Goal: Transaction & Acquisition: Purchase product/service

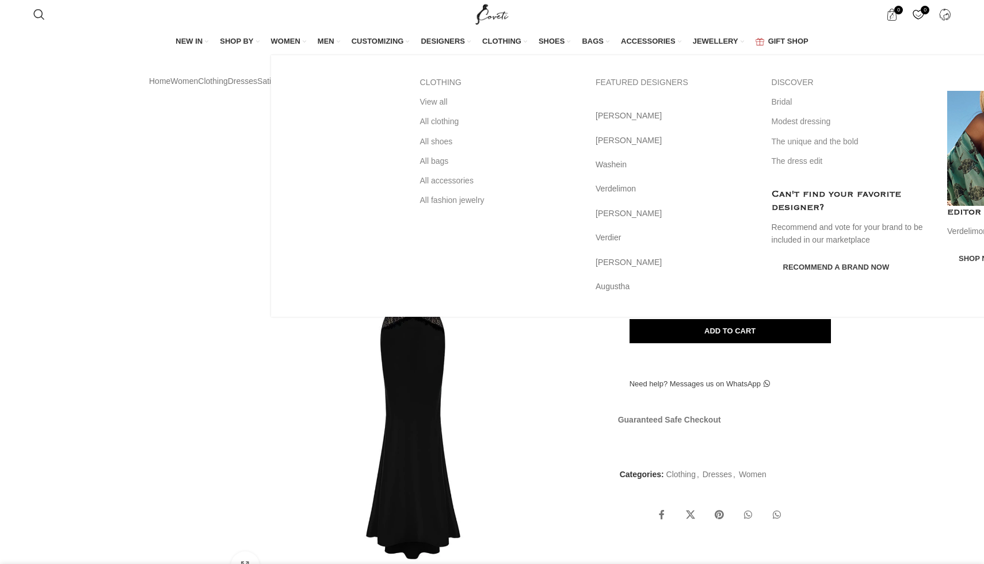
scroll to position [0, 189]
click at [271, 36] on span "WOMEN" at bounding box center [285, 41] width 29 height 10
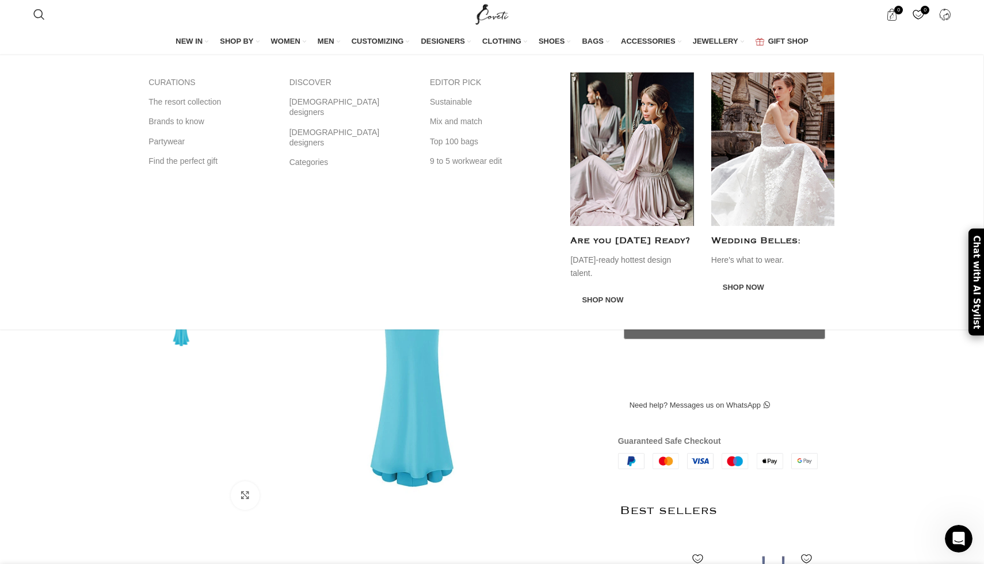
scroll to position [0, 242]
click at [173, 143] on link "Partywear" at bounding box center [209, 142] width 123 height 20
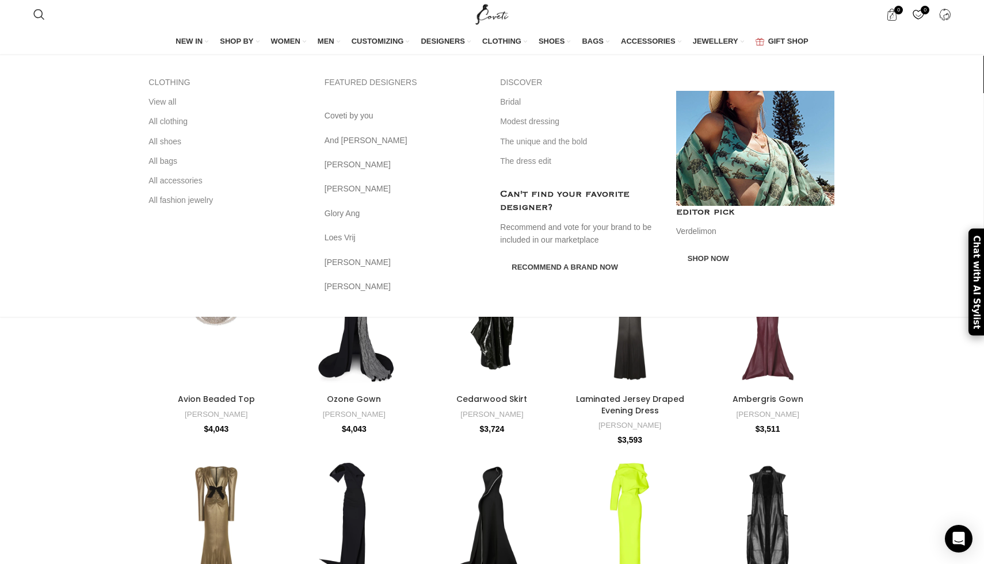
click at [293, 43] on span "WOMEN" at bounding box center [285, 41] width 29 height 10
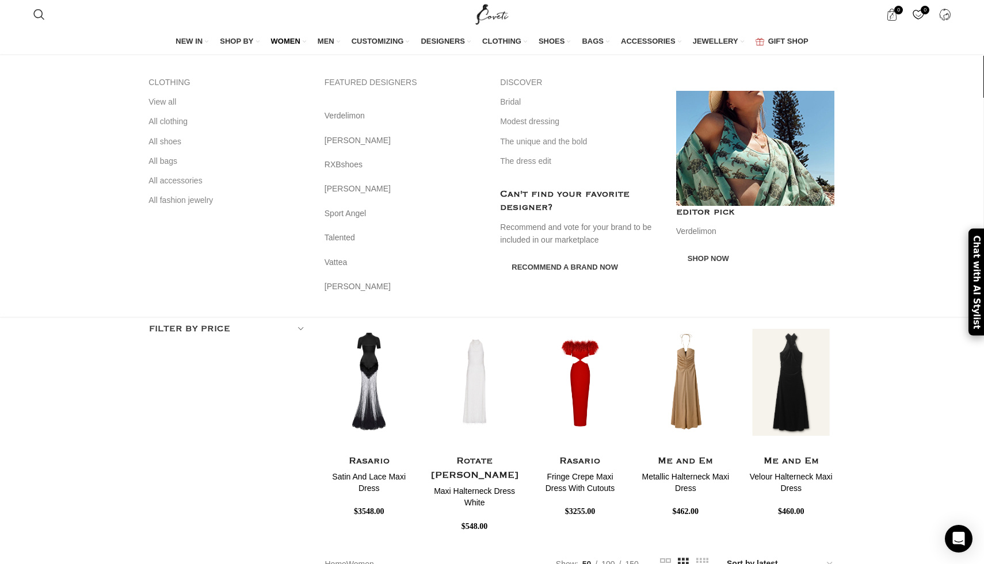
click at [288, 38] on span "WOMEN" at bounding box center [285, 41] width 29 height 10
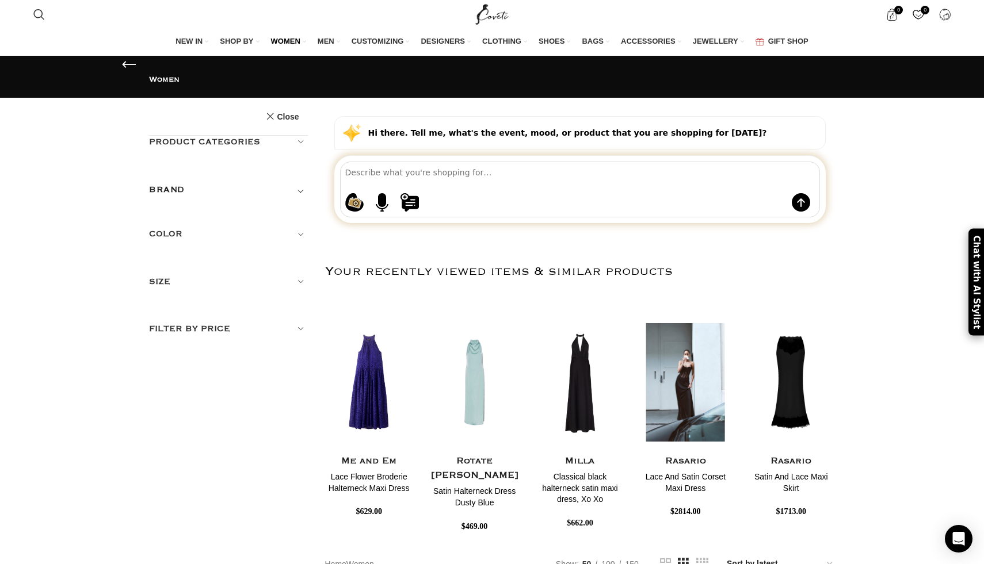
click at [710, 395] on img "5 / 30" at bounding box center [685, 382] width 91 height 142
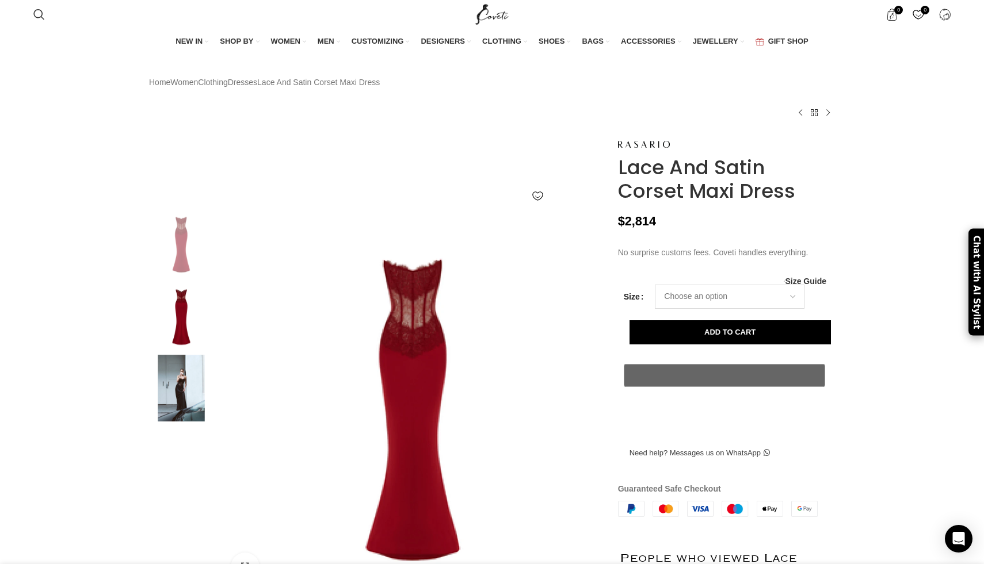
click at [741, 309] on select "Choose an option 4 UK 6 UK 8 UK 10 UK 12 UK 14 UK 16 UK 18 UK" at bounding box center [730, 297] width 150 height 24
click at [655, 309] on select "Choose an option 4 UK 6 UK 8 UK 10 UK 12 UK 14 UK 16 UK 18 UK" at bounding box center [730, 297] width 150 height 24
select select "4-uk"
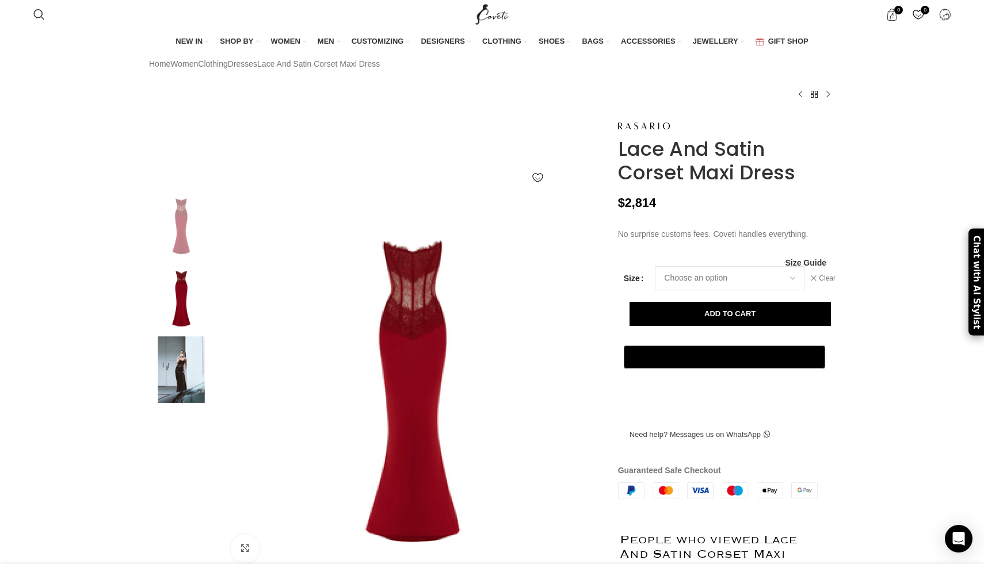
click at [173, 322] on img at bounding box center [181, 296] width 70 height 67
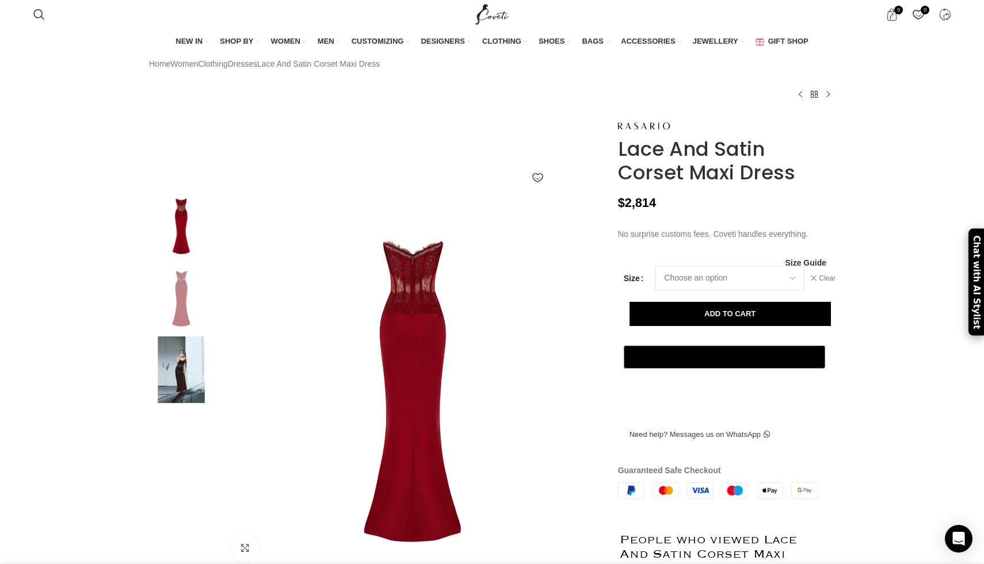
click at [188, 258] on img at bounding box center [181, 223] width 70 height 67
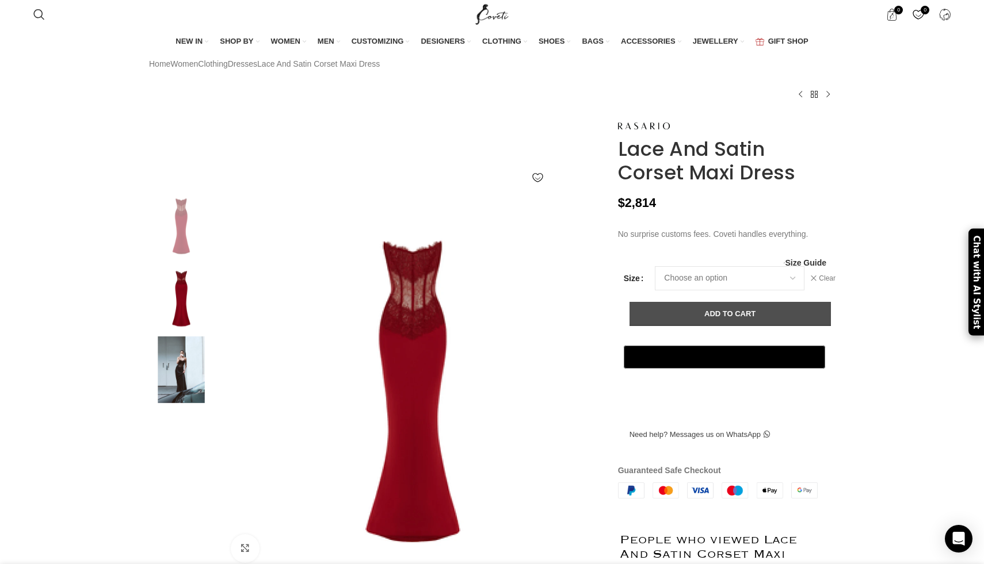
scroll to position [0, 121]
click at [722, 326] on button "Add to cart" at bounding box center [729, 314] width 201 height 24
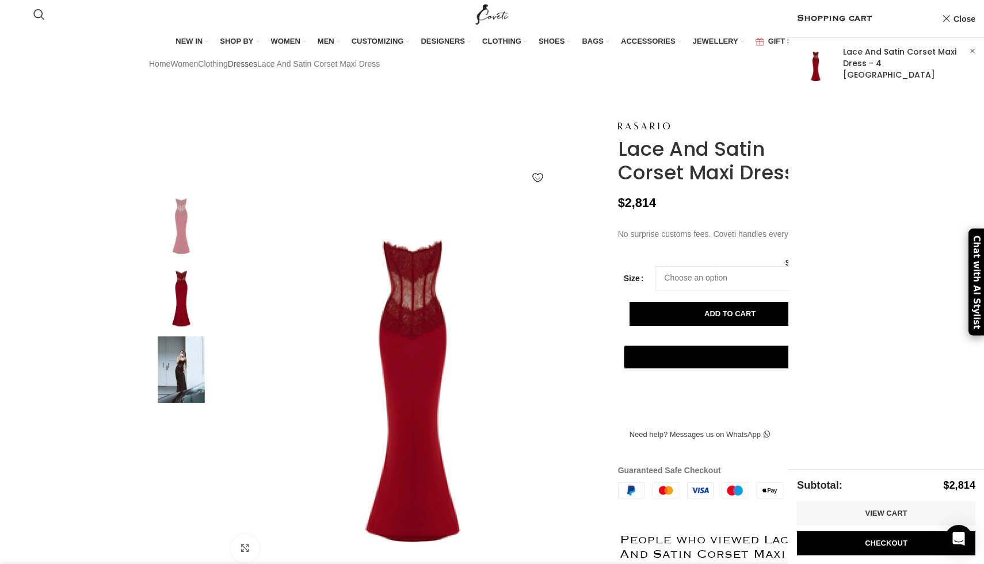
scroll to position [0, 605]
click at [257, 70] on link "Dresses" at bounding box center [242, 64] width 29 height 13
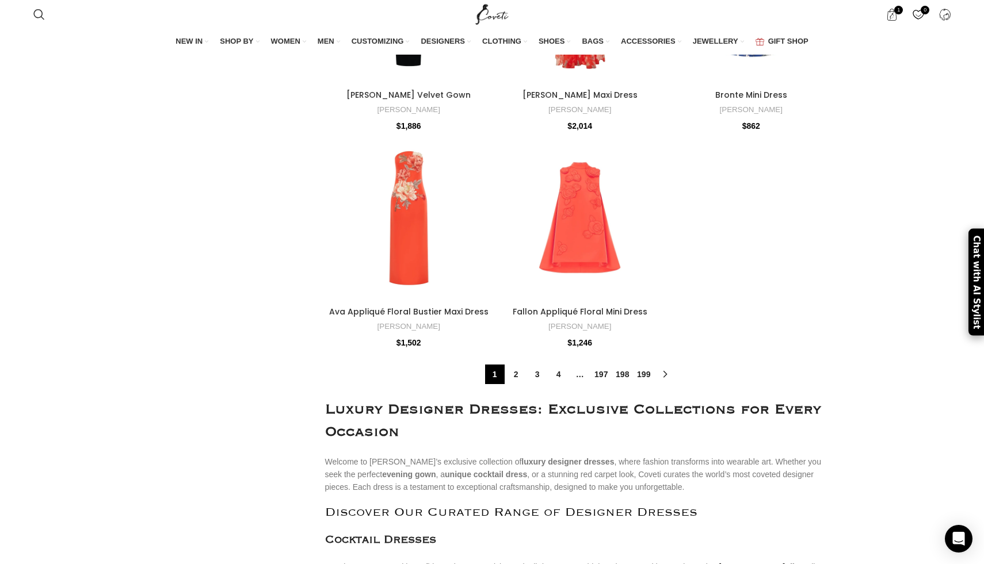
scroll to position [4034, 0]
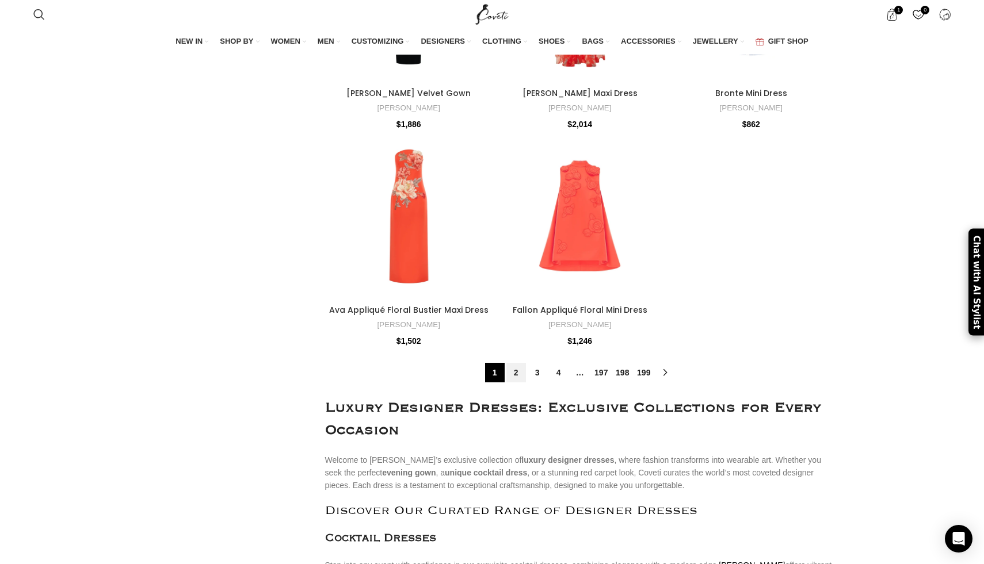
click at [513, 374] on link "2" at bounding box center [516, 373] width 20 height 20
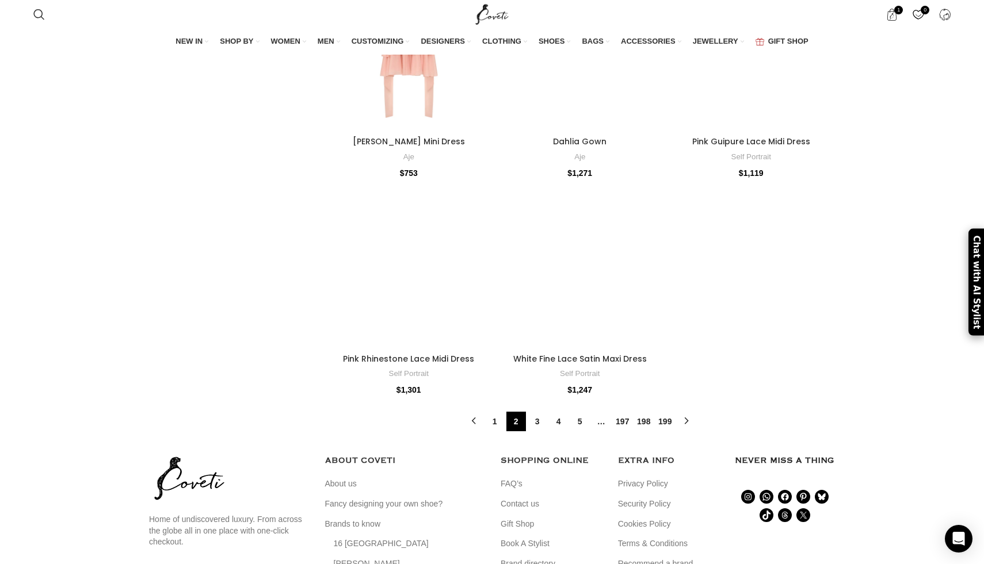
scroll to position [3451, 0]
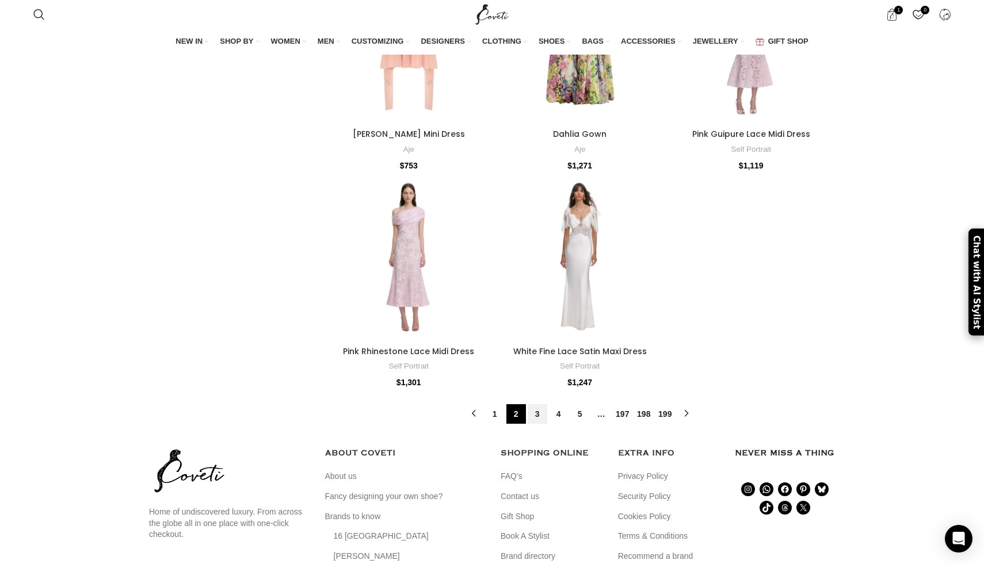
click at [540, 414] on link "3" at bounding box center [537, 414] width 20 height 20
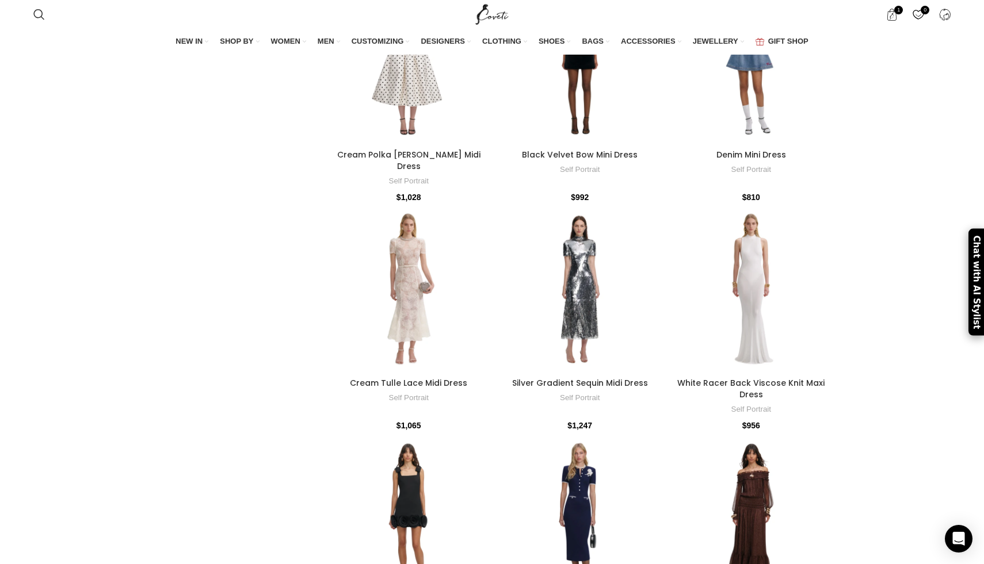
scroll to position [389, 0]
click at [406, 281] on div at bounding box center [408, 291] width 33 height 168
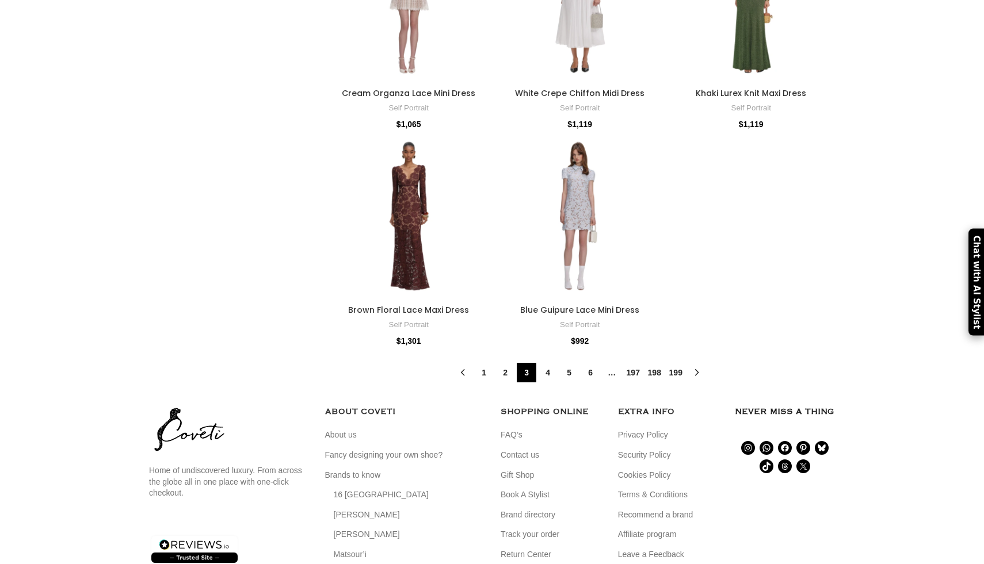
scroll to position [3836, 0]
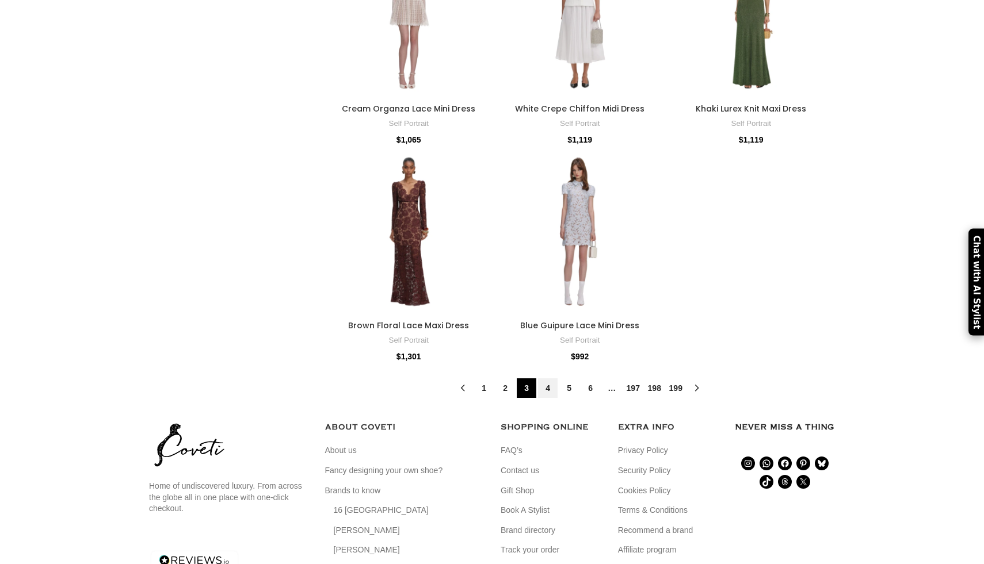
click at [548, 378] on link "4" at bounding box center [548, 388] width 20 height 20
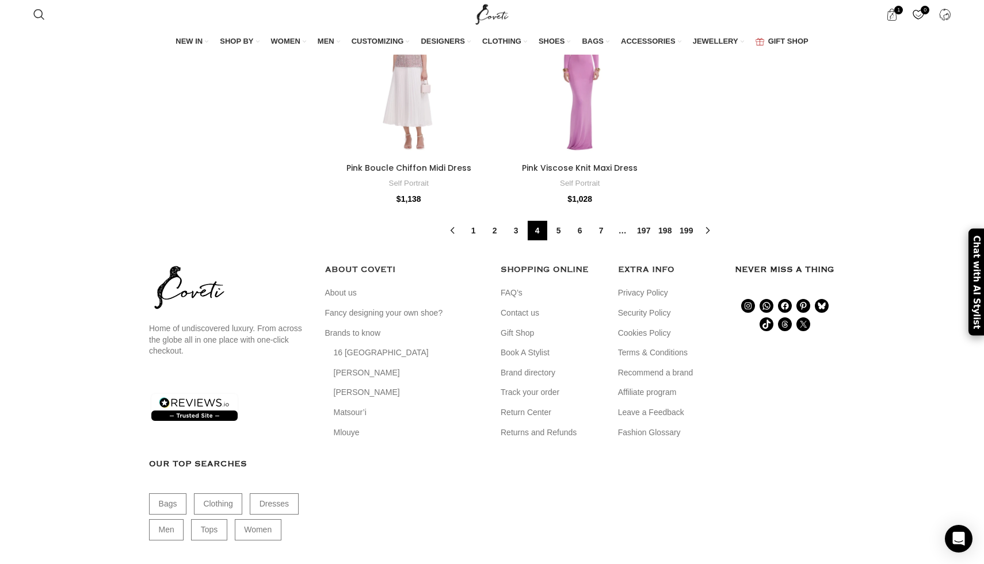
scroll to position [3678, 0]
click at [555, 223] on link "5" at bounding box center [559, 233] width 20 height 20
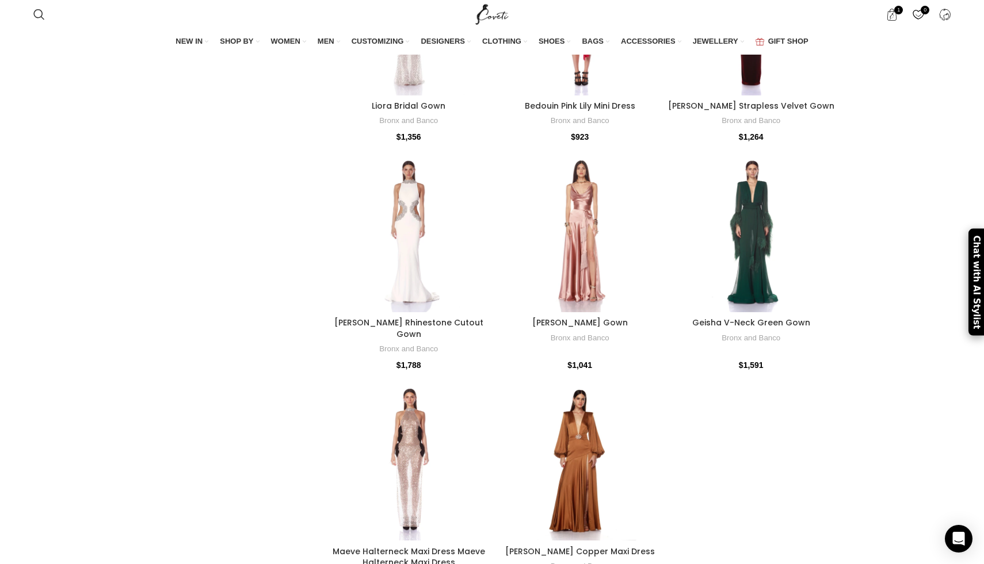
scroll to position [3449, 0]
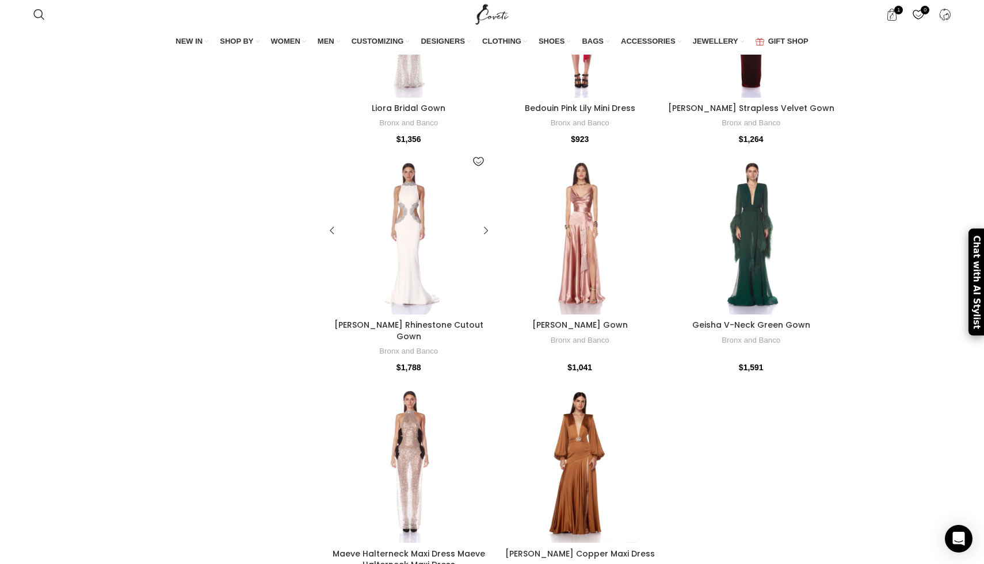
click at [414, 244] on div at bounding box center [429, 231] width 42 height 168
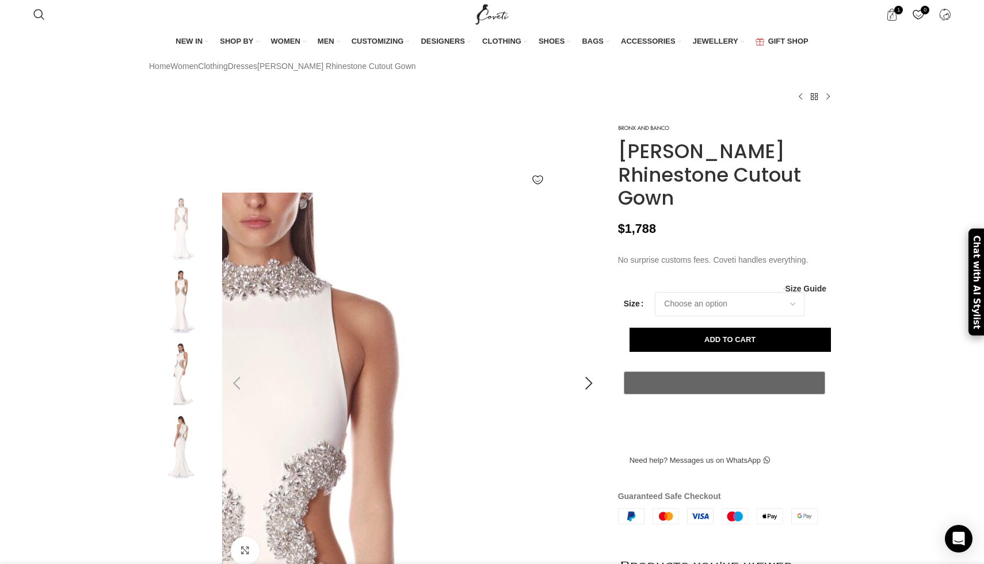
scroll to position [0, 363]
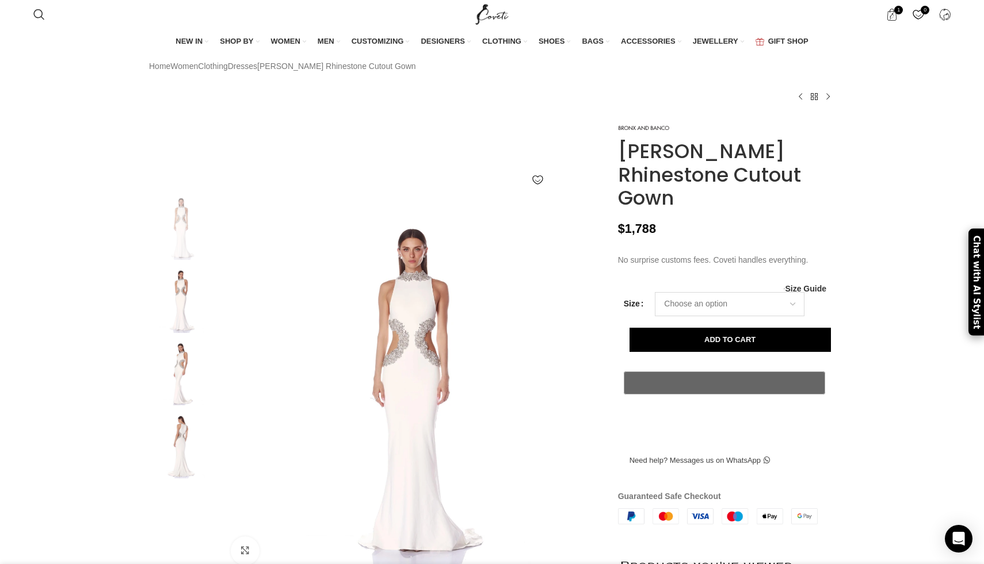
click at [766, 316] on select "Choose an option 6 UK 8 UK 10 UK 12 UK 14 UK" at bounding box center [730, 304] width 150 height 24
click at [655, 316] on select "Choose an option 6 UK 8 UK 10 UK 12 UK 14 UK" at bounding box center [730, 304] width 150 height 24
select select "6-uk"
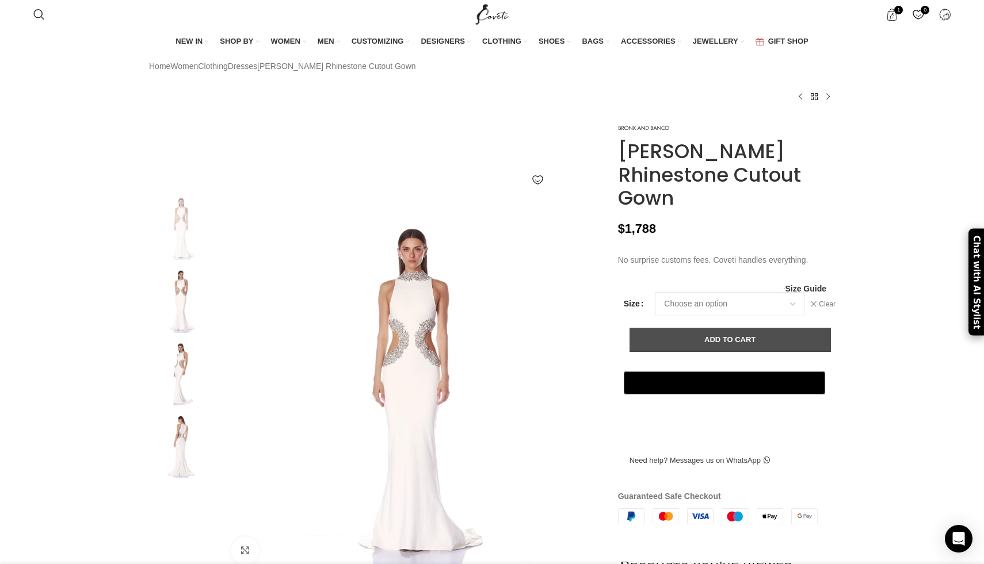
click at [710, 352] on button "Add to cart" at bounding box center [729, 340] width 201 height 24
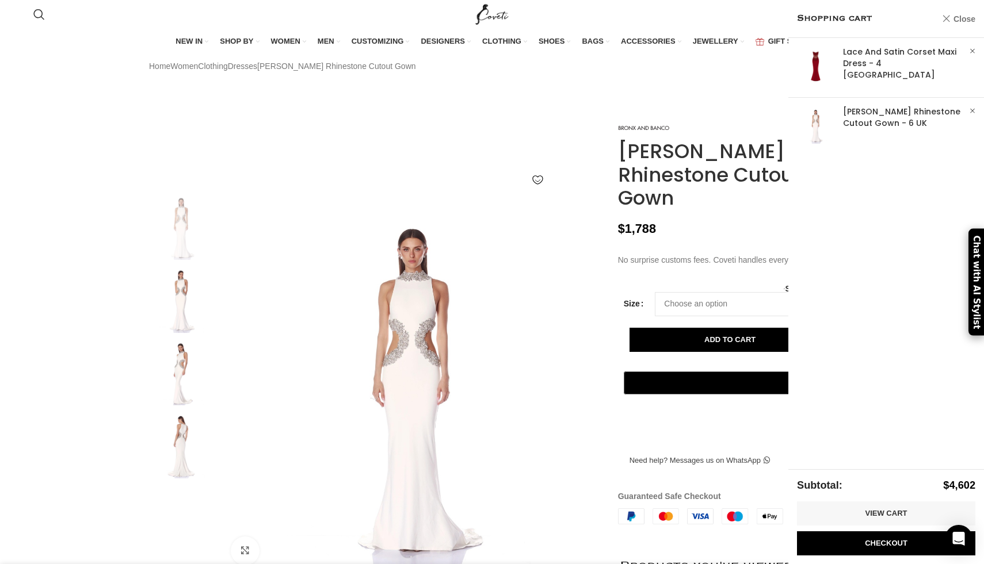
click at [951, 21] on link "Close" at bounding box center [958, 19] width 33 height 14
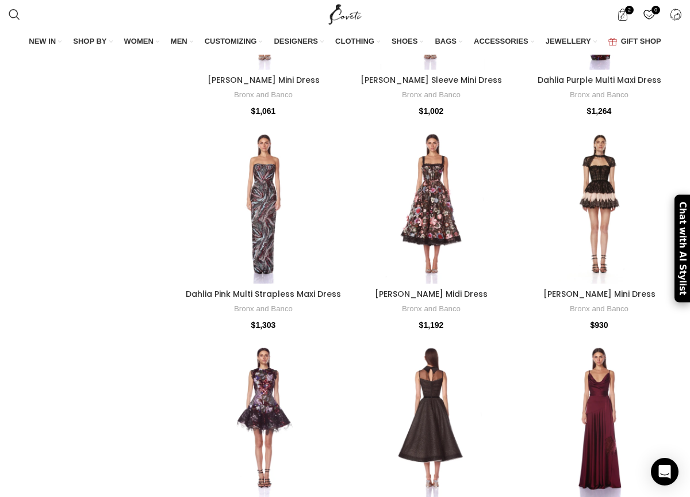
scroll to position [3235, 0]
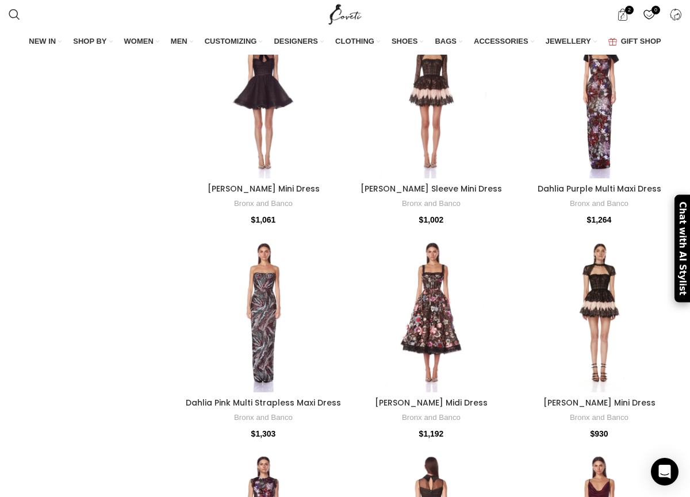
scroll to position [3126, 0]
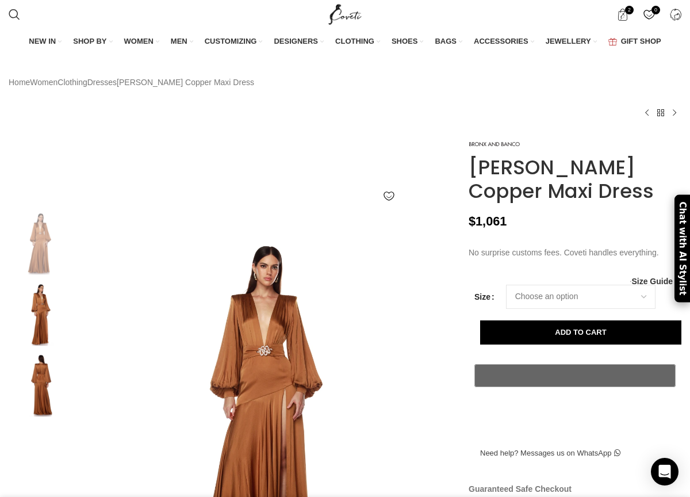
scroll to position [21, 0]
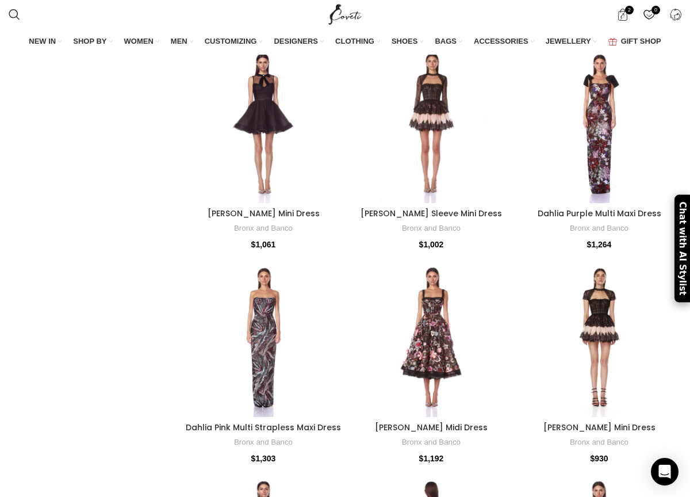
scroll to position [3104, 0]
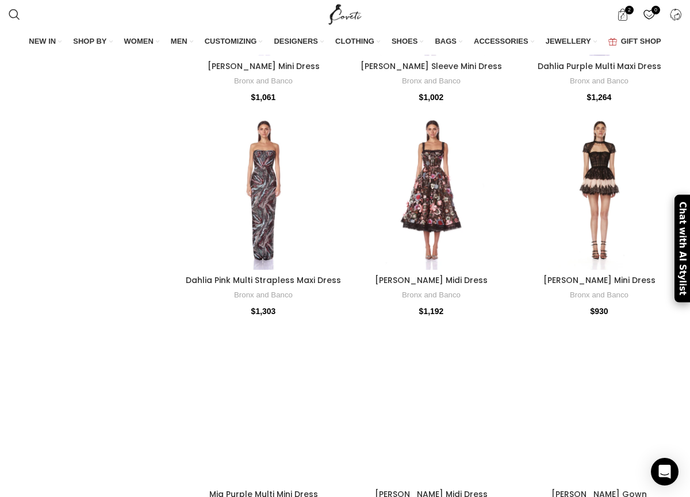
scroll to position [3253, 0]
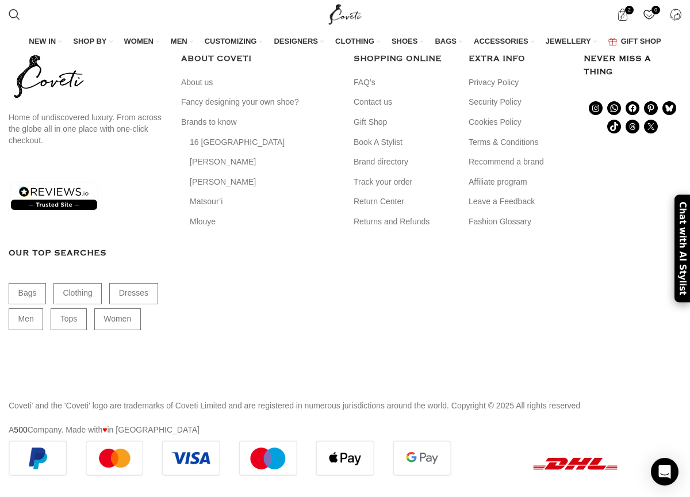
scroll to position [4766, 0]
click at [418, 29] on link "6" at bounding box center [421, 20] width 20 height 20
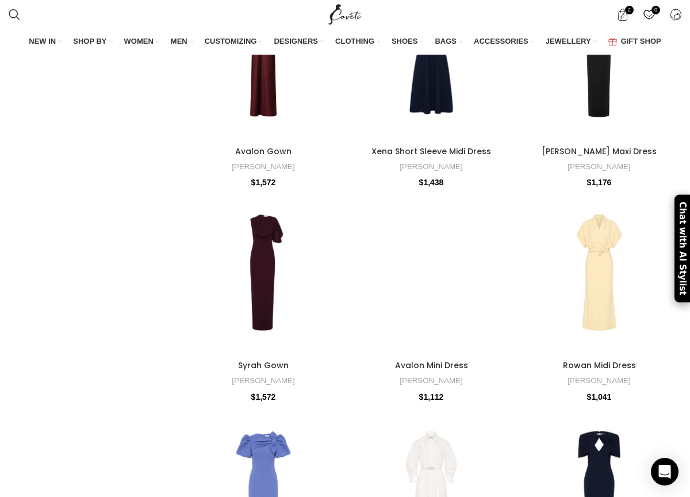
scroll to position [1027, 0]
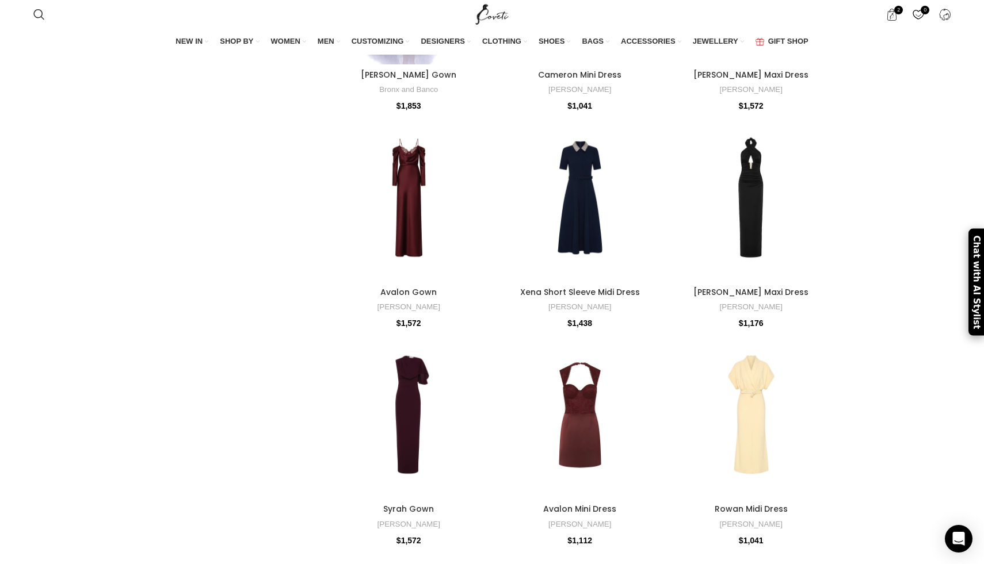
scroll to position [1375, 0]
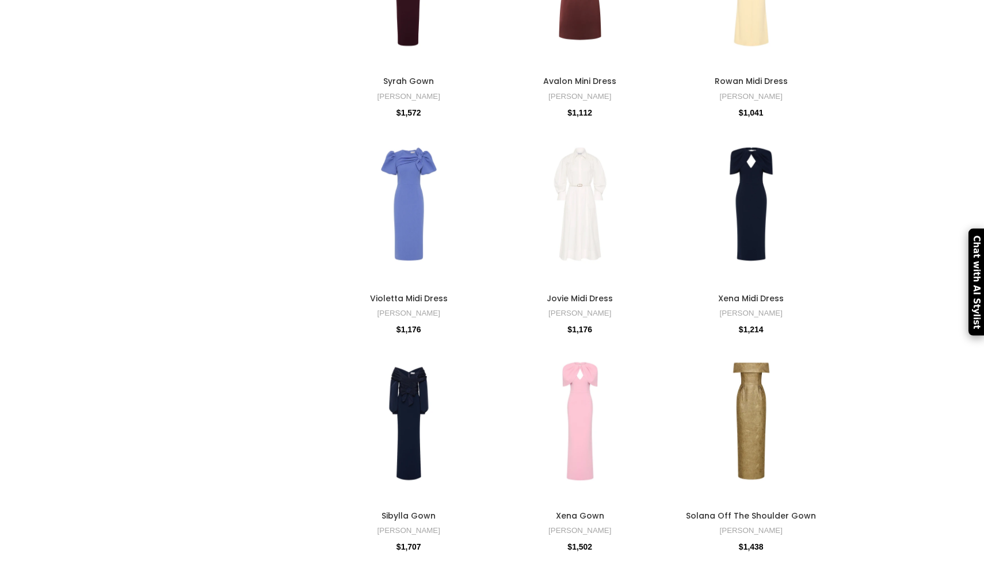
scroll to position [1456, 0]
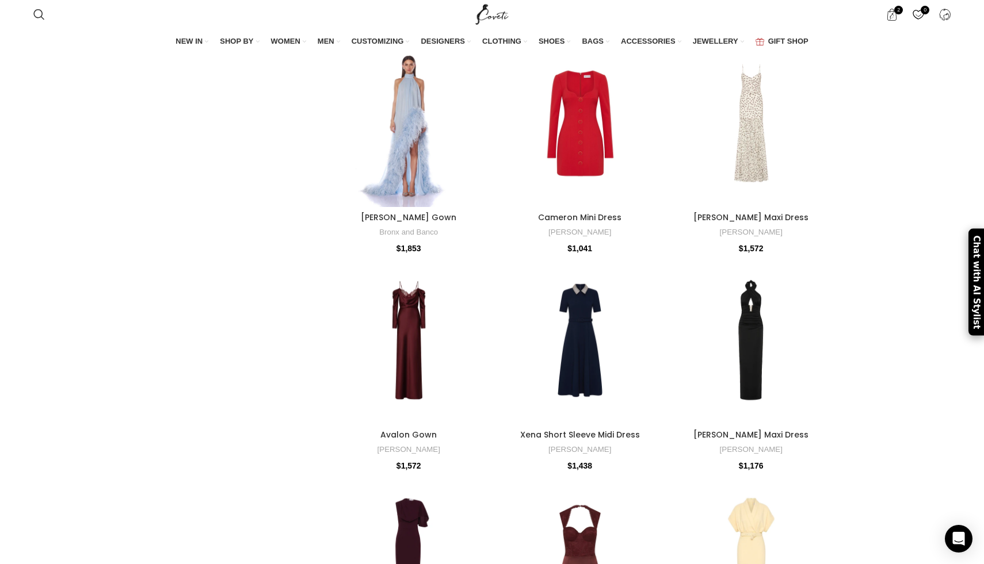
scroll to position [1211, 0]
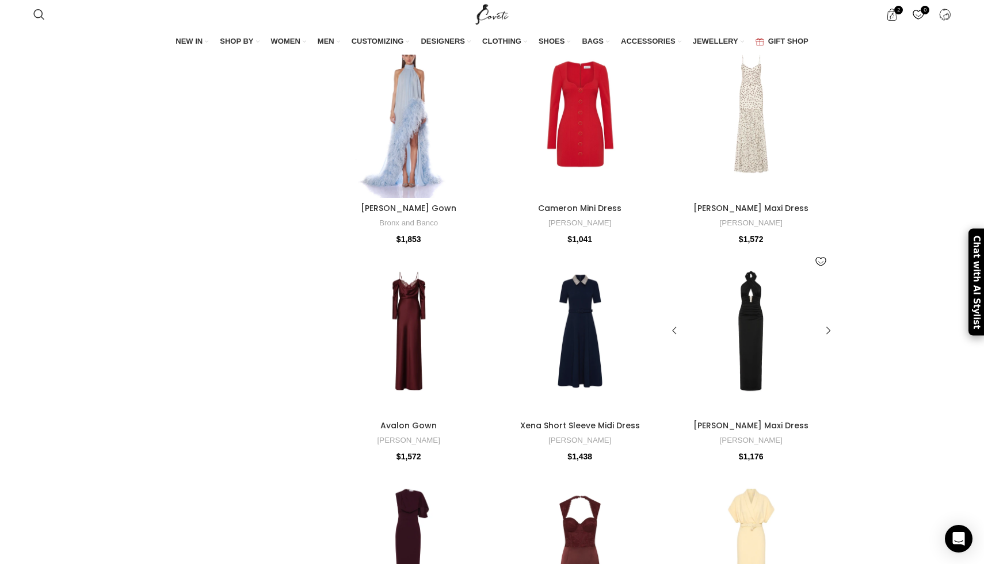
click at [747, 346] on div at bounding box center [750, 331] width 33 height 168
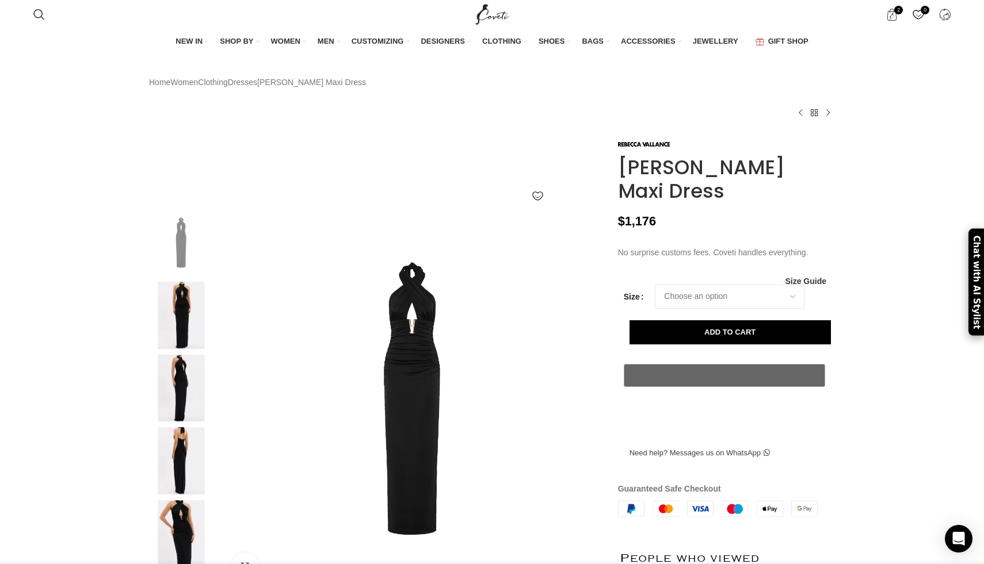
click at [173, 407] on img at bounding box center [181, 388] width 70 height 67
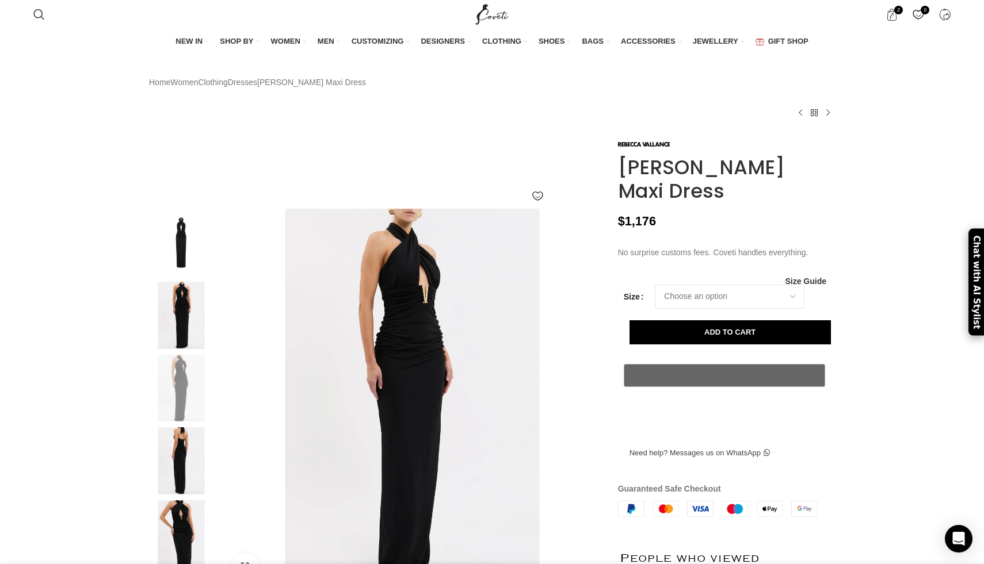
click at [185, 323] on img at bounding box center [181, 315] width 70 height 67
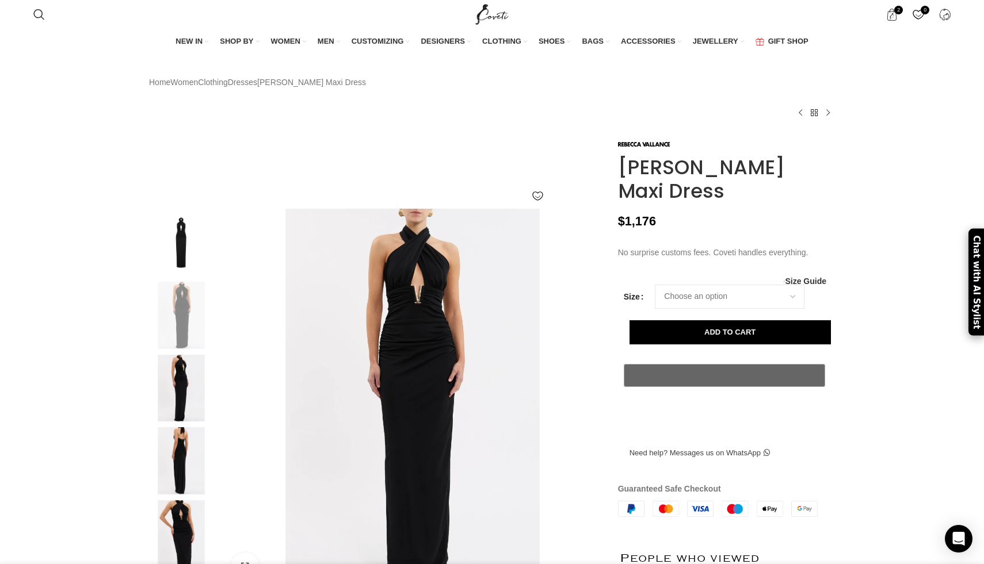
click at [186, 355] on div at bounding box center [181, 318] width 70 height 73
click at [186, 413] on img at bounding box center [181, 388] width 70 height 67
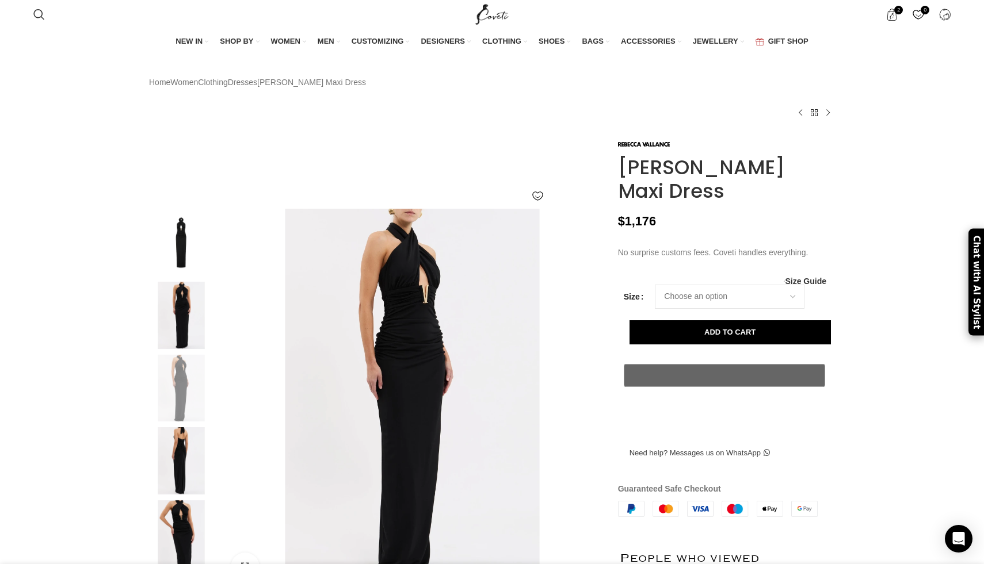
click at [183, 471] on img at bounding box center [181, 460] width 70 height 67
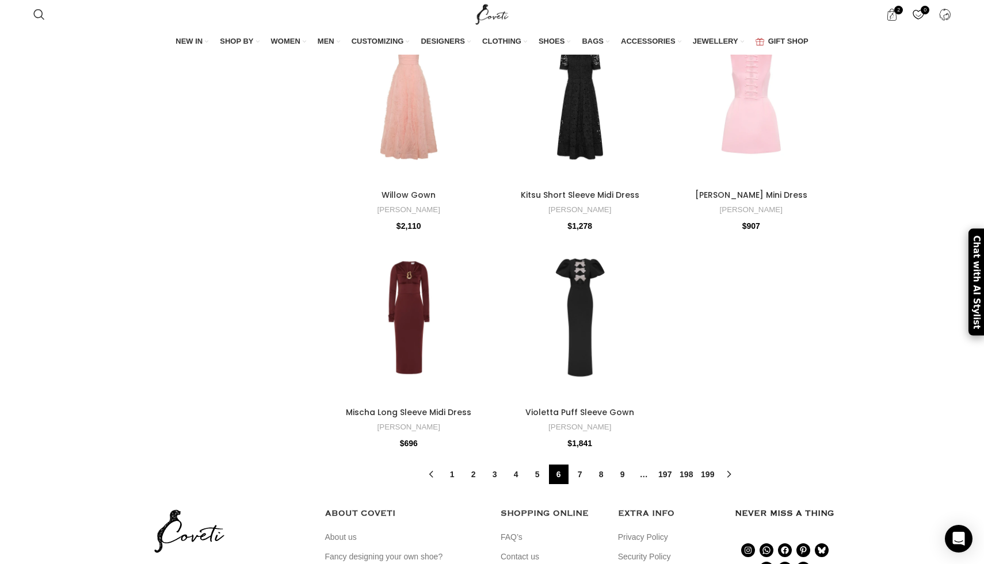
scroll to position [3842, 0]
click at [536, 464] on link "5" at bounding box center [537, 474] width 20 height 20
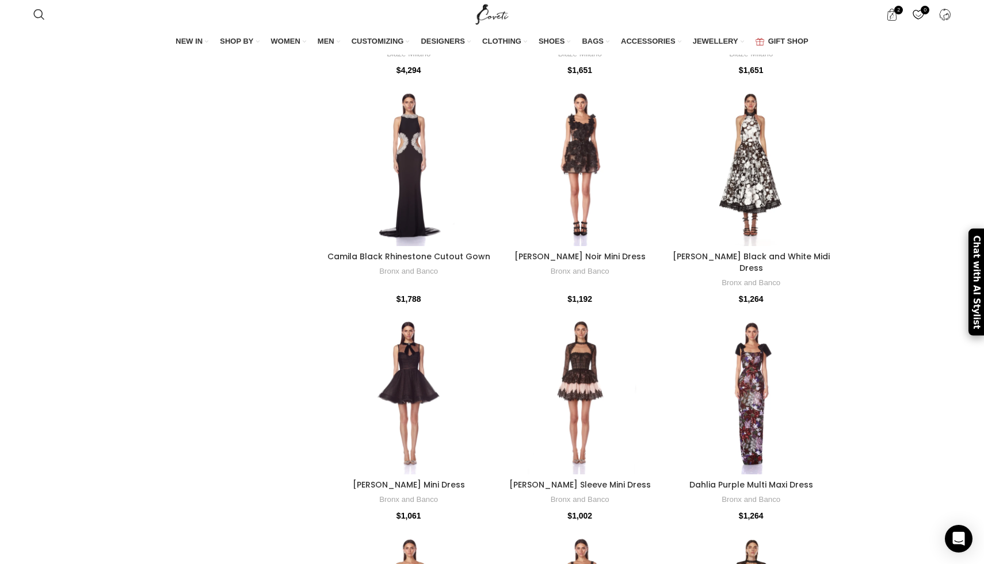
scroll to position [2391, 0]
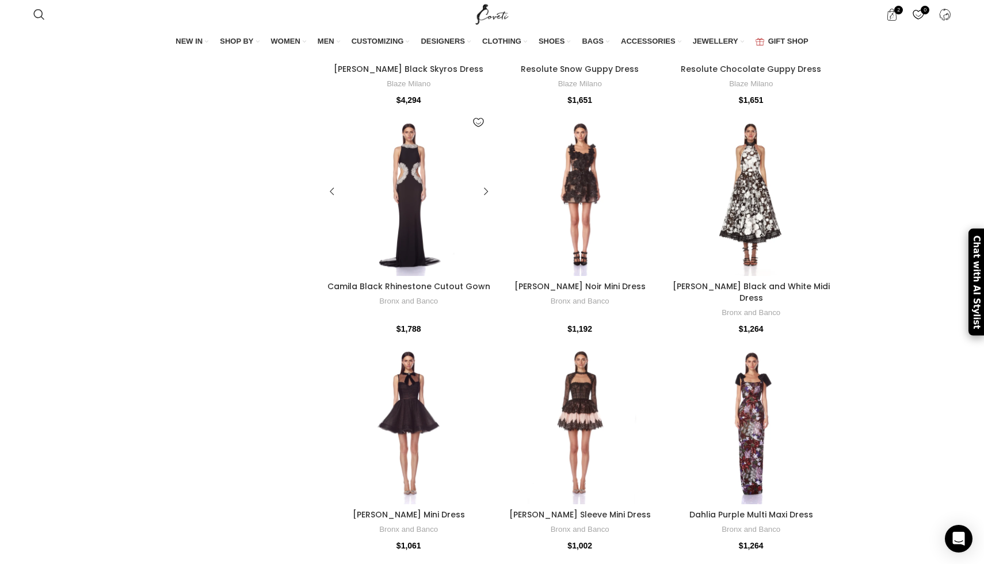
click at [414, 195] on div at bounding box center [429, 192] width 42 height 168
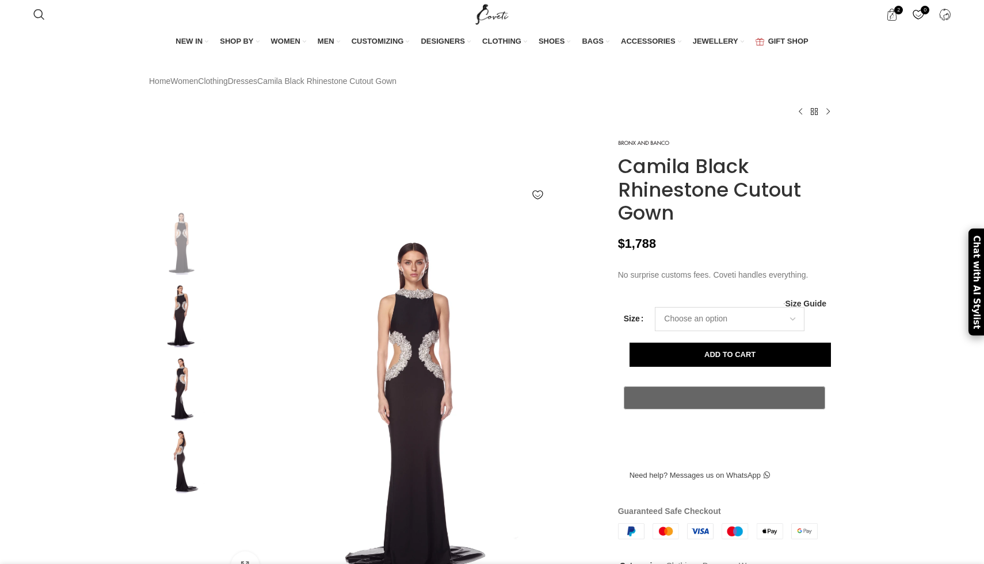
click at [717, 331] on select "Choose an option 6 UK 8 UK 10 UK 12 UK 14 UK" at bounding box center [730, 319] width 150 height 24
click at [655, 331] on select "Choose an option 6 UK 8 UK 10 UK 12 UK 14 UK" at bounding box center [730, 319] width 150 height 24
select select "6-uk"
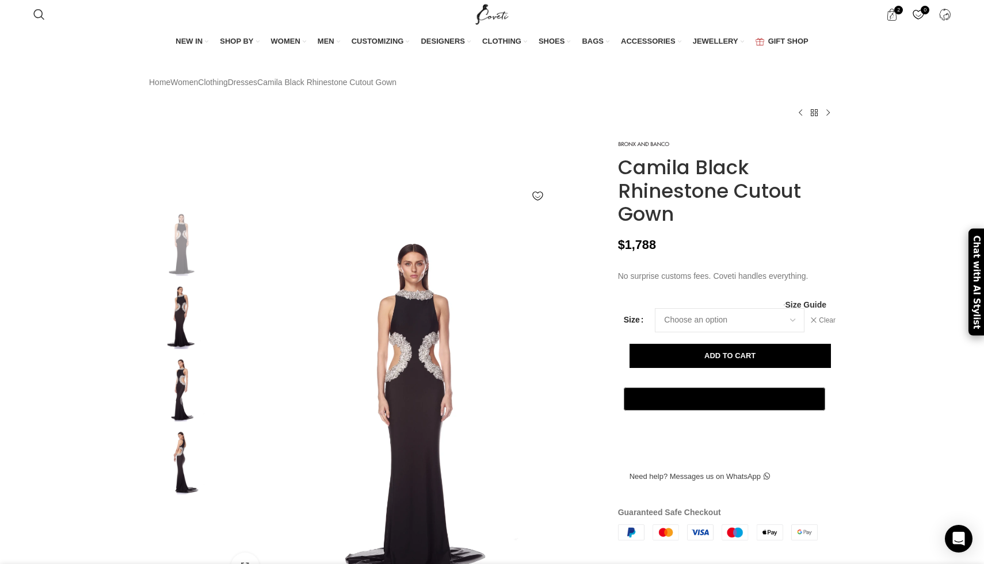
click at [175, 464] on img at bounding box center [181, 460] width 70 height 67
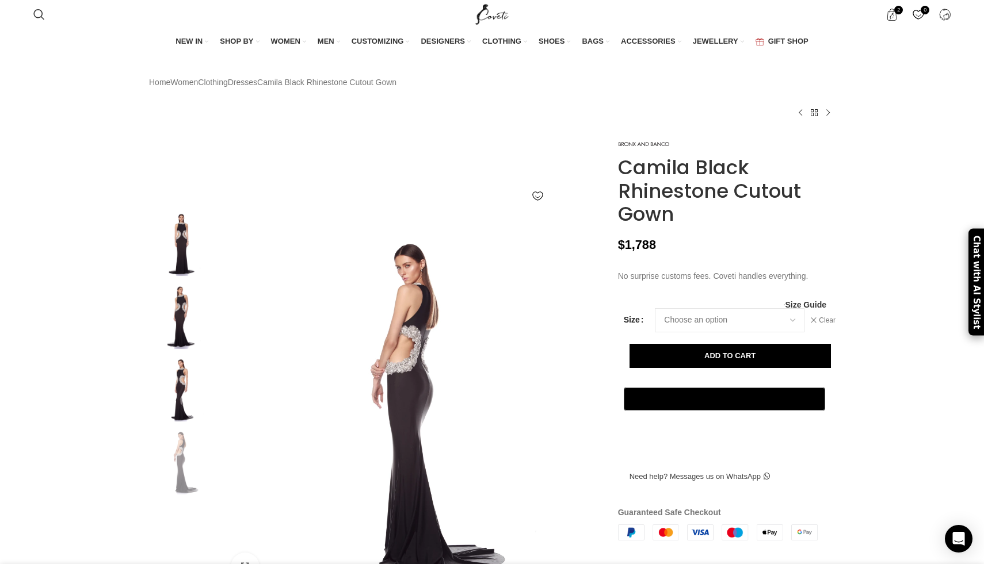
scroll to position [0, 121]
click at [756, 368] on button "Add to cart" at bounding box center [729, 356] width 201 height 24
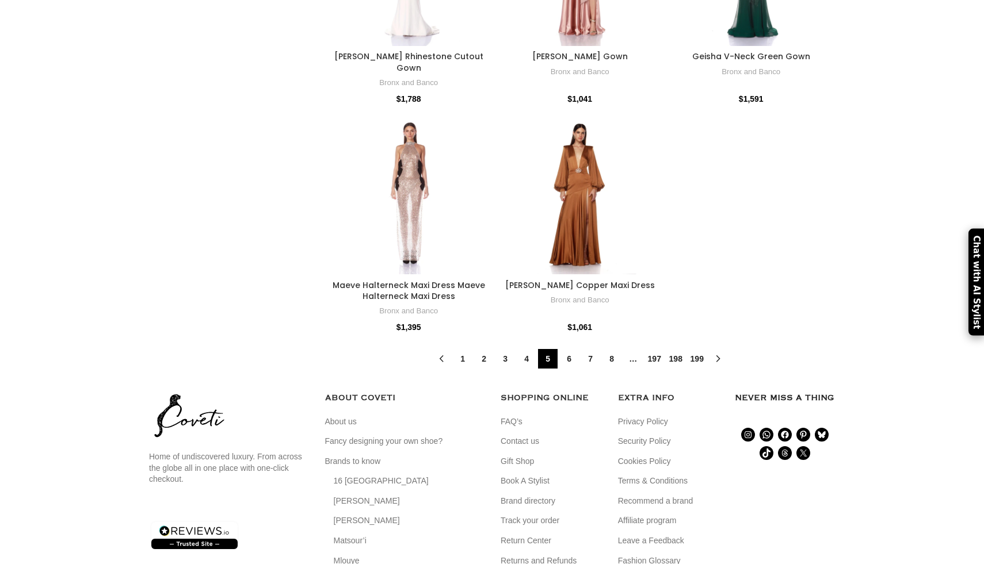
scroll to position [4049, 0]
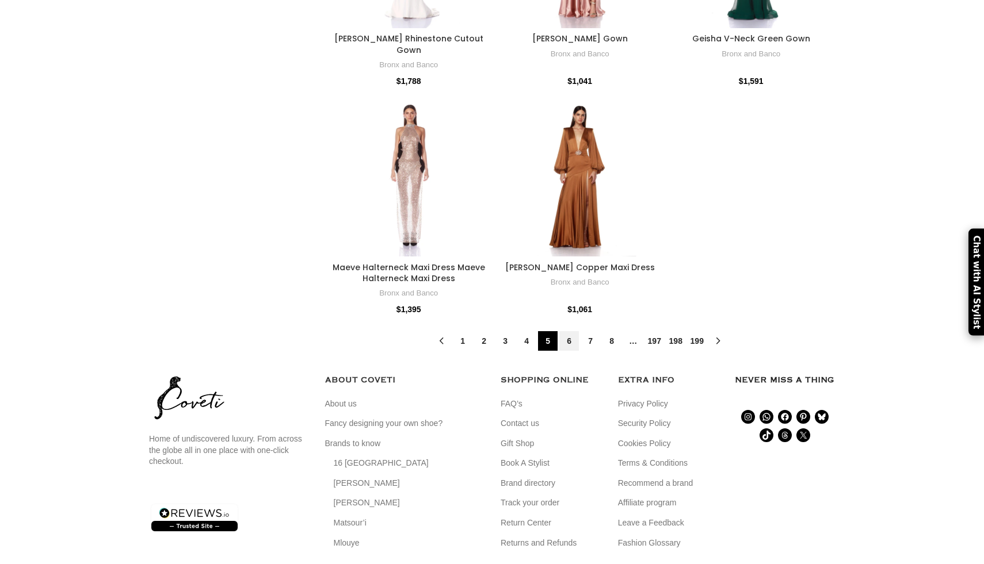
click at [568, 340] on link "6" at bounding box center [569, 341] width 20 height 20
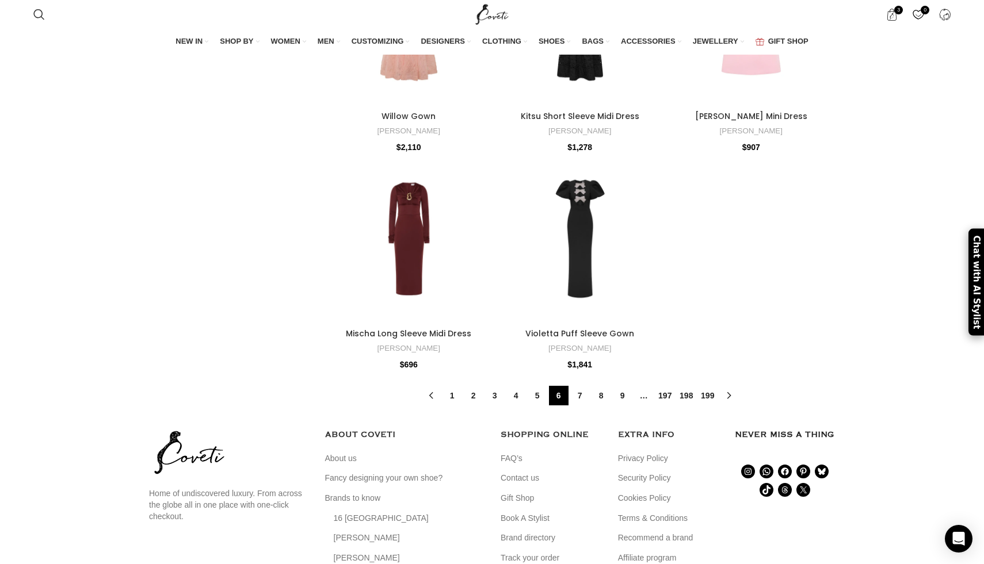
scroll to position [3922, 0]
click at [580, 385] on link "7" at bounding box center [580, 395] width 20 height 20
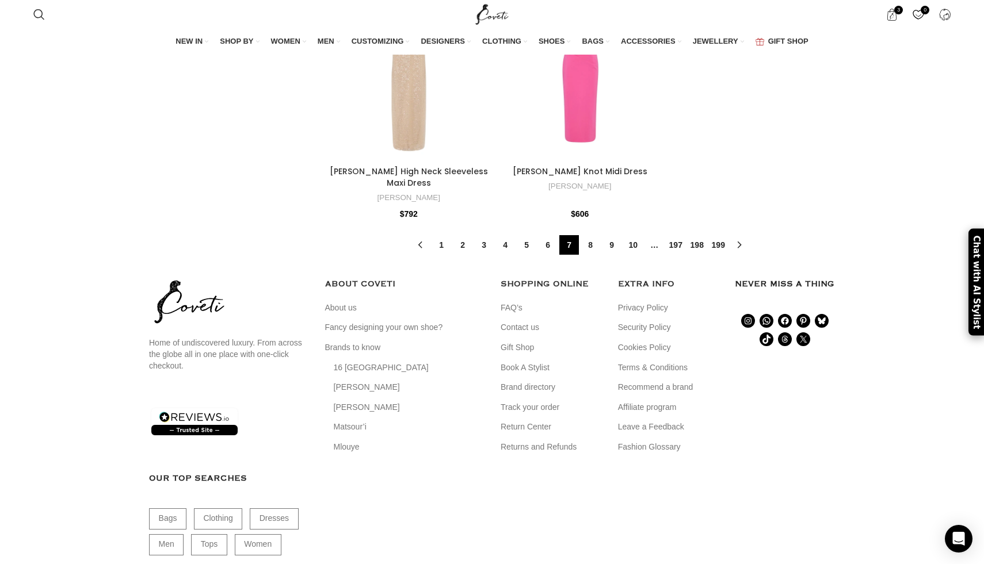
scroll to position [3539, 0]
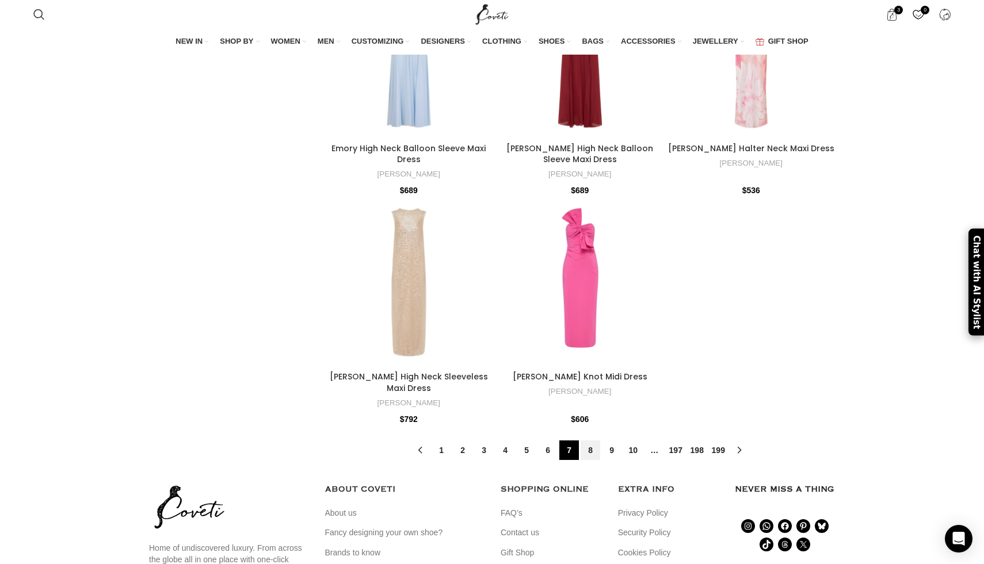
click at [589, 441] on link "8" at bounding box center [590, 451] width 20 height 20
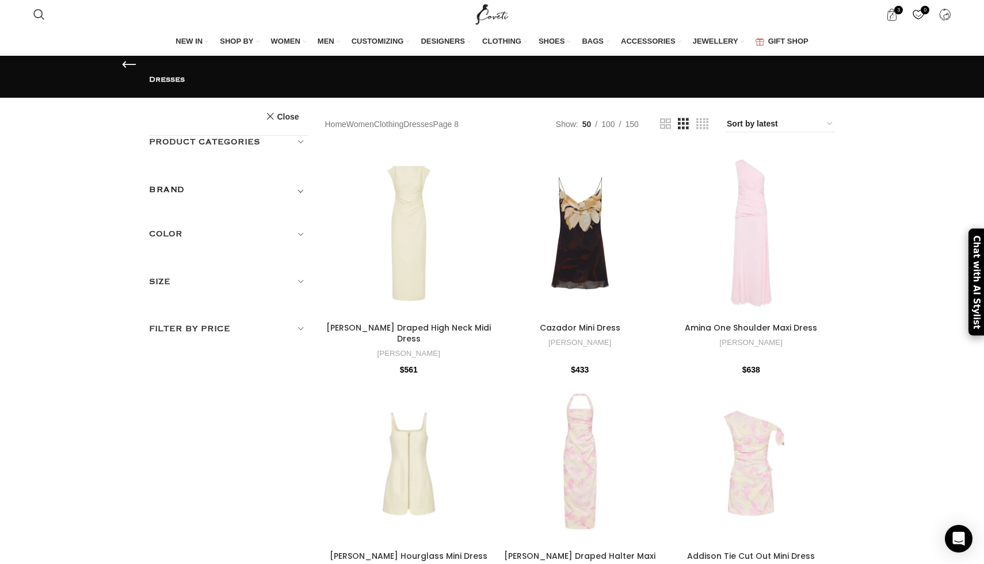
click at [300, 228] on h5 "Color" at bounding box center [228, 234] width 159 height 13
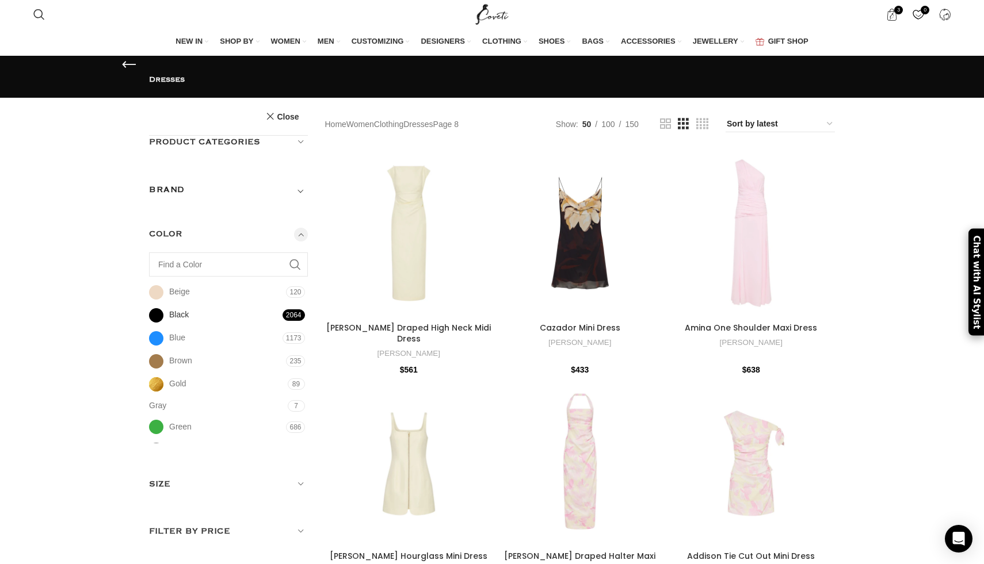
click at [152, 305] on link "Black Black" at bounding box center [214, 315] width 131 height 20
click at [153, 374] on link "Gold Gold" at bounding box center [217, 384] width 136 height 20
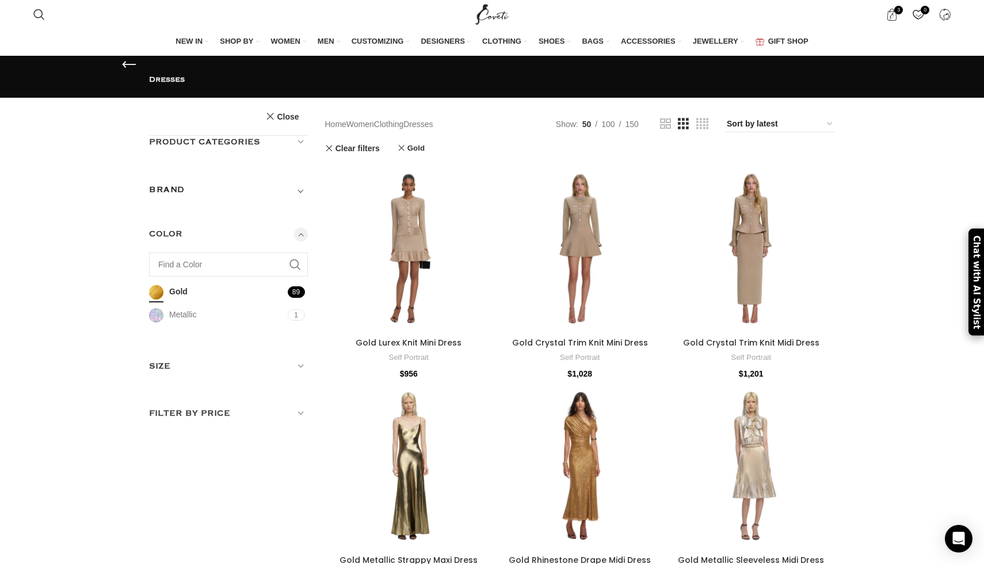
click at [152, 360] on div "Size Any Size L M S XS XL 2 UK 4 UK 4UK 6 UK 6UK 8 UK 10 UK 12 UK 14 UK 15 UK 1…" at bounding box center [228, 375] width 159 height 30
click at [223, 253] on input "Find a Color" at bounding box center [228, 265] width 159 height 24
click at [303, 228] on h5 "Color" at bounding box center [228, 234] width 159 height 13
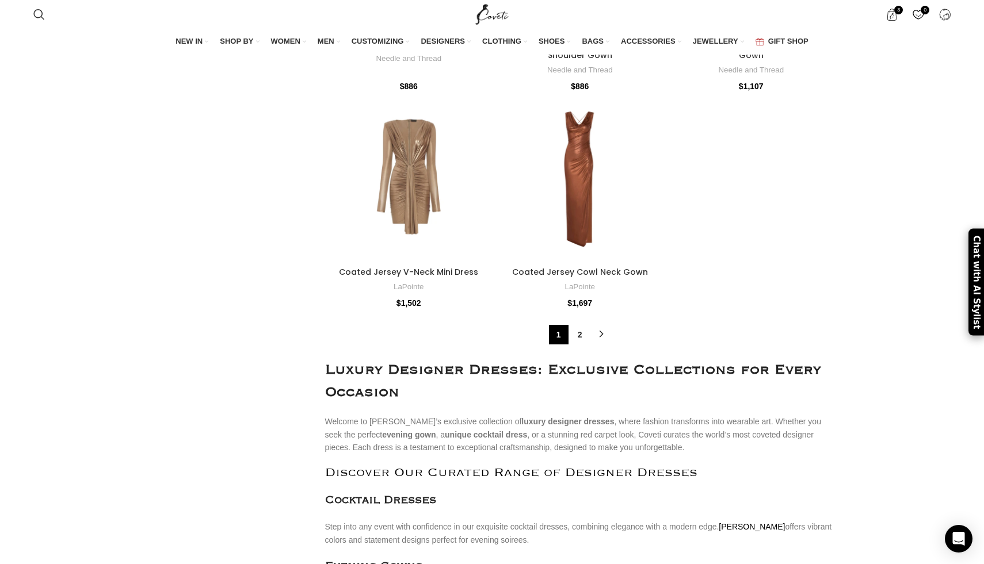
scroll to position [3688, 0]
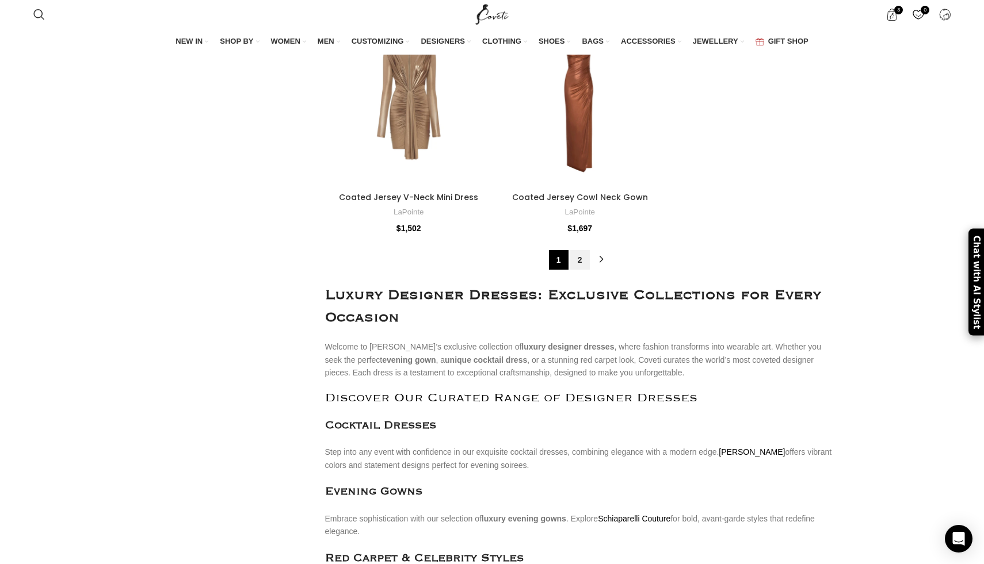
click at [578, 250] on link "2" at bounding box center [580, 260] width 20 height 20
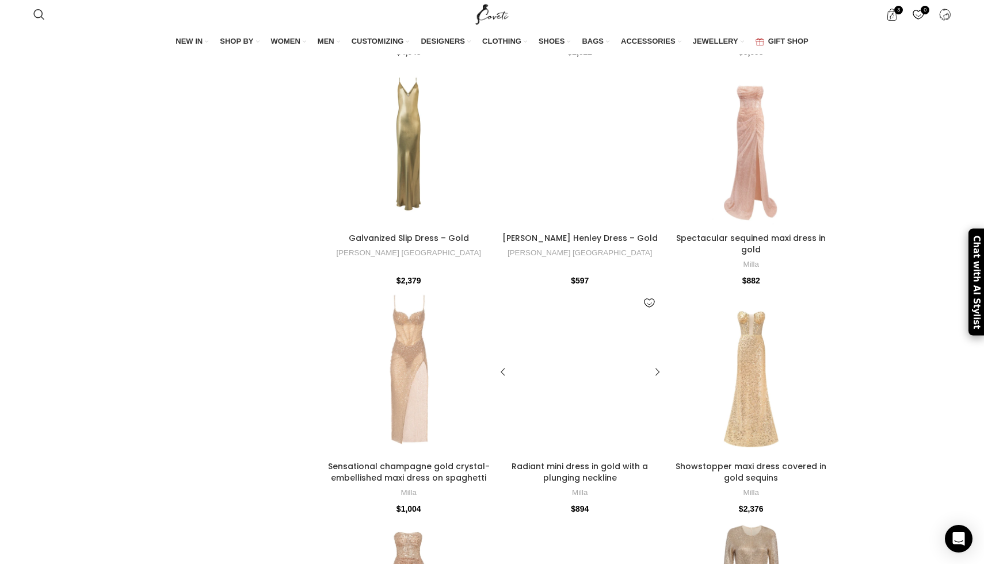
scroll to position [1418, 0]
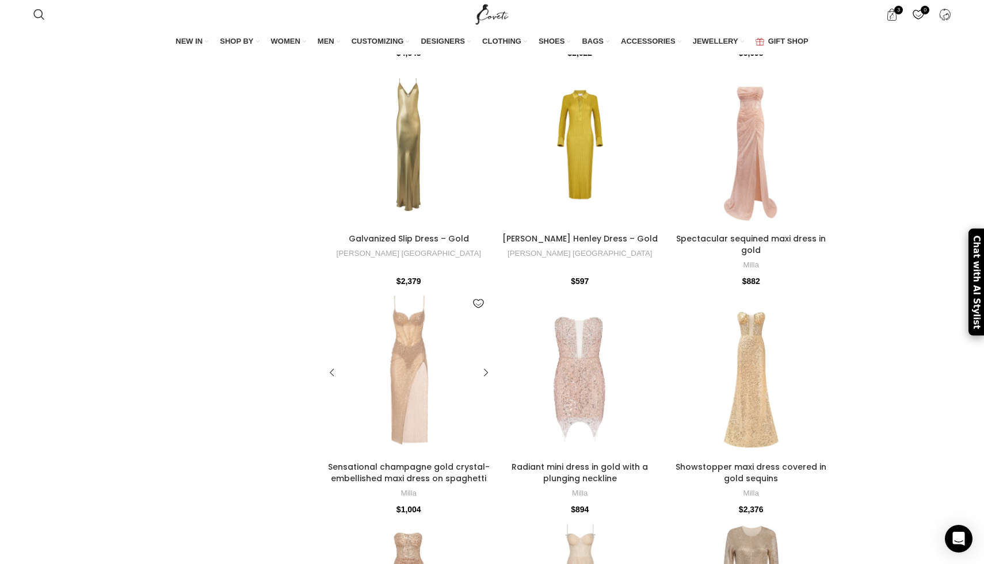
click at [406, 356] on div at bounding box center [408, 373] width 24 height 168
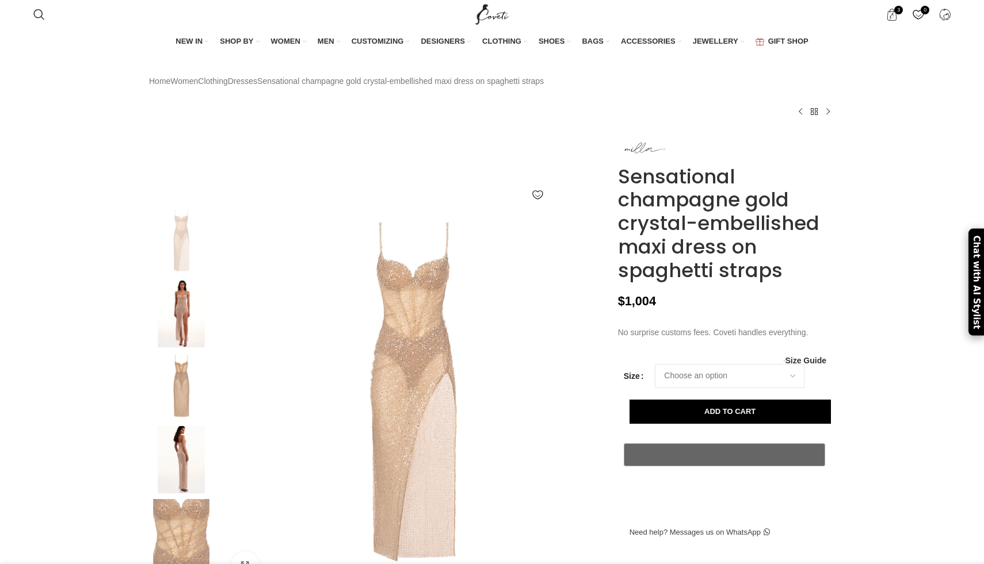
click at [188, 328] on img at bounding box center [181, 314] width 70 height 67
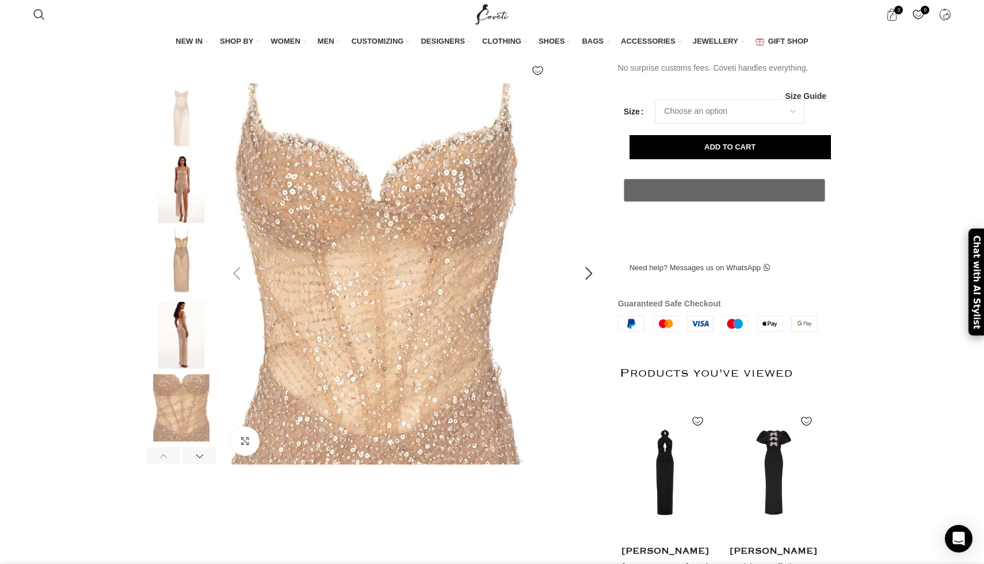
scroll to position [300, 0]
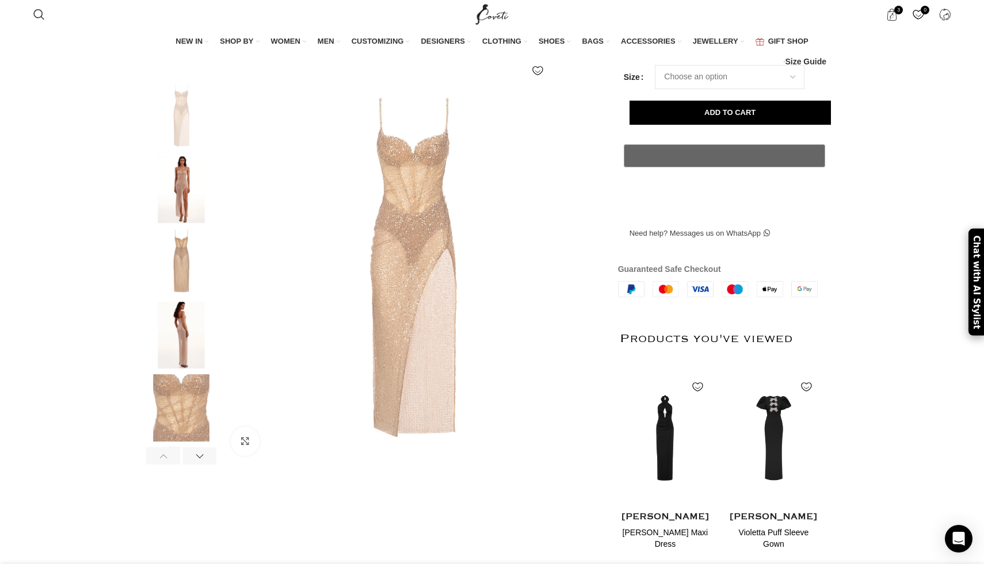
click at [178, 182] on img at bounding box center [181, 189] width 70 height 67
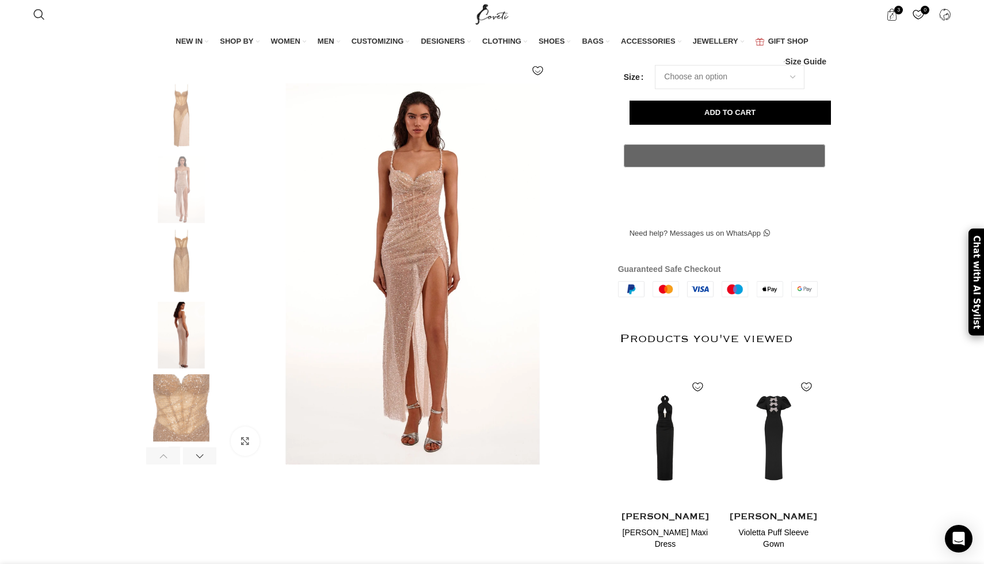
scroll to position [0, 121]
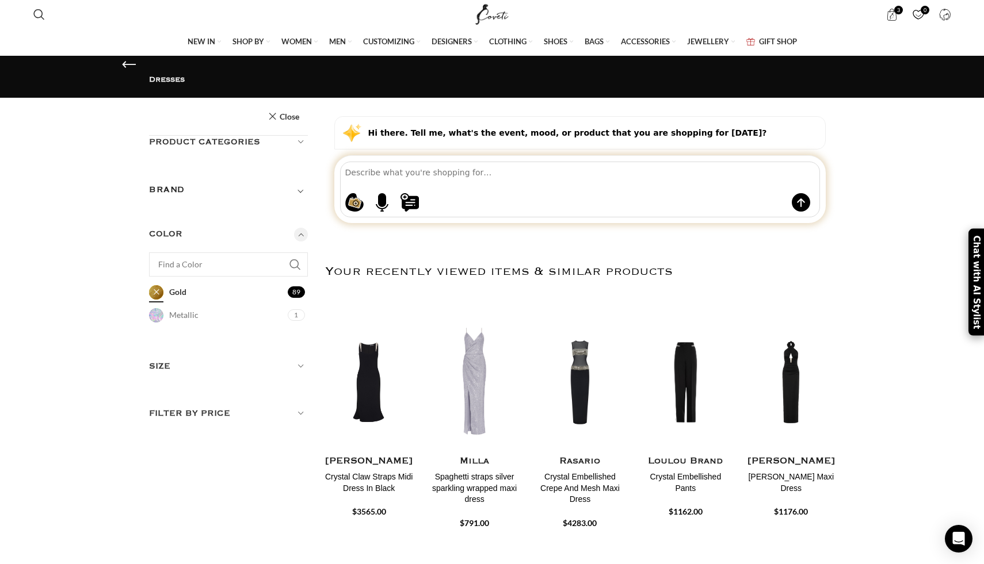
click at [150, 282] on link "Gold Gold" at bounding box center [217, 292] width 136 height 20
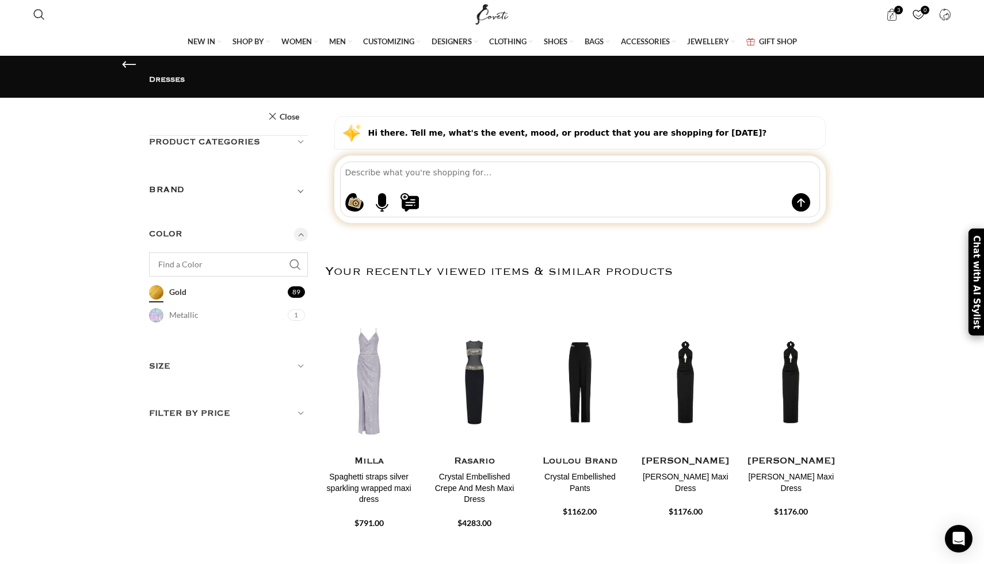
click at [224, 253] on input "Find a Color" at bounding box center [228, 265] width 159 height 24
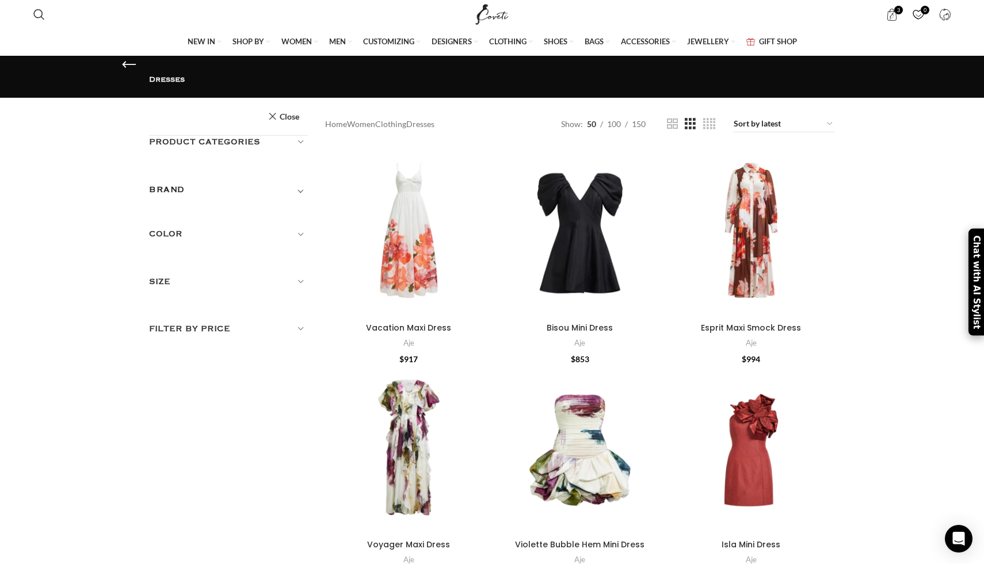
click at [297, 228] on h5 "Color" at bounding box center [228, 234] width 159 height 13
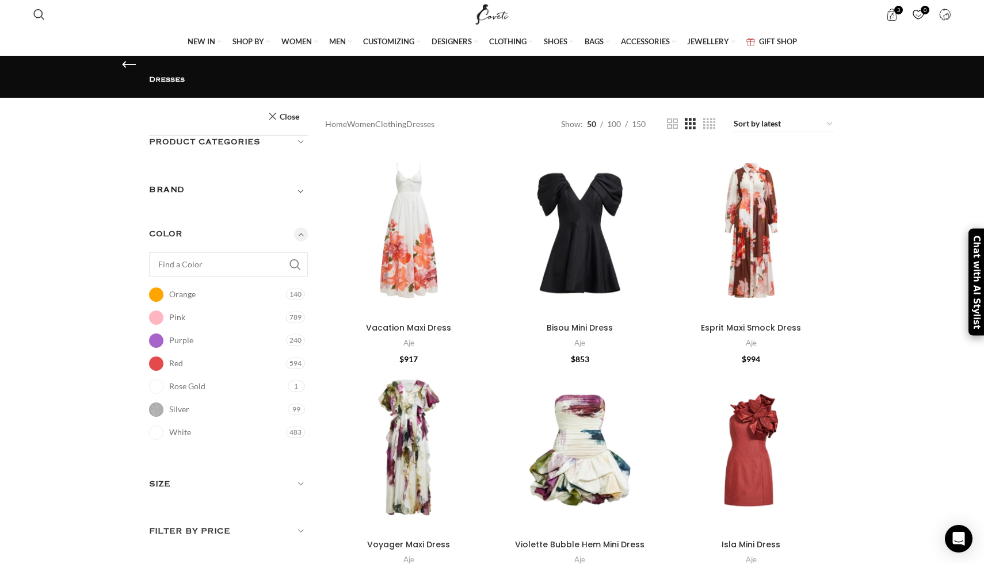
scroll to position [335, 0]
click at [152, 331] on link "Red Red" at bounding box center [216, 341] width 134 height 20
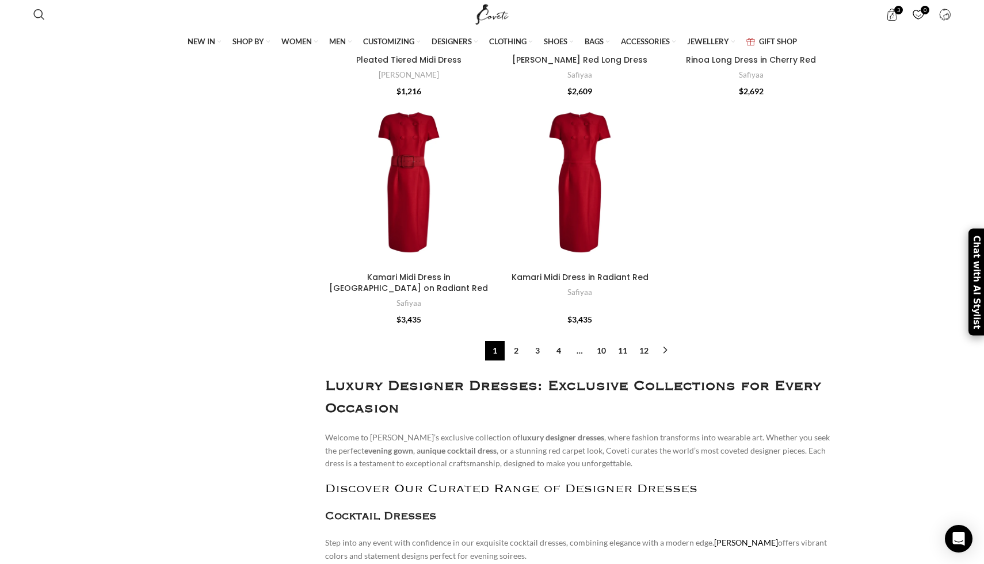
scroll to position [3606, 0]
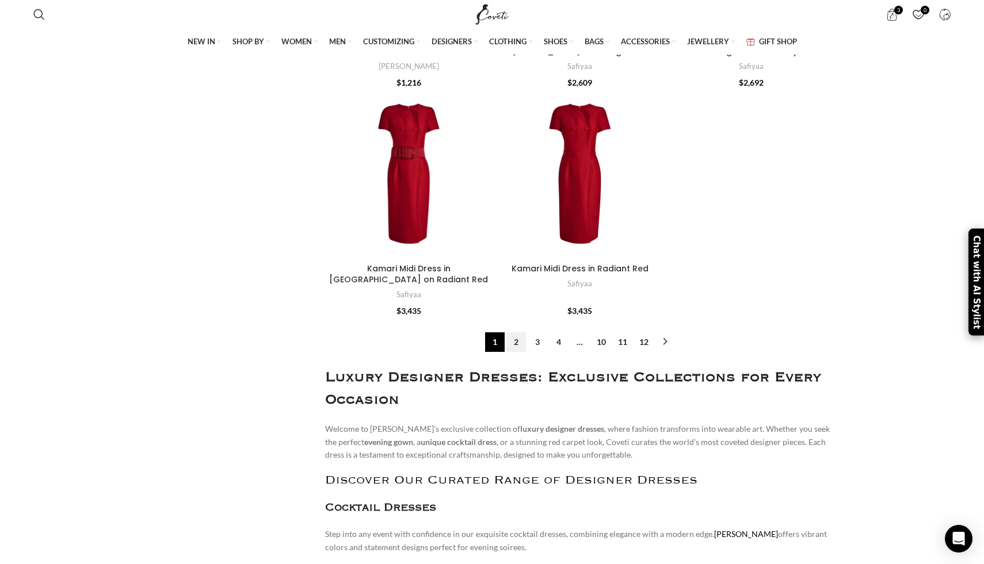
click at [517, 346] on link "2" at bounding box center [516, 342] width 20 height 20
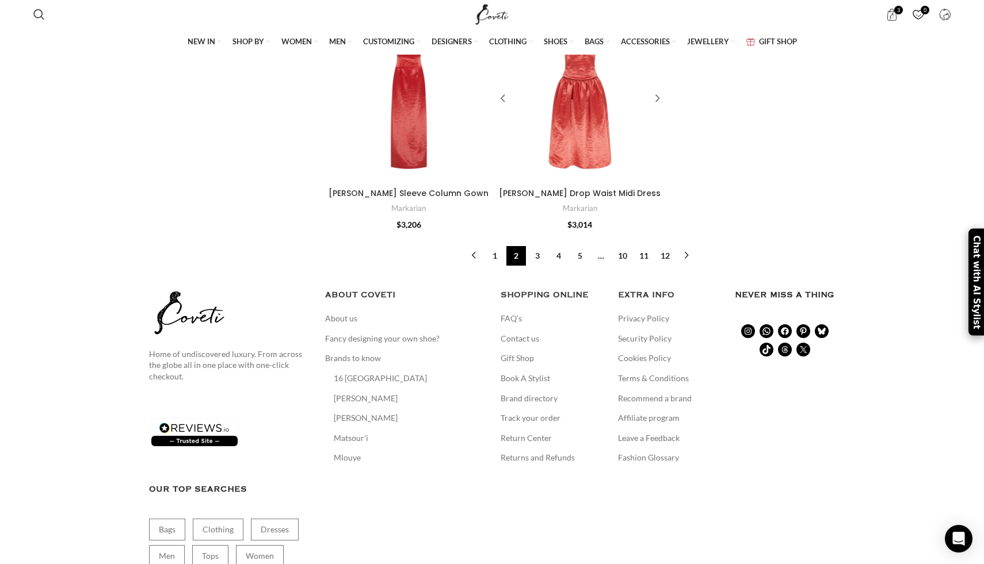
scroll to position [3691, 0]
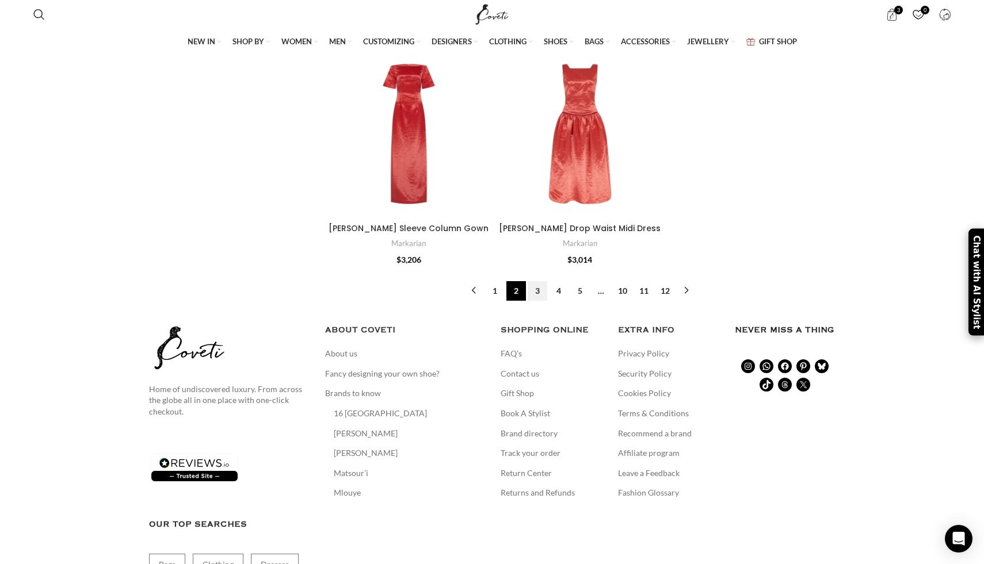
click at [541, 281] on link "3" at bounding box center [537, 291] width 20 height 20
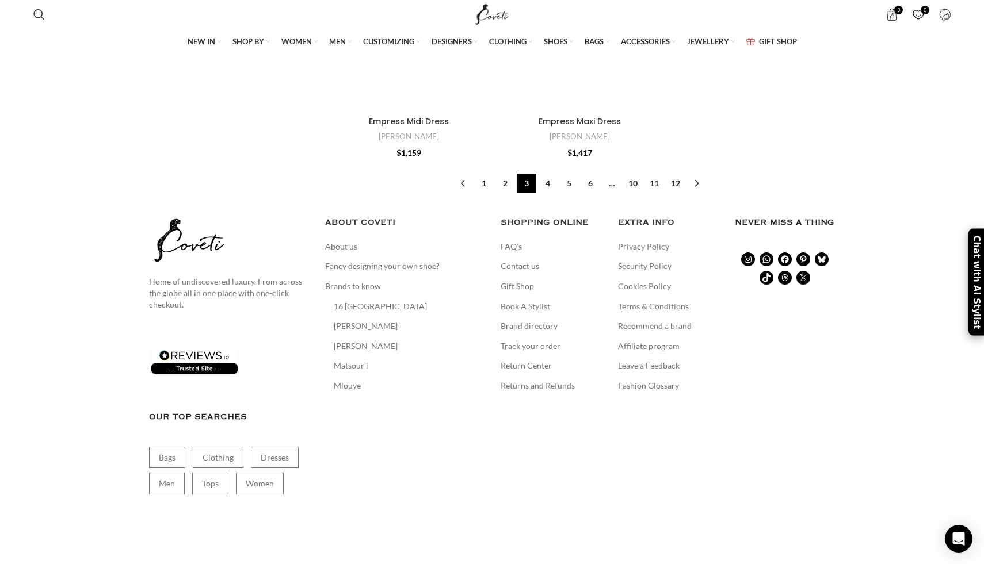
scroll to position [3809, 0]
click at [545, 174] on link "4" at bounding box center [548, 184] width 20 height 20
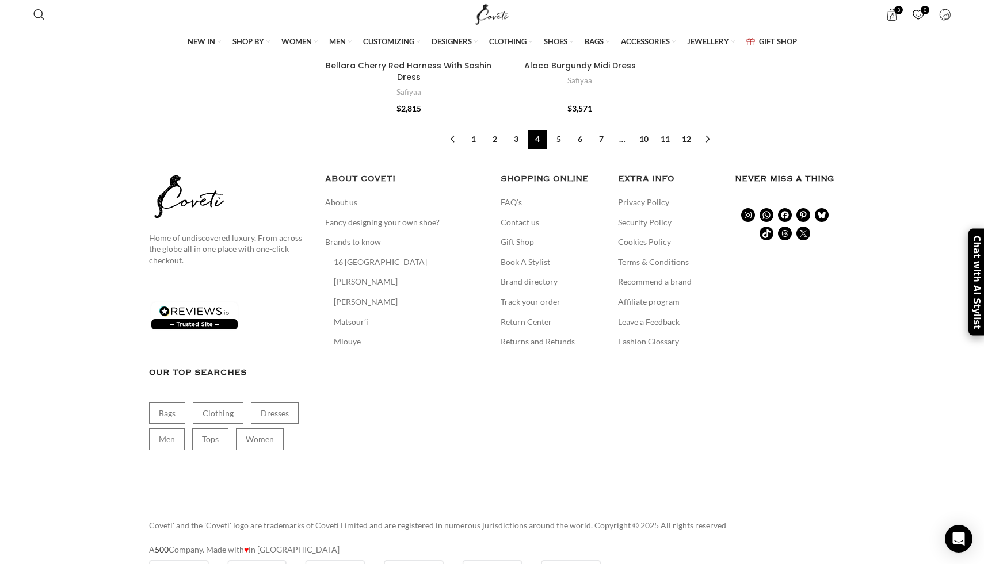
scroll to position [3821, 0]
click at [559, 130] on link "5" at bounding box center [559, 139] width 20 height 20
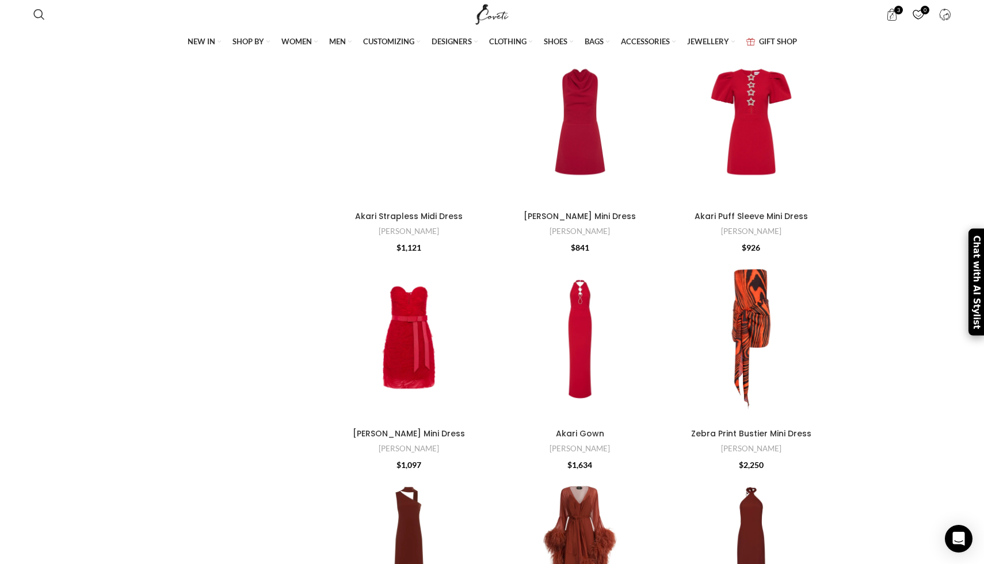
scroll to position [2372, 0]
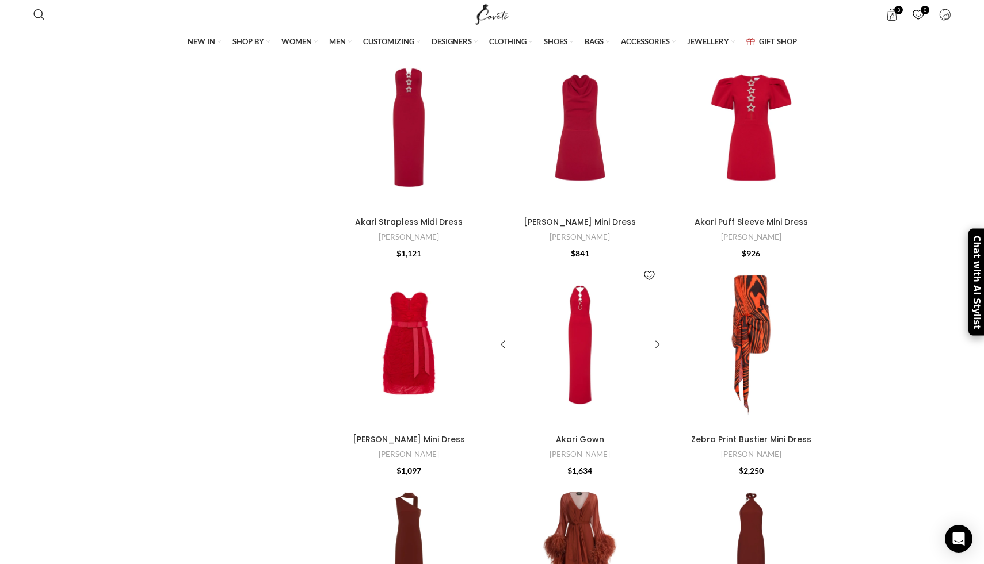
click at [573, 261] on div at bounding box center [566, 345] width 28 height 168
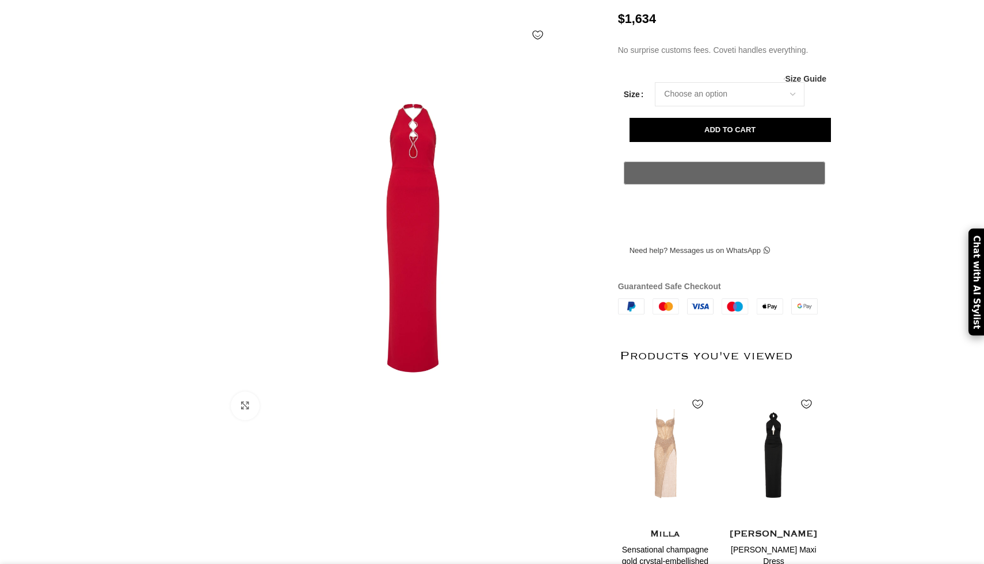
scroll to position [163, 0]
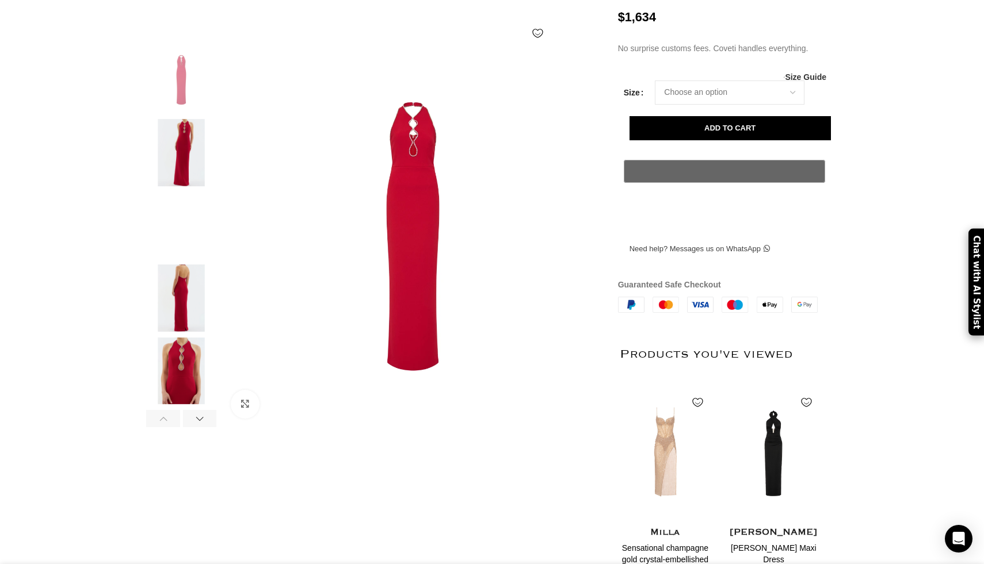
click at [177, 170] on img at bounding box center [181, 152] width 70 height 67
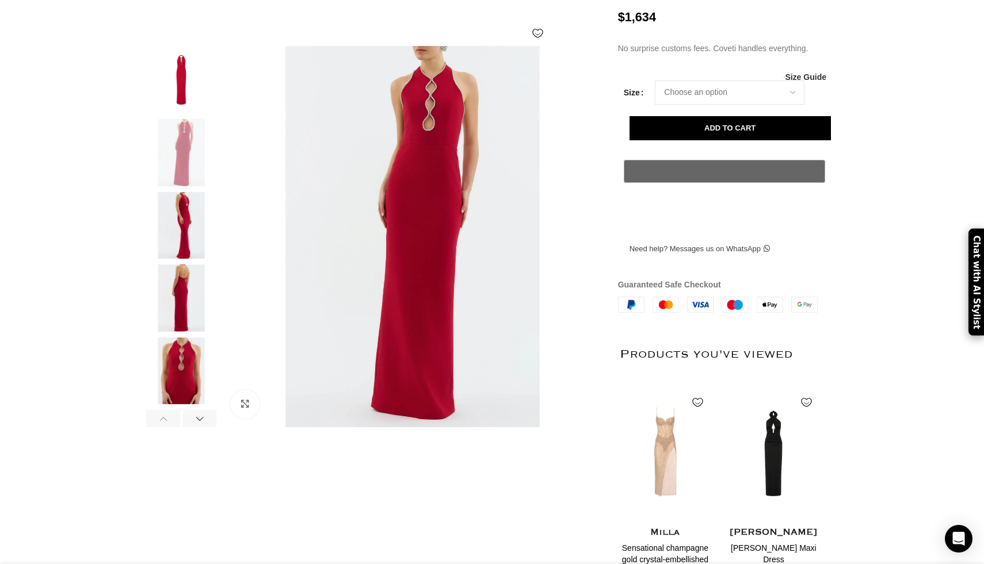
click at [180, 248] on img at bounding box center [181, 225] width 70 height 67
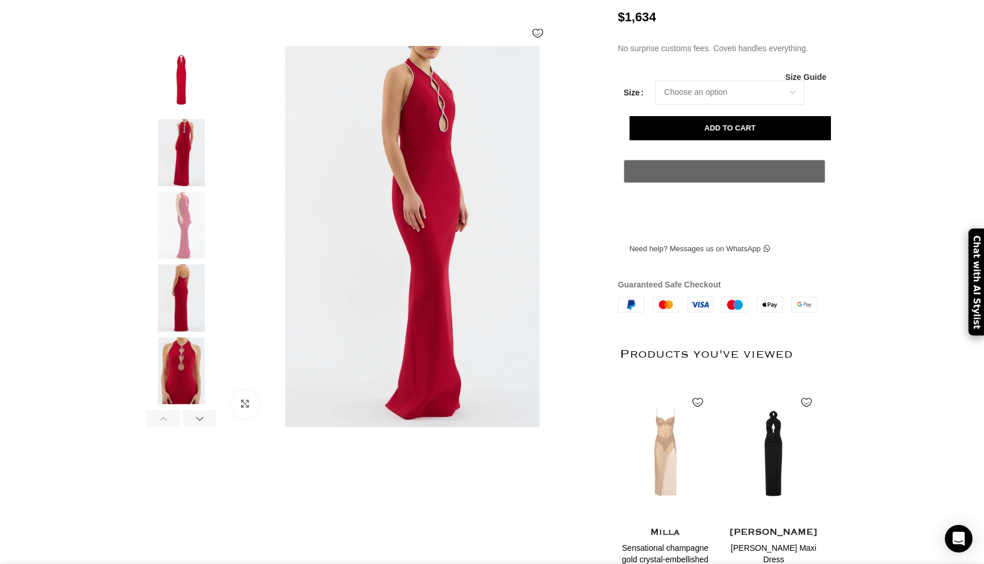
click at [179, 312] on img at bounding box center [181, 298] width 70 height 67
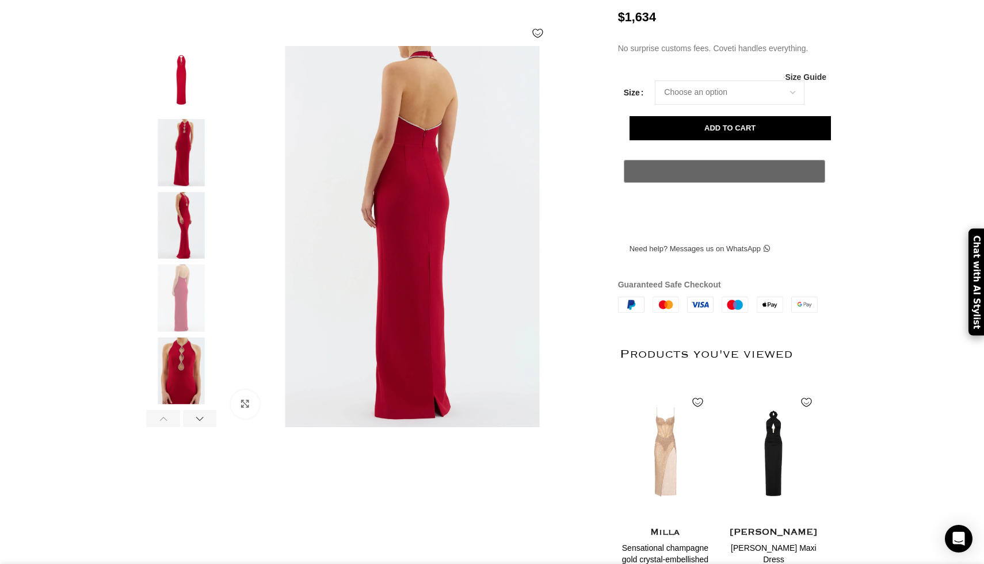
scroll to position [0, 121]
click at [176, 383] on img at bounding box center [181, 371] width 70 height 67
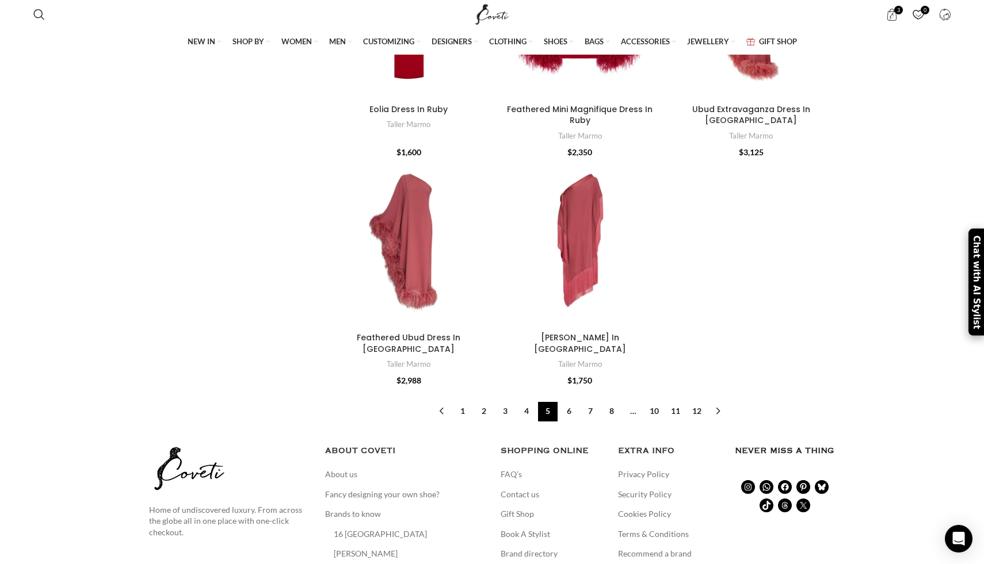
scroll to position [4062, 0]
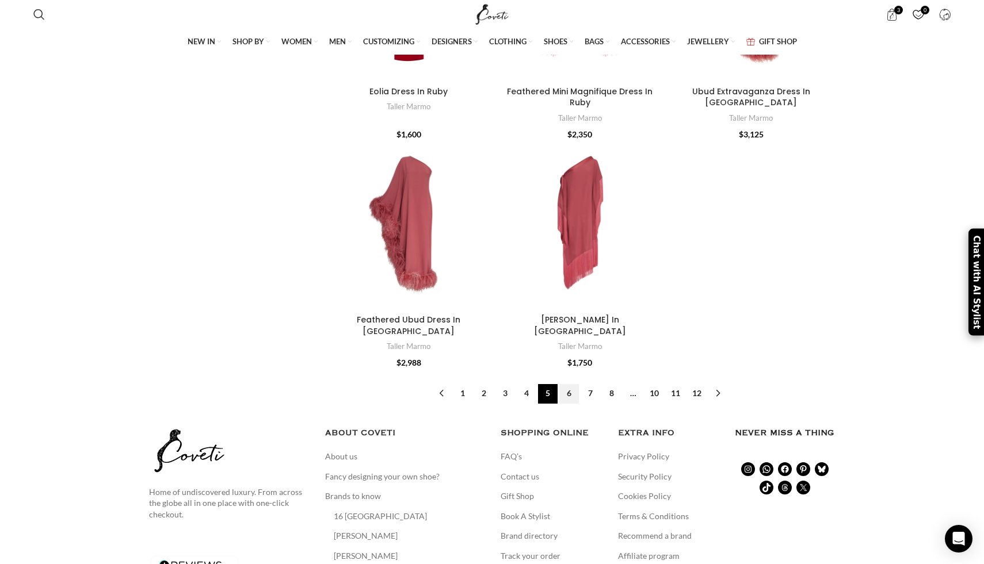
click at [572, 384] on link "6" at bounding box center [569, 394] width 20 height 20
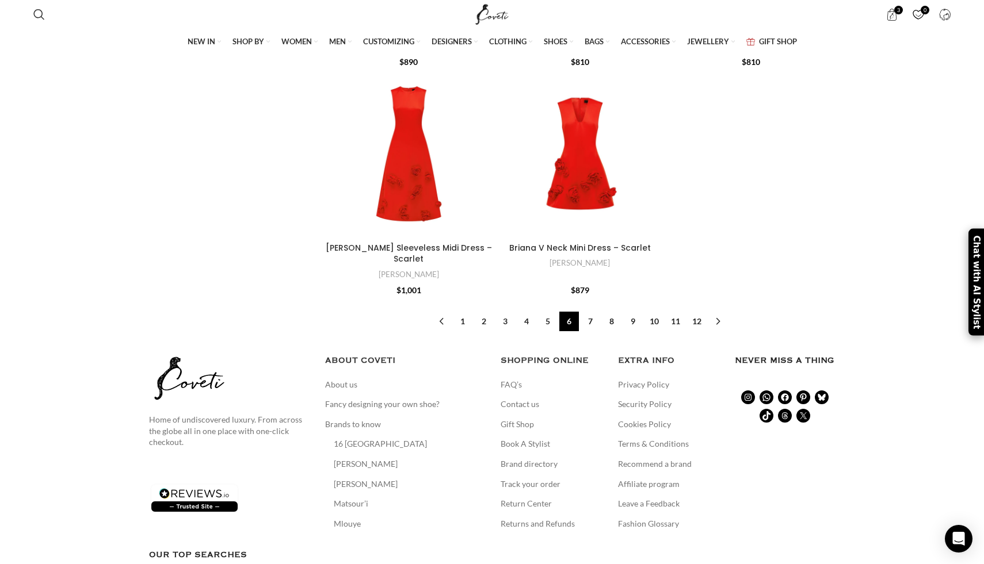
scroll to position [3649, 0]
click at [589, 312] on link "7" at bounding box center [590, 322] width 20 height 20
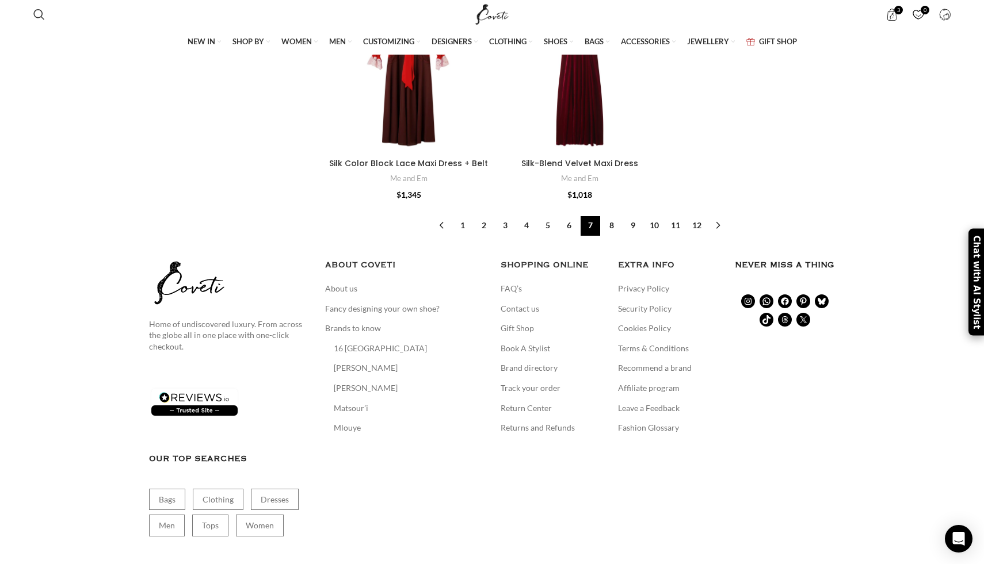
scroll to position [3847, 0]
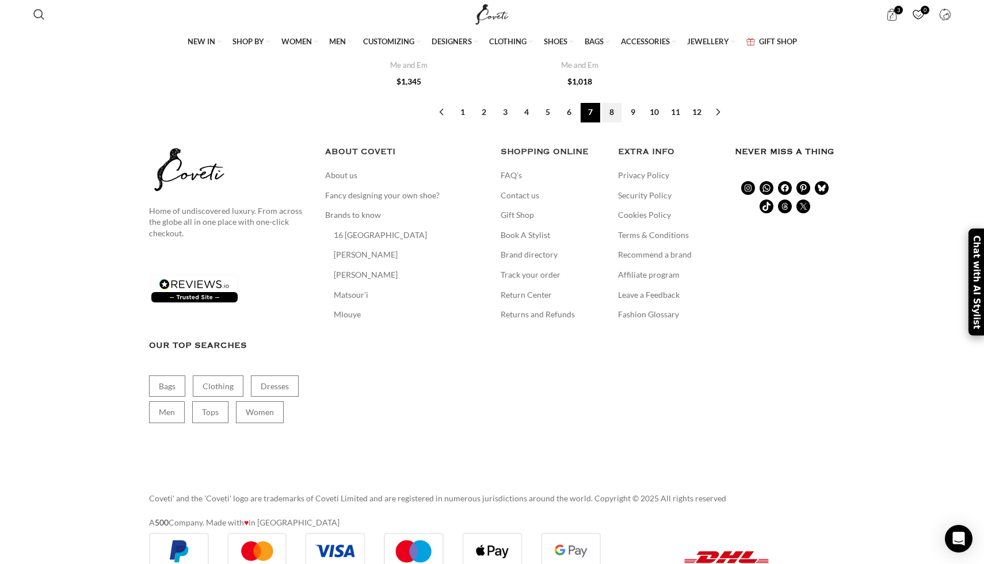
click at [614, 103] on link "8" at bounding box center [612, 113] width 20 height 20
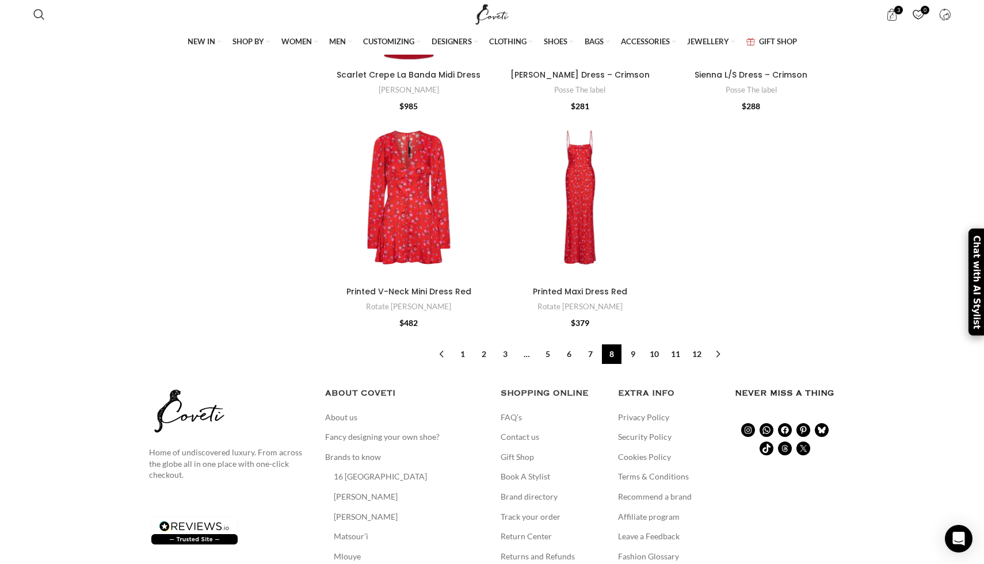
scroll to position [3612, 0]
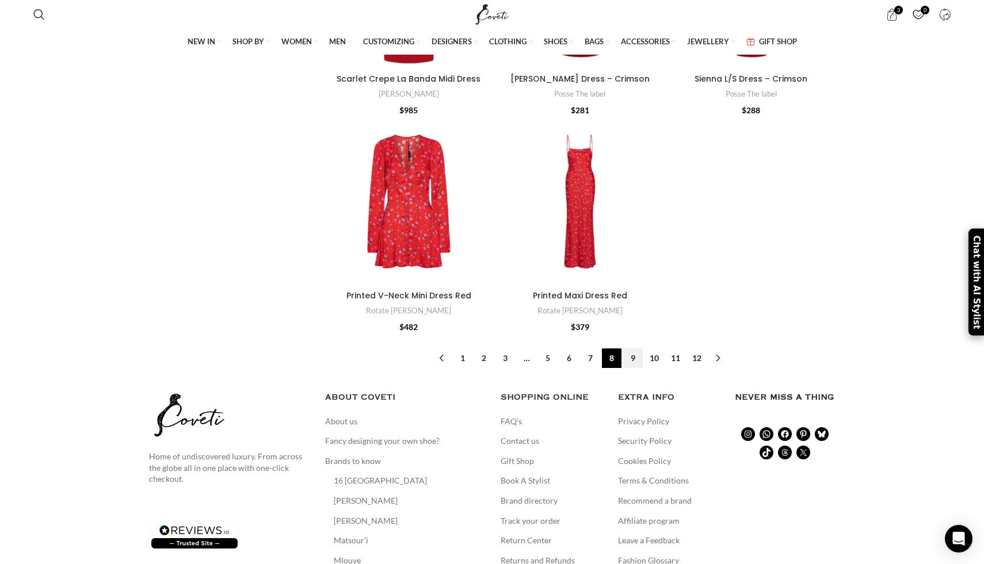
click at [632, 350] on link "9" at bounding box center [633, 359] width 20 height 20
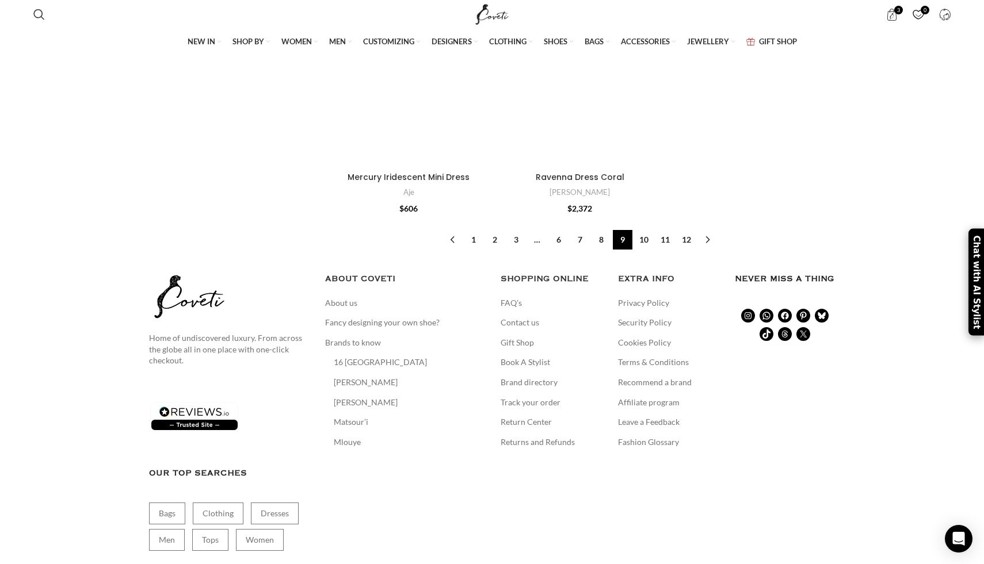
scroll to position [3726, 0]
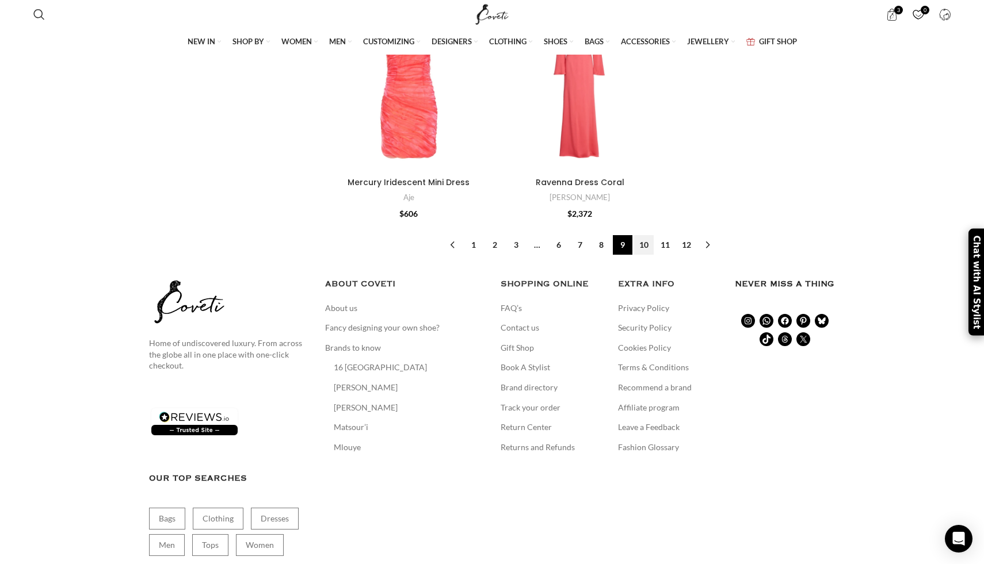
click at [645, 235] on link "10" at bounding box center [644, 245] width 20 height 20
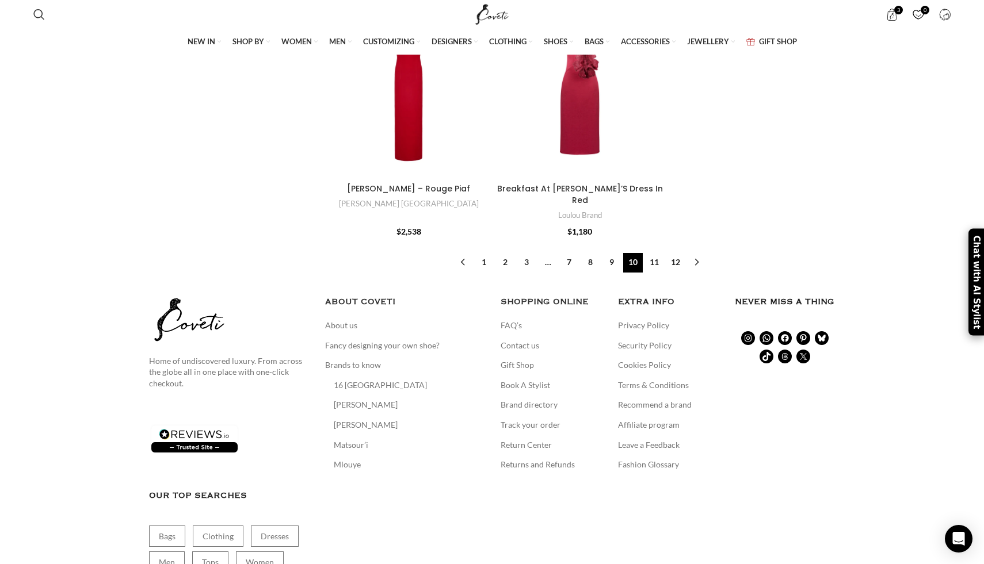
scroll to position [3693, 0]
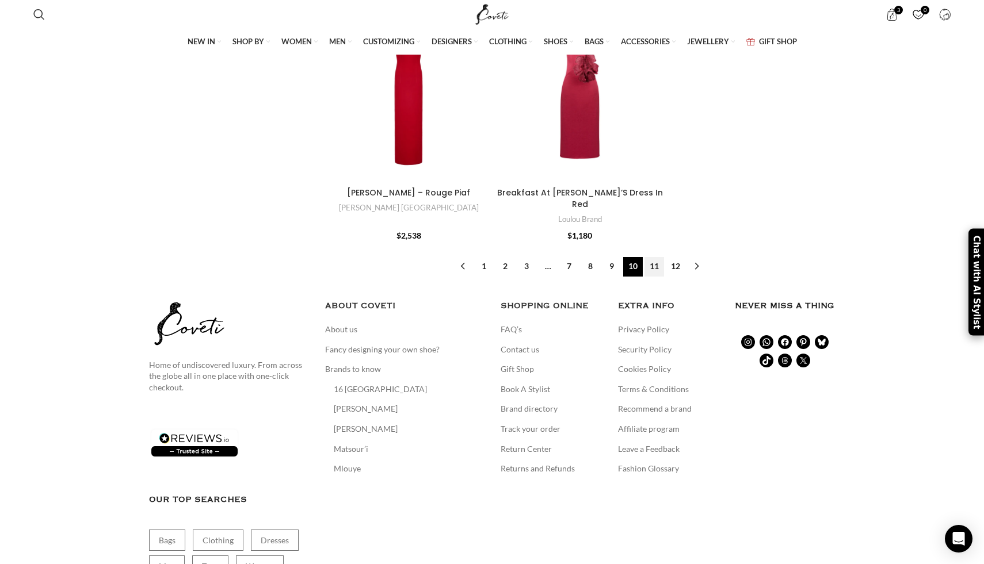
click at [652, 257] on link "11" at bounding box center [654, 267] width 20 height 20
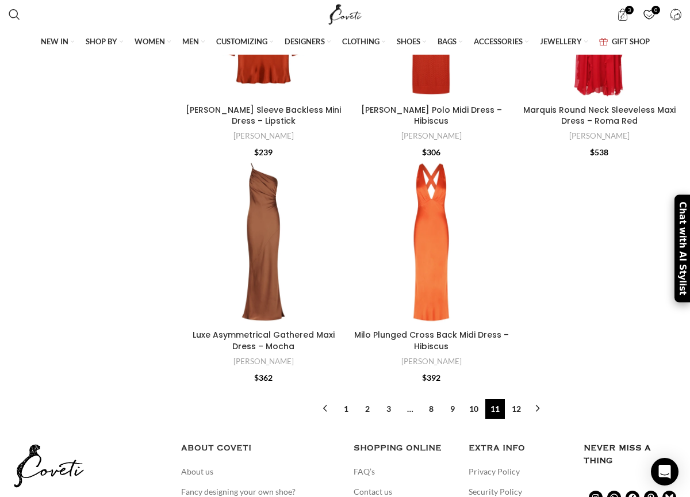
scroll to position [3531, 0]
click at [518, 407] on link "12" at bounding box center [517, 409] width 20 height 20
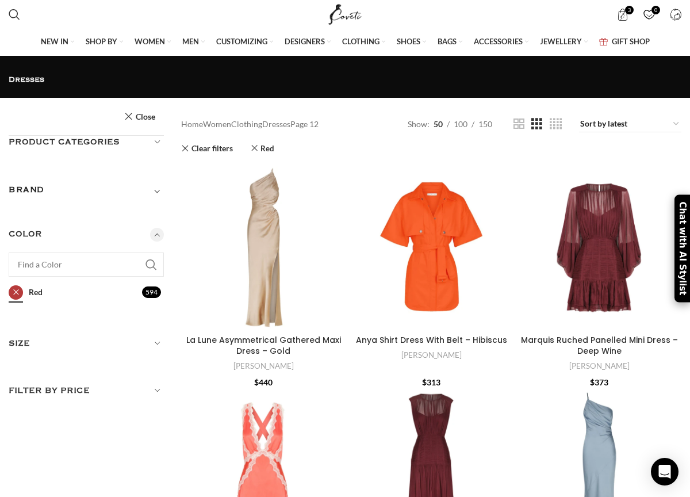
click at [16, 282] on link "Red Red" at bounding box center [74, 292] width 131 height 20
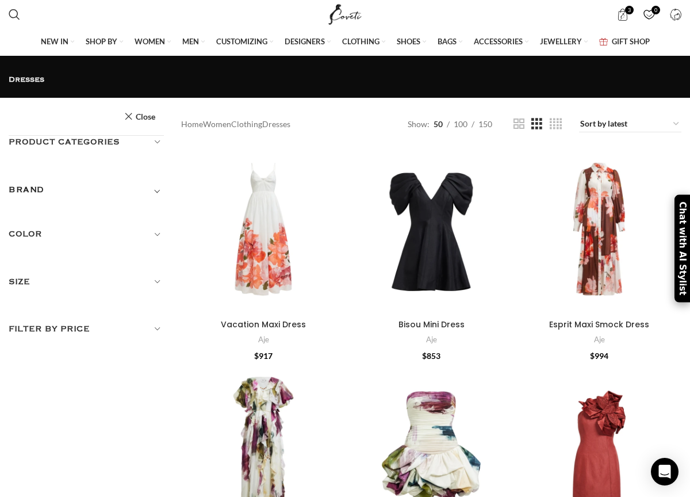
click at [159, 228] on h5 "Color" at bounding box center [86, 234] width 155 height 13
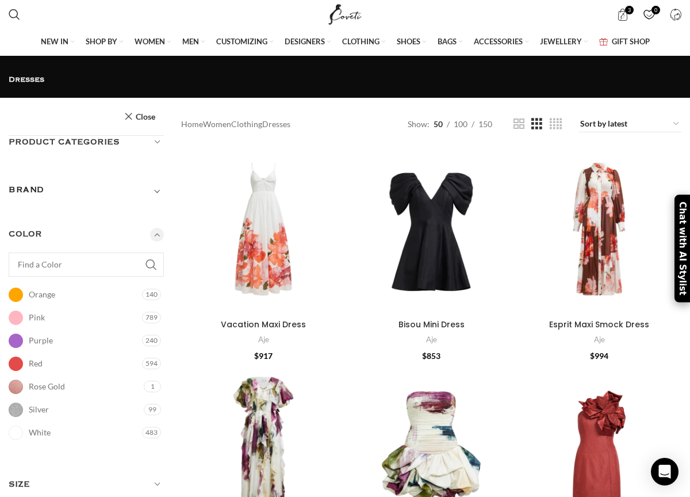
scroll to position [335, 0]
click at [11, 400] on link "White White" at bounding box center [74, 410] width 131 height 20
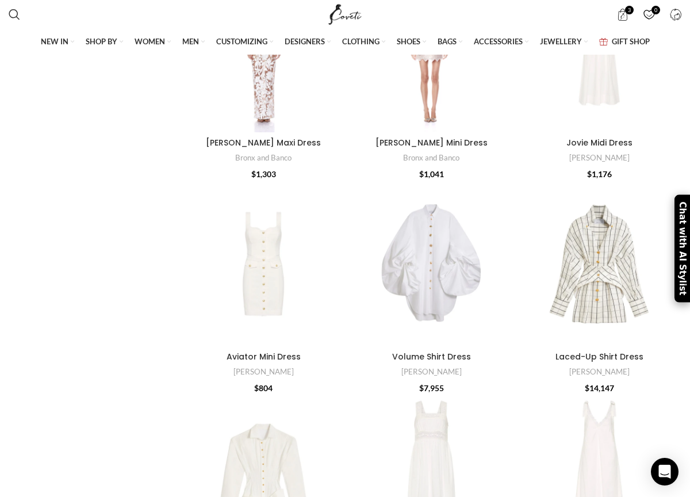
scroll to position [1345, 0]
click at [264, 263] on div at bounding box center [263, 263] width 33 height 165
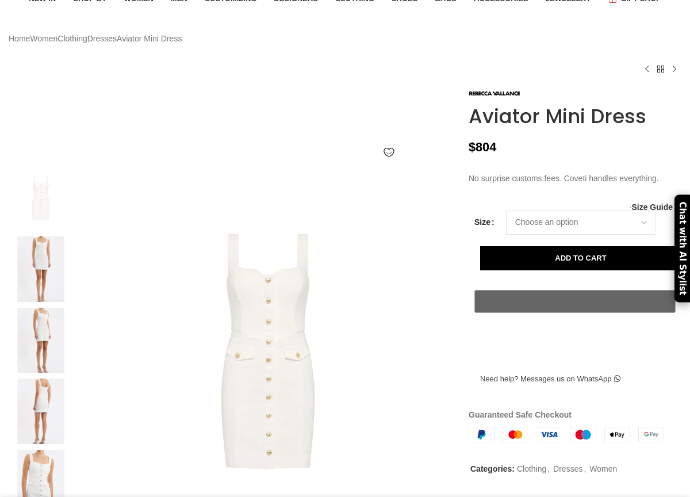
scroll to position [73, 0]
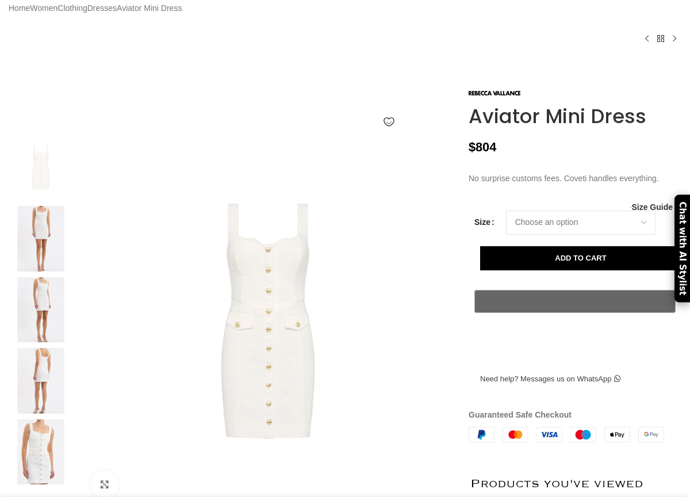
click at [41, 250] on img at bounding box center [41, 239] width 70 height 66
click at [52, 326] on img at bounding box center [41, 311] width 70 height 66
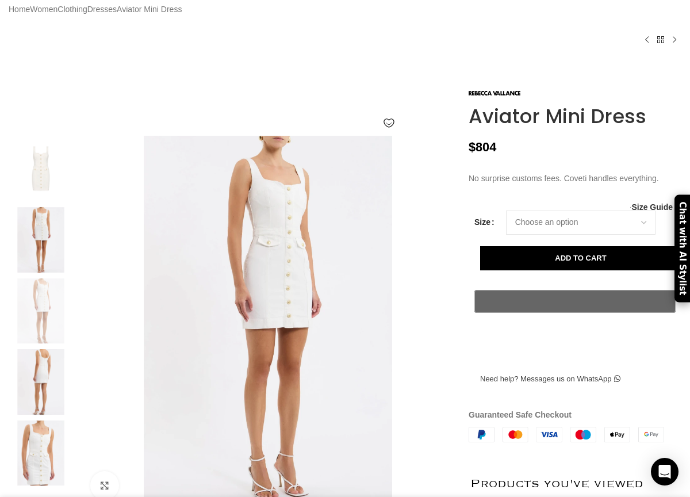
scroll to position [0, 118]
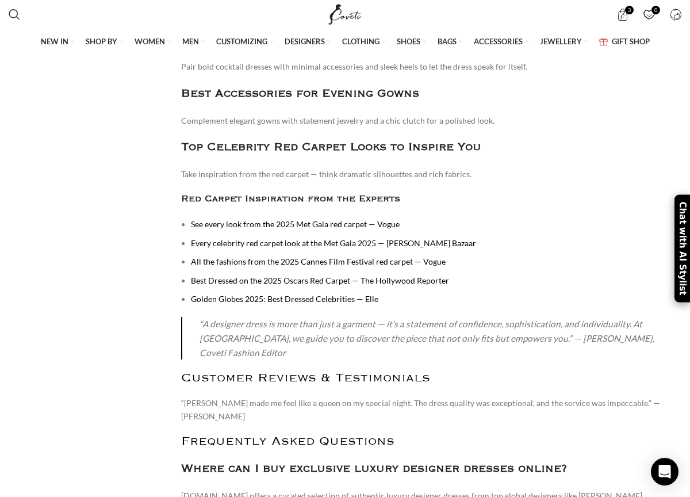
scroll to position [4926, 0]
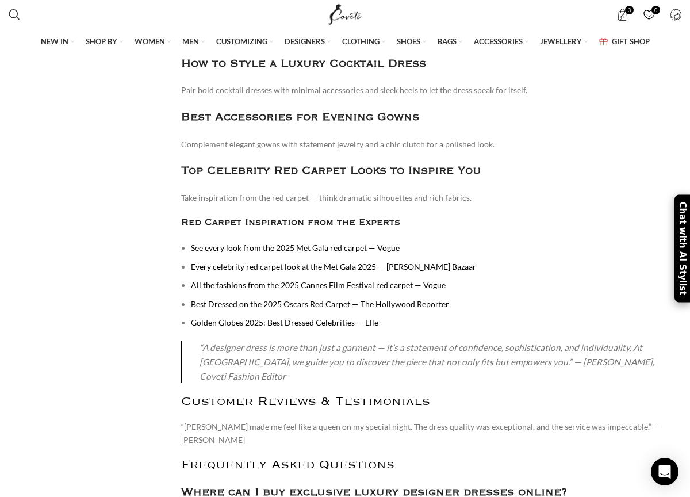
scroll to position [4899, 0]
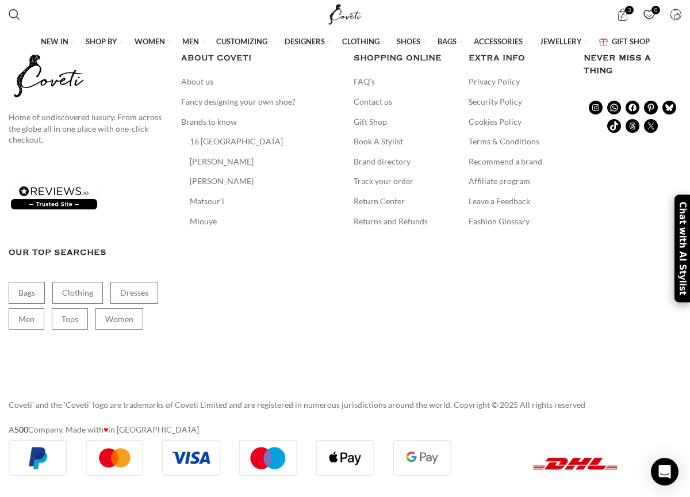
scroll to position [4385, 0]
click at [401, 29] on link "4" at bounding box center [400, 19] width 20 height 20
click at [422, 29] on link "5" at bounding box center [421, 19] width 20 height 20
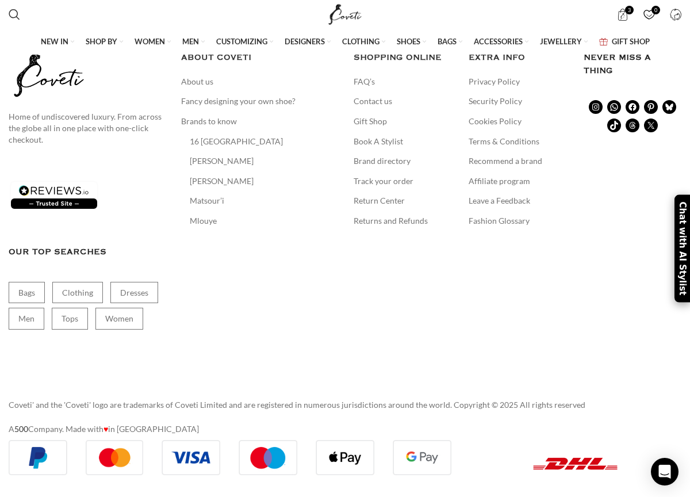
click at [442, 28] on link "6" at bounding box center [443, 19] width 20 height 20
click at [463, 29] on link "7" at bounding box center [464, 19] width 20 height 20
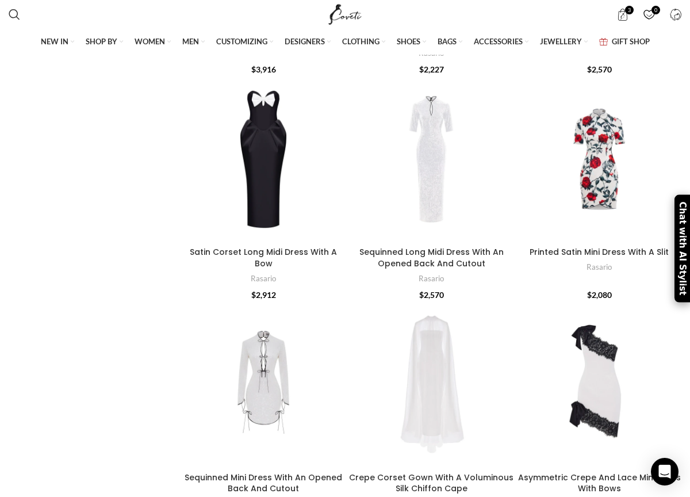
scroll to position [1858, 0]
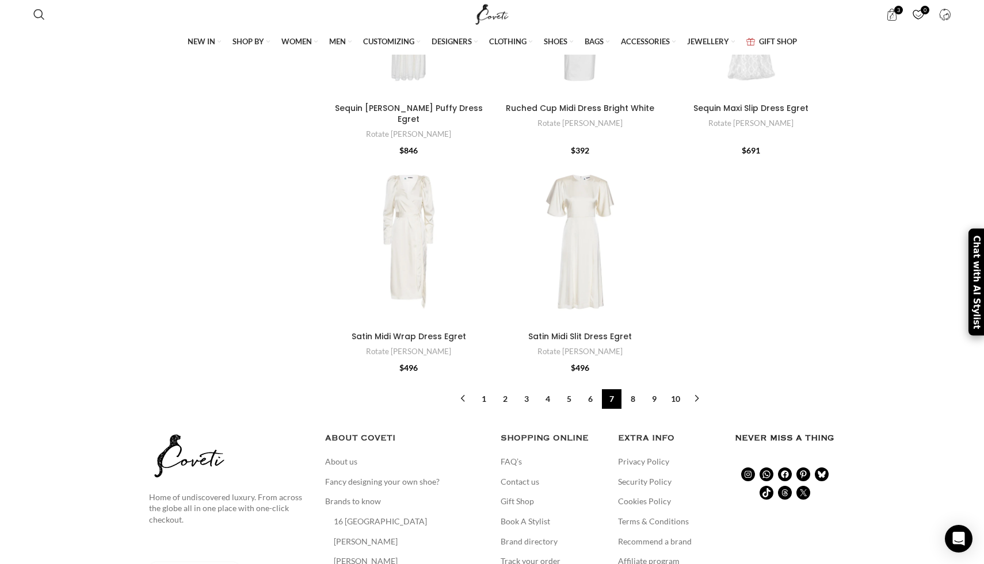
scroll to position [4041, 0]
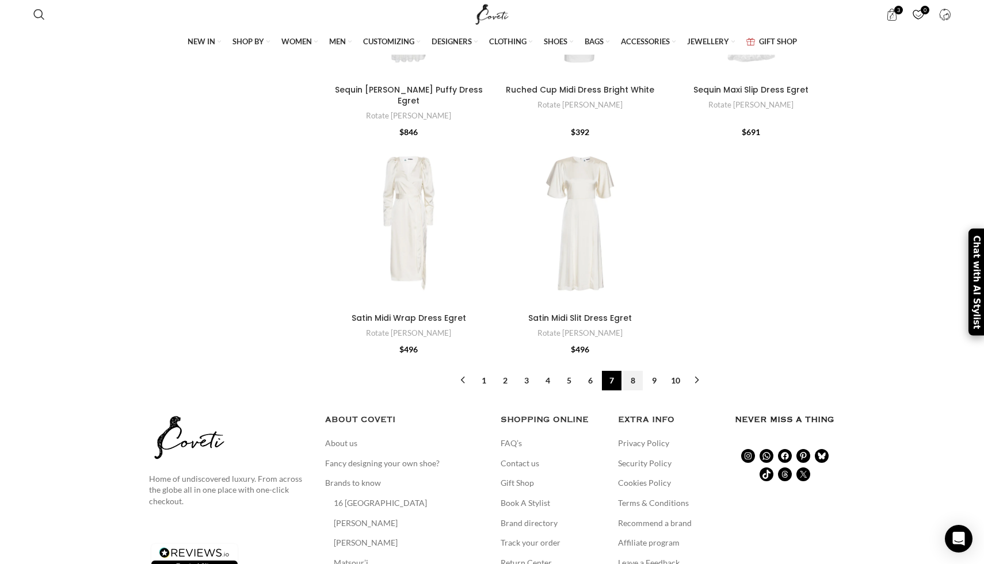
click at [631, 371] on link "8" at bounding box center [633, 381] width 20 height 20
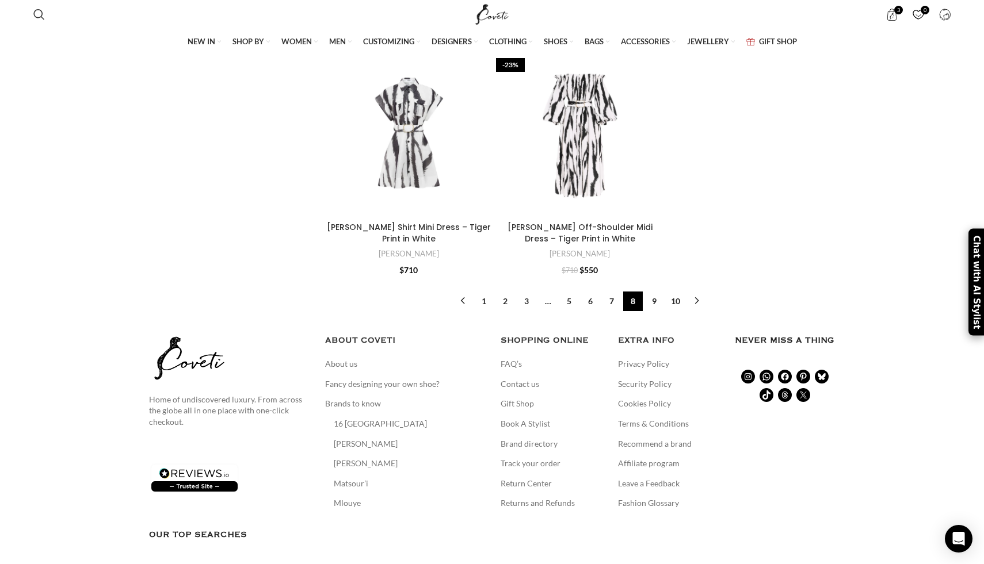
scroll to position [3668, 0]
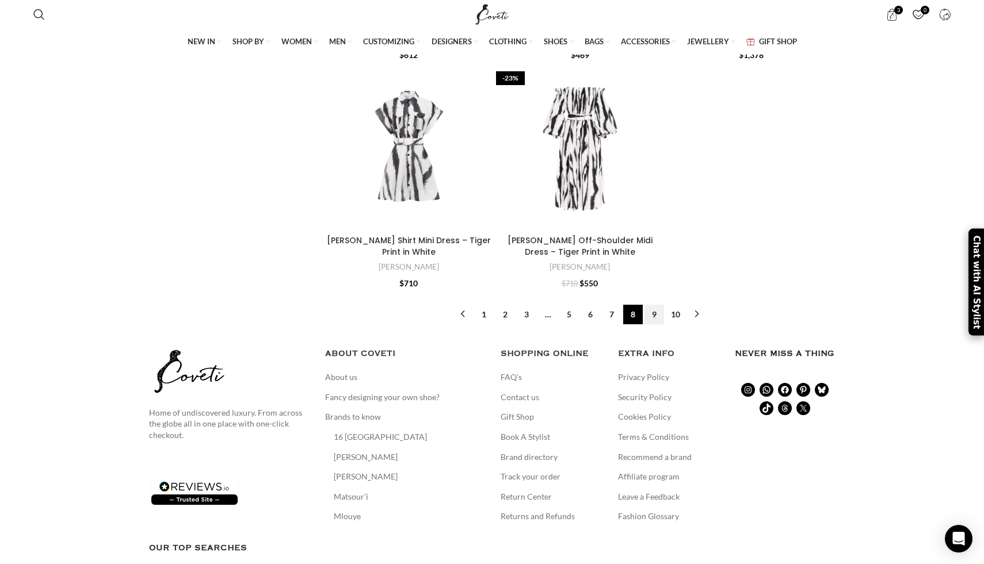
click at [656, 305] on link "9" at bounding box center [654, 315] width 20 height 20
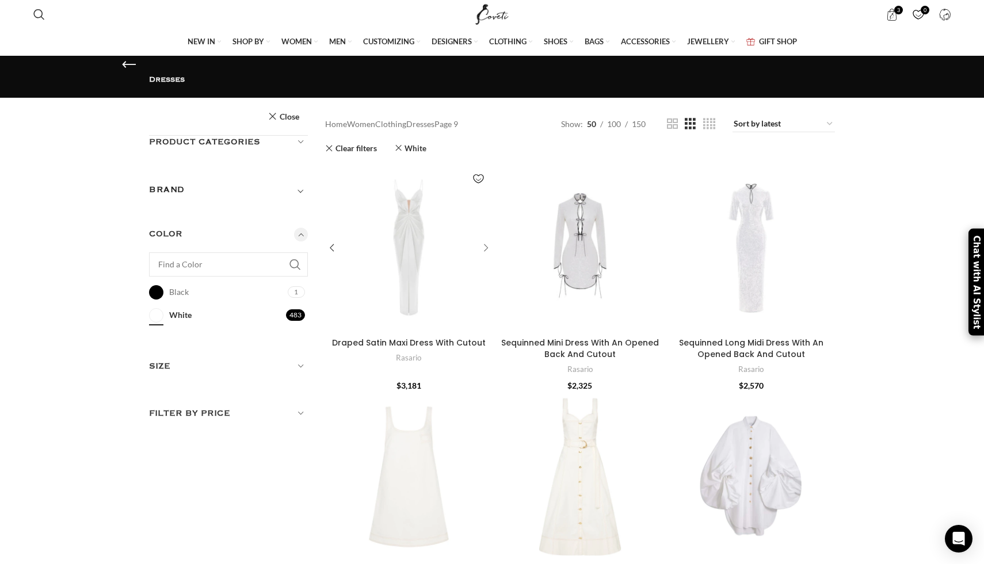
click at [485, 251] on div at bounding box center [483, 248] width 17 height 17
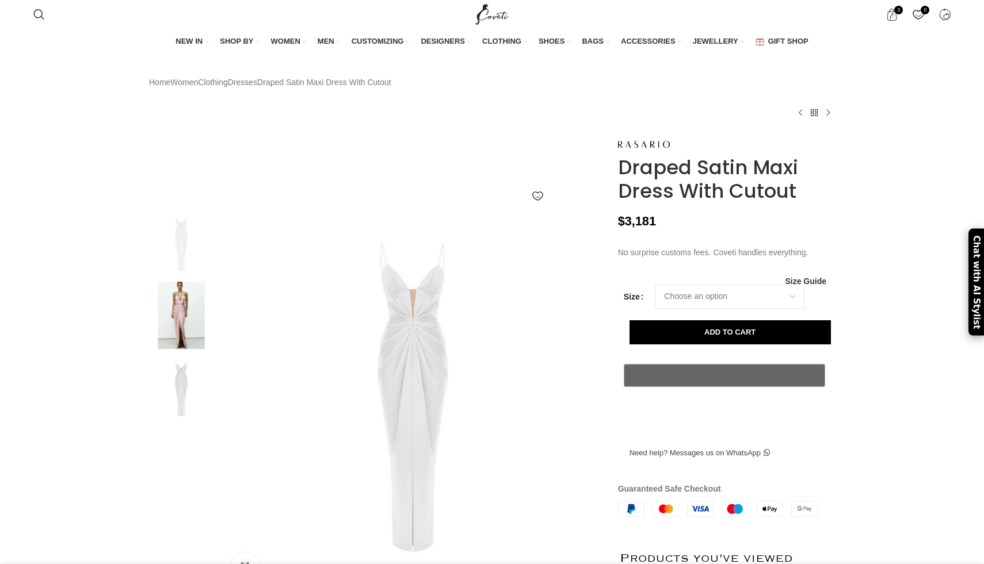
click at [170, 329] on img at bounding box center [181, 315] width 70 height 67
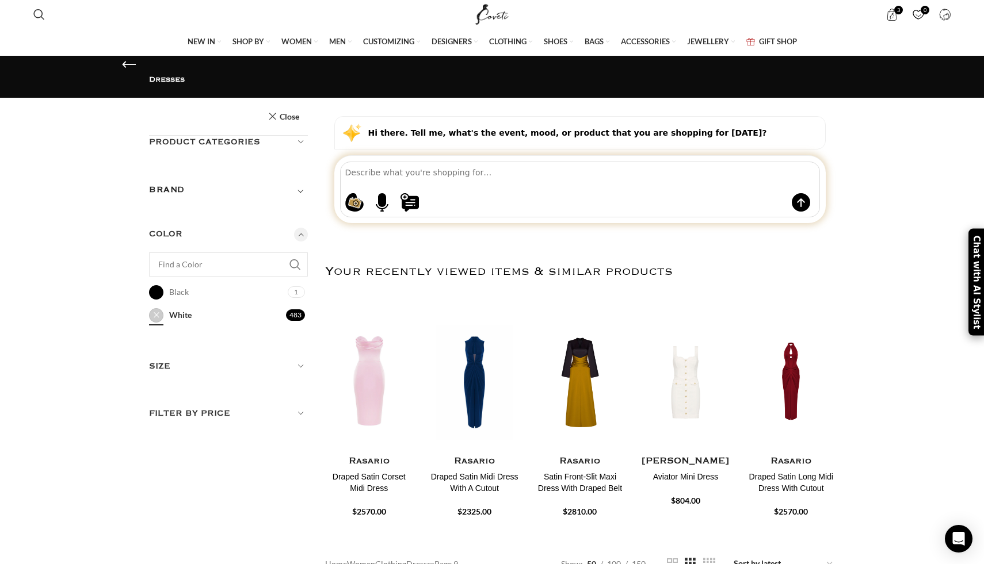
click at [152, 305] on link "White White" at bounding box center [216, 315] width 134 height 20
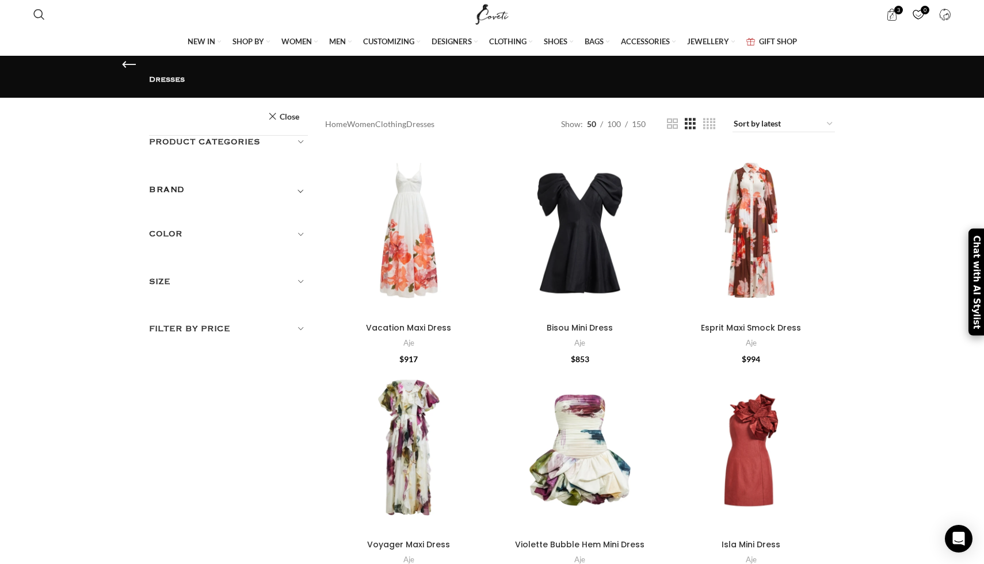
click at [300, 228] on h5 "Color" at bounding box center [228, 234] width 159 height 13
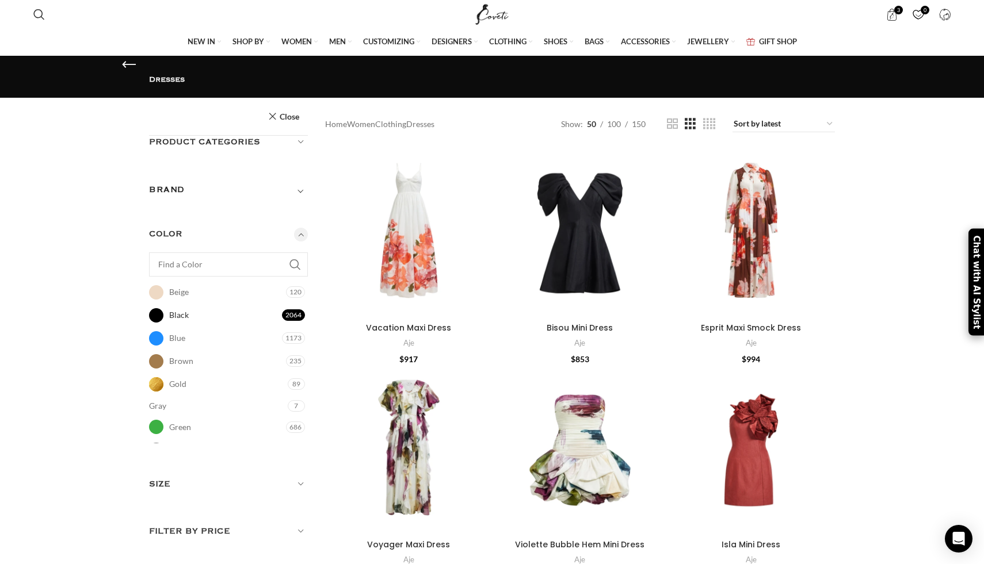
click at [152, 305] on link "Black Black" at bounding box center [214, 315] width 130 height 20
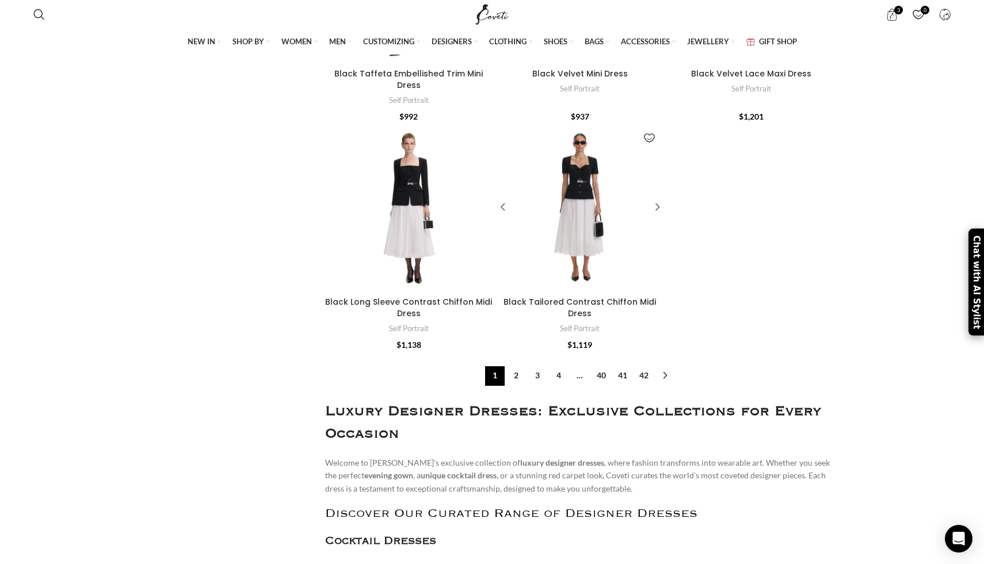
scroll to position [3588, 0]
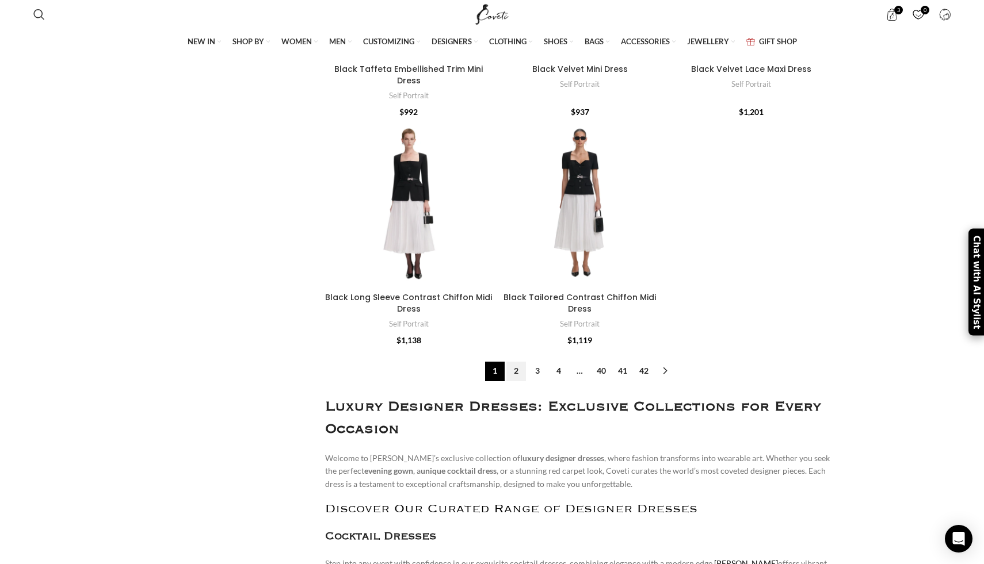
click at [517, 362] on link "2" at bounding box center [516, 372] width 20 height 20
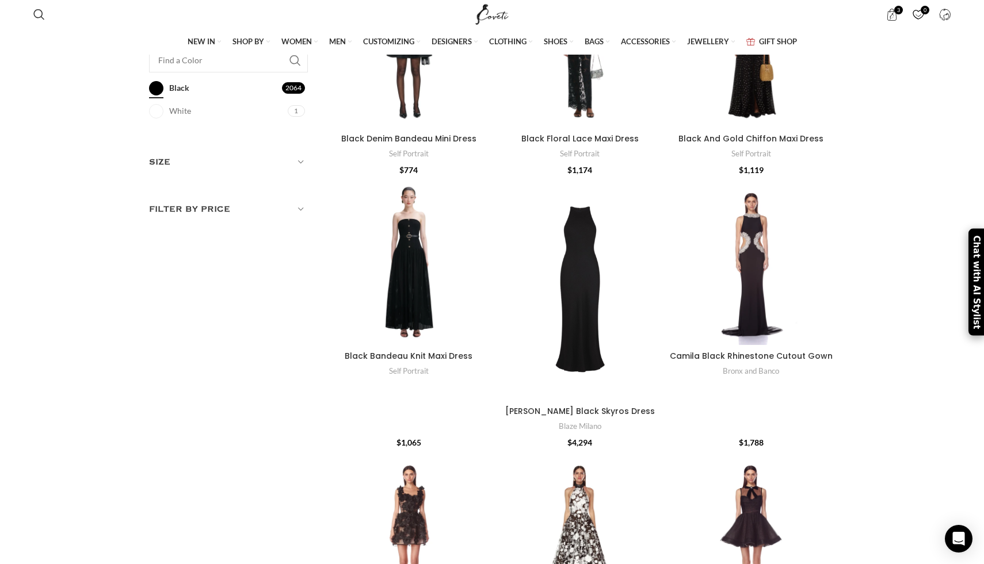
scroll to position [202, 0]
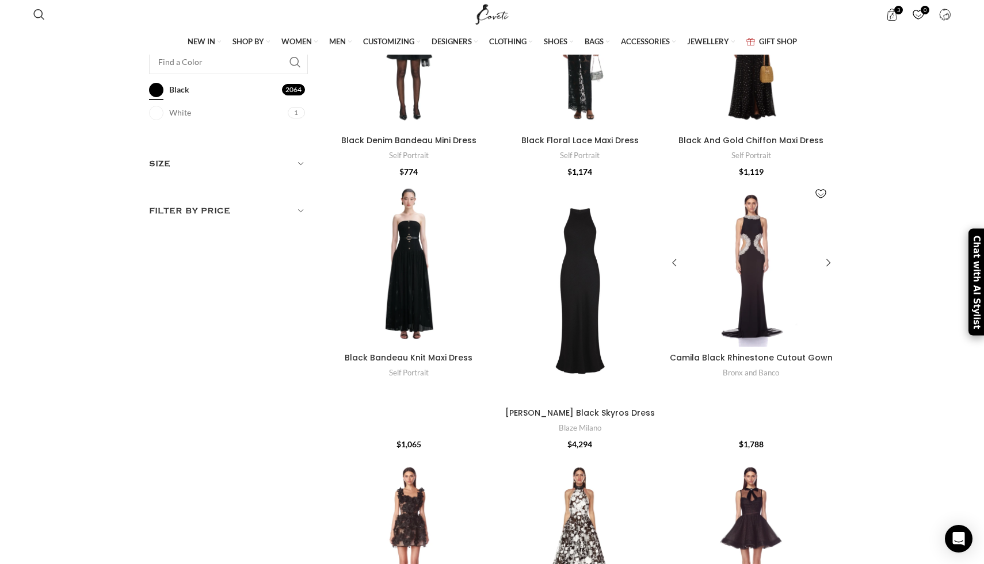
click at [748, 231] on div at bounding box center [730, 263] width 42 height 168
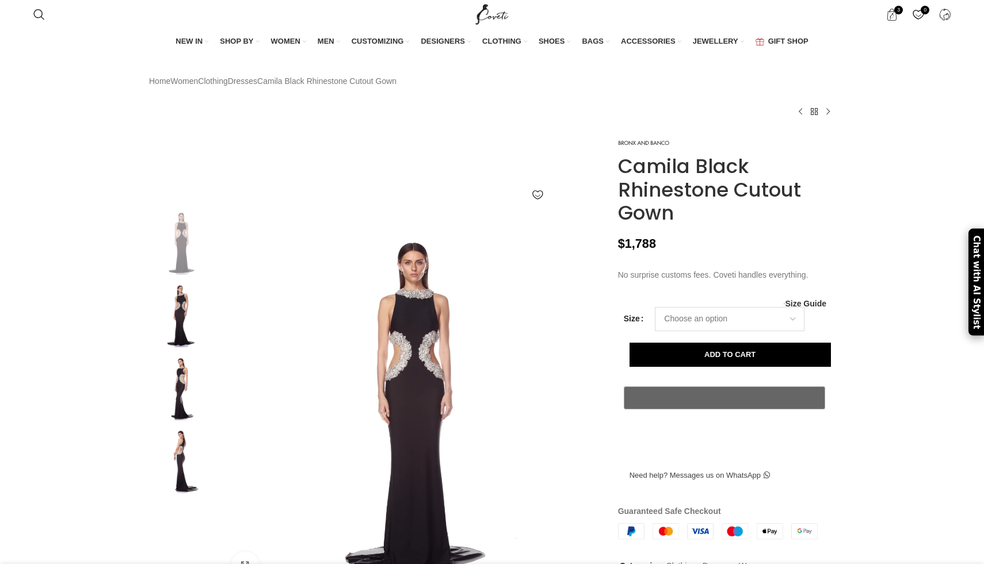
click at [676, 331] on select "Choose an option 6 UK 8 UK 10 [GEOGRAPHIC_DATA] 12 [GEOGRAPHIC_DATA] 14 [GEOGRA…" at bounding box center [730, 319] width 150 height 24
click at [655, 331] on select "Choose an option 6 UK 8 UK 10 [GEOGRAPHIC_DATA] 12 [GEOGRAPHIC_DATA] 14 [GEOGRA…" at bounding box center [730, 319] width 150 height 24
select select "6-[GEOGRAPHIC_DATA]"
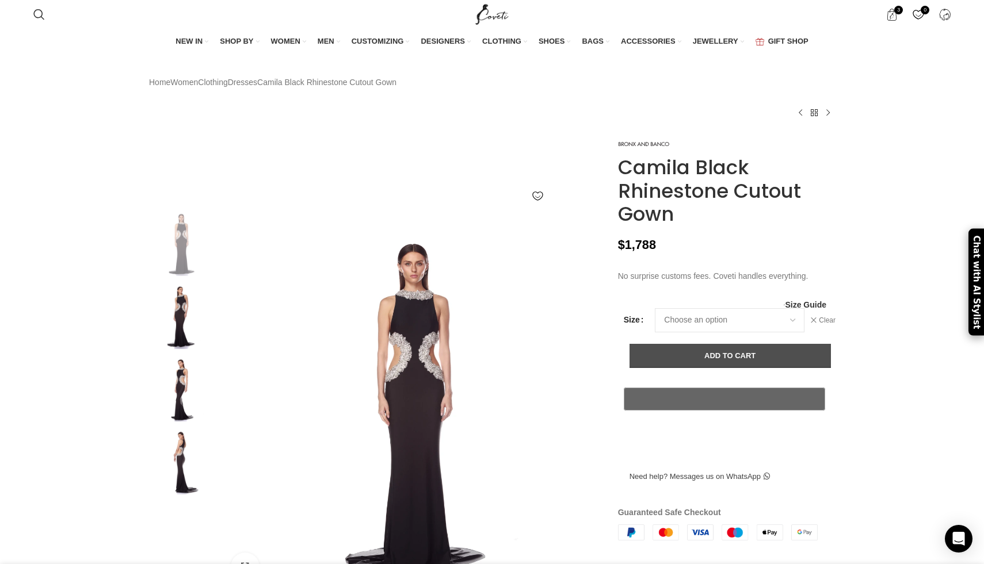
click at [680, 368] on button "Add to cart" at bounding box center [729, 356] width 201 height 24
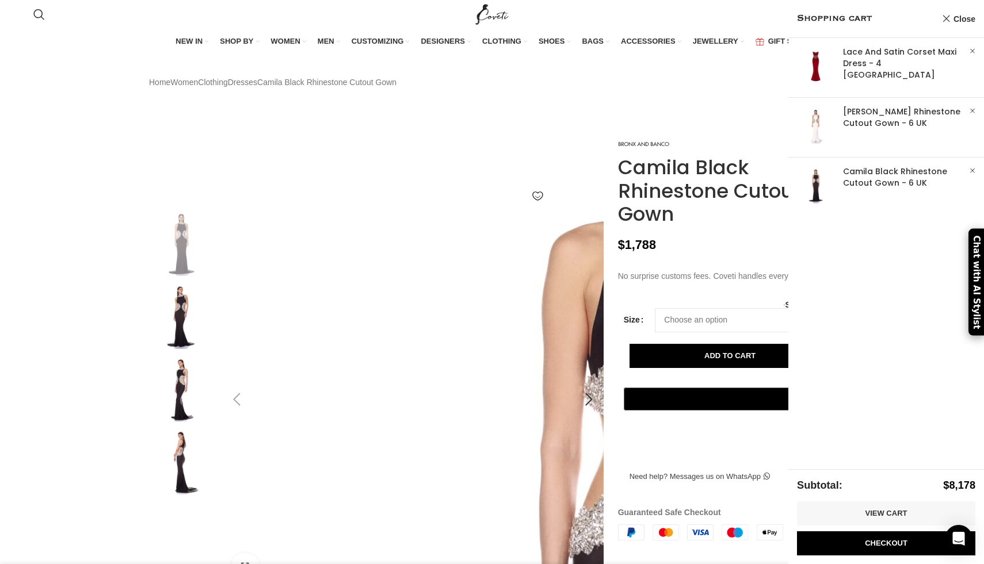
scroll to position [0, 121]
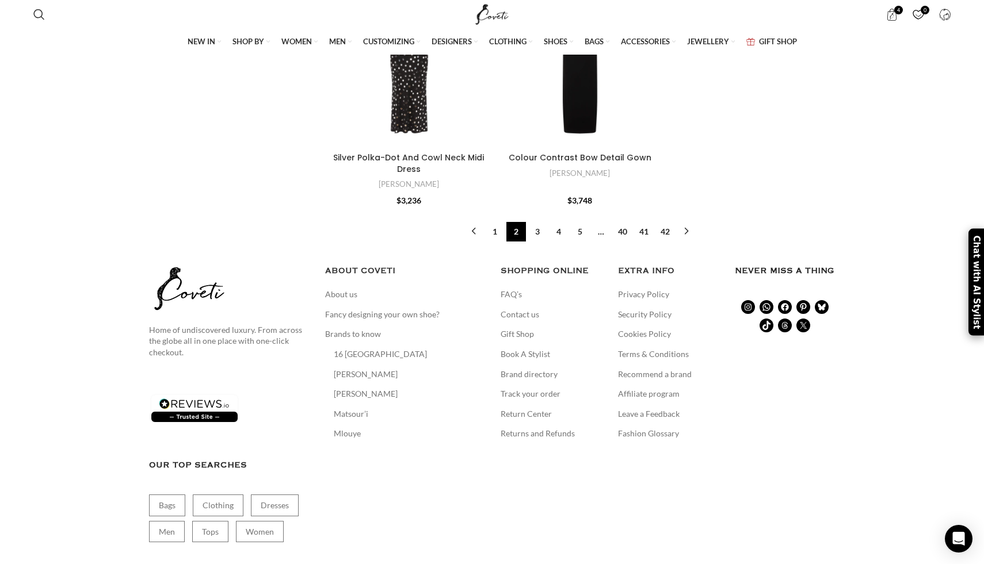
scroll to position [4222, 0]
click at [535, 223] on link "3" at bounding box center [537, 233] width 20 height 20
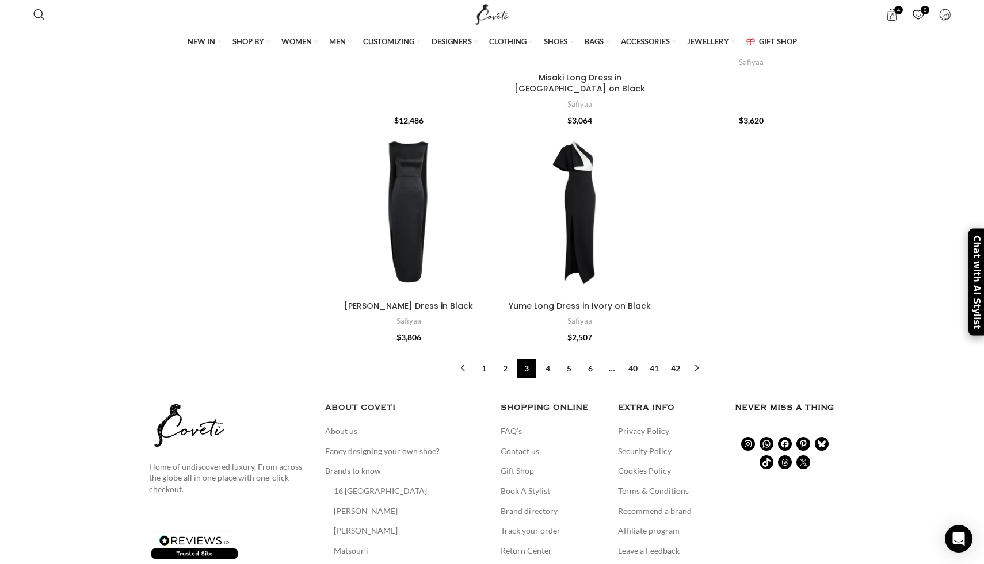
scroll to position [3654, 0]
click at [546, 360] on link "4" at bounding box center [548, 370] width 20 height 20
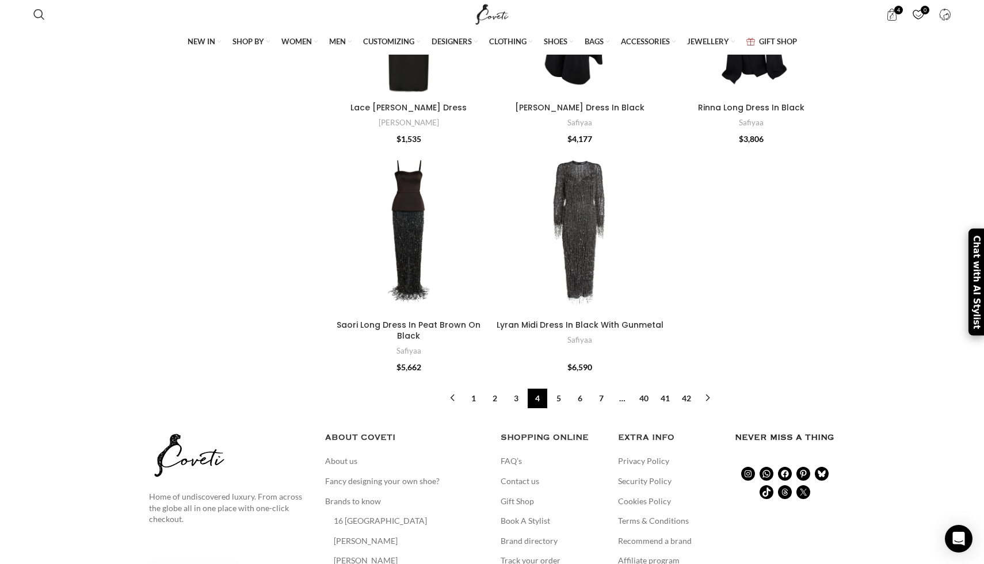
scroll to position [3723, 0]
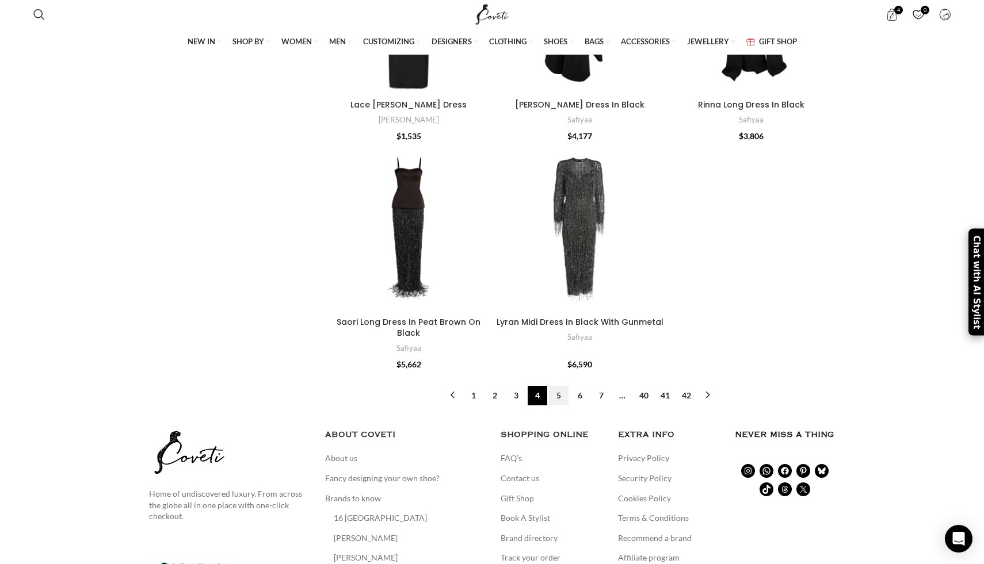
click at [557, 386] on link "5" at bounding box center [559, 396] width 20 height 20
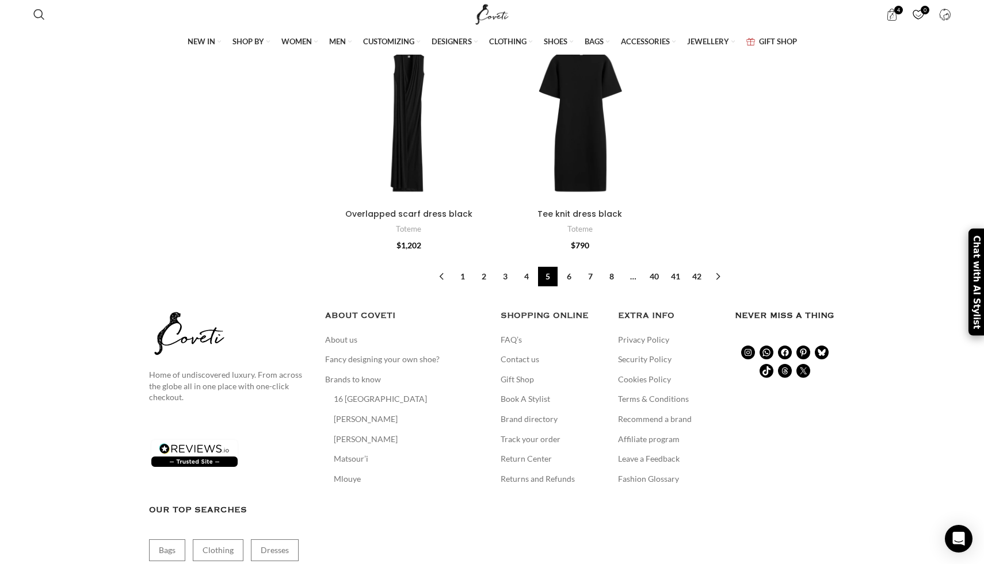
scroll to position [3687, 0]
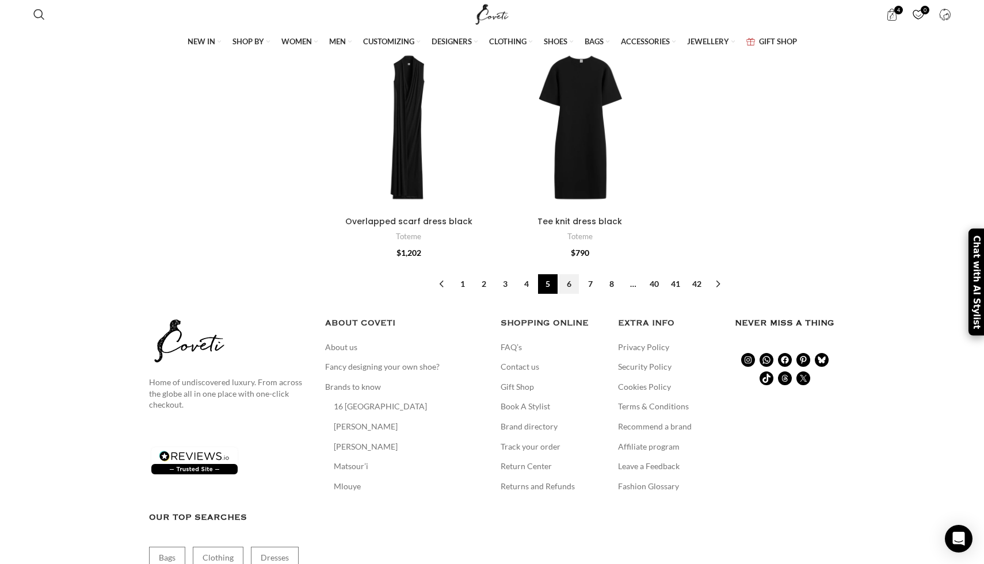
click at [568, 274] on link "6" at bounding box center [569, 284] width 20 height 20
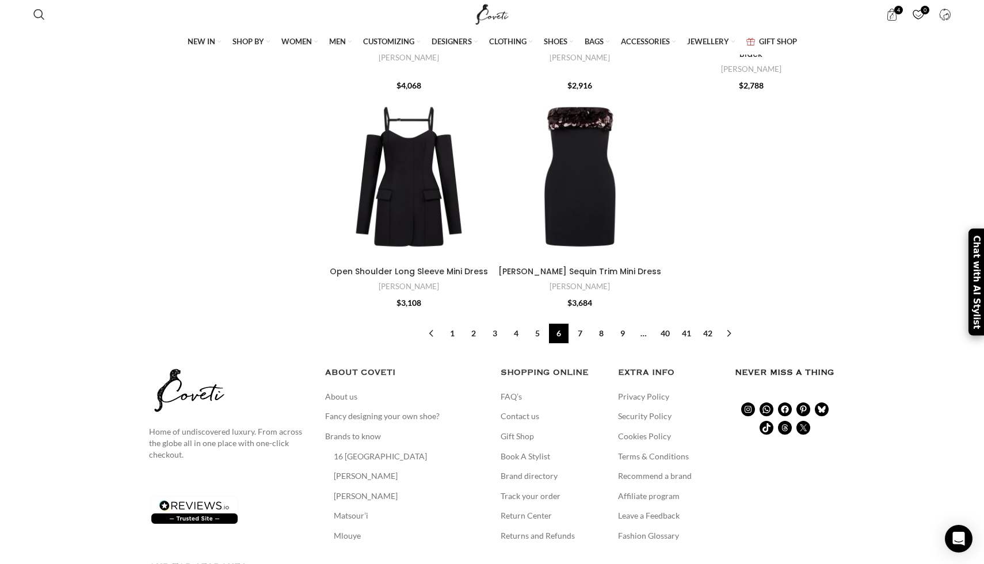
scroll to position [3658, 0]
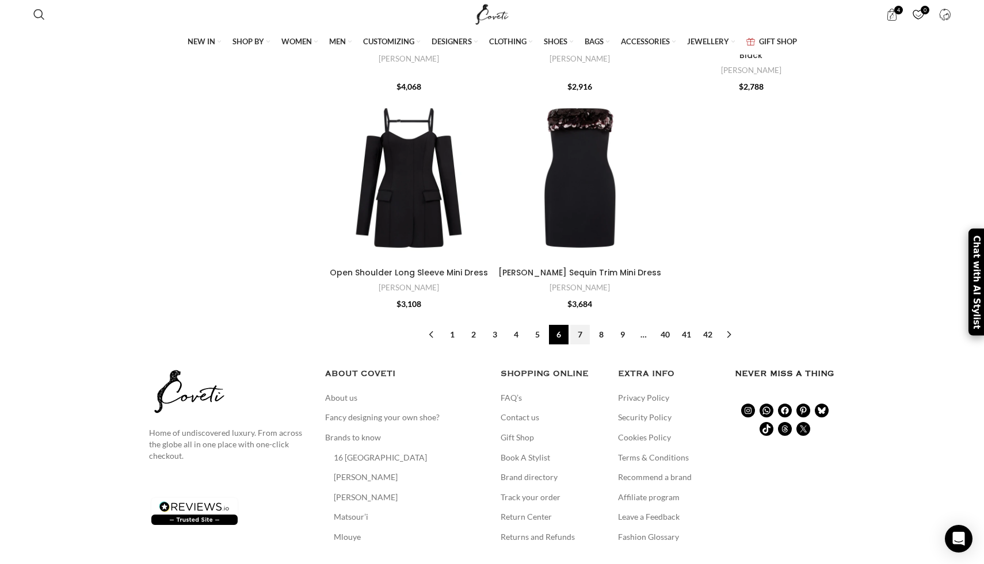
click at [579, 325] on link "7" at bounding box center [580, 335] width 20 height 20
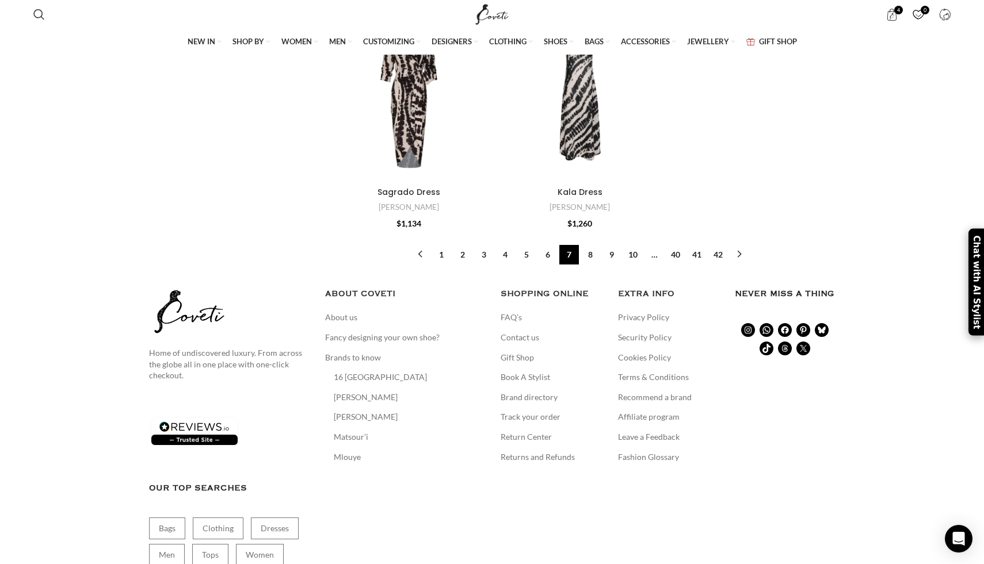
scroll to position [3699, 0]
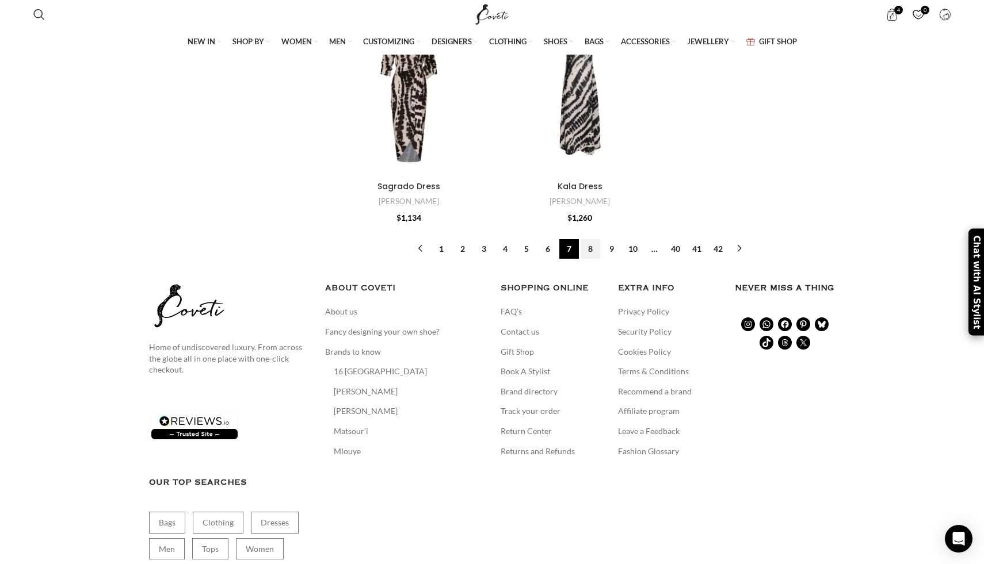
click at [591, 239] on link "8" at bounding box center [590, 249] width 20 height 20
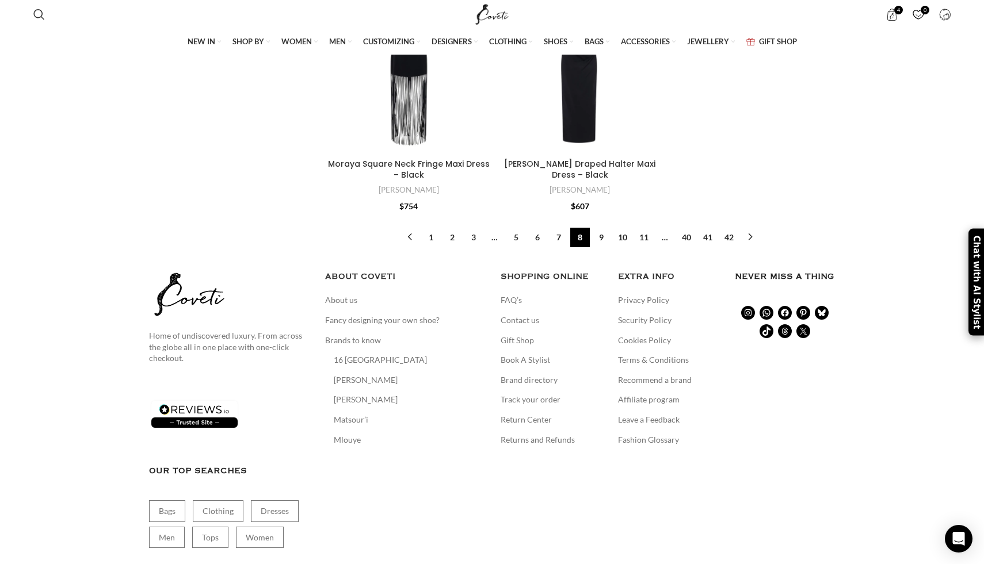
scroll to position [3662, 0]
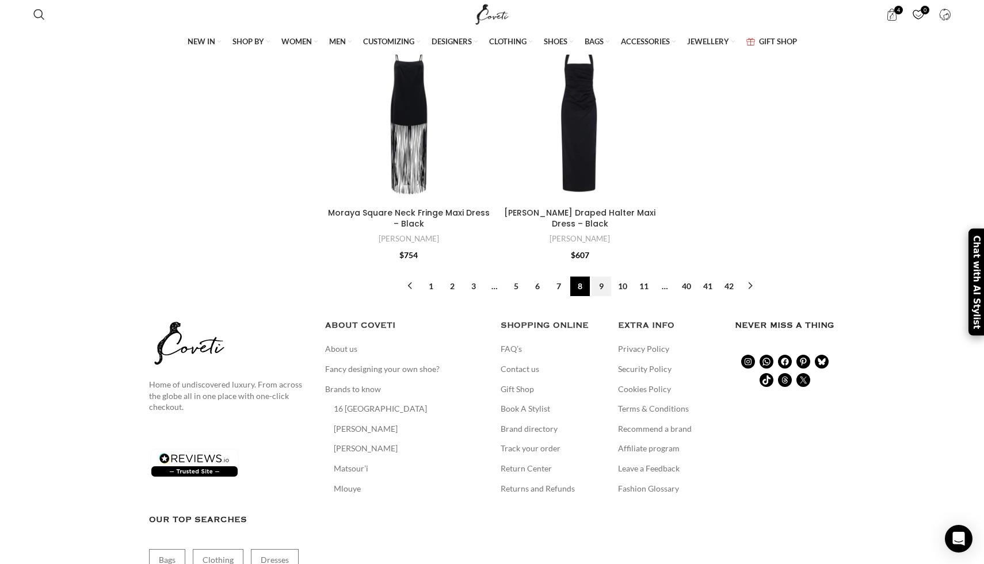
click at [603, 277] on link "9" at bounding box center [601, 287] width 20 height 20
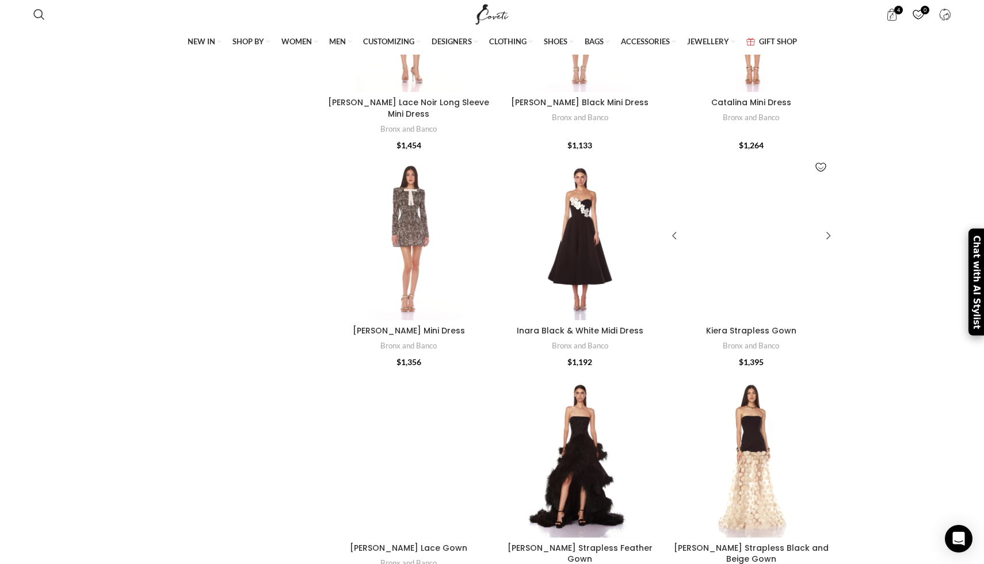
scroll to position [1999, 0]
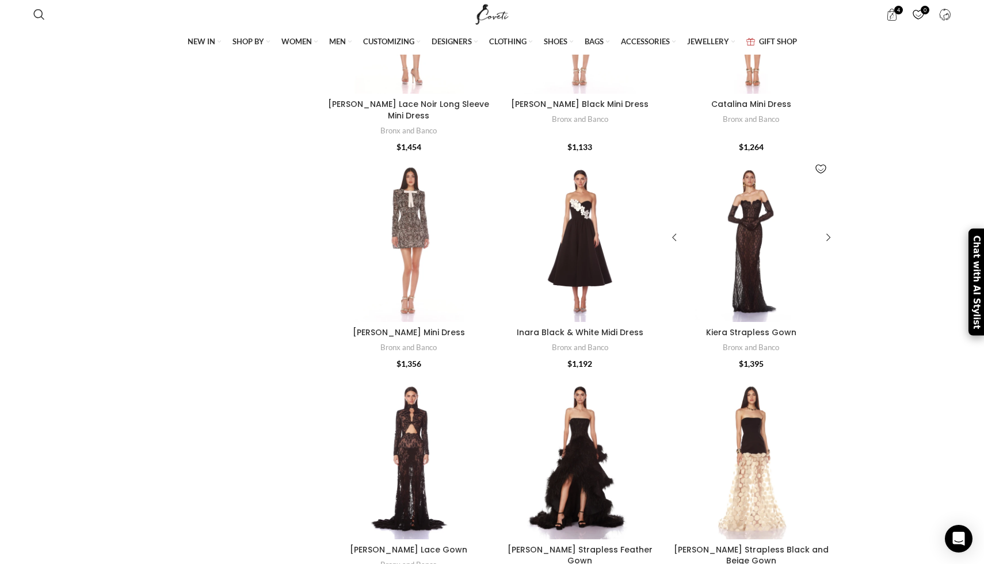
click at [748, 217] on div at bounding box center [730, 239] width 42 height 168
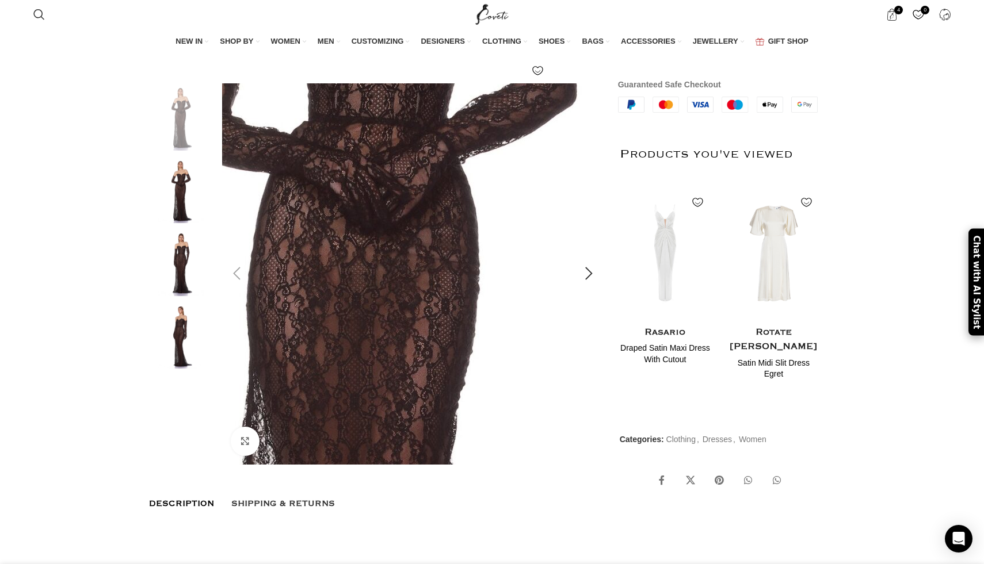
scroll to position [0, 121]
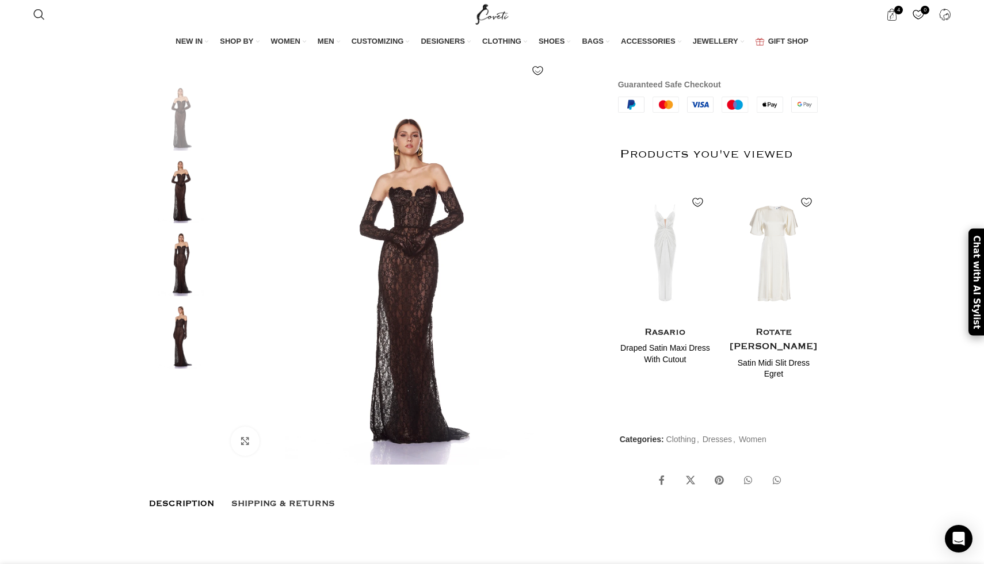
click at [191, 276] on img at bounding box center [181, 262] width 70 height 67
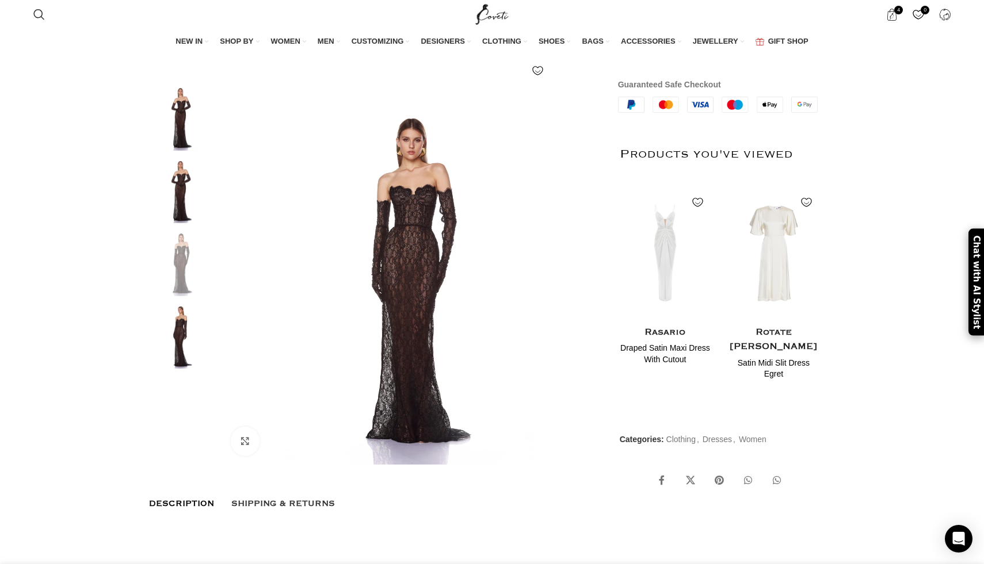
click at [170, 350] on img at bounding box center [181, 335] width 70 height 67
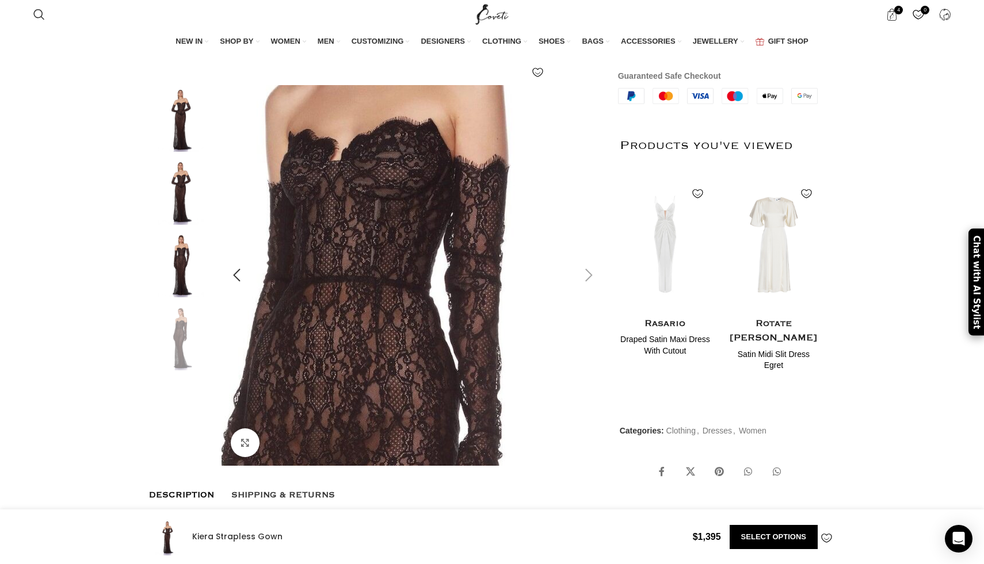
scroll to position [386, 0]
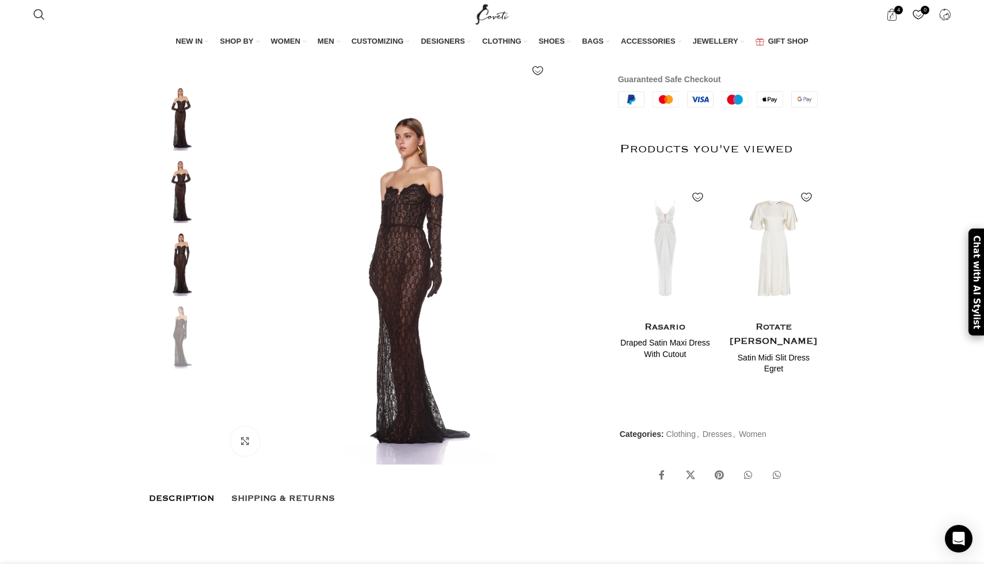
click at [173, 185] on img at bounding box center [181, 189] width 70 height 67
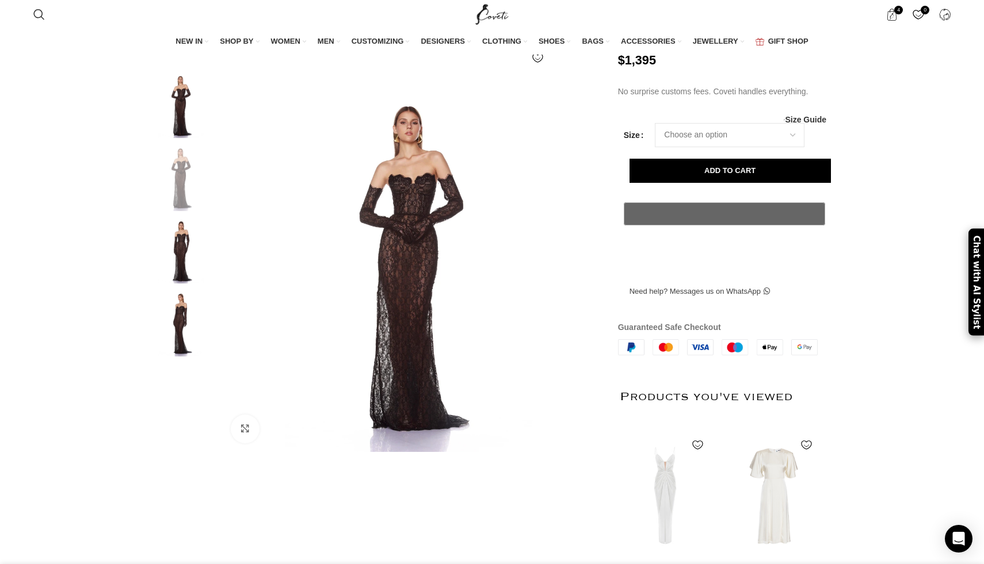
scroll to position [0, 726]
click at [172, 262] on img at bounding box center [181, 250] width 70 height 67
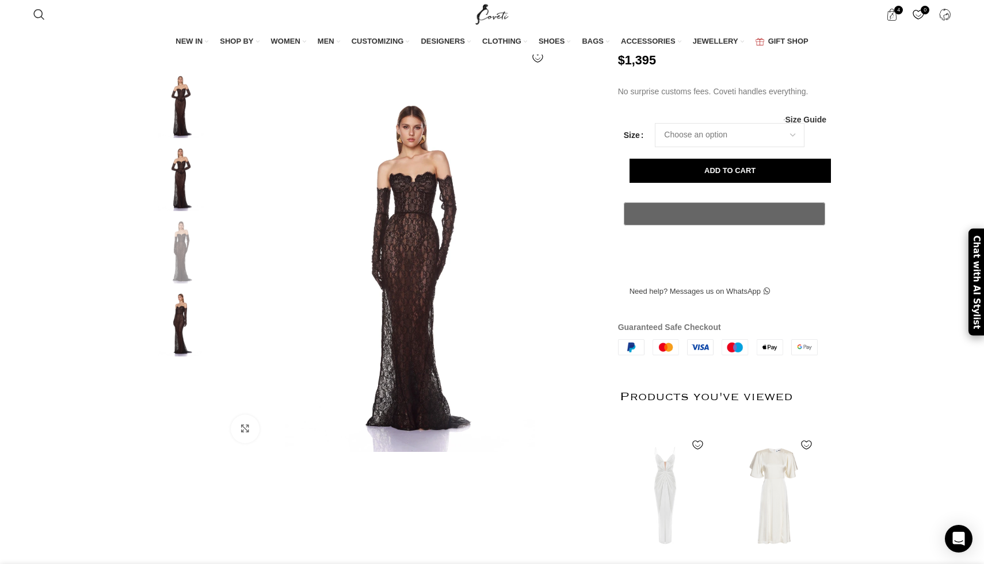
click at [185, 342] on img at bounding box center [181, 322] width 70 height 67
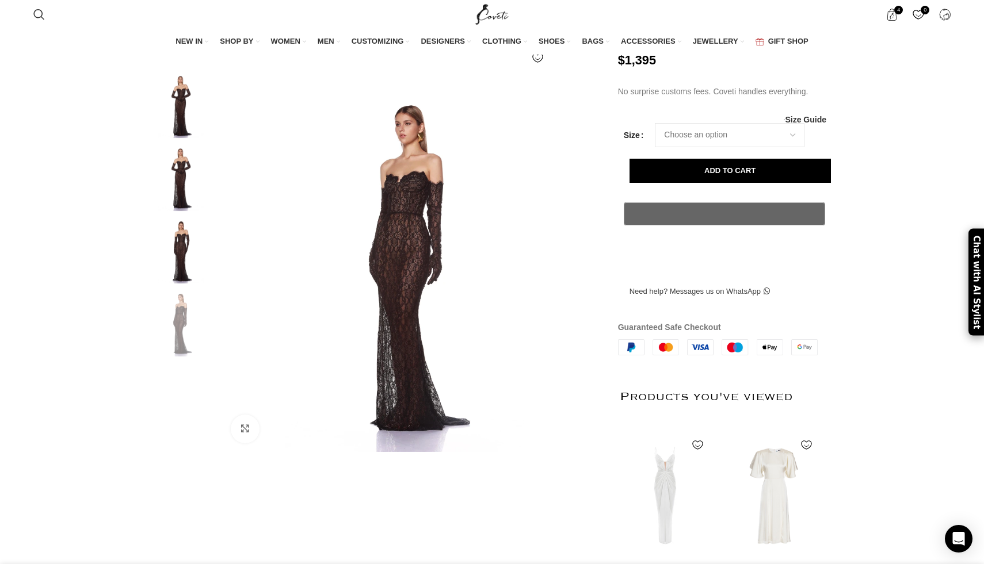
click at [181, 208] on img at bounding box center [181, 177] width 70 height 67
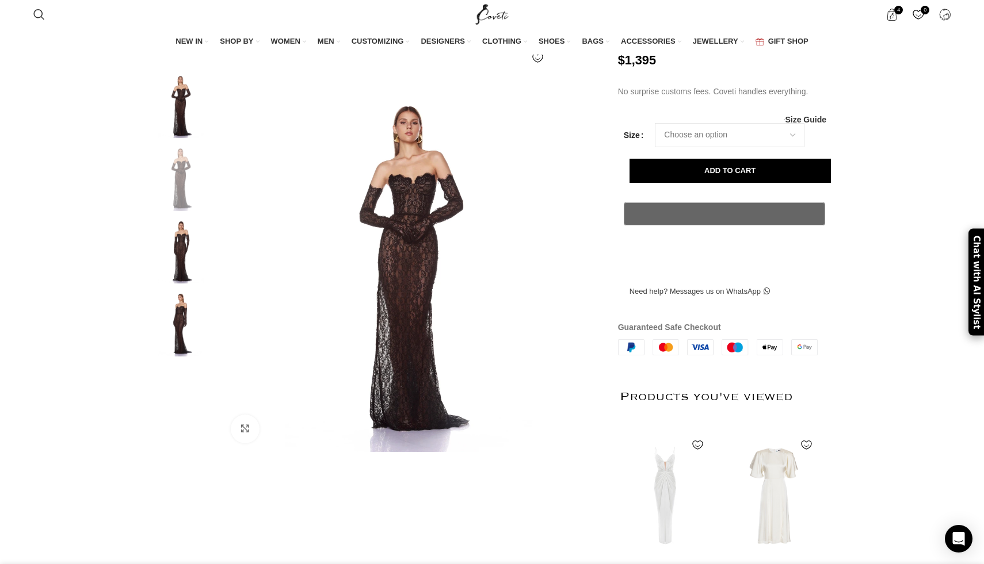
scroll to position [0, 847]
click at [748, 147] on select "Choose an option 6 UK 8 UK 10 [GEOGRAPHIC_DATA] 12 [GEOGRAPHIC_DATA] 14 [GEOGRA…" at bounding box center [730, 135] width 150 height 24
click at [655, 147] on select "Choose an option 6 UK 8 UK 10 [GEOGRAPHIC_DATA] 12 [GEOGRAPHIC_DATA] 14 [GEOGRA…" at bounding box center [730, 135] width 150 height 24
select select "6-[GEOGRAPHIC_DATA]"
click at [690, 183] on button "Add to cart" at bounding box center [729, 171] width 201 height 24
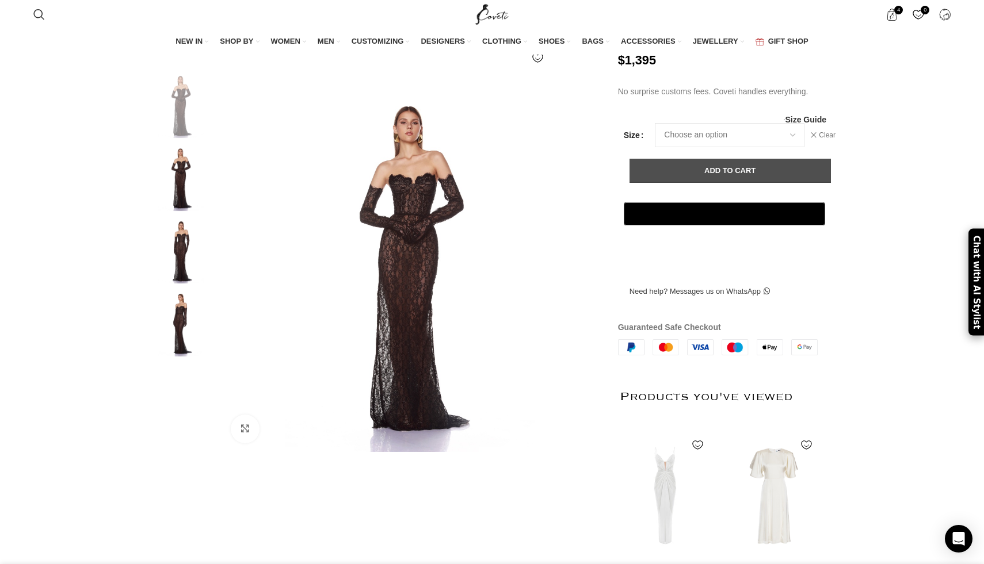
click at [717, 183] on button "Add to cart" at bounding box center [729, 171] width 201 height 24
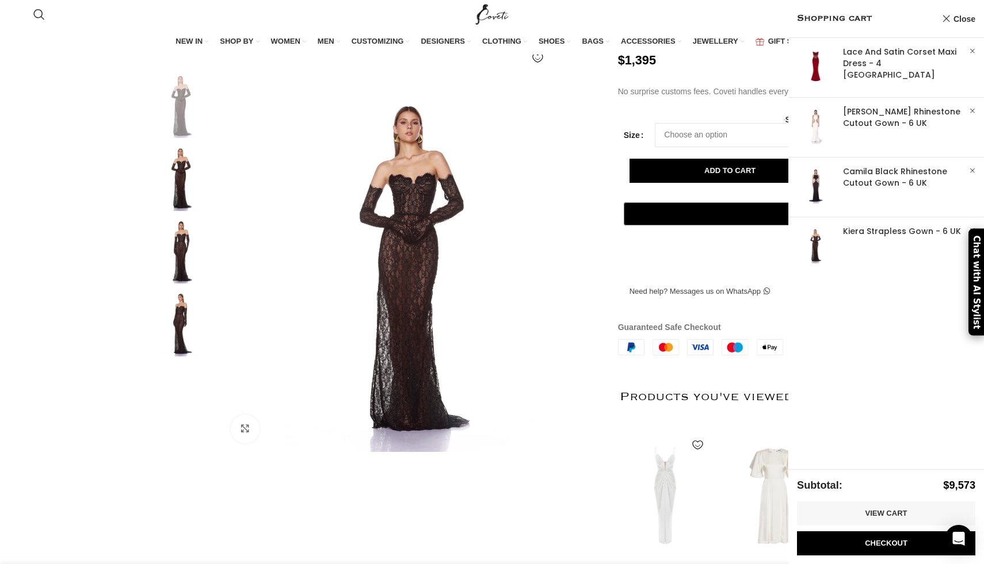
scroll to position [0, 969]
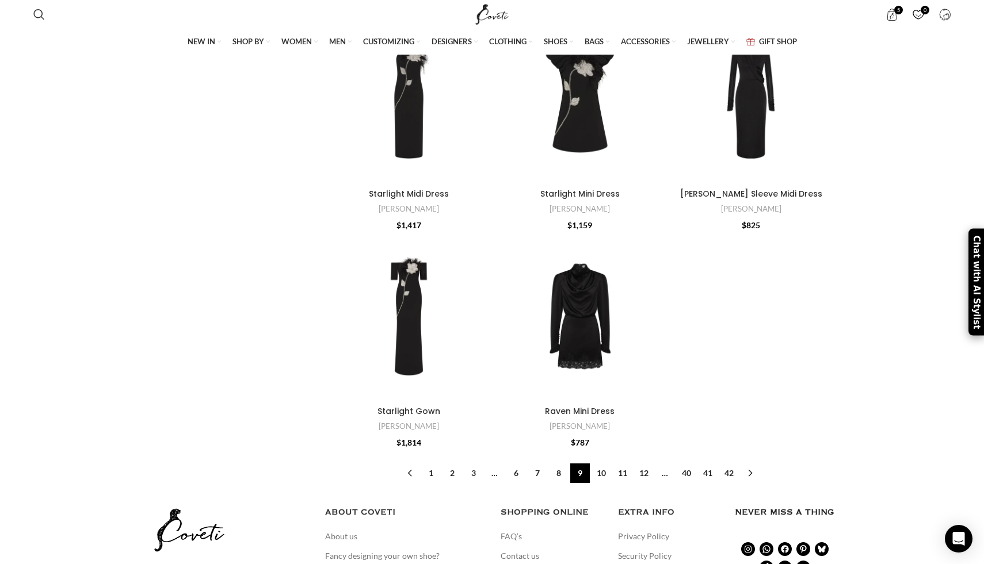
scroll to position [3902, 0]
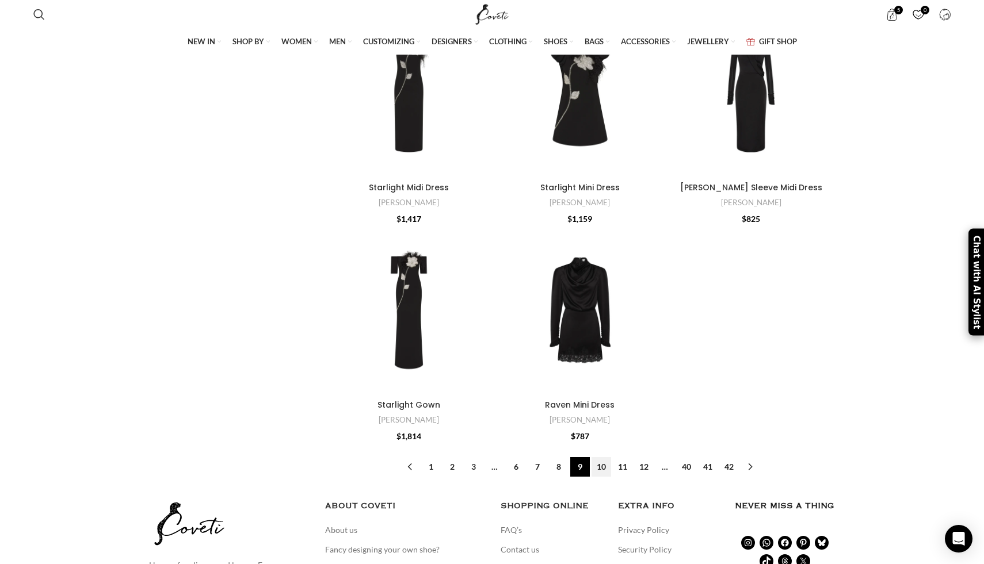
click at [601, 457] on link "10" at bounding box center [601, 467] width 20 height 20
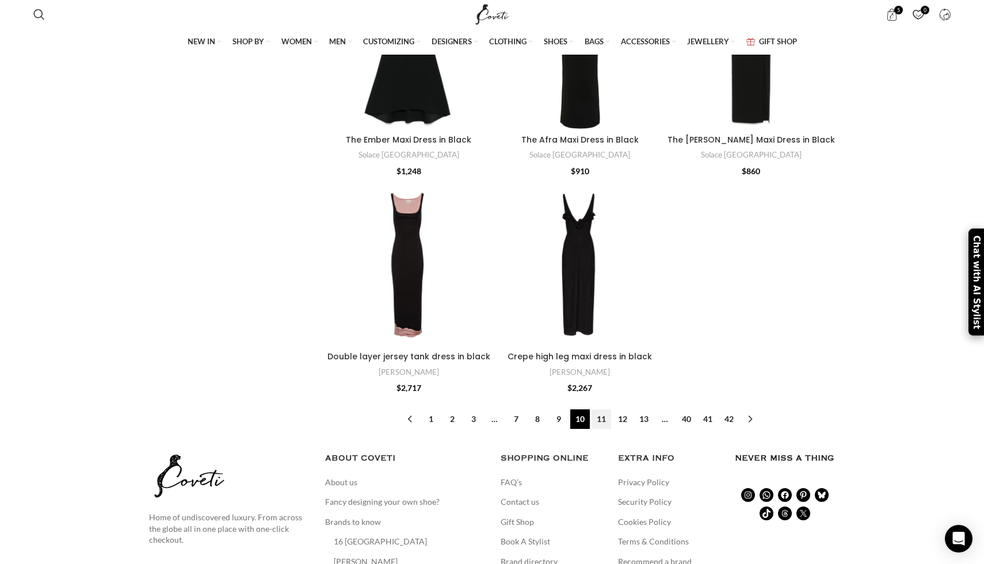
scroll to position [3498, 0]
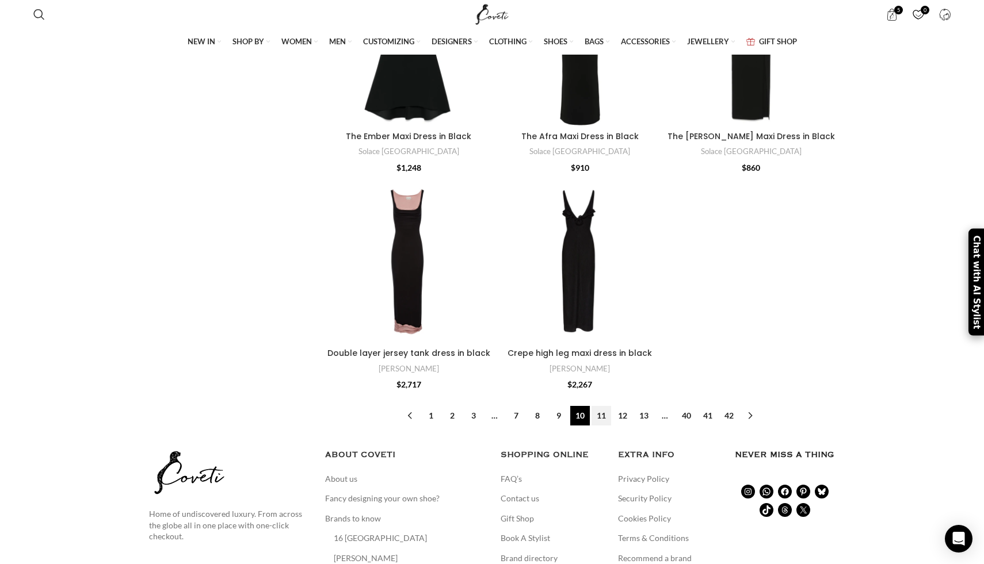
click at [602, 407] on link "11" at bounding box center [601, 416] width 20 height 20
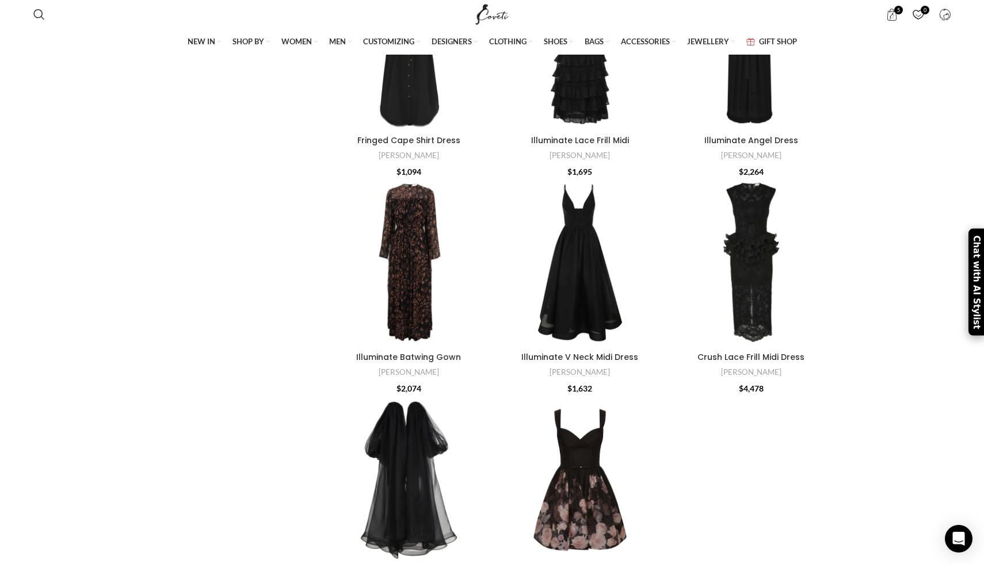
scroll to position [3318, 0]
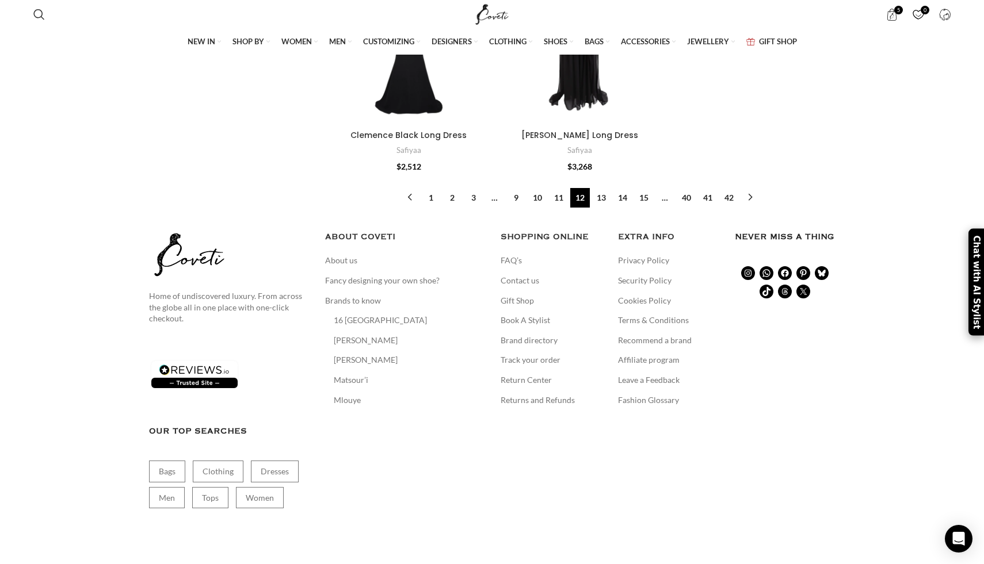
scroll to position [3677, 0]
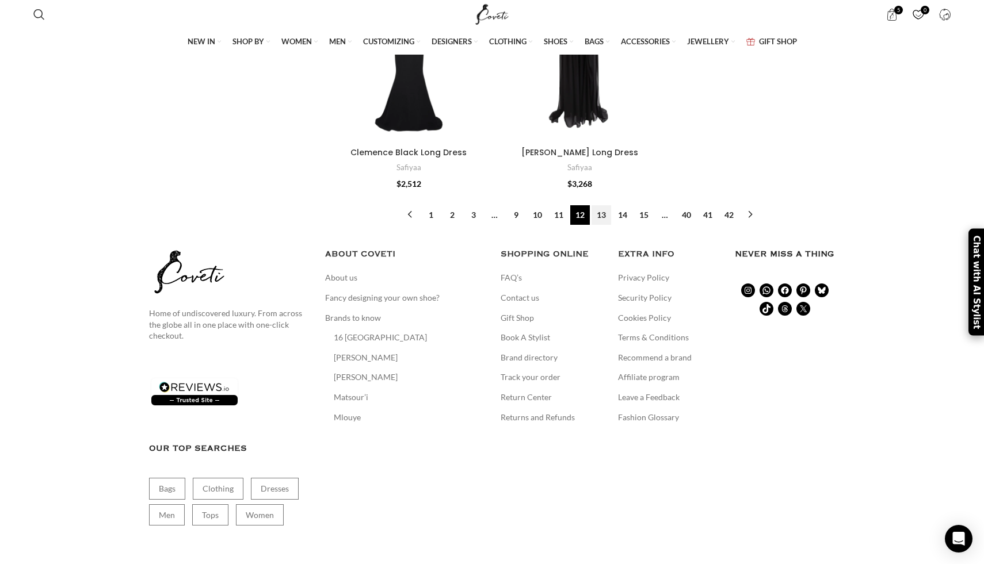
click at [605, 205] on link "13" at bounding box center [601, 215] width 20 height 20
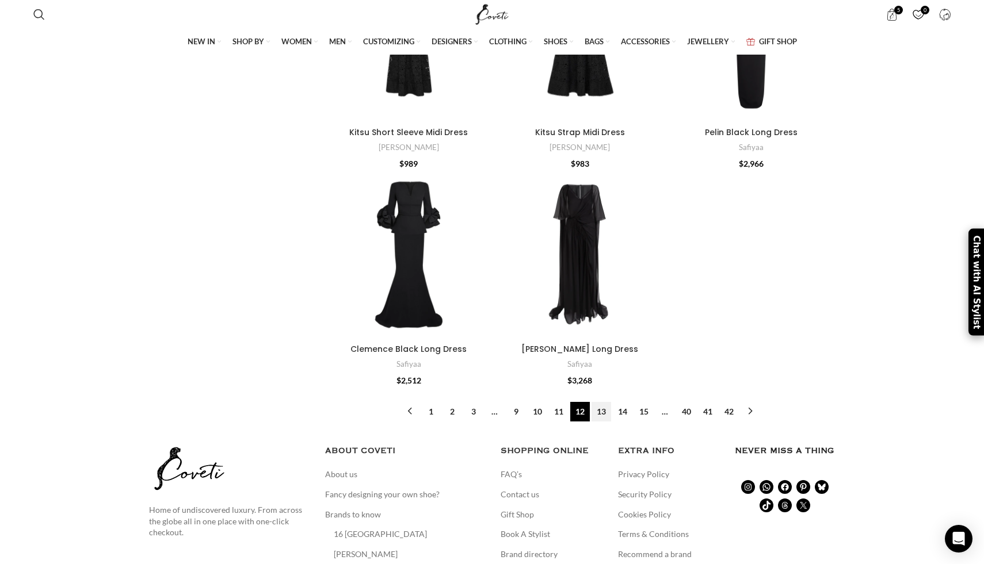
scroll to position [3432, 0]
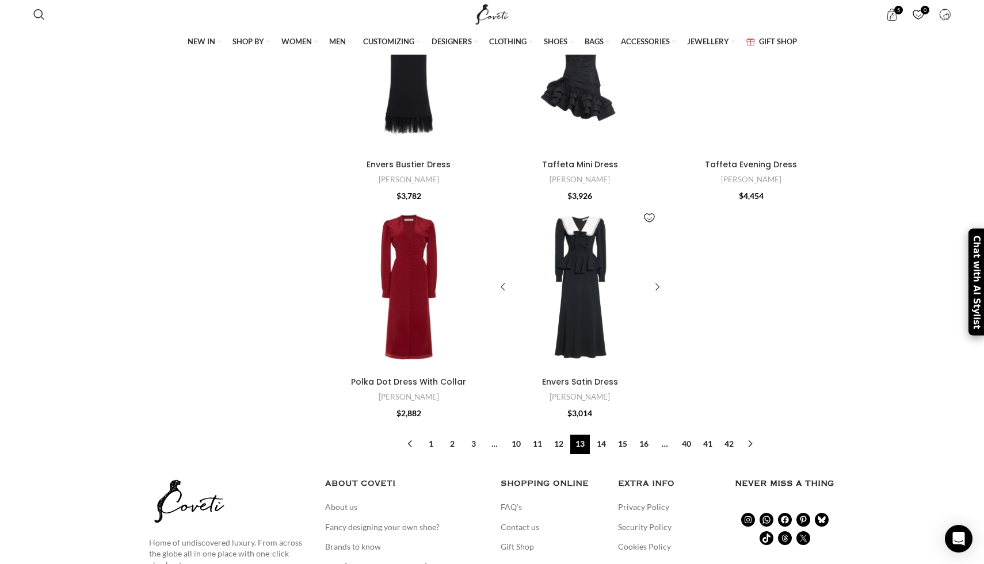
scroll to position [3920, 0]
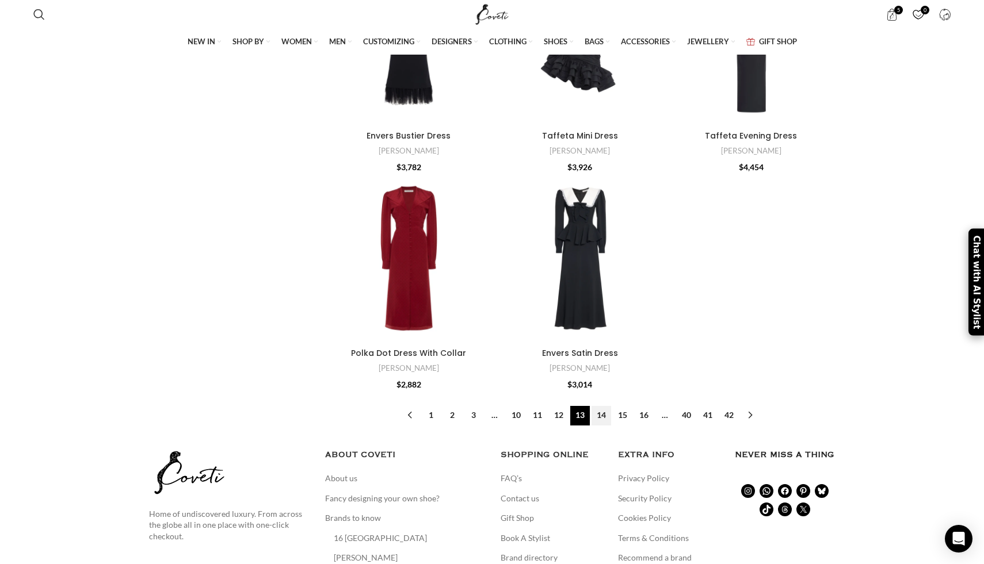
click at [599, 411] on link "14" at bounding box center [601, 416] width 20 height 20
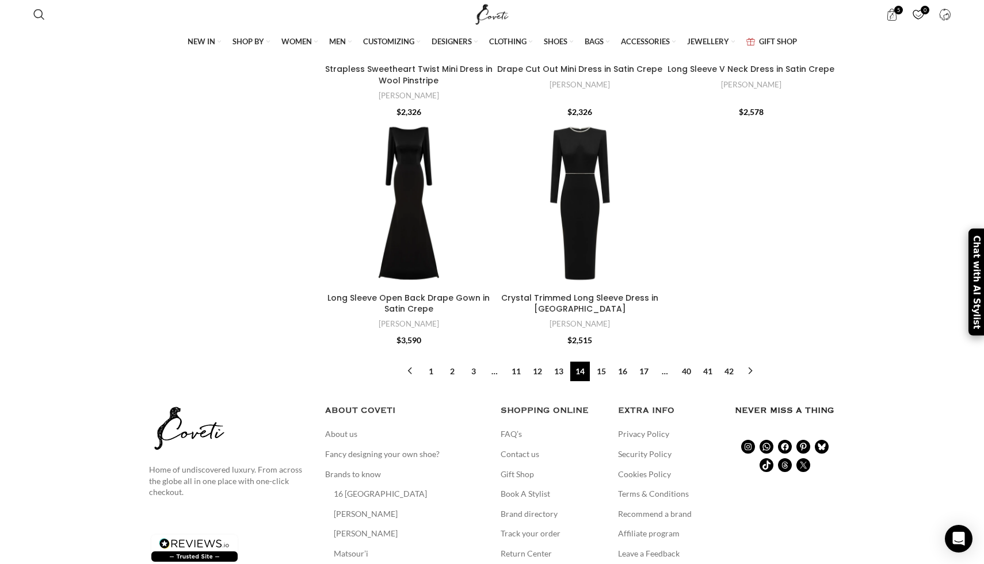
scroll to position [3571, 0]
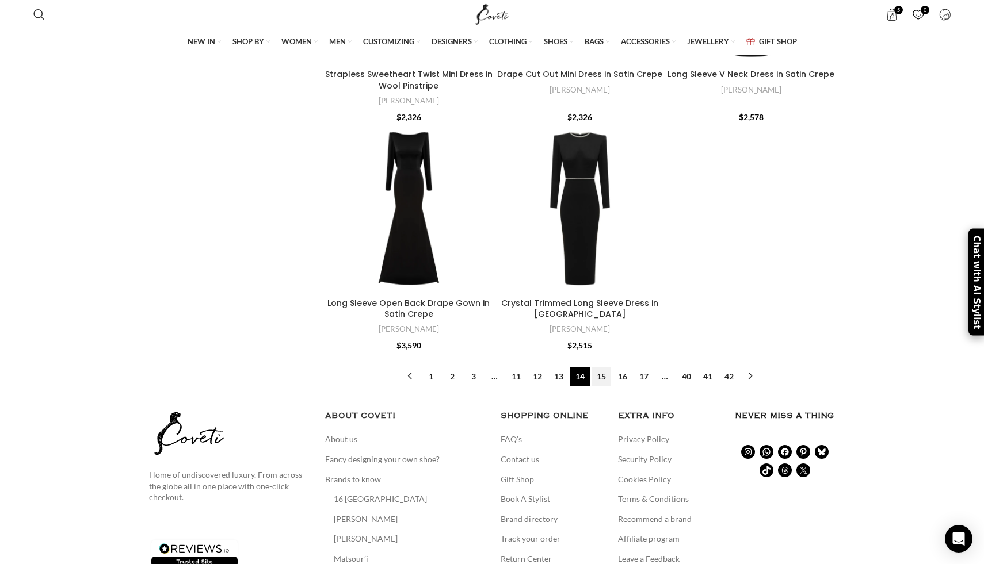
click at [601, 367] on link "15" at bounding box center [601, 377] width 20 height 20
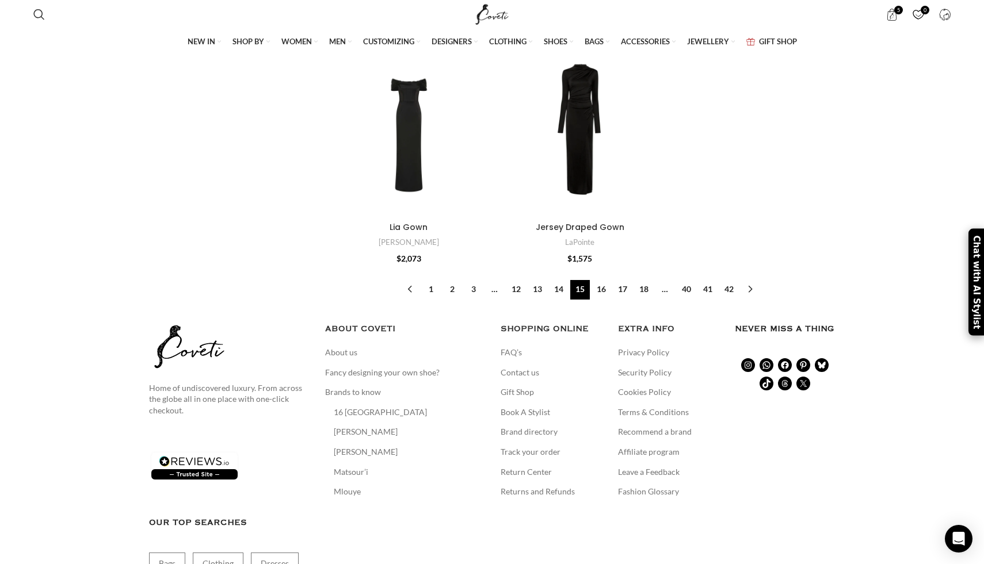
scroll to position [3668, 0]
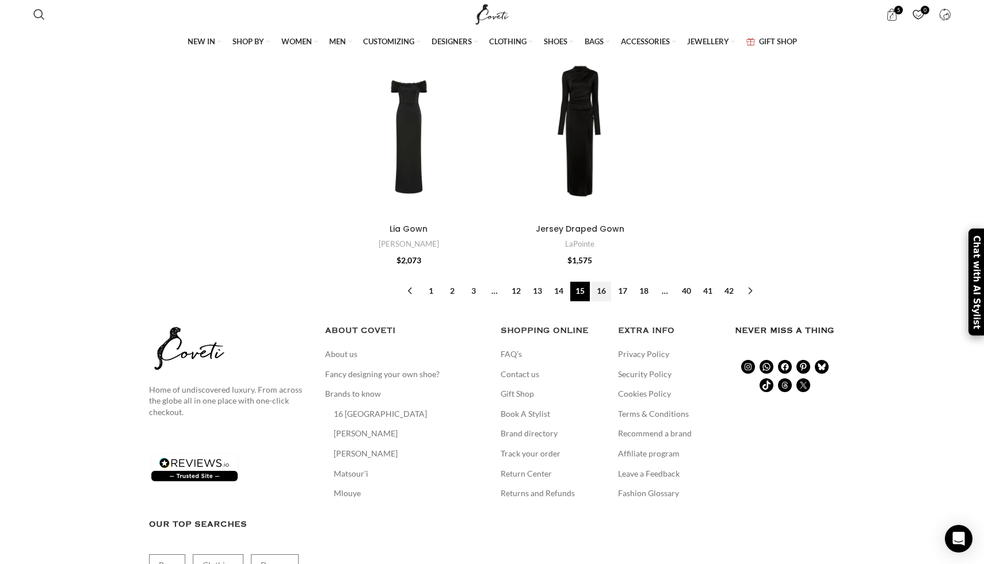
click at [601, 282] on link "16" at bounding box center [601, 292] width 20 height 20
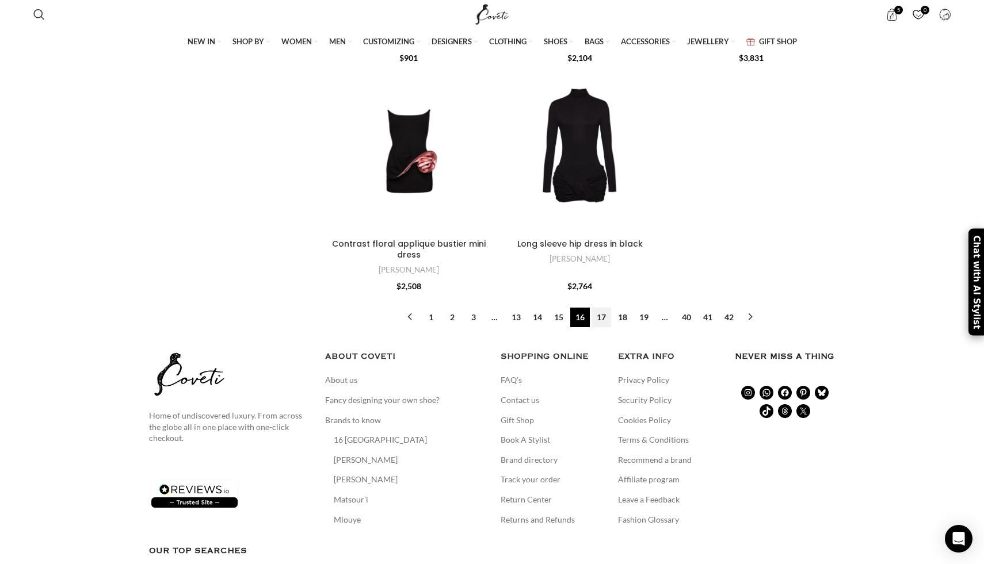
scroll to position [3575, 0]
click at [599, 317] on link "17" at bounding box center [601, 317] width 20 height 20
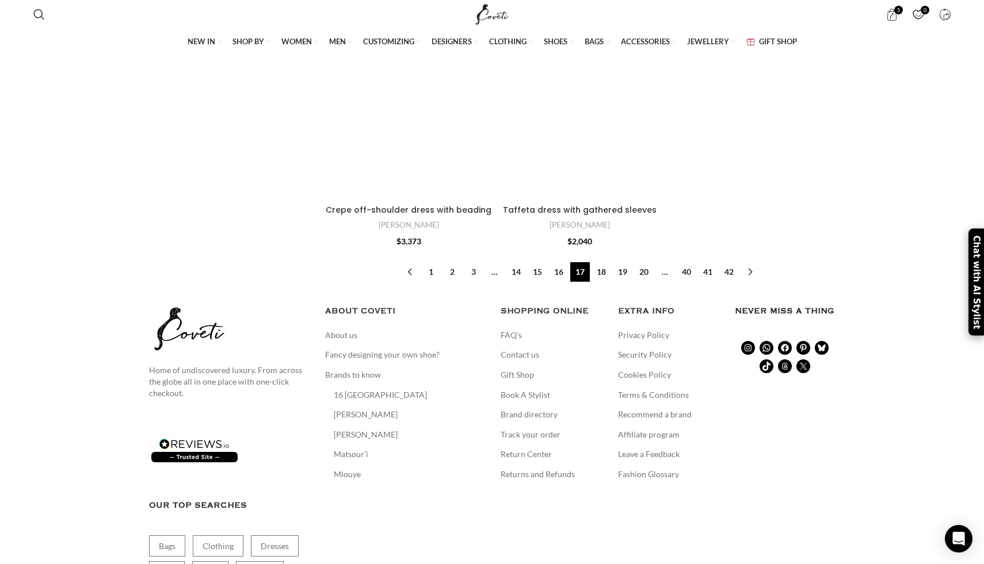
scroll to position [3661, 0]
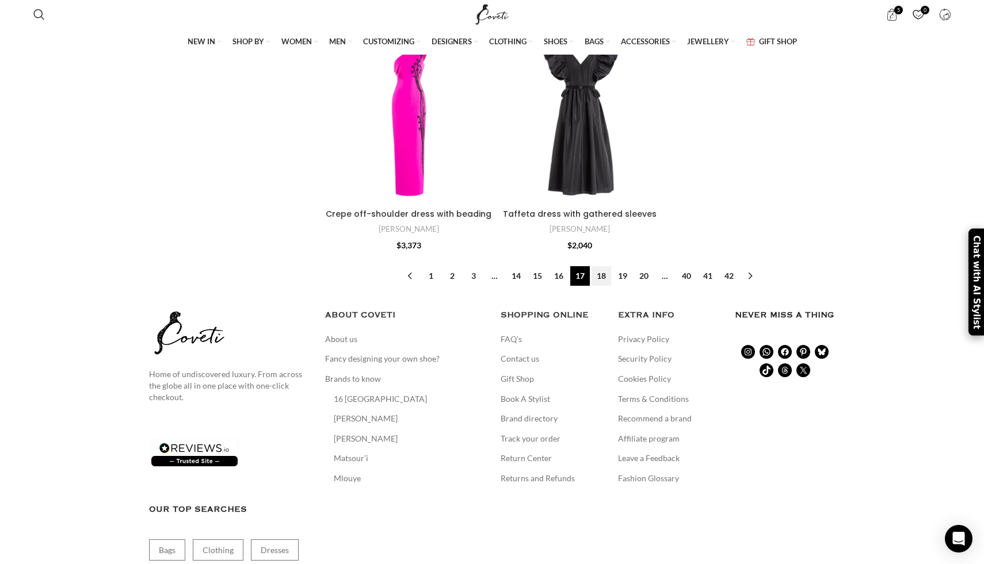
click at [601, 266] on link "18" at bounding box center [601, 276] width 20 height 20
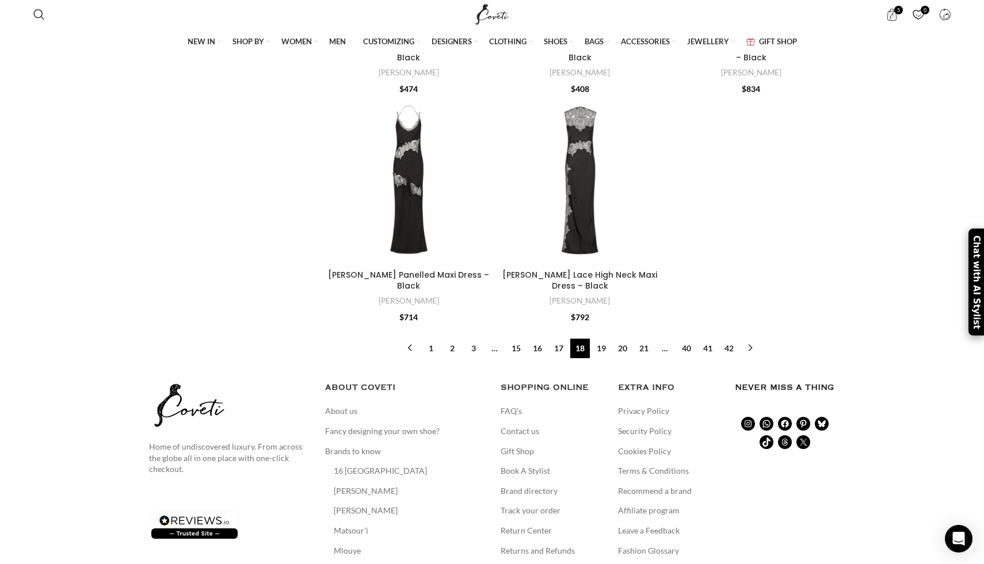
scroll to position [3667, 0]
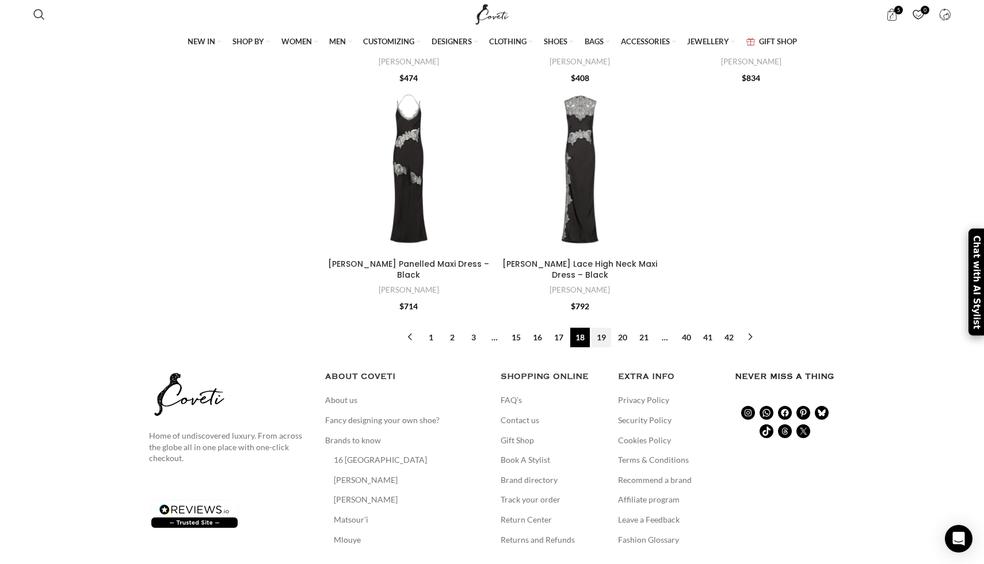
click at [599, 328] on link "19" at bounding box center [601, 338] width 20 height 20
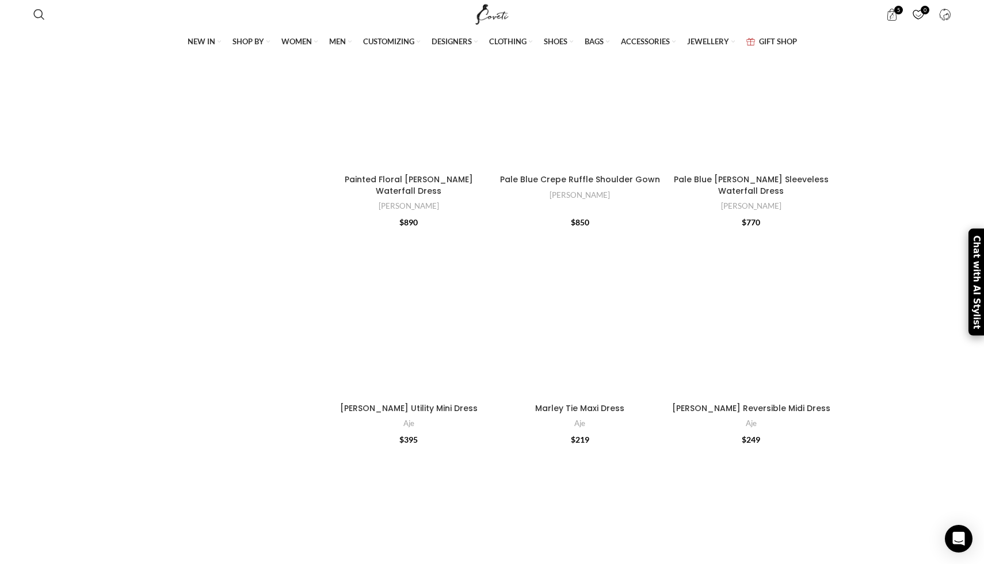
scroll to position [2371, 0]
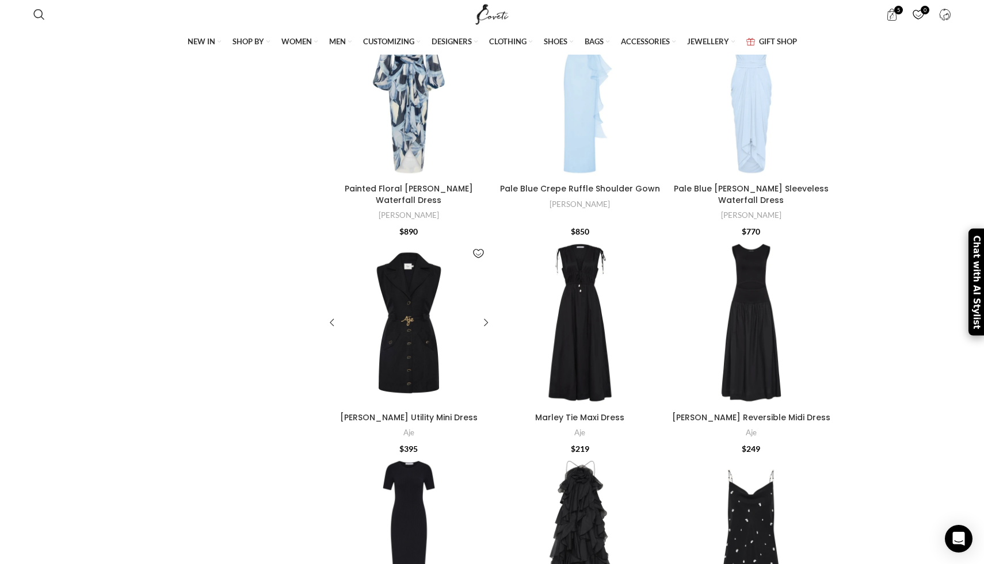
click at [419, 330] on div at bounding box center [408, 323] width 24 height 168
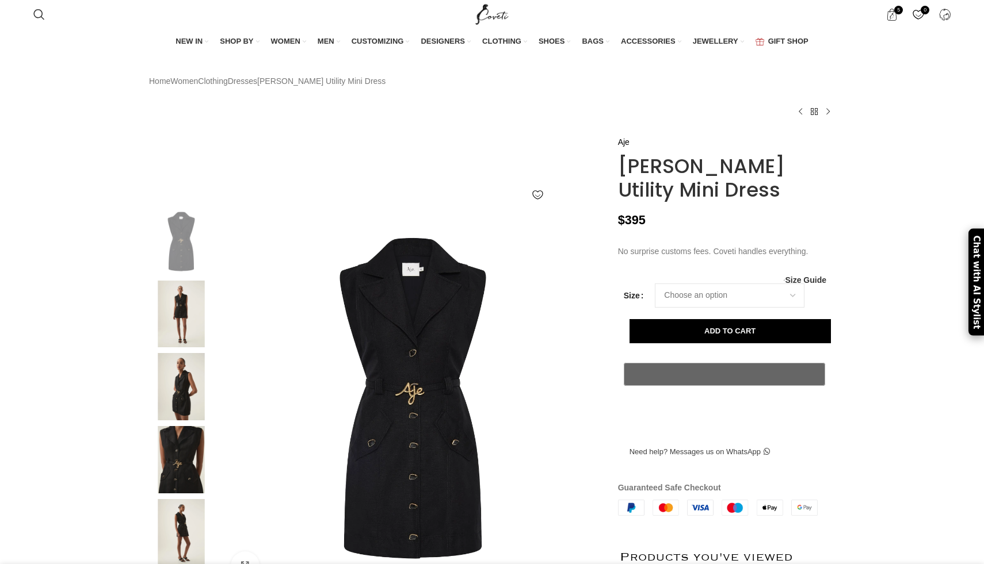
click at [186, 399] on img at bounding box center [181, 386] width 70 height 67
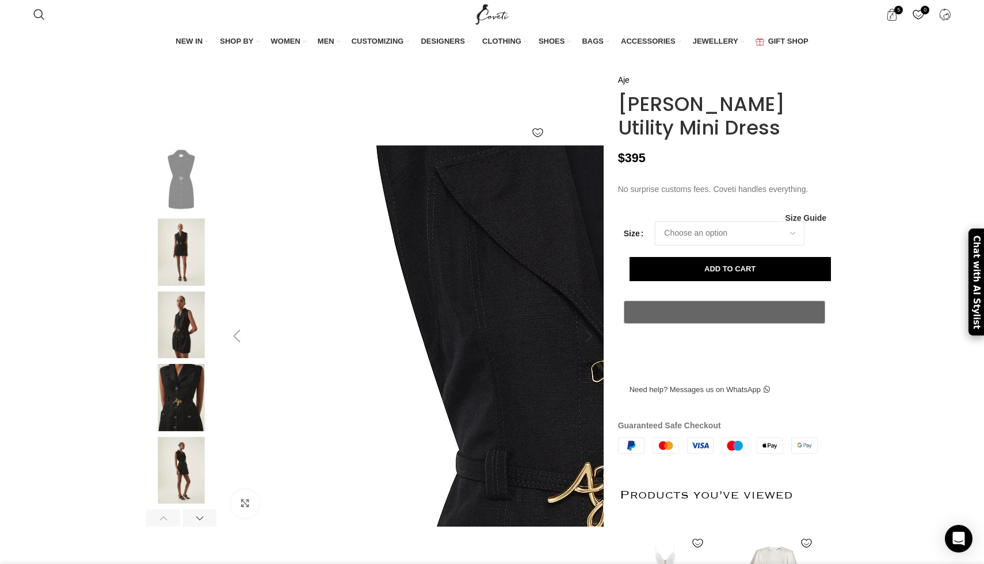
scroll to position [64, 0]
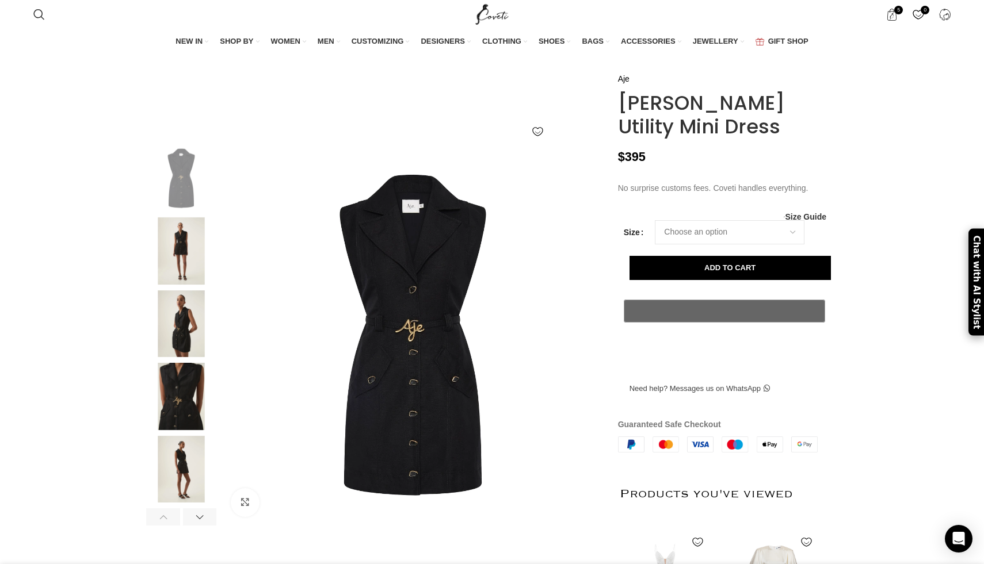
click at [178, 350] on img at bounding box center [181, 323] width 70 height 67
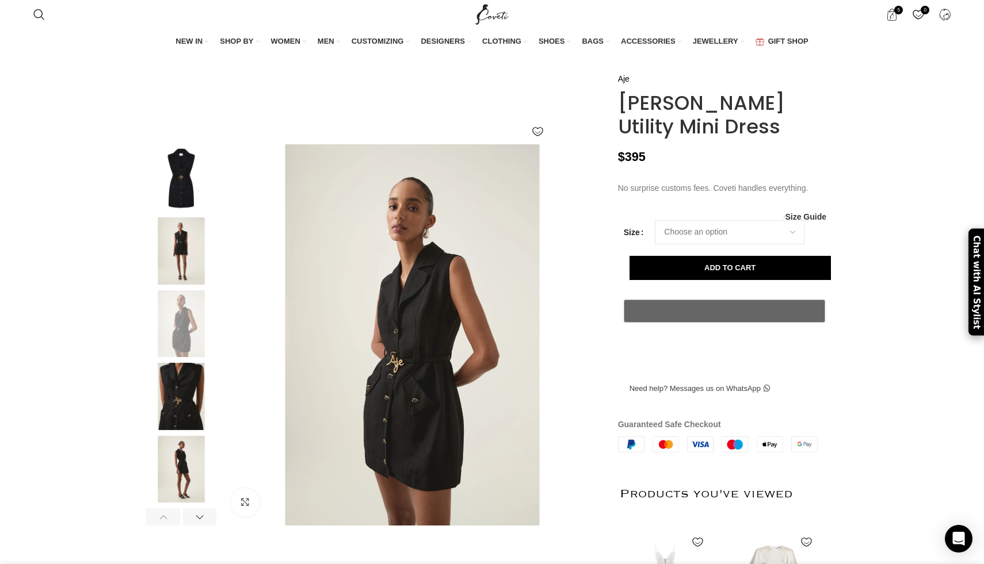
click at [183, 468] on img at bounding box center [181, 469] width 70 height 67
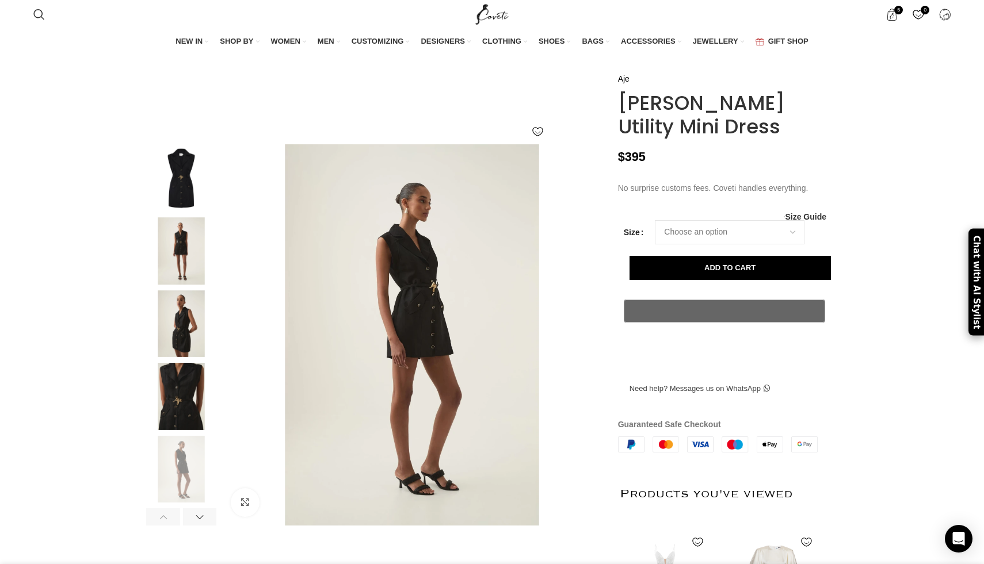
scroll to position [0, 121]
click at [178, 285] on img at bounding box center [181, 250] width 70 height 67
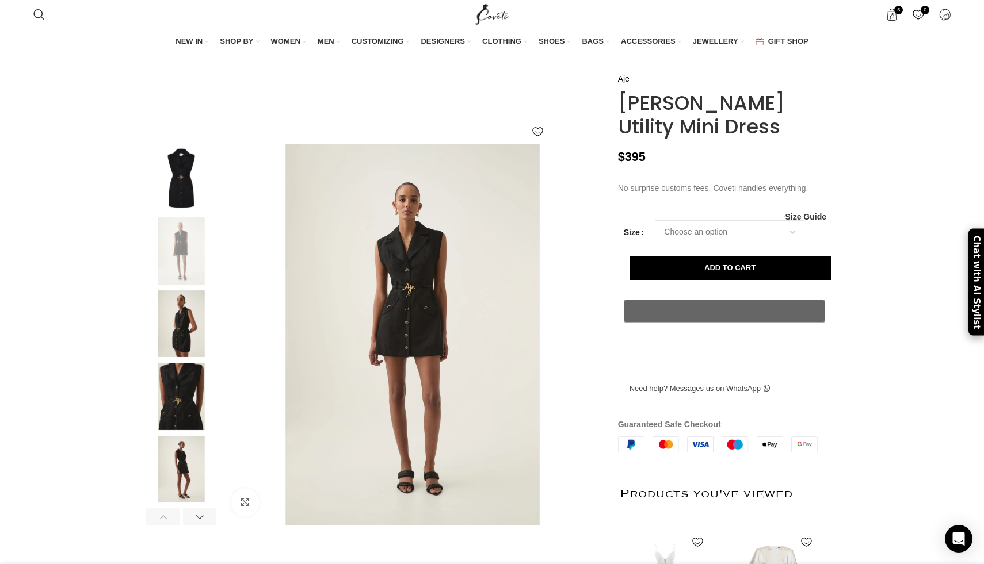
click at [182, 204] on img at bounding box center [181, 177] width 70 height 67
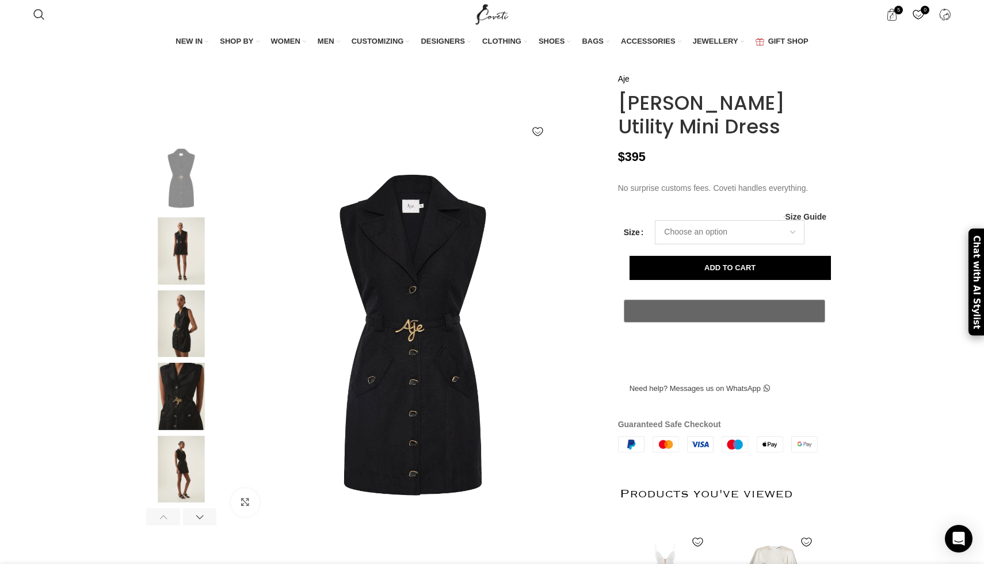
click at [696, 244] on select "Choose an option 4UK 6UK 8 [GEOGRAPHIC_DATA] 10 [GEOGRAPHIC_DATA] 12 [GEOGRAPHI…" at bounding box center [730, 232] width 150 height 24
click at [655, 244] on select "Choose an option 4UK 6UK 8 [GEOGRAPHIC_DATA] 10 [GEOGRAPHIC_DATA] 12 [GEOGRAPHI…" at bounding box center [730, 232] width 150 height 24
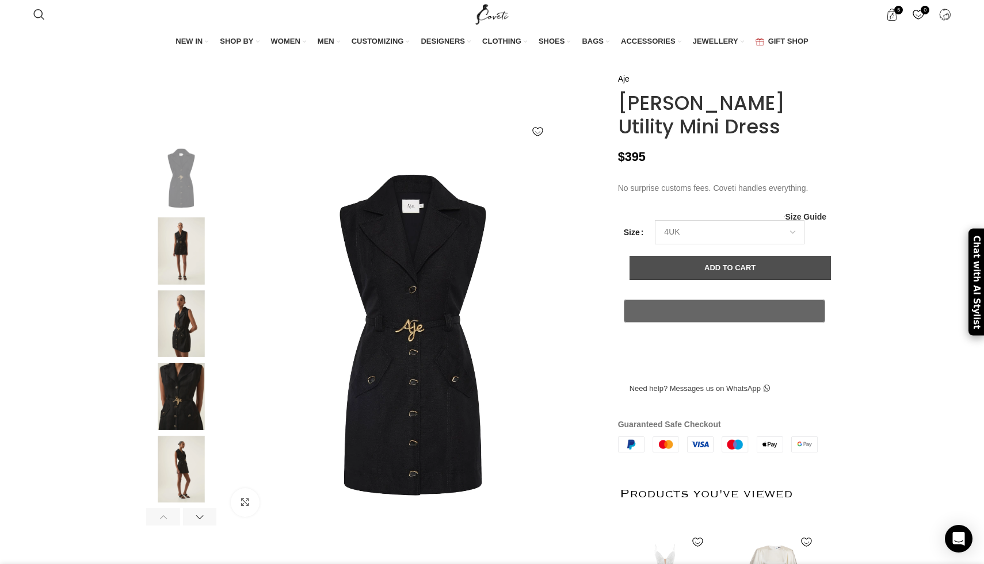
select select "4uk"
click at [687, 280] on button "Add to cart" at bounding box center [729, 268] width 201 height 24
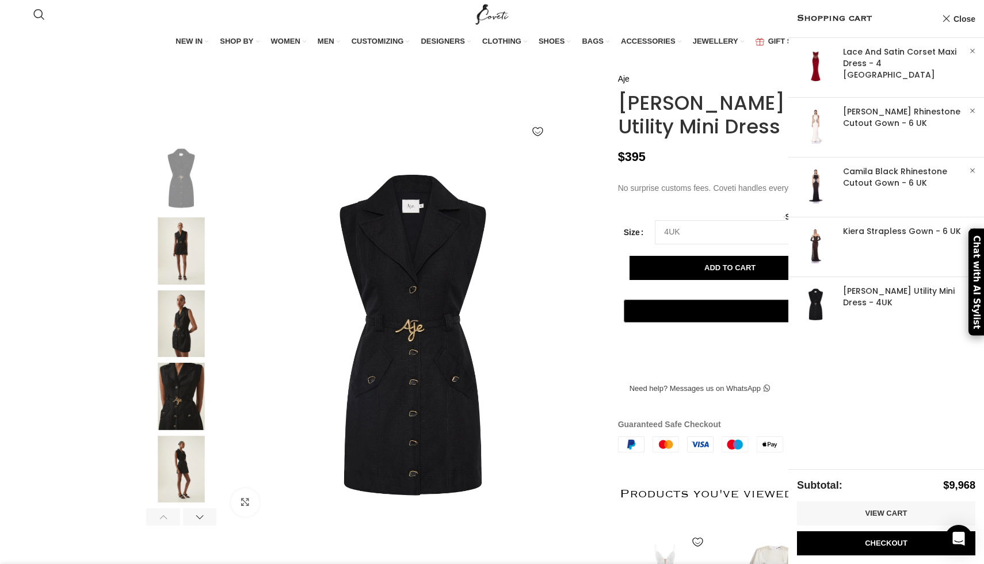
scroll to position [0, 242]
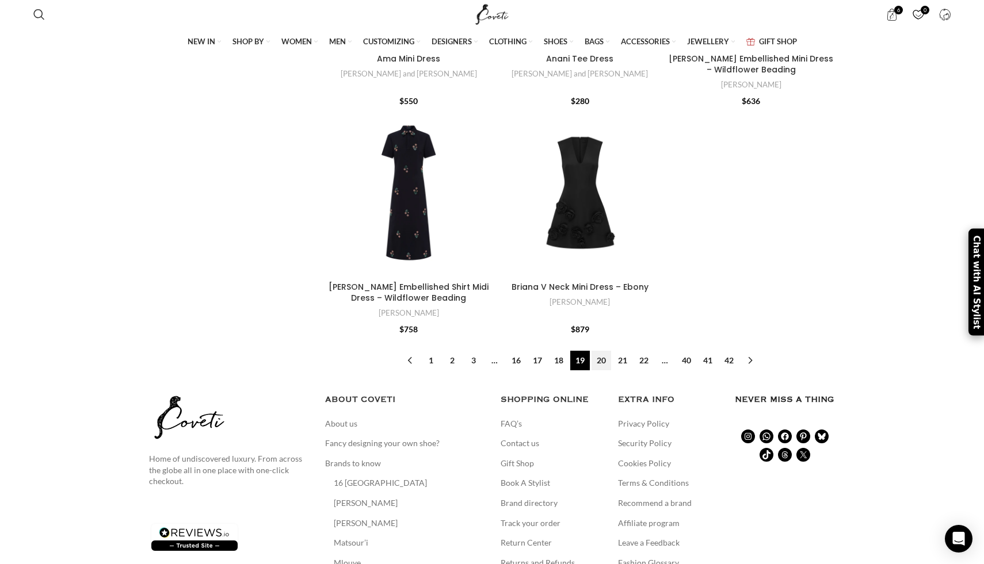
scroll to position [4050, 0]
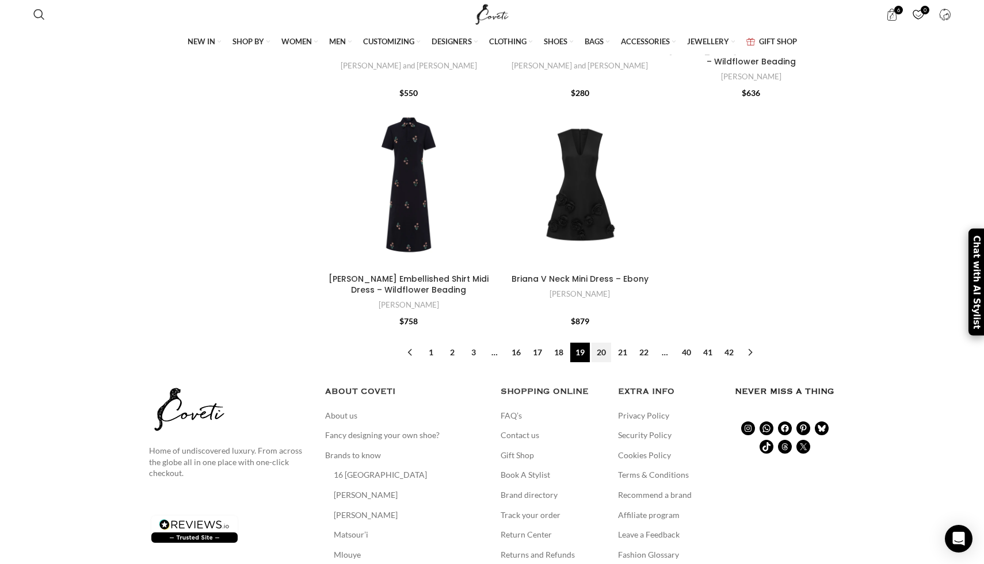
click at [601, 343] on link "20" at bounding box center [601, 353] width 20 height 20
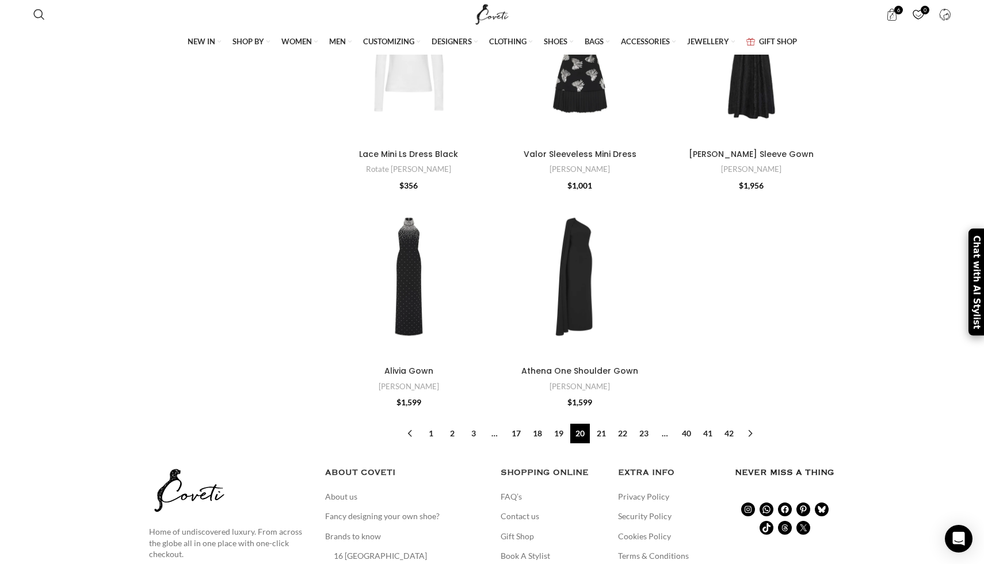
scroll to position [3481, 0]
click at [601, 423] on link "21" at bounding box center [601, 433] width 20 height 20
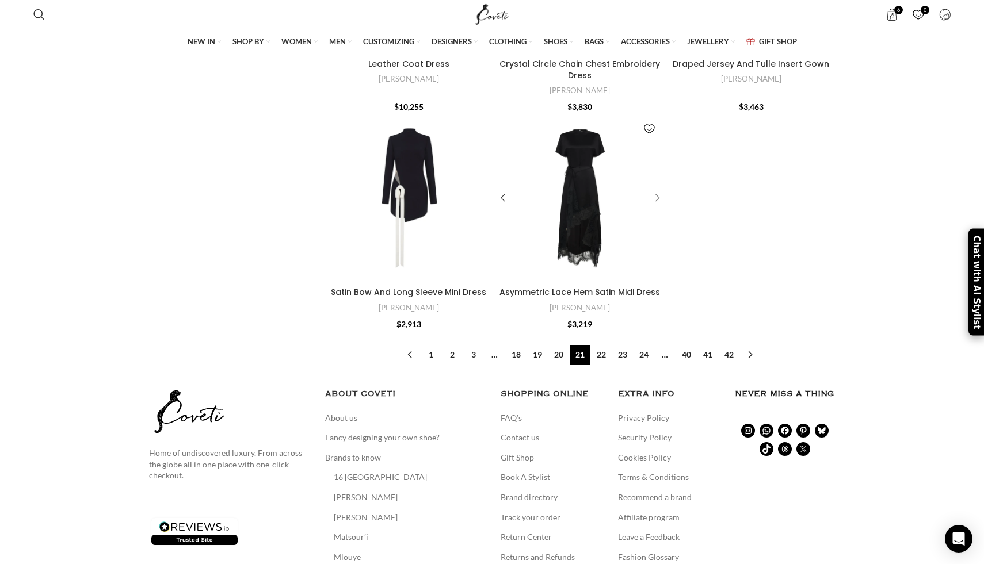
scroll to position [3576, 0]
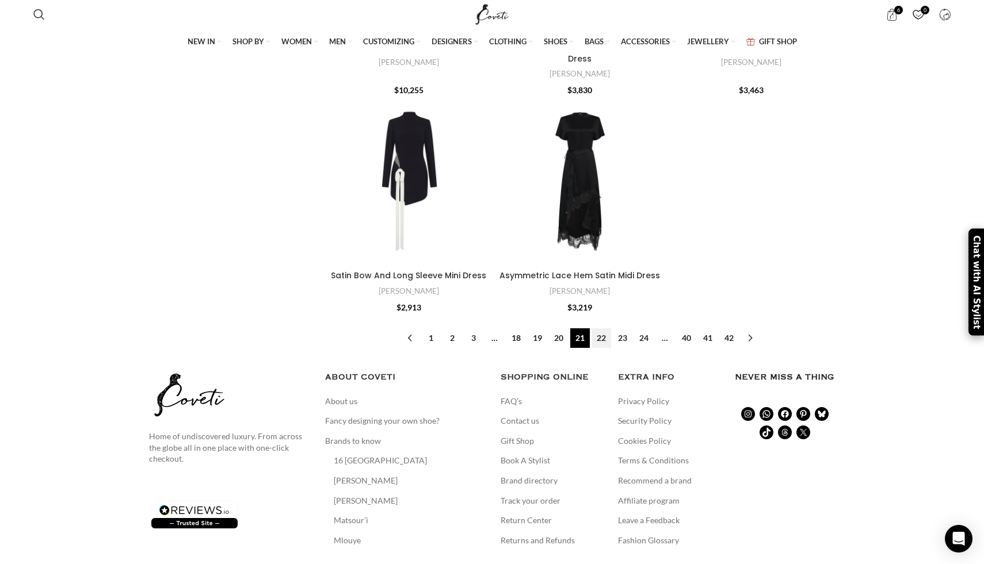
click at [604, 328] on link "22" at bounding box center [601, 338] width 20 height 20
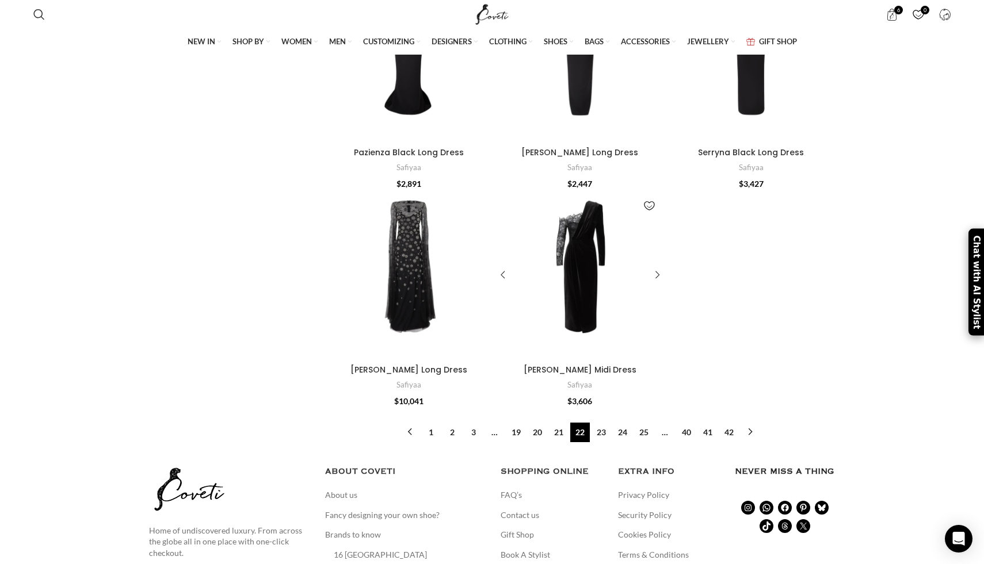
scroll to position [3613, 0]
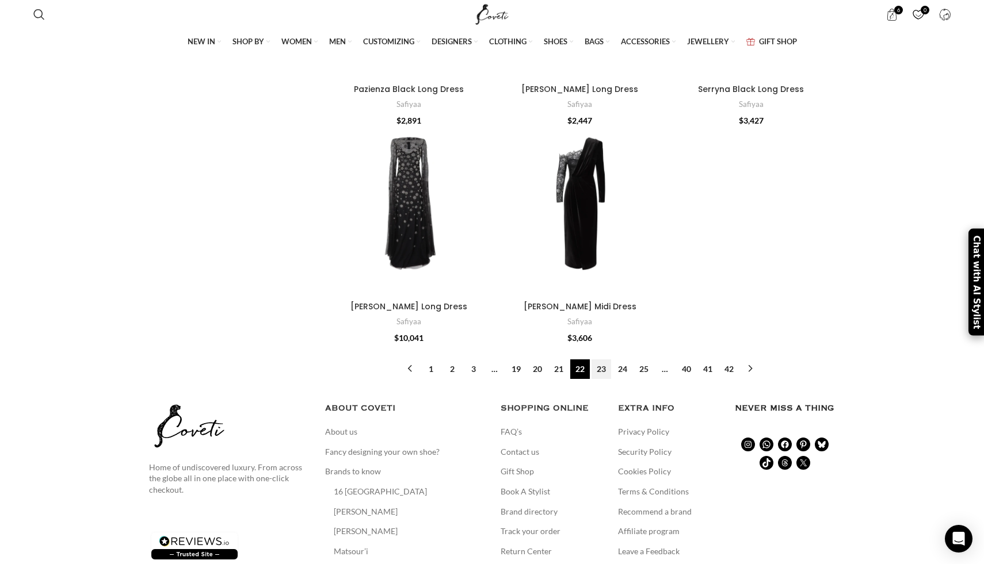
click at [598, 360] on link "23" at bounding box center [601, 370] width 20 height 20
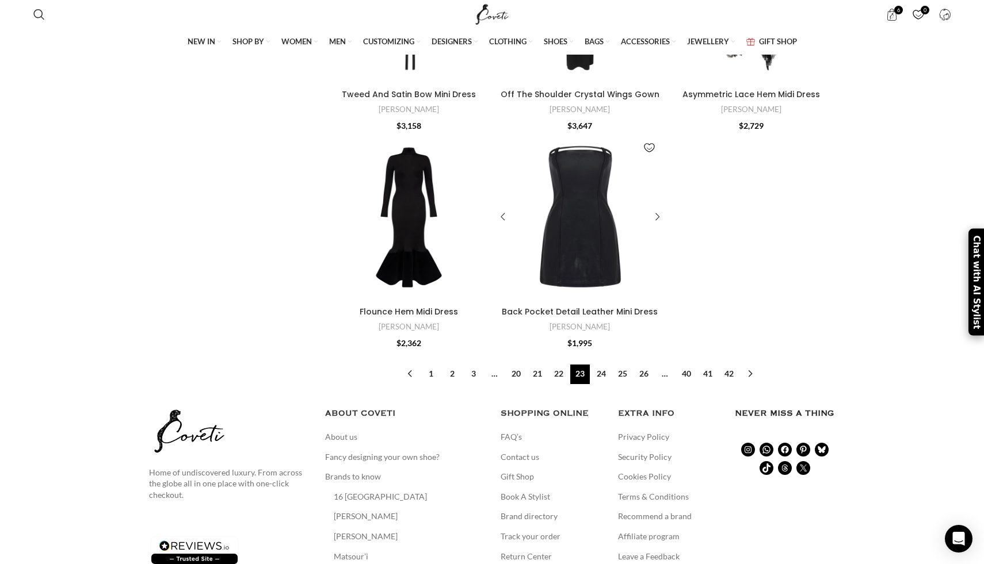
scroll to position [3593, 0]
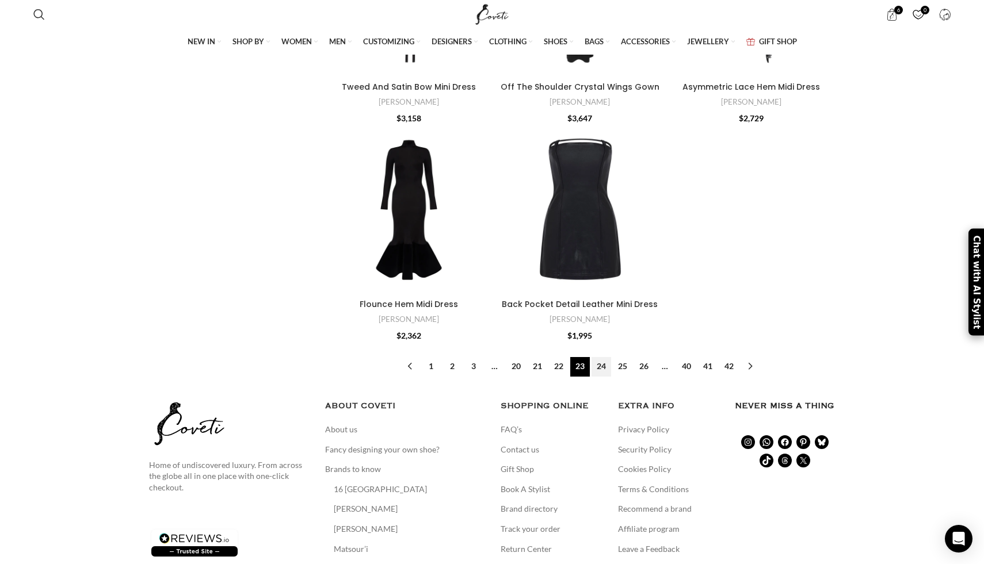
click at [597, 357] on link "24" at bounding box center [601, 367] width 20 height 20
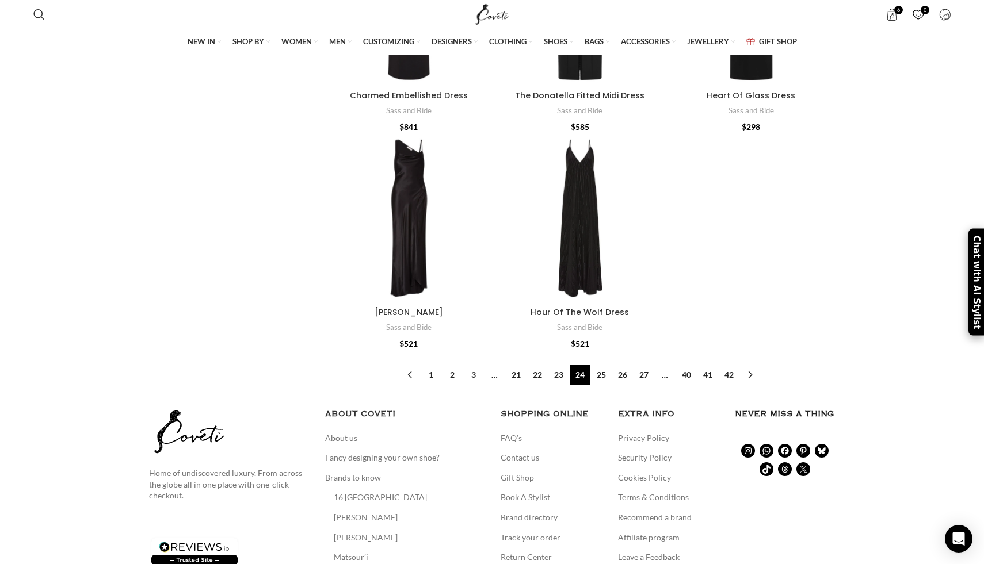
scroll to position [3597, 0]
click at [603, 364] on link "25" at bounding box center [601, 374] width 20 height 20
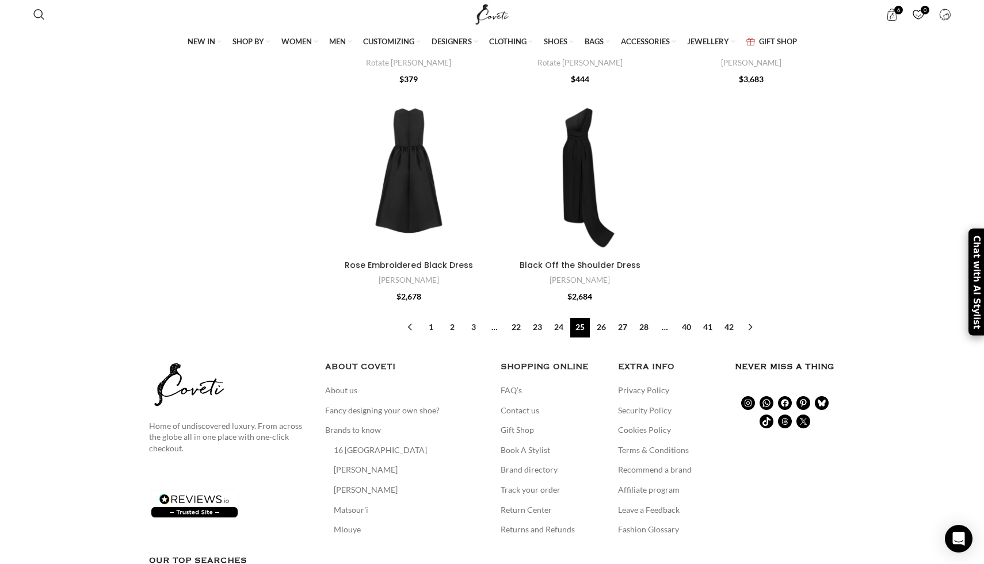
scroll to position [3577, 0]
click at [599, 317] on link "26" at bounding box center [601, 327] width 20 height 20
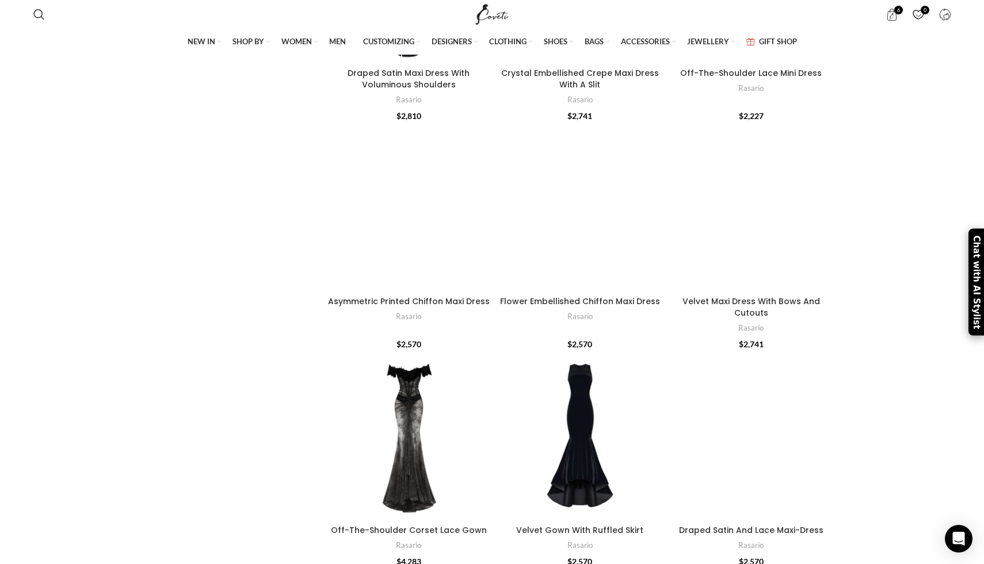
scroll to position [2993, 0]
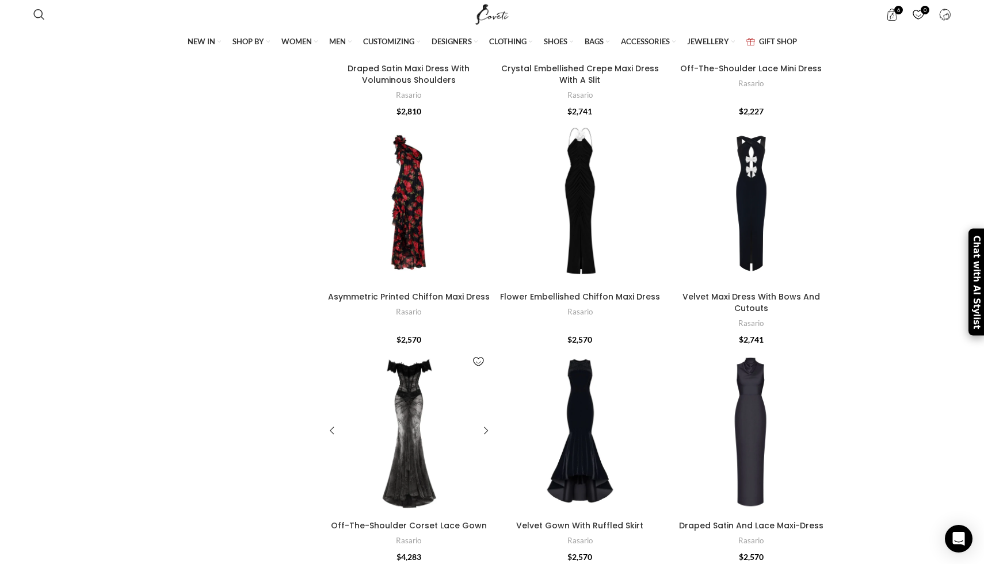
click at [411, 393] on div at bounding box center [429, 431] width 42 height 168
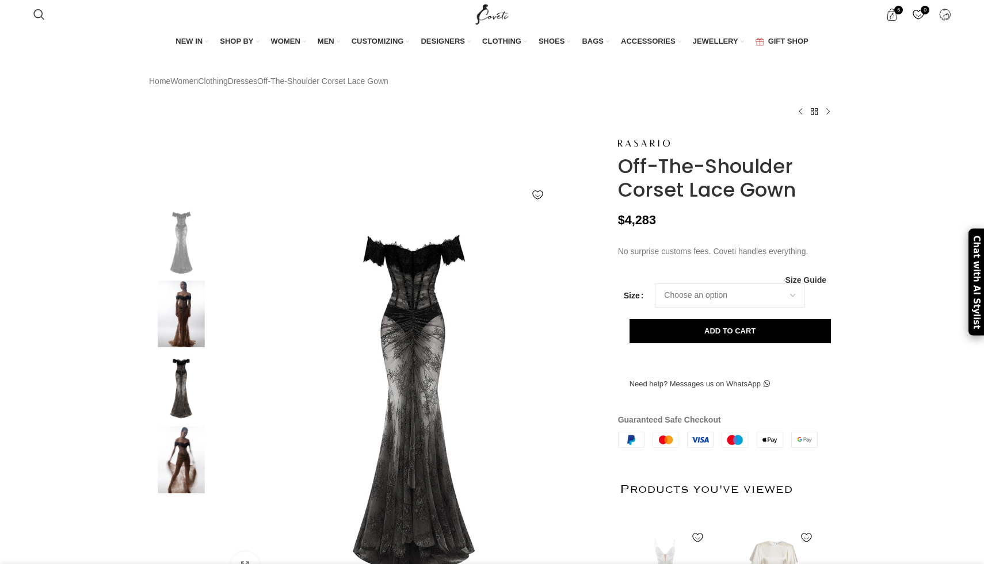
click at [189, 328] on img at bounding box center [181, 314] width 70 height 67
click at [175, 416] on img at bounding box center [181, 386] width 70 height 67
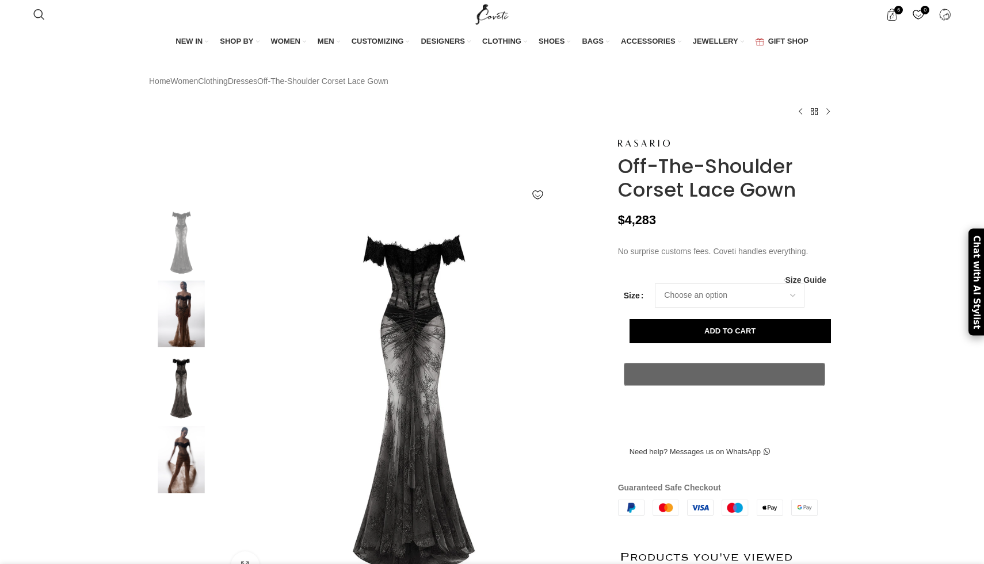
click at [188, 346] on img at bounding box center [181, 314] width 70 height 67
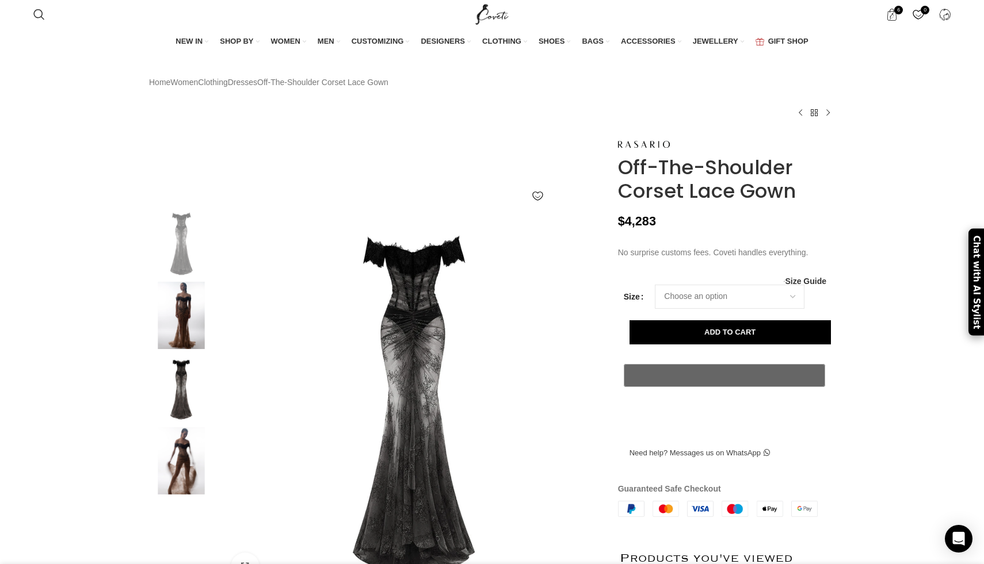
click at [166, 349] on img at bounding box center [181, 315] width 70 height 67
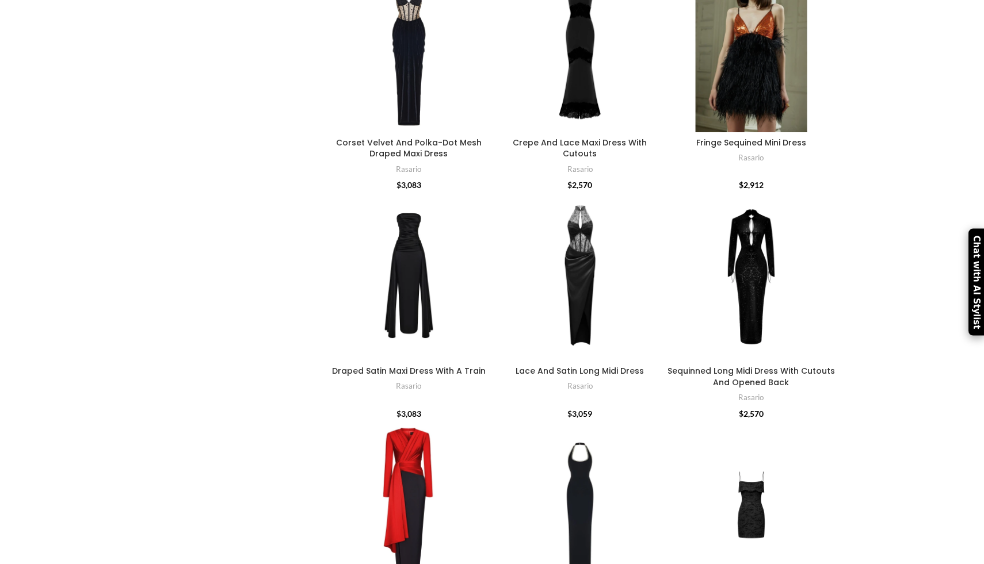
scroll to position [2460, 0]
click at [576, 299] on div at bounding box center [580, 278] width 168 height 168
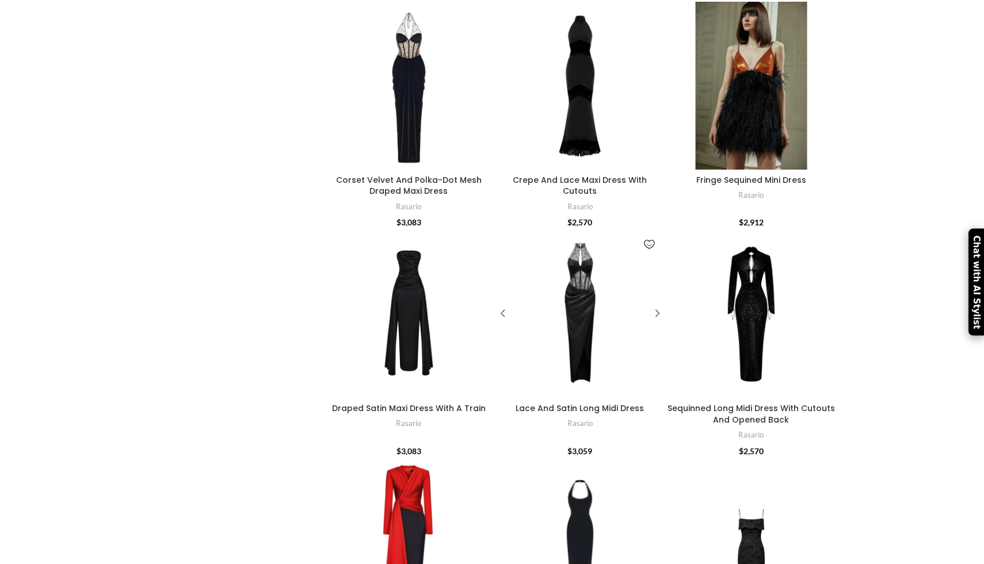
scroll to position [2433, 0]
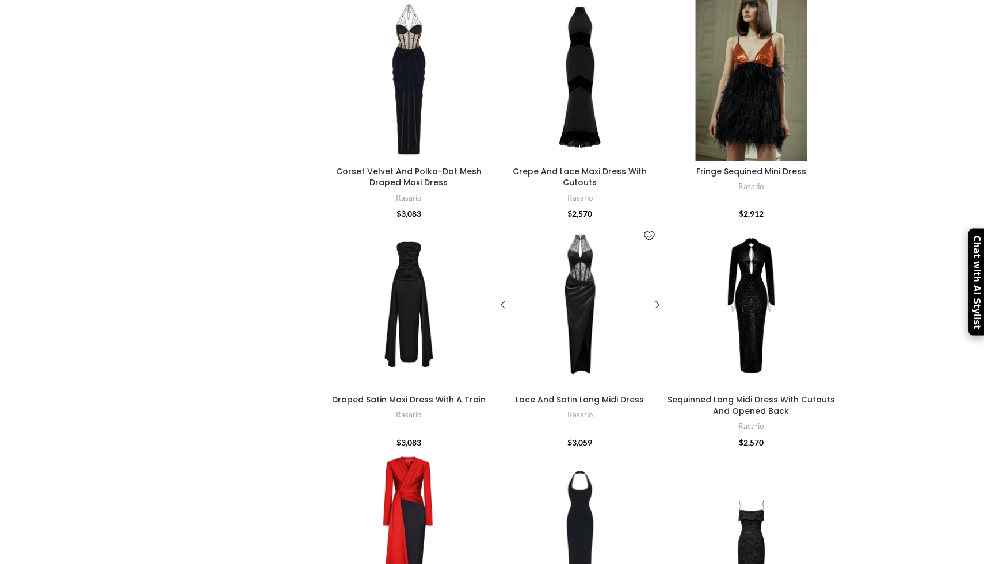
click at [576, 308] on div at bounding box center [580, 305] width 168 height 168
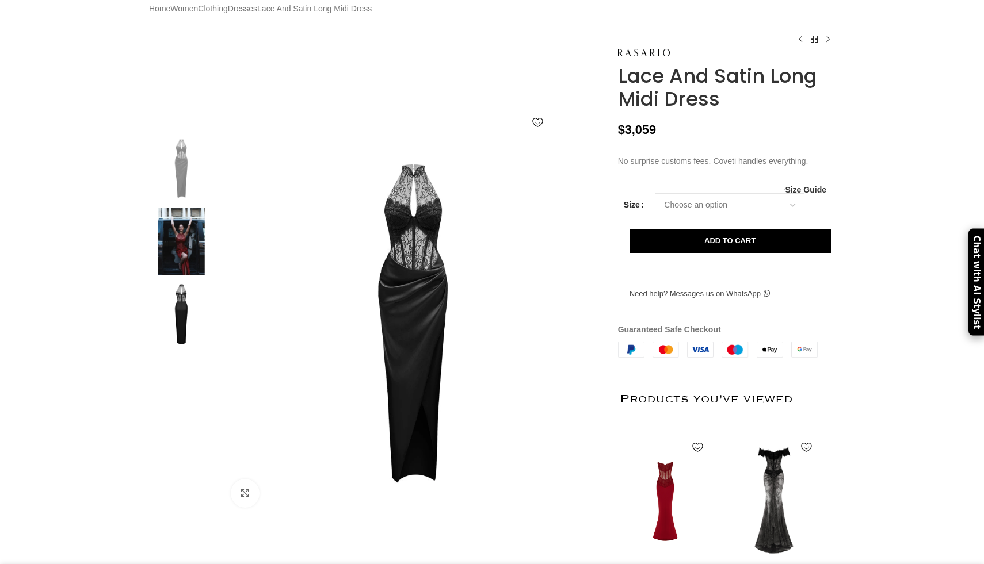
scroll to position [74, 0]
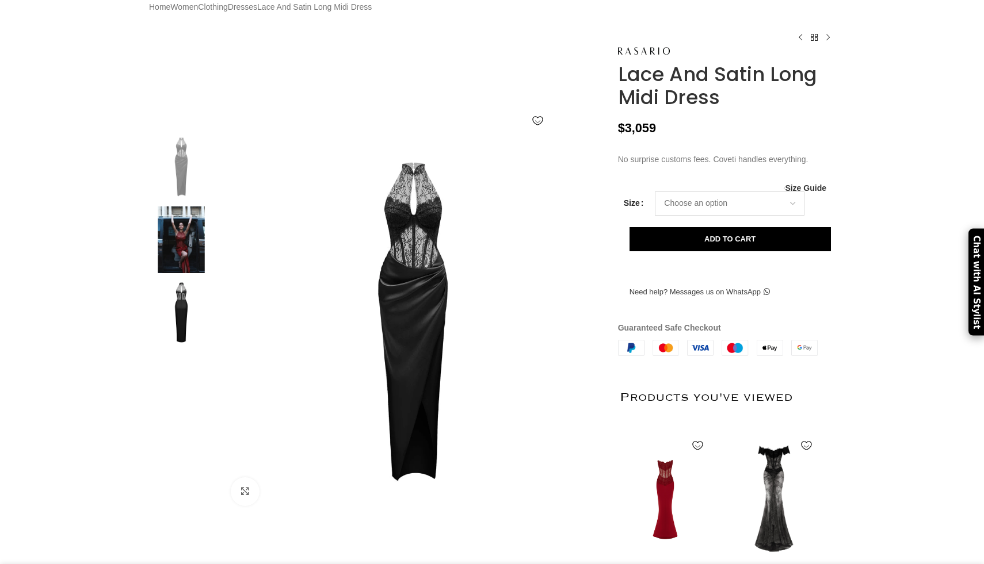
click at [720, 216] on select "Choose an option 4 UK 6 UK 8 UK 10 UK 12 UK 14 UK 16 UK 18 UK" at bounding box center [730, 204] width 150 height 24
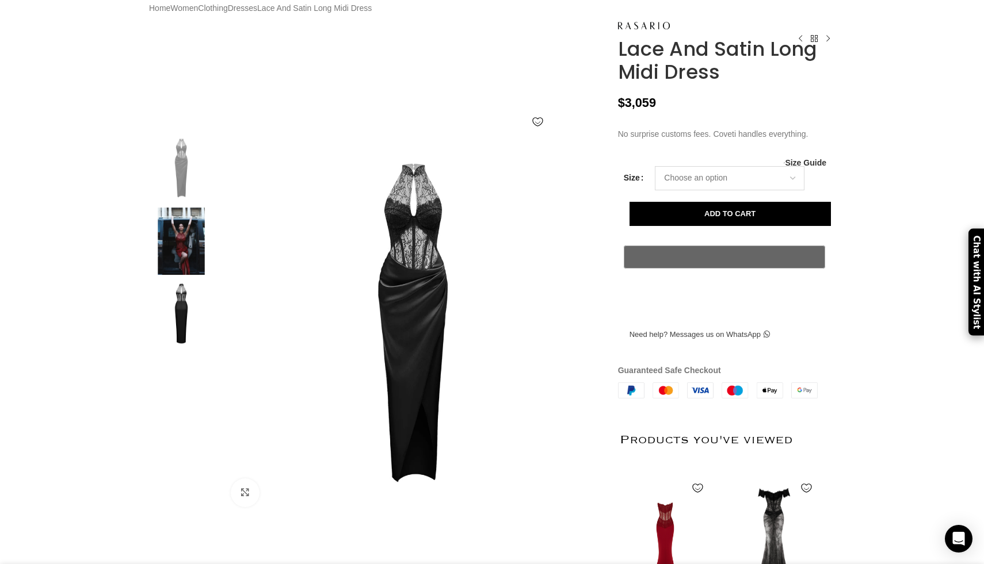
click at [728, 190] on select "Choose an option 4 UK 6 UK 8 UK 10 UK 12 UK 14 UK 16 UK 18 UK" at bounding box center [730, 178] width 150 height 24
select select "4-uk"
click at [655, 190] on select "Choose an option 4 UK 6 UK 8 UK 10 UK 12 UK 14 UK 16 UK 18 UK" at bounding box center [730, 178] width 150 height 24
select select "4-uk"
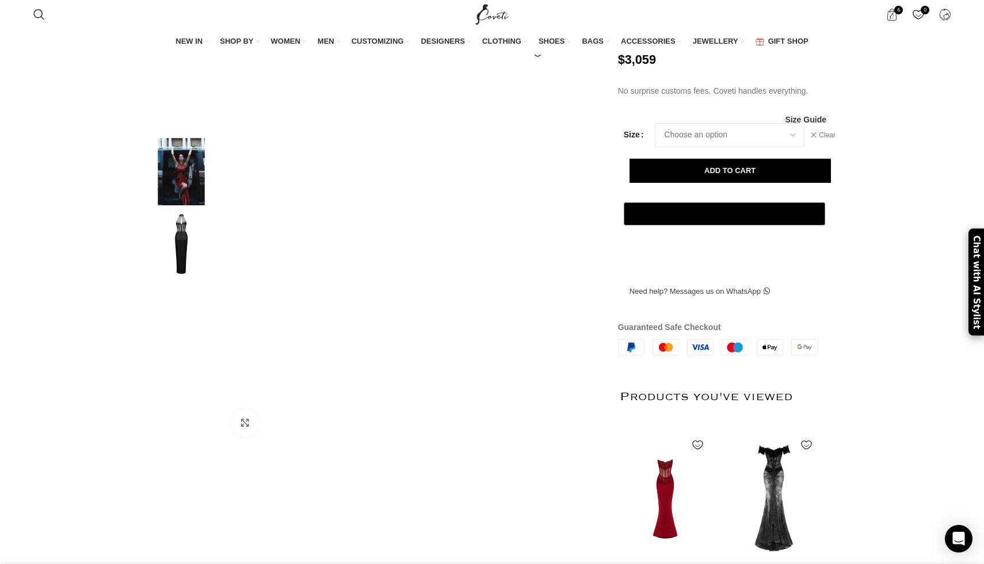
scroll to position [147, 0]
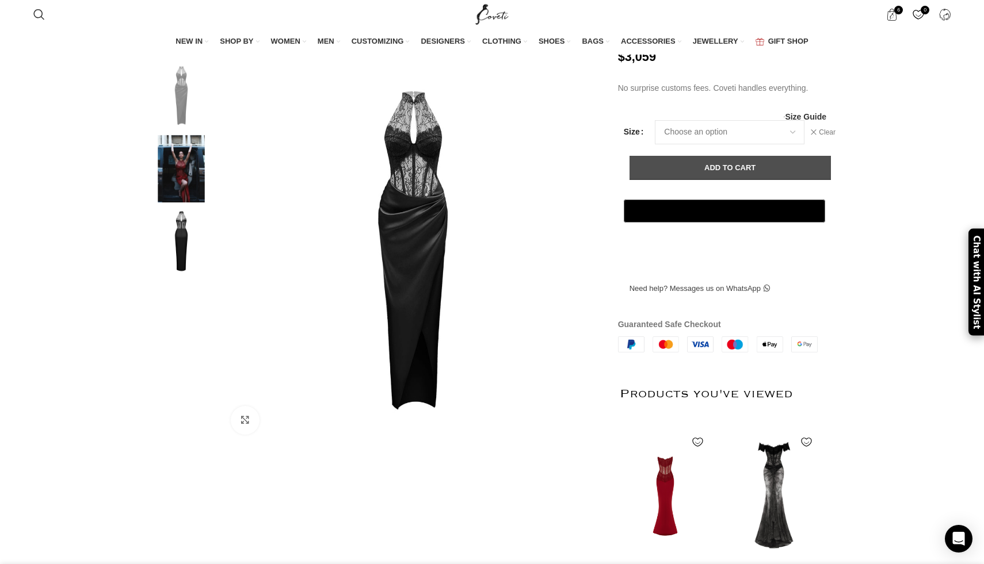
click at [705, 180] on button "Add to cart" at bounding box center [729, 168] width 201 height 24
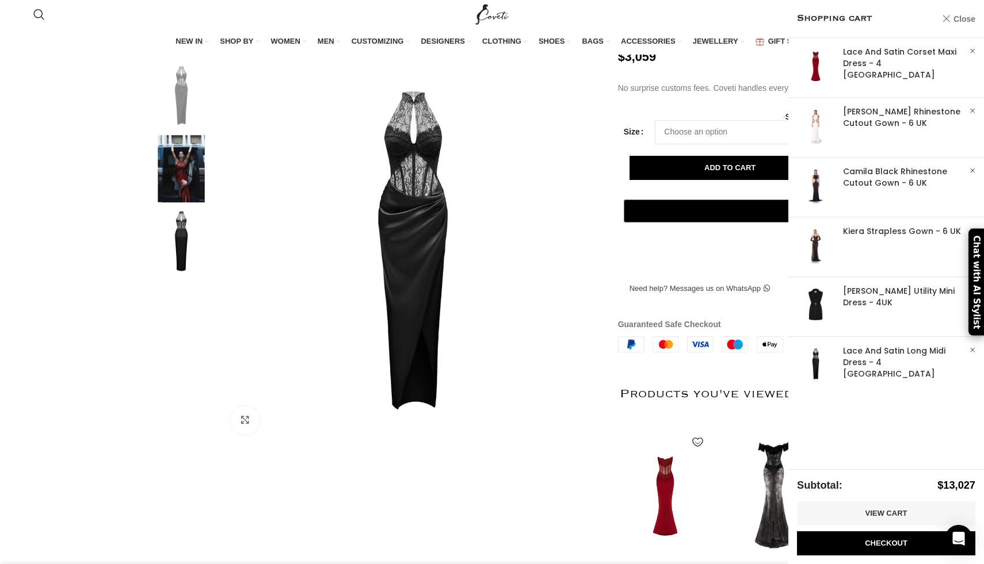
click at [950, 14] on link "Close" at bounding box center [958, 19] width 33 height 14
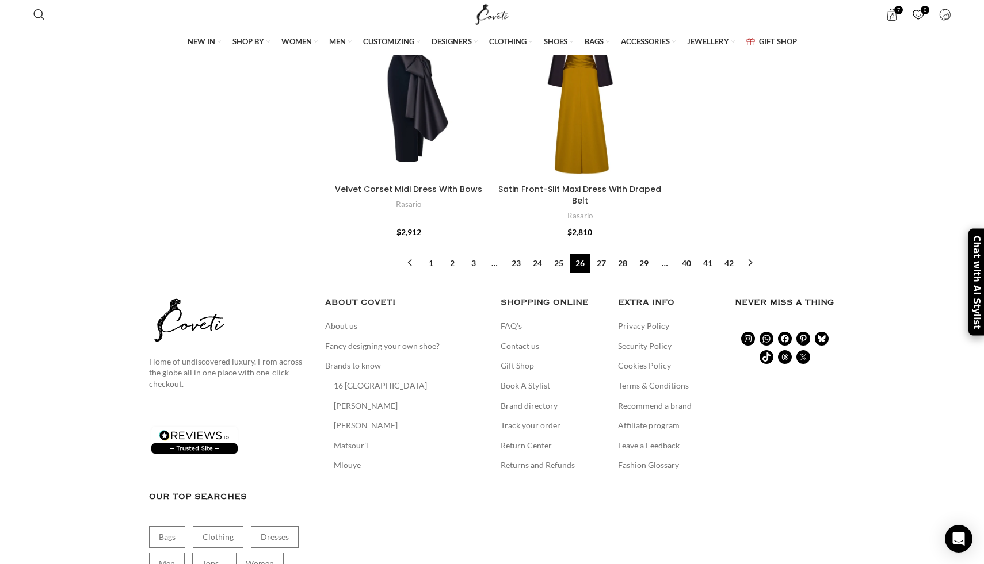
scroll to position [4307, 0]
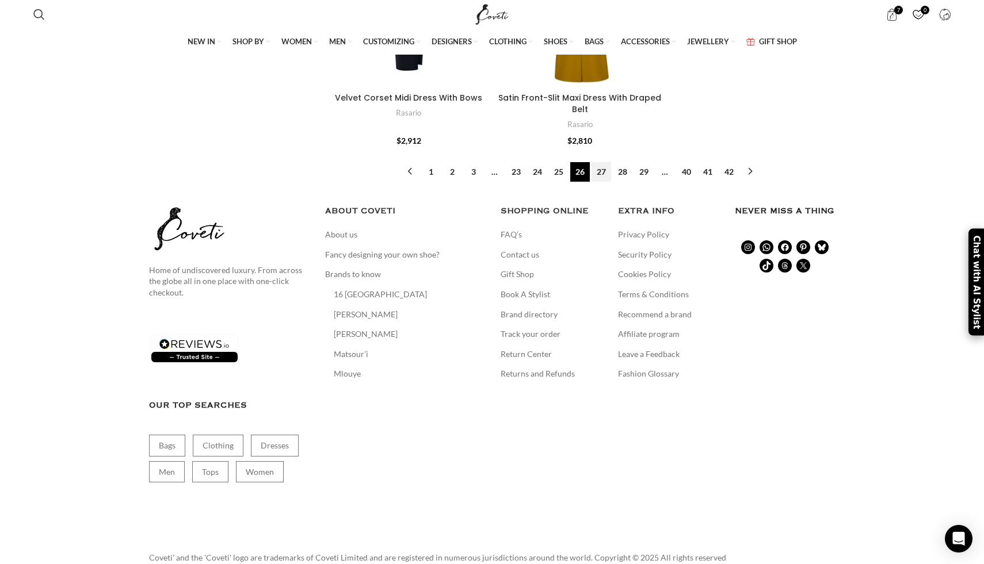
click at [604, 182] on link "27" at bounding box center [601, 172] width 20 height 20
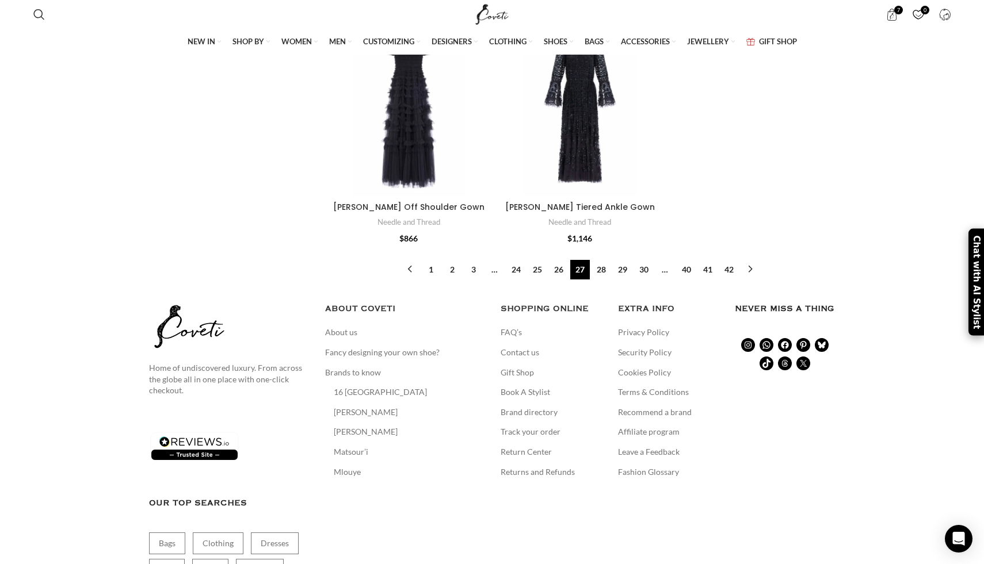
scroll to position [3737, 0]
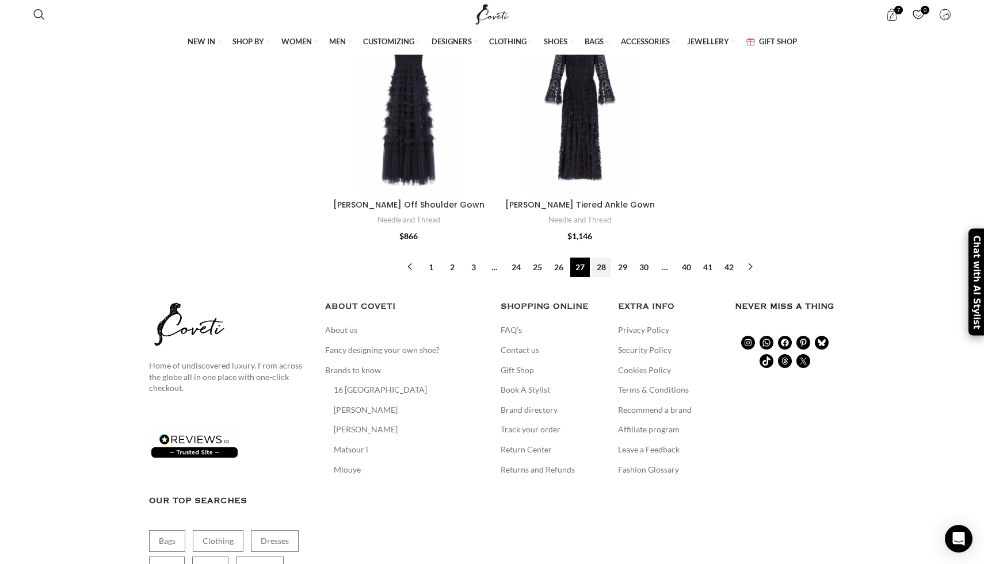
click at [602, 262] on link "28" at bounding box center [601, 268] width 20 height 20
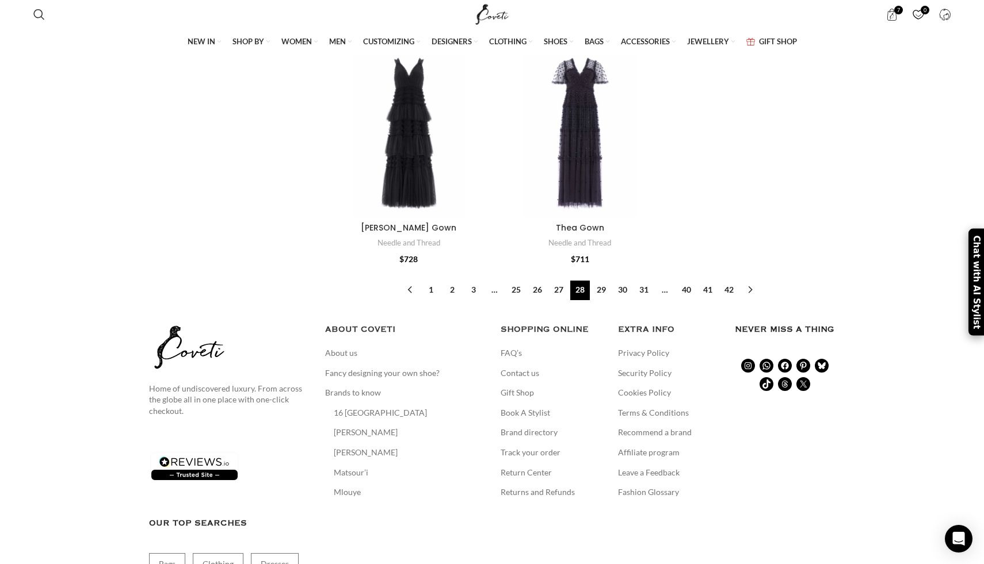
scroll to position [3665, 0]
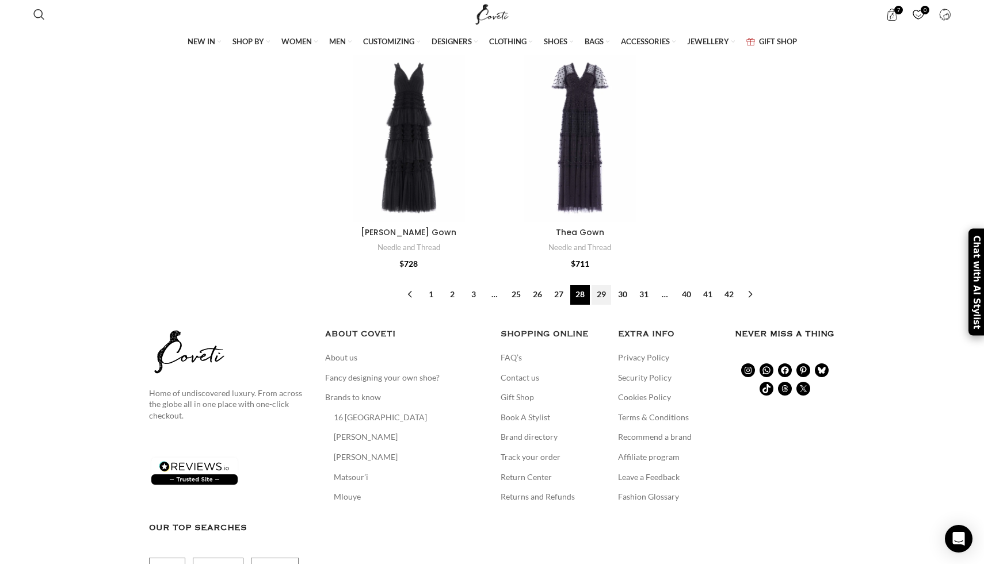
click at [598, 292] on link "29" at bounding box center [601, 295] width 20 height 20
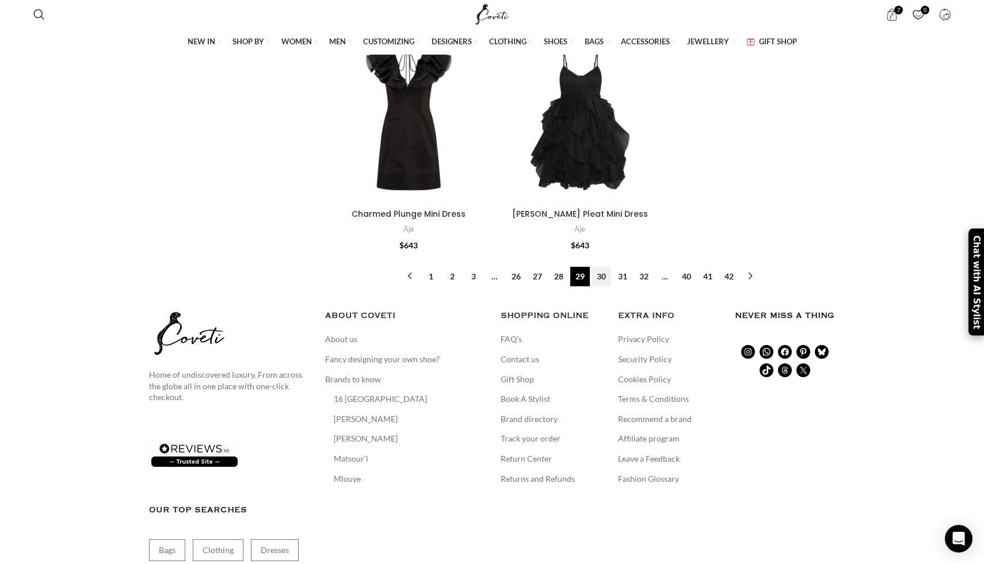
scroll to position [3670, 0]
click at [604, 268] on link "30" at bounding box center [601, 278] width 20 height 20
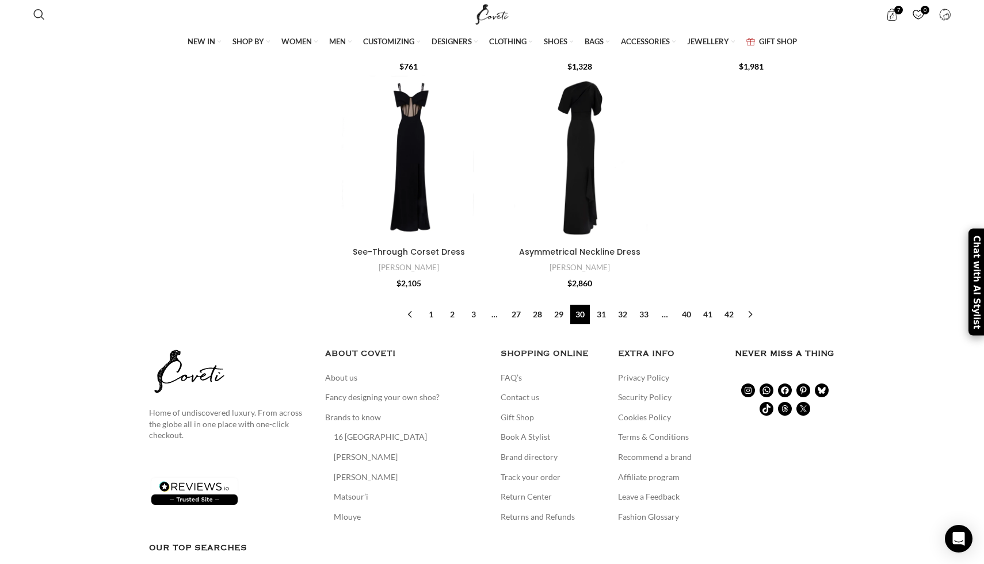
scroll to position [3603, 0]
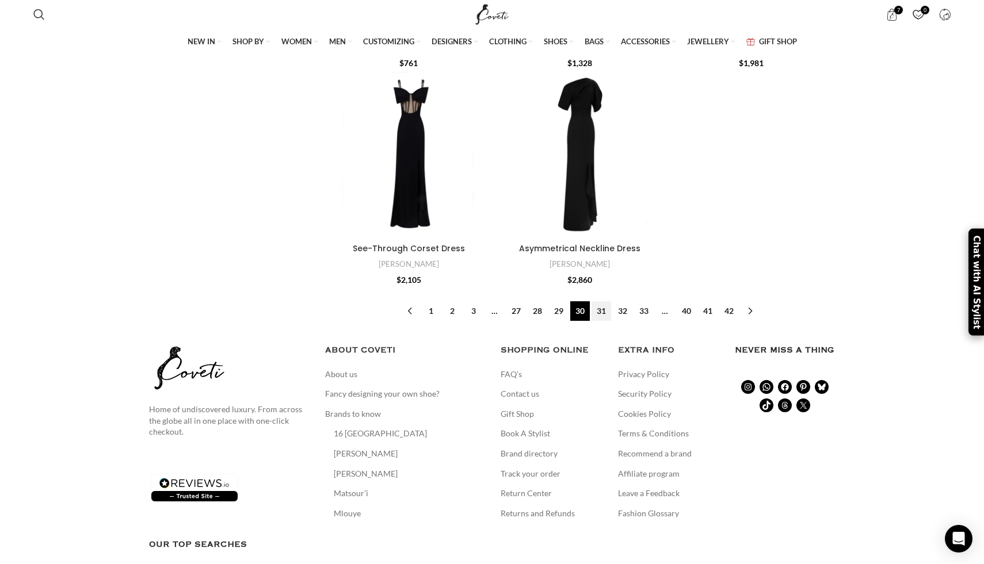
click at [603, 321] on link "31" at bounding box center [601, 311] width 20 height 20
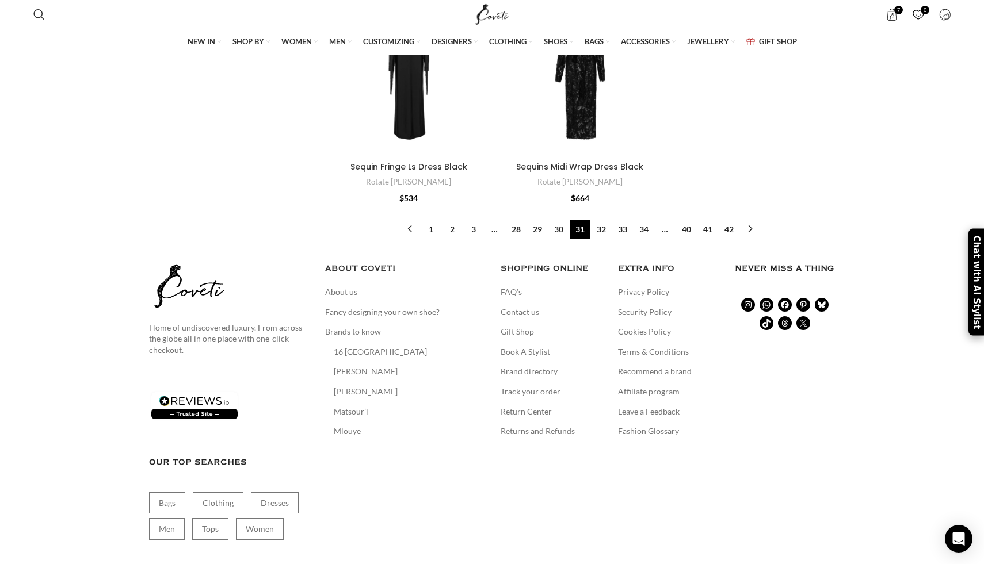
scroll to position [3722, 0]
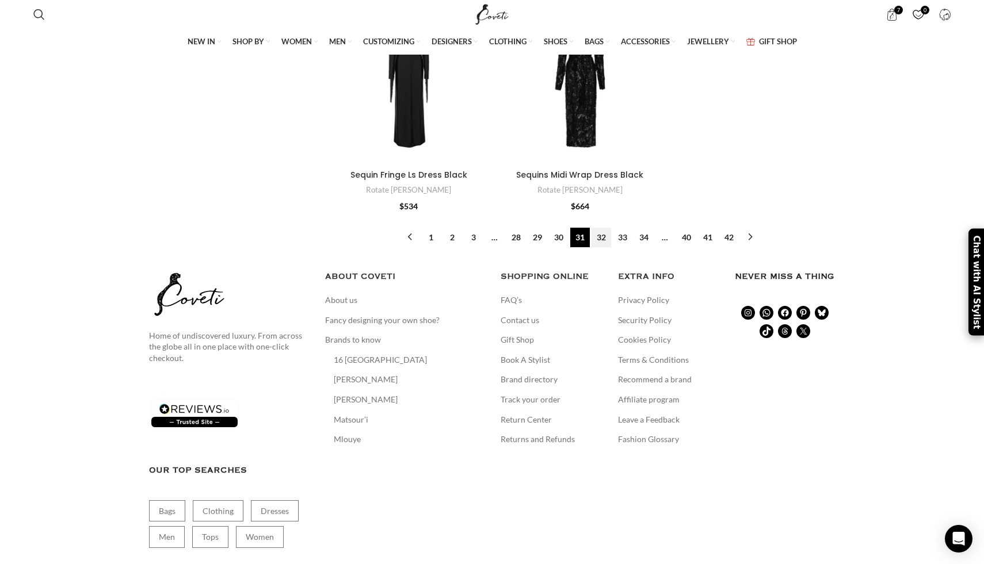
click at [605, 228] on link "32" at bounding box center [601, 238] width 20 height 20
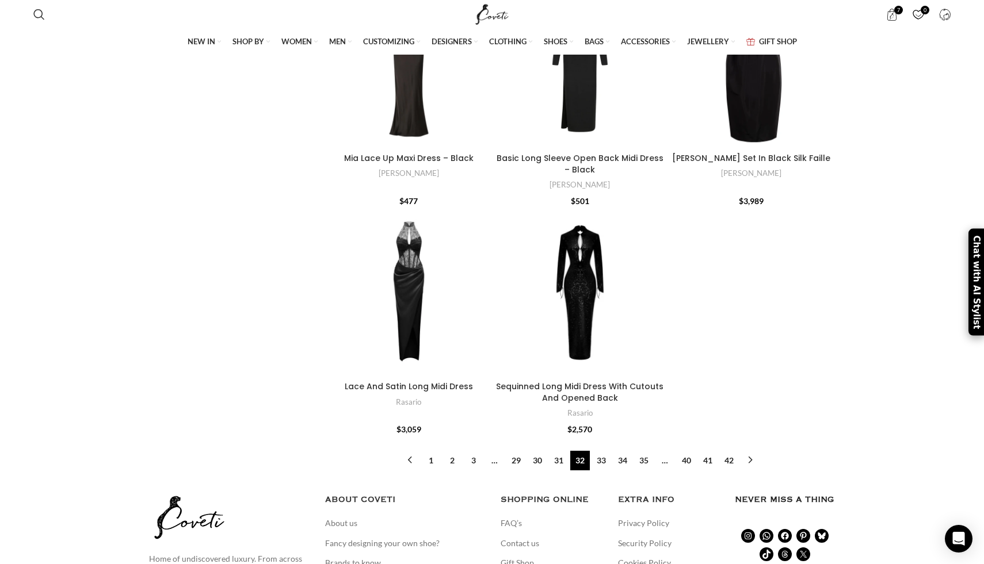
scroll to position [3466, 0]
click at [598, 469] on link "33" at bounding box center [601, 460] width 20 height 20
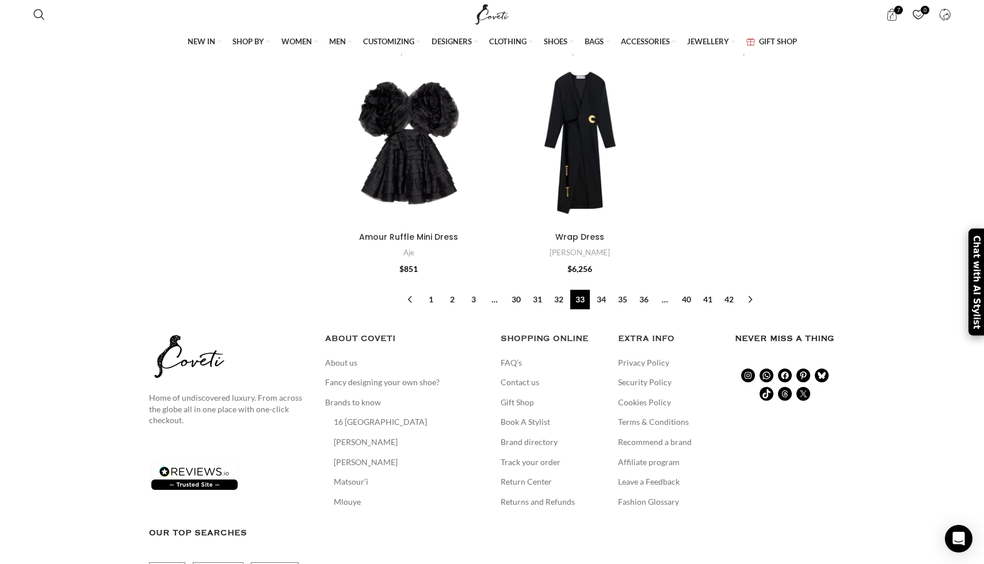
scroll to position [3612, 0]
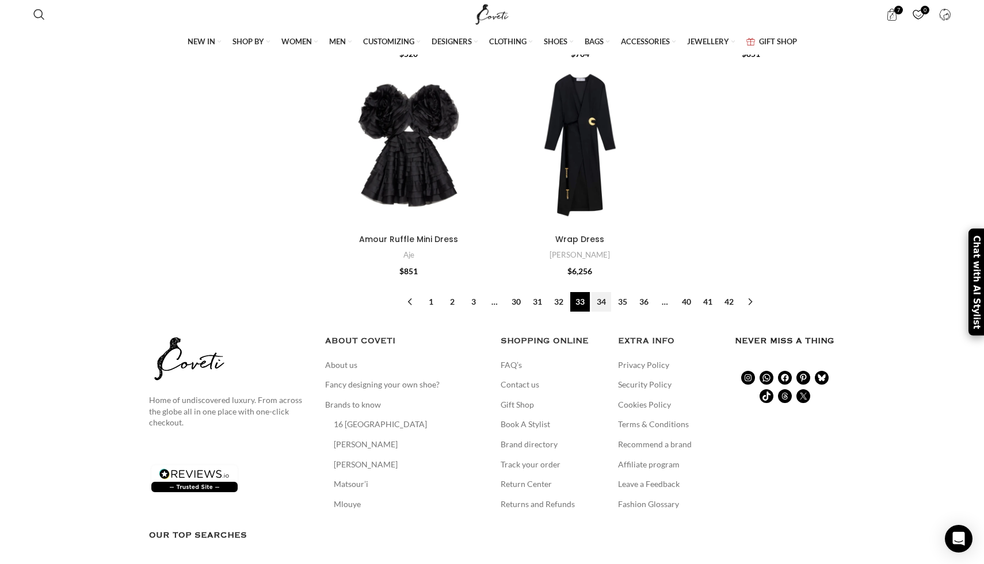
click at [596, 309] on link "34" at bounding box center [601, 302] width 20 height 20
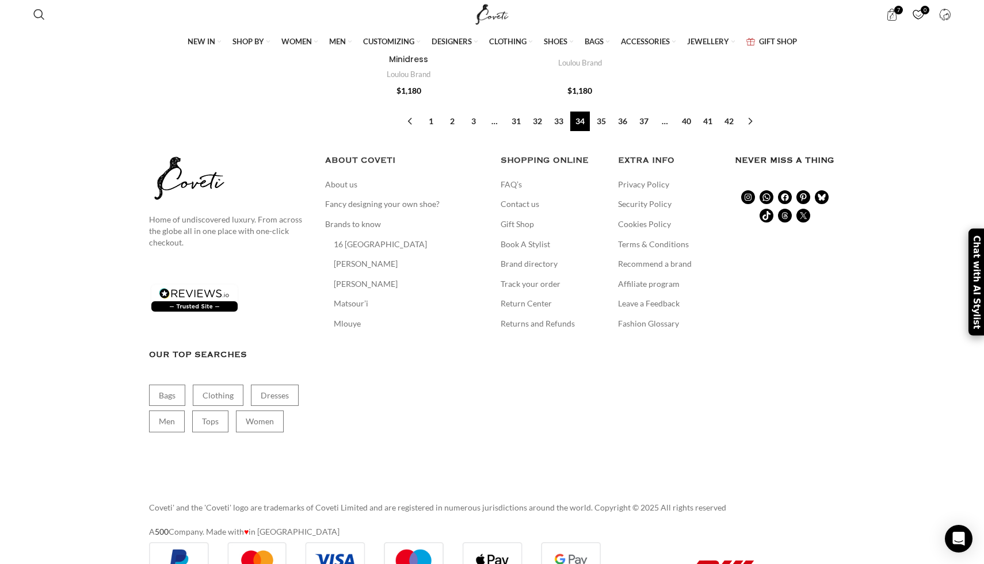
scroll to position [3806, 0]
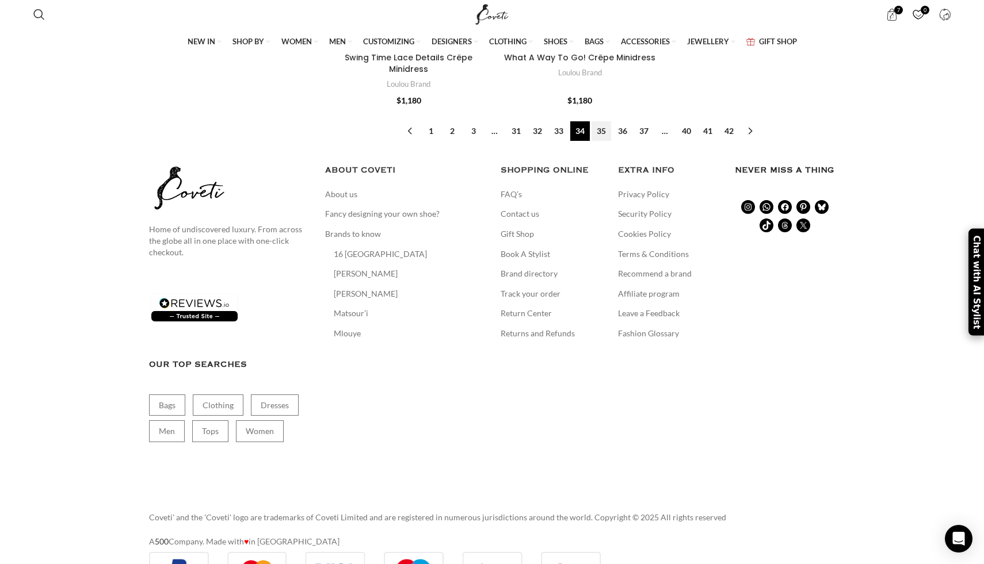
click at [602, 137] on link "35" at bounding box center [601, 131] width 20 height 20
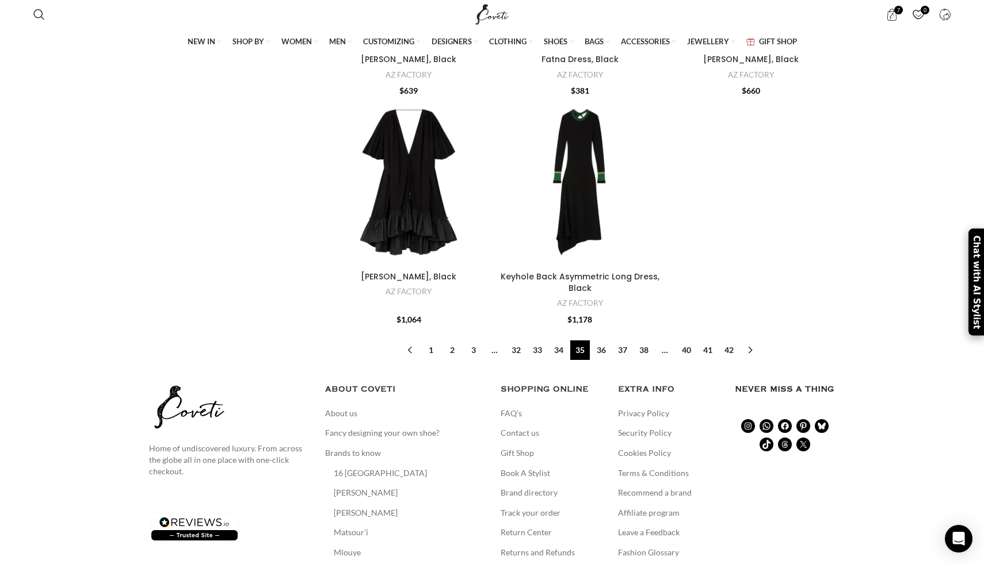
scroll to position [3588, 0]
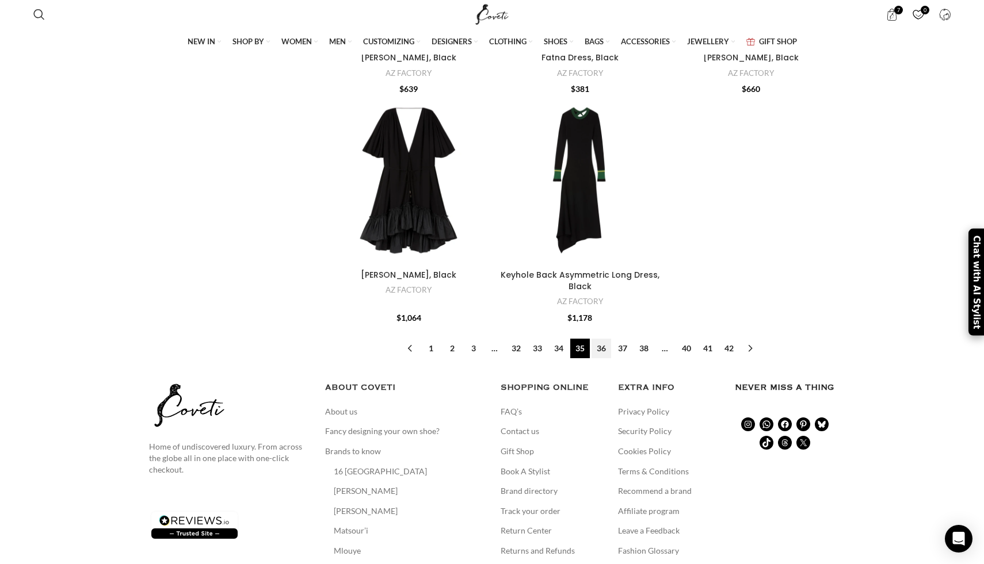
click at [601, 358] on link "36" at bounding box center [601, 349] width 20 height 20
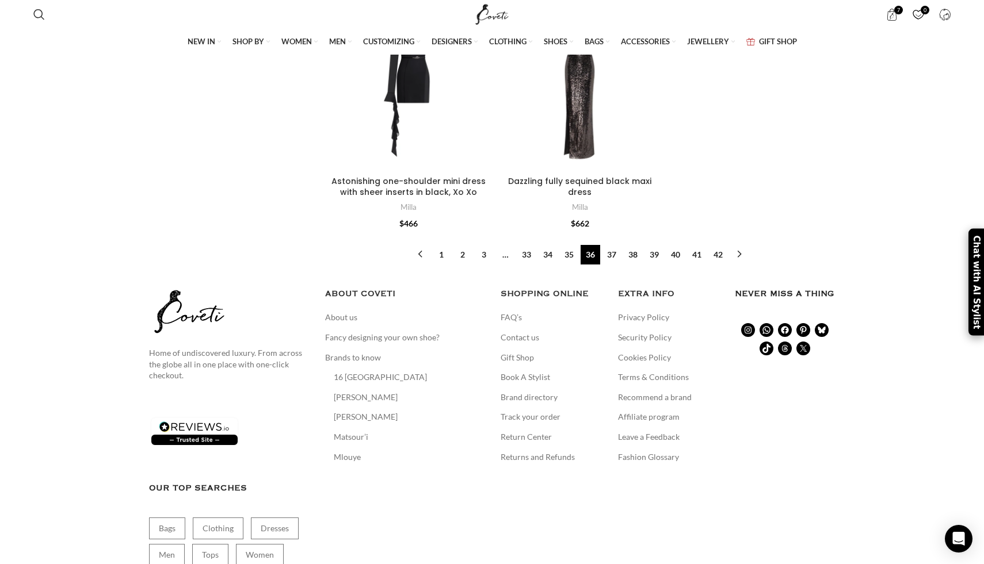
scroll to position [3804, 0]
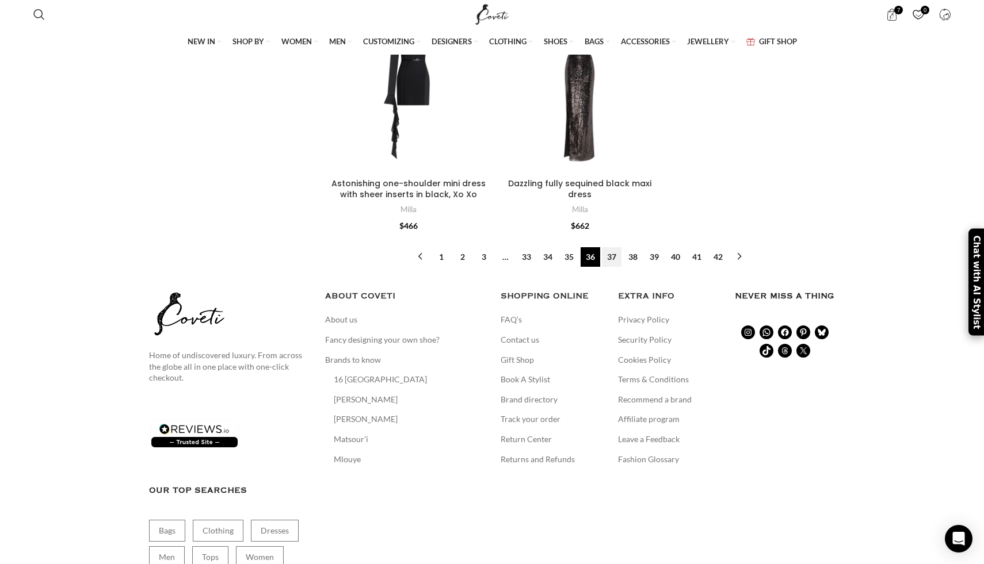
click at [617, 267] on link "37" at bounding box center [612, 257] width 20 height 20
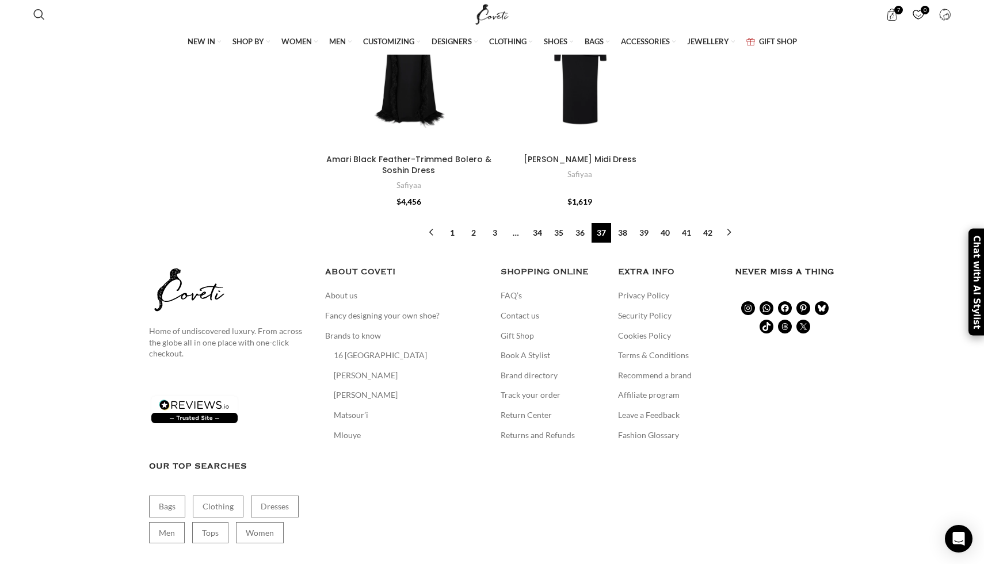
scroll to position [3769, 0]
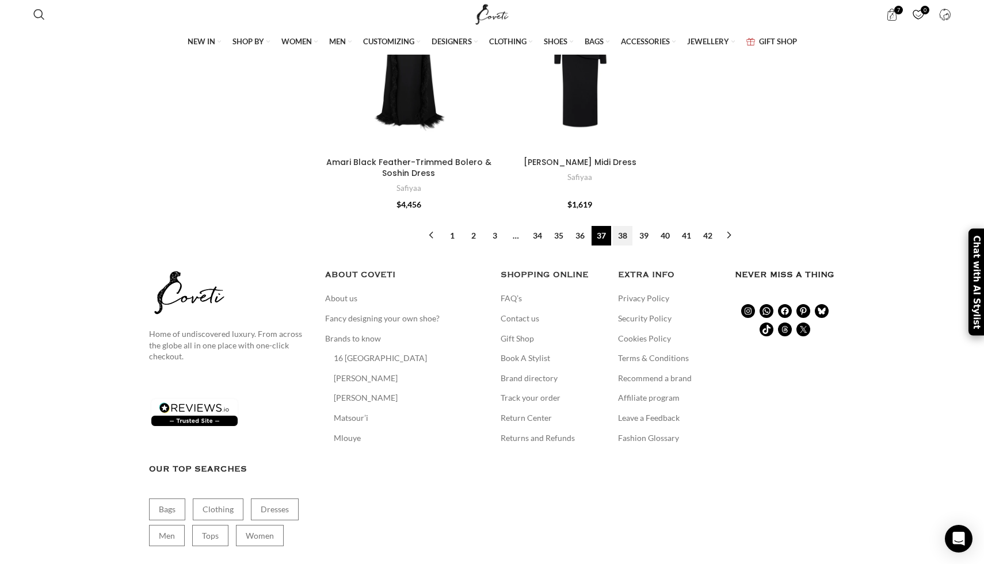
click at [621, 243] on link "38" at bounding box center [623, 236] width 20 height 20
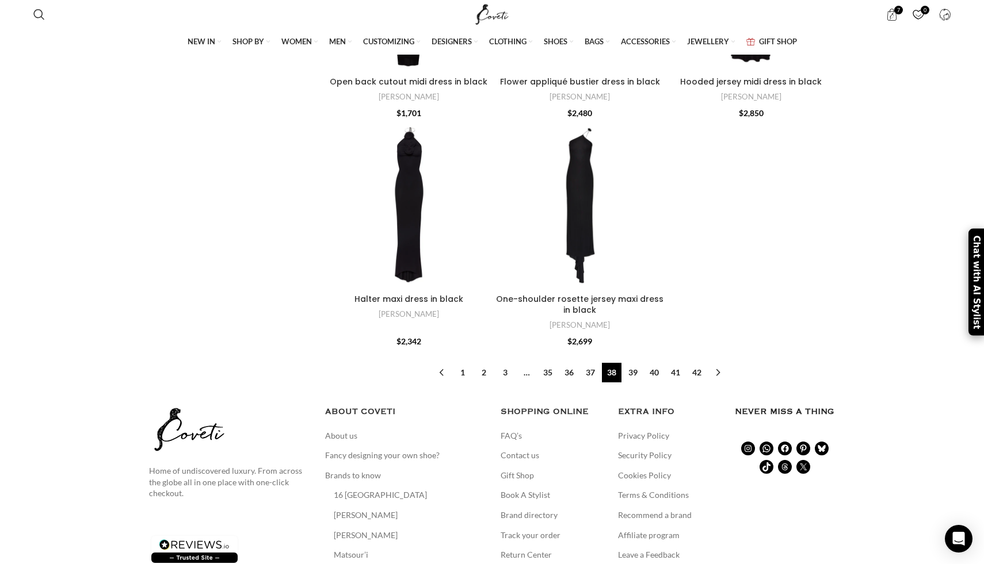
scroll to position [3634, 0]
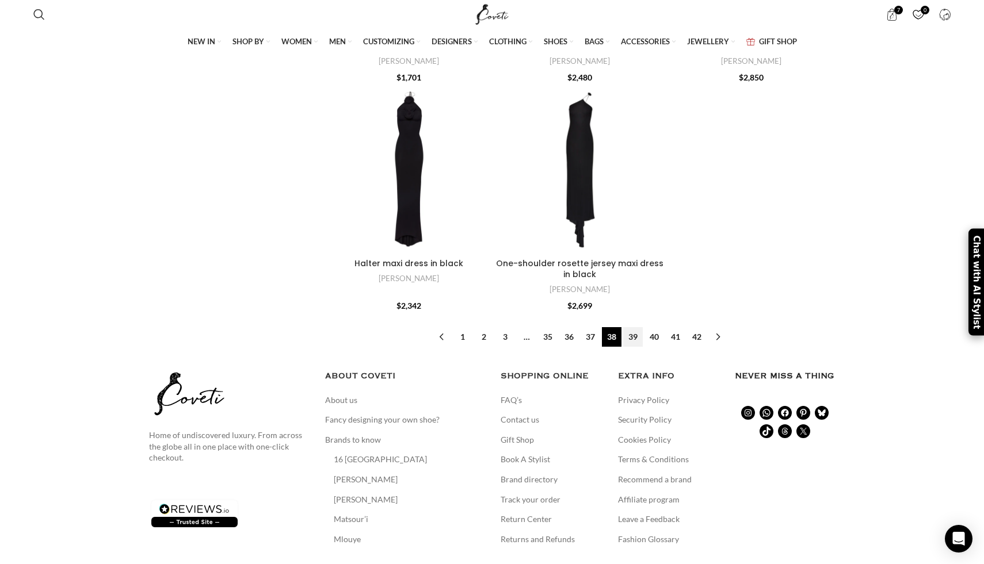
click at [630, 331] on link "39" at bounding box center [633, 337] width 20 height 20
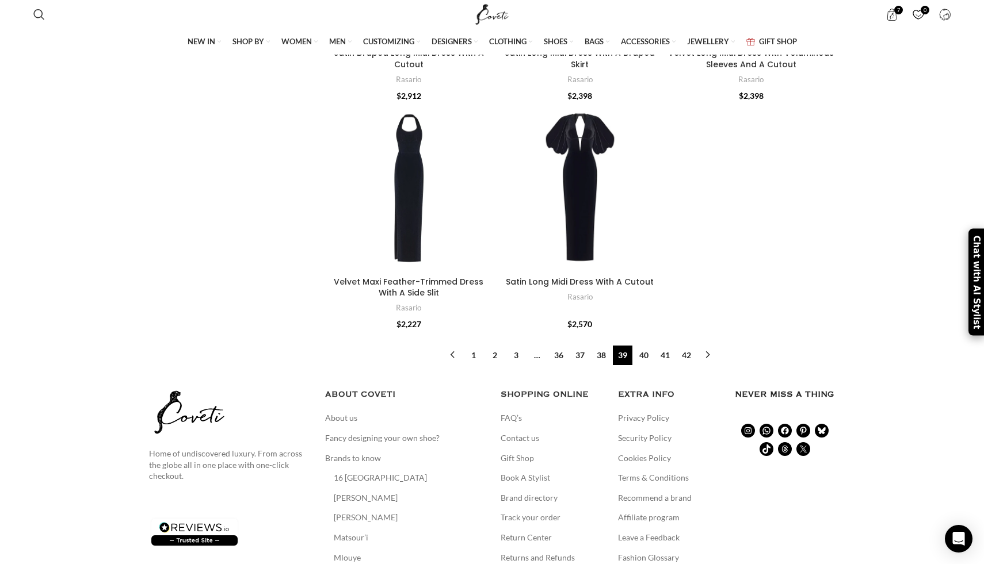
scroll to position [3705, 0]
click at [641, 366] on link "40" at bounding box center [644, 356] width 20 height 20
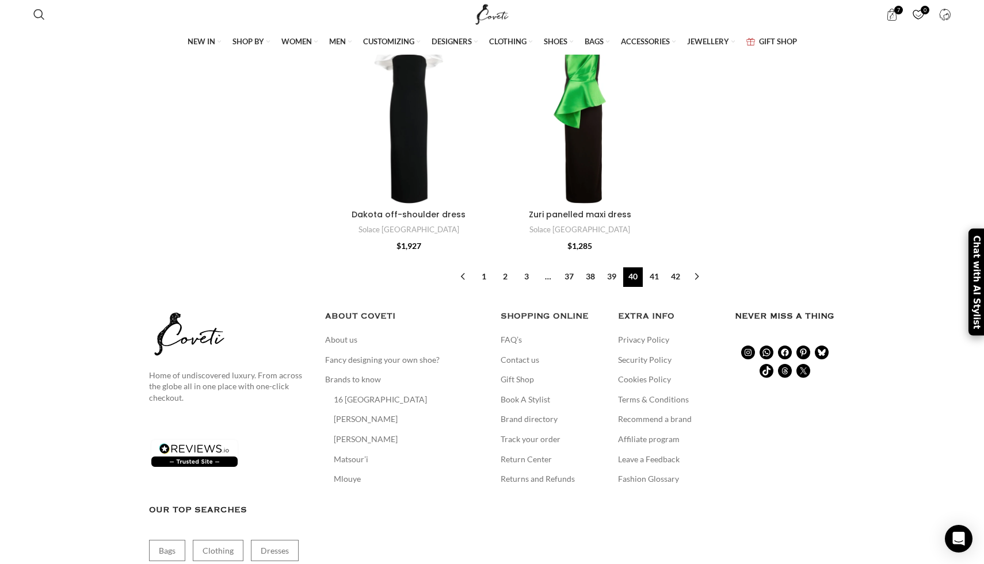
scroll to position [3664, 0]
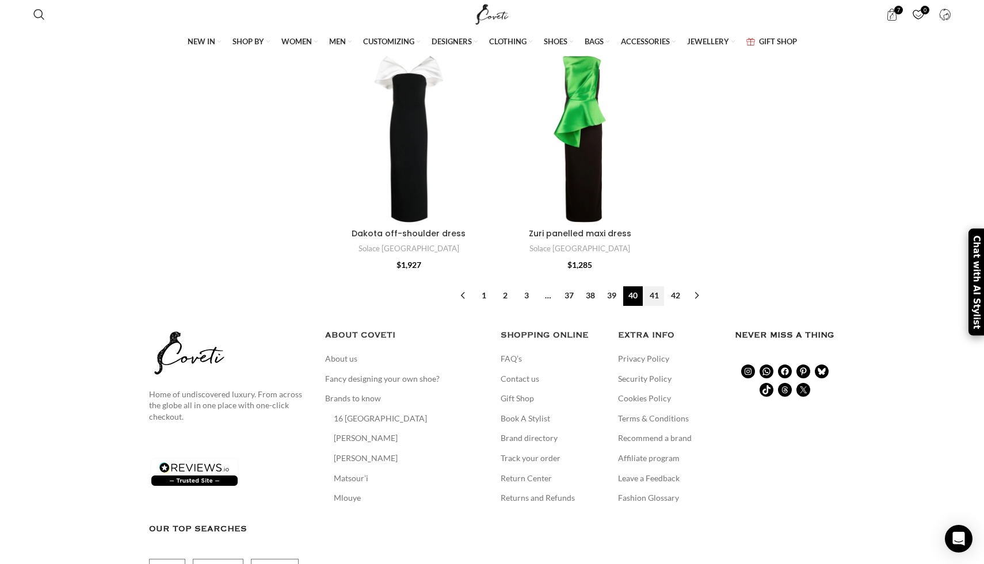
click at [655, 304] on link "41" at bounding box center [654, 296] width 20 height 20
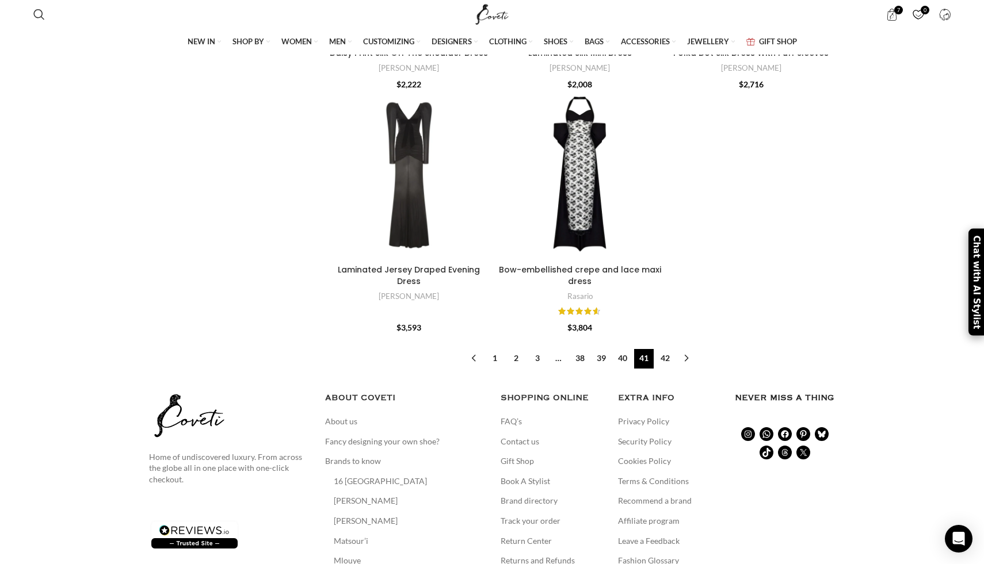
scroll to position [3622, 0]
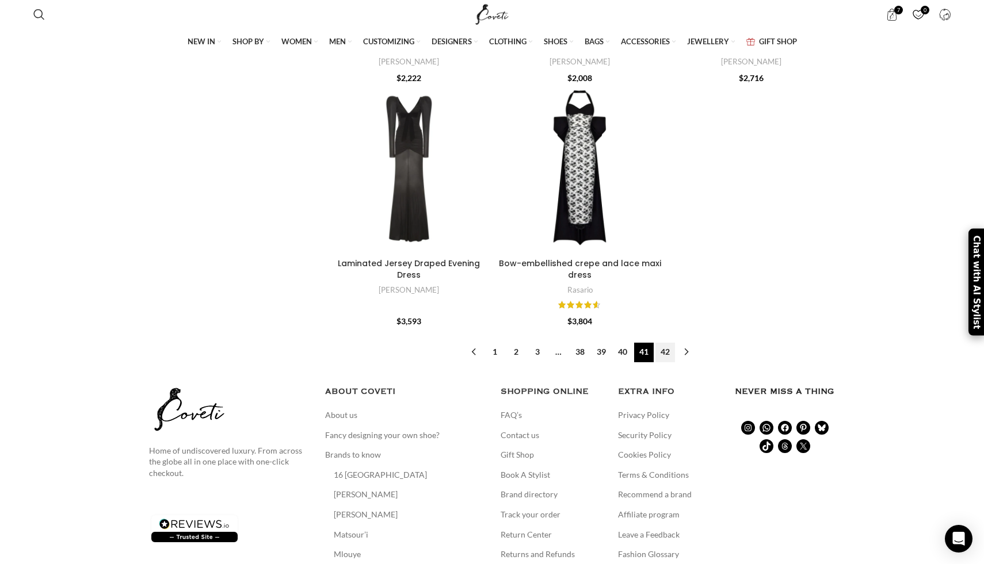
click at [663, 343] on link "42" at bounding box center [665, 353] width 20 height 20
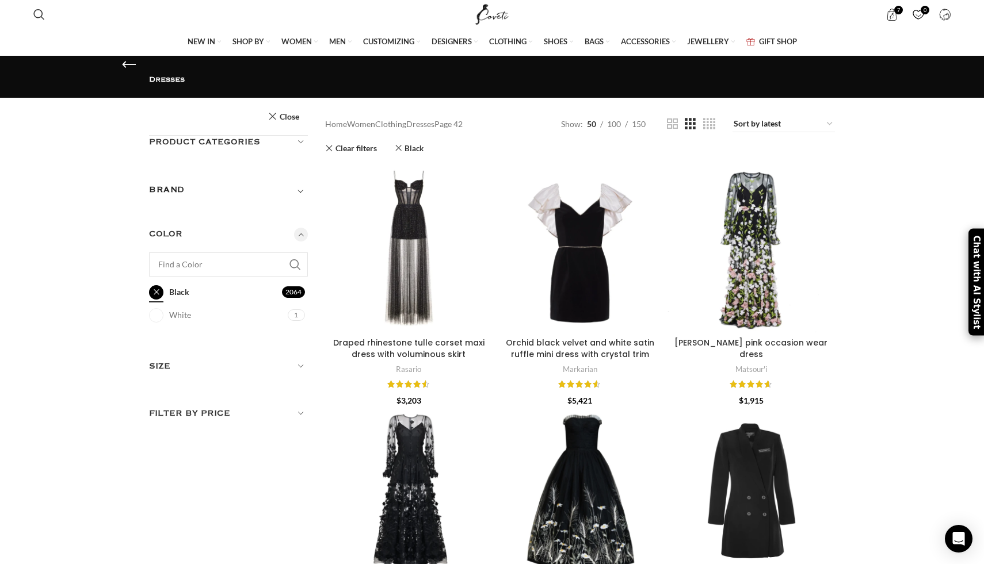
click at [152, 282] on link "Black Black" at bounding box center [214, 292] width 130 height 20
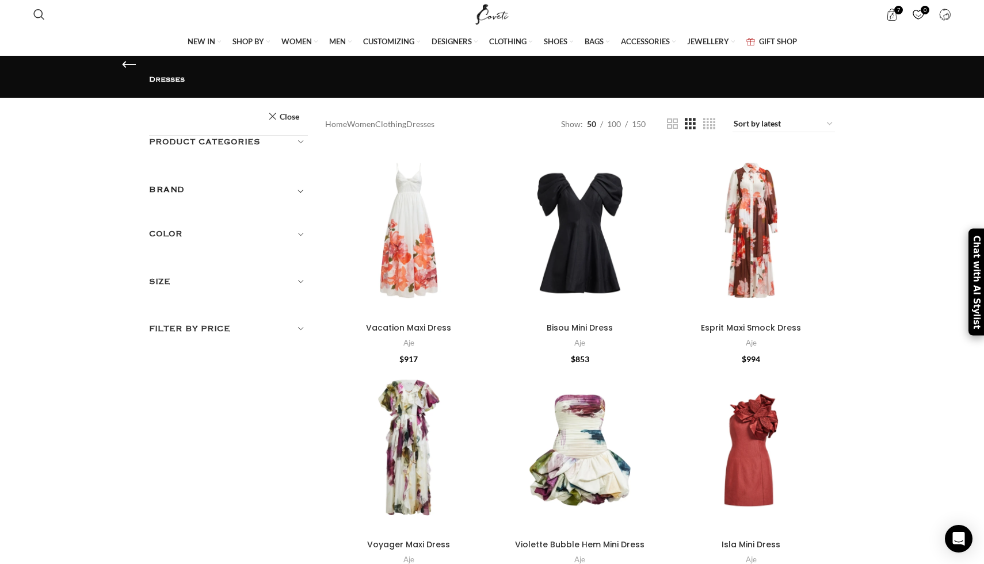
click at [301, 228] on h5 "Color" at bounding box center [228, 234] width 159 height 13
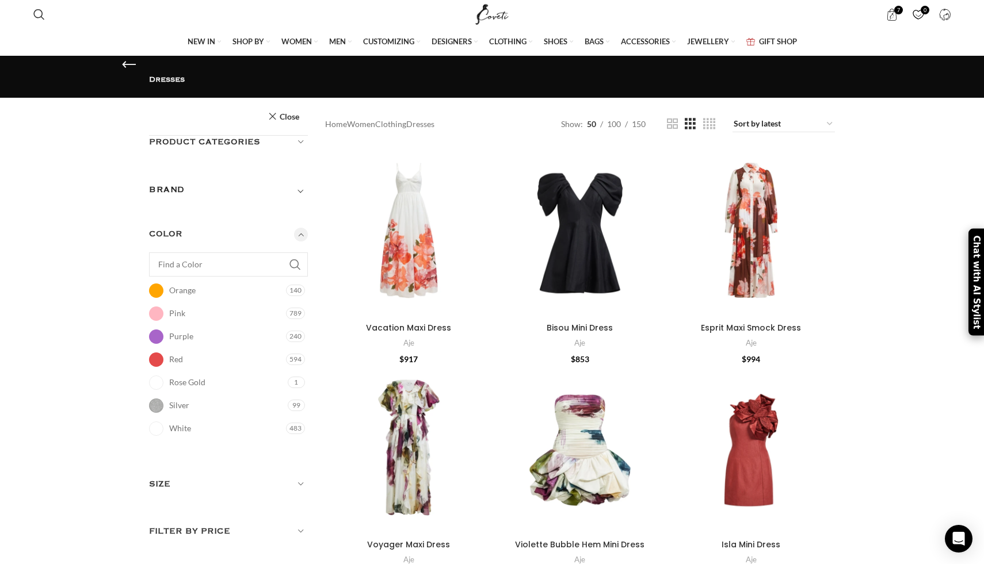
scroll to position [320, 0]
click at [155, 390] on link "Silver Silver" at bounding box center [217, 400] width 136 height 20
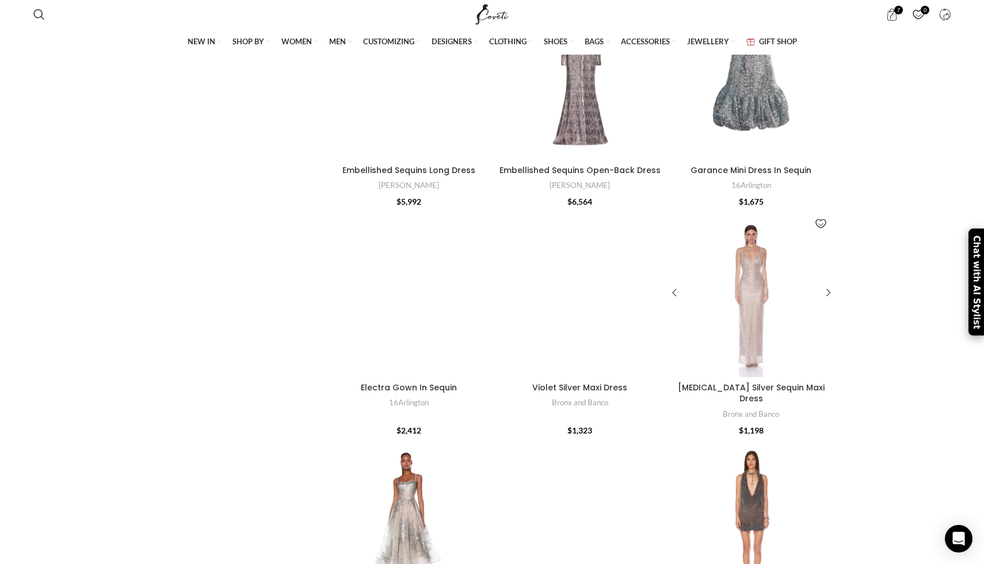
scroll to position [402, 0]
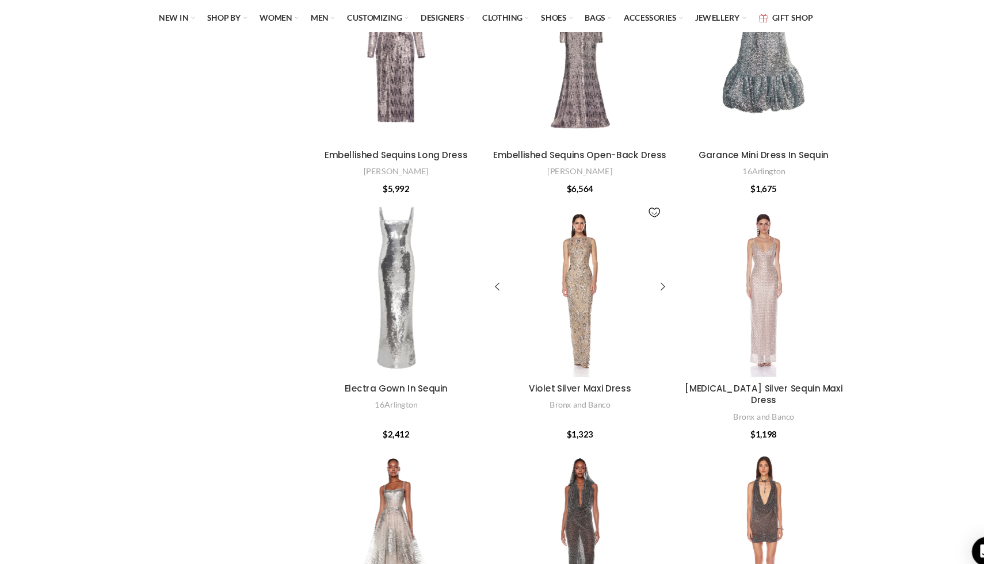
click at [578, 363] on div at bounding box center [580, 292] width 168 height 168
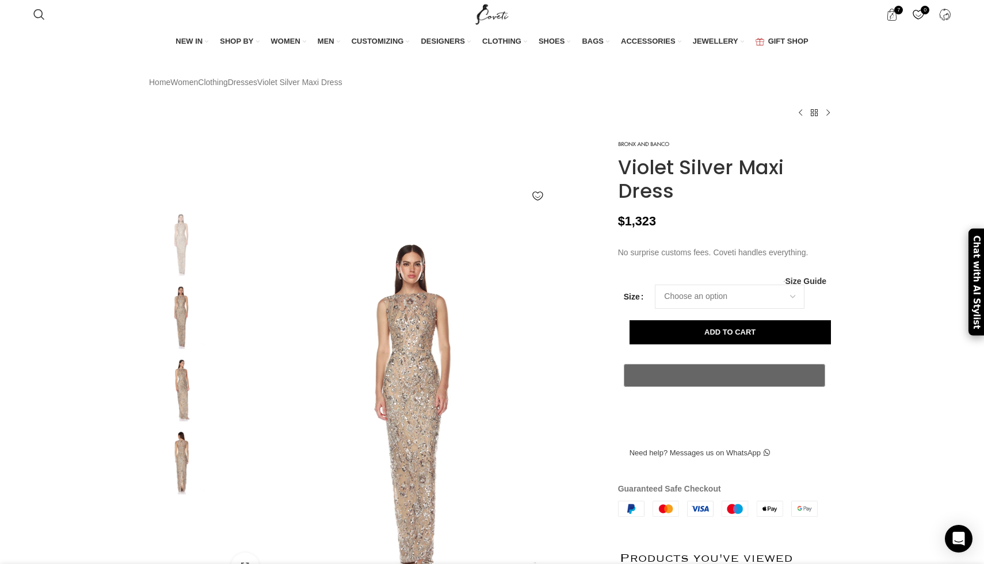
scroll to position [0, 121]
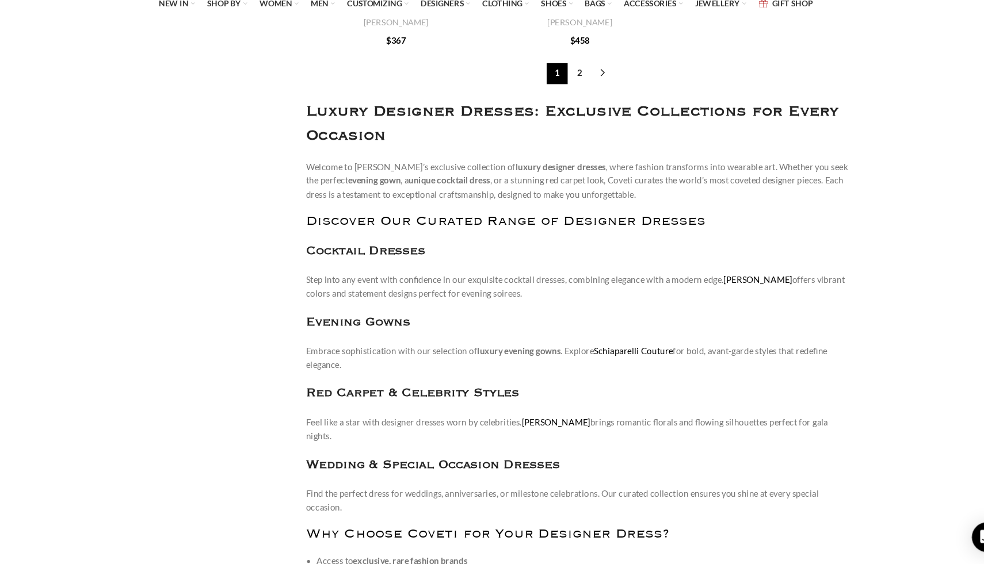
scroll to position [4294, 0]
click at [576, 116] on link "2" at bounding box center [580, 106] width 20 height 20
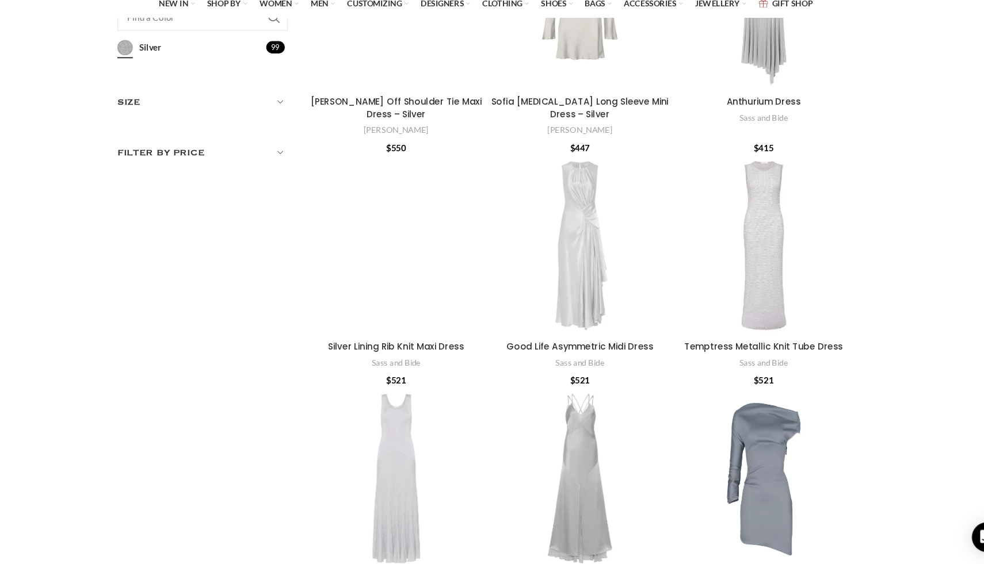
scroll to position [215, 0]
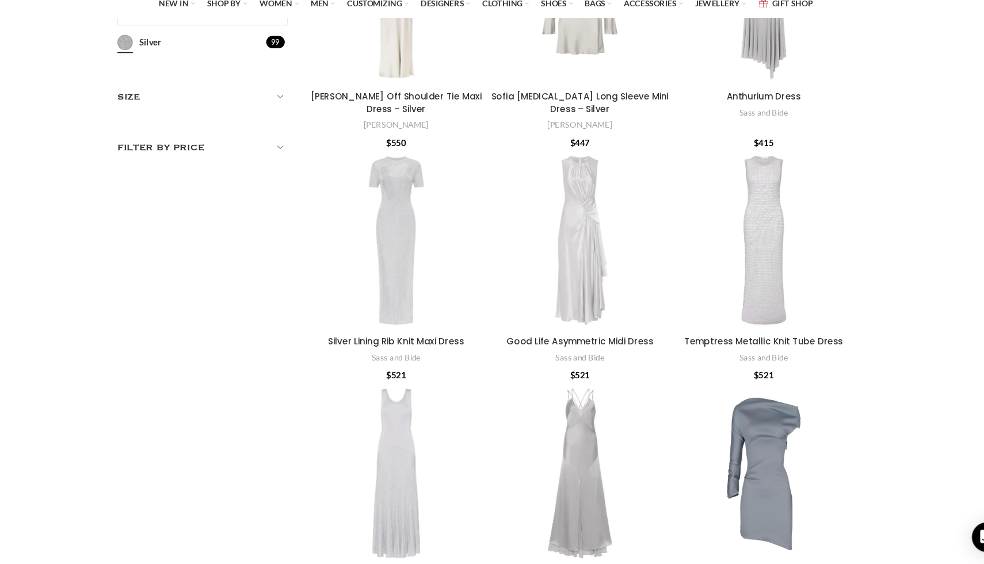
click at [0, 0] on link "Close" at bounding box center [0, 0] width 0 height 0
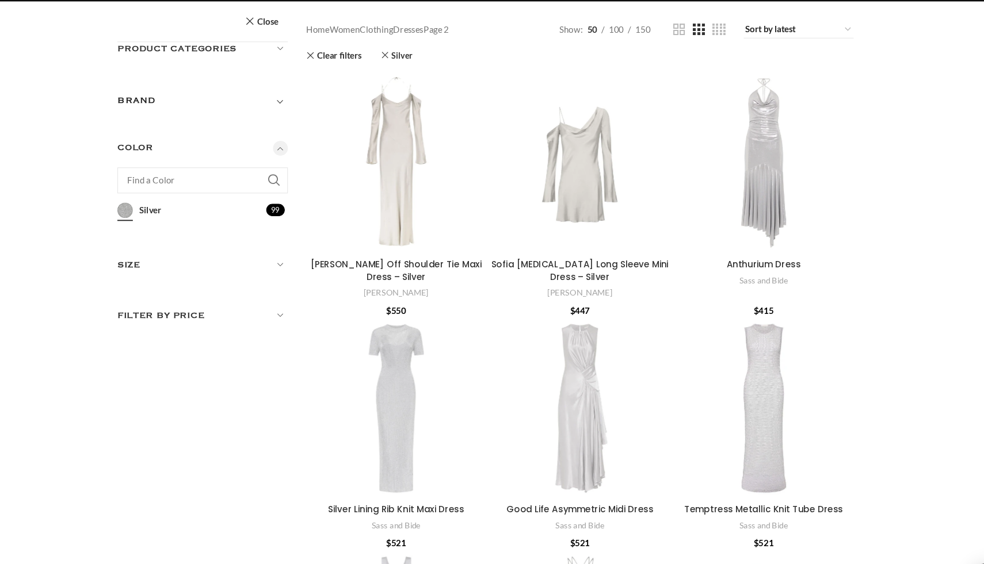
scroll to position [0, 0]
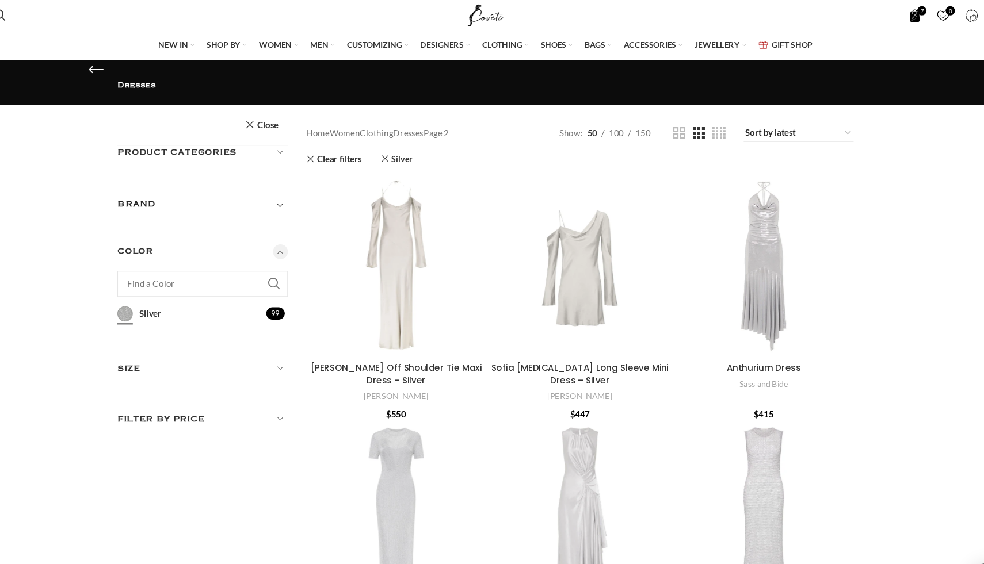
click at [885, 21] on span "7 items" at bounding box center [891, 15] width 12 height 12
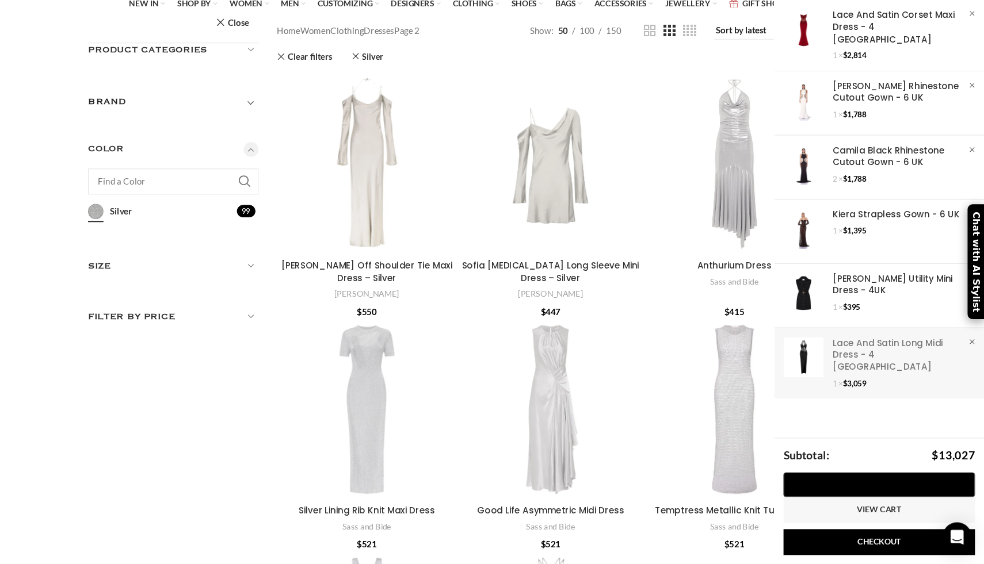
scroll to position [59, 0]
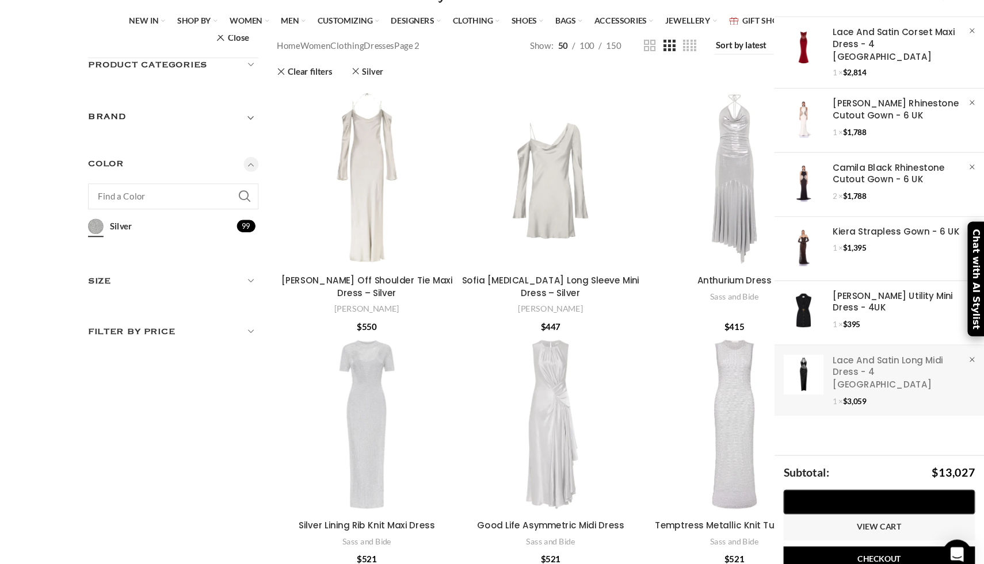
click at [816, 344] on link "Show" at bounding box center [886, 374] width 196 height 61
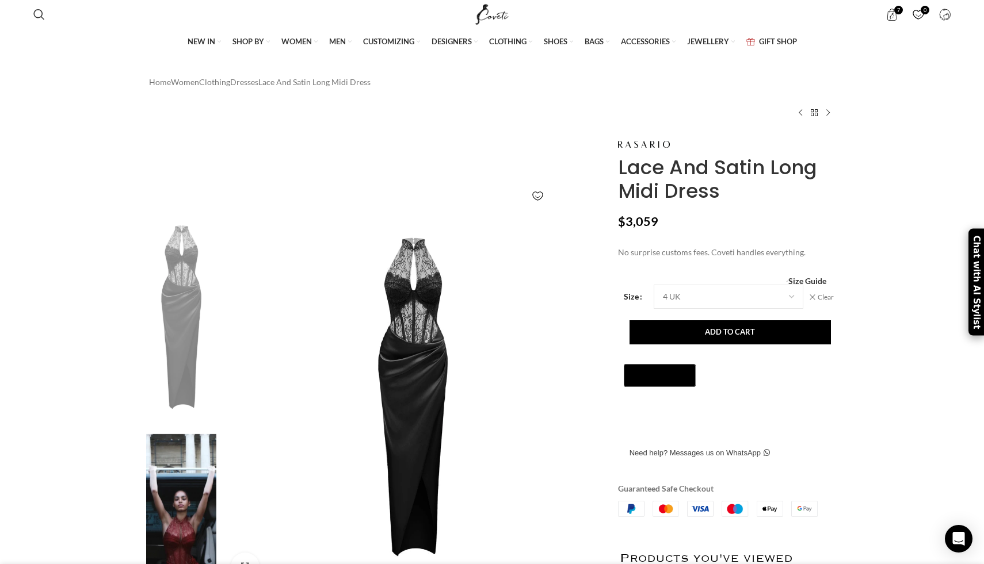
scroll to position [0, 121]
click at [895, 13] on span "7 items" at bounding box center [891, 15] width 12 height 12
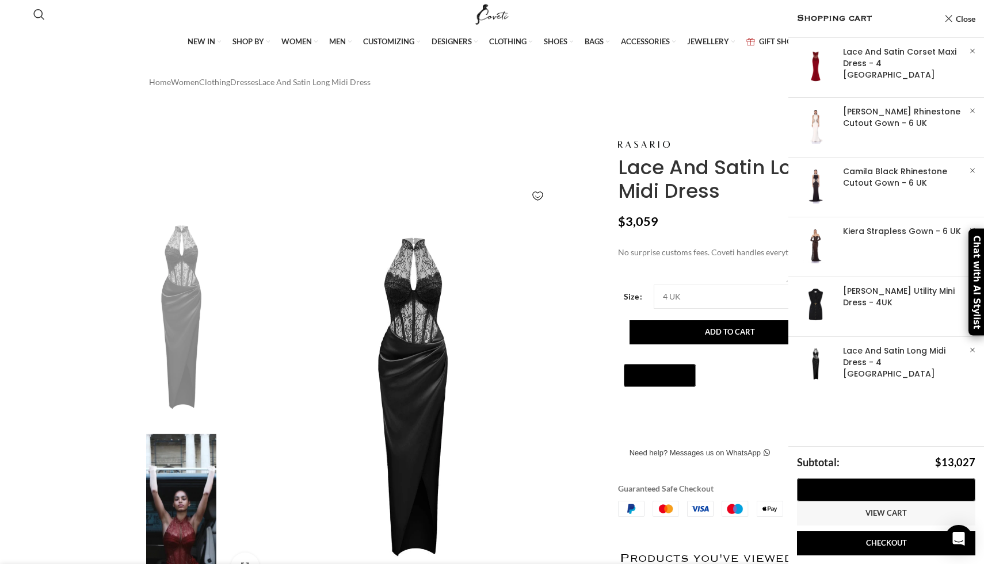
scroll to position [0, 242]
click at [958, 17] on link "Close" at bounding box center [959, 19] width 31 height 14
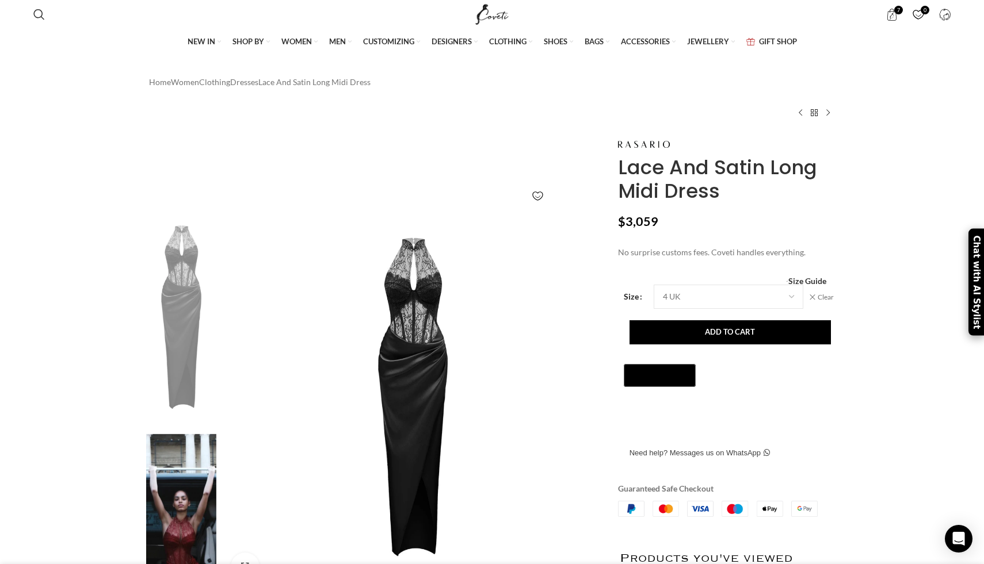
scroll to position [0, 726]
click at [890, 14] on span "7 items" at bounding box center [891, 15] width 12 height 12
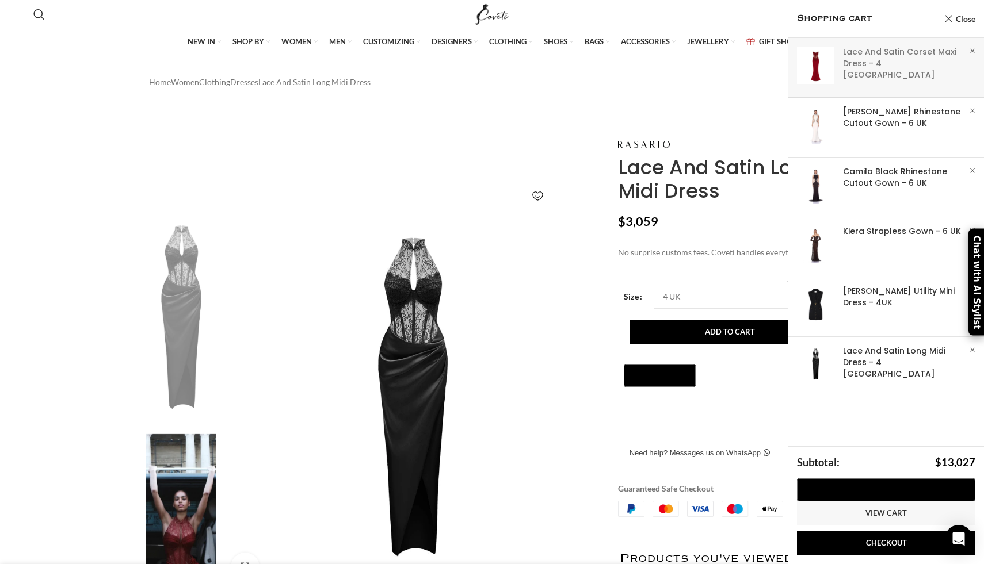
click at [865, 53] on link "Show" at bounding box center [886, 65] width 196 height 55
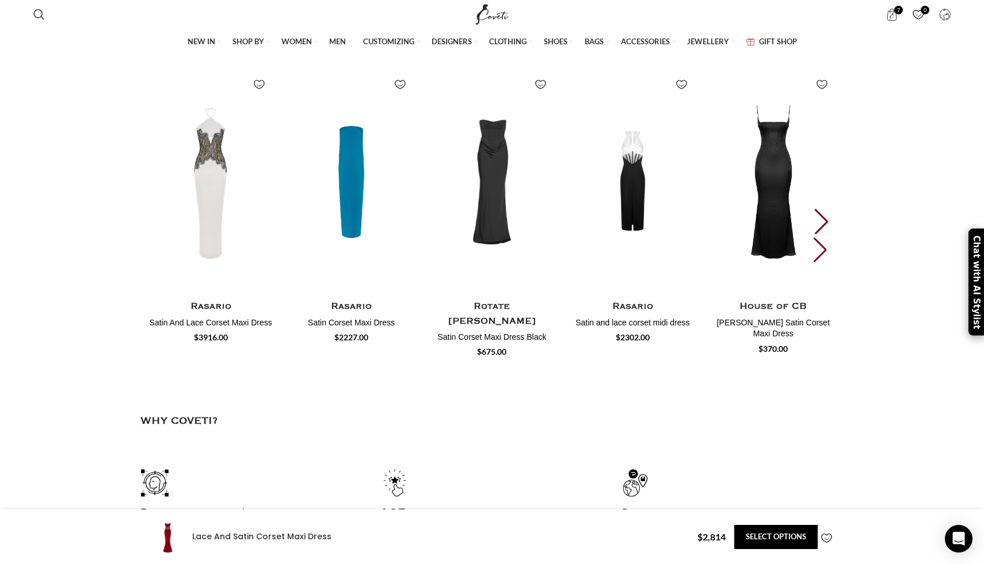
scroll to position [2397, 0]
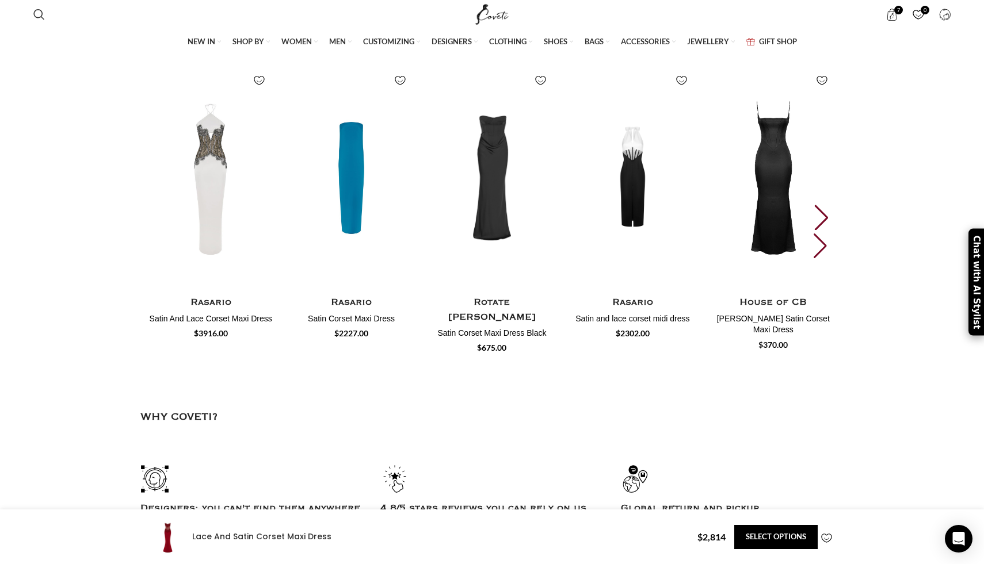
click at [829, 230] on div "Next slide" at bounding box center [821, 217] width 16 height 25
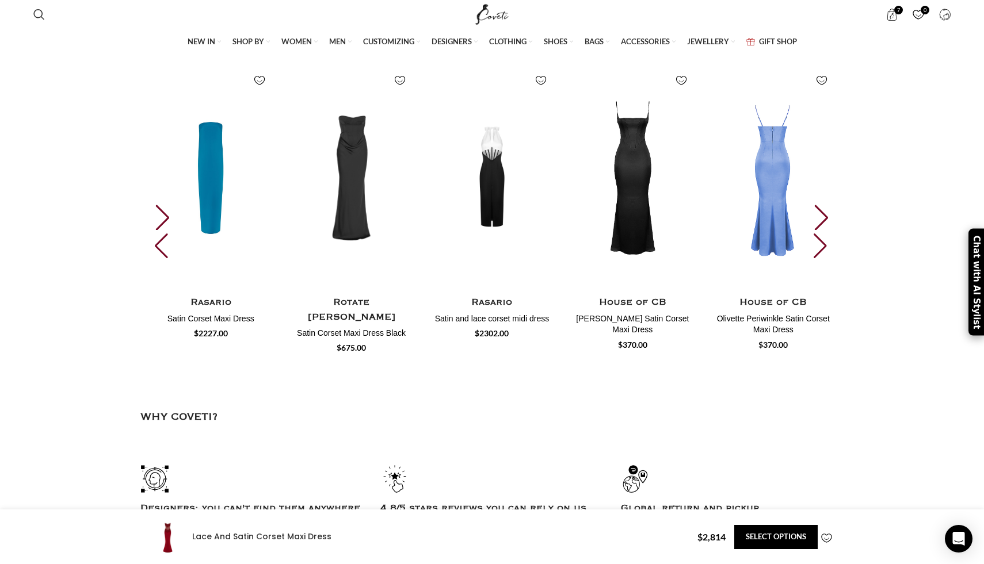
click at [829, 230] on div "Next slide" at bounding box center [821, 217] width 16 height 25
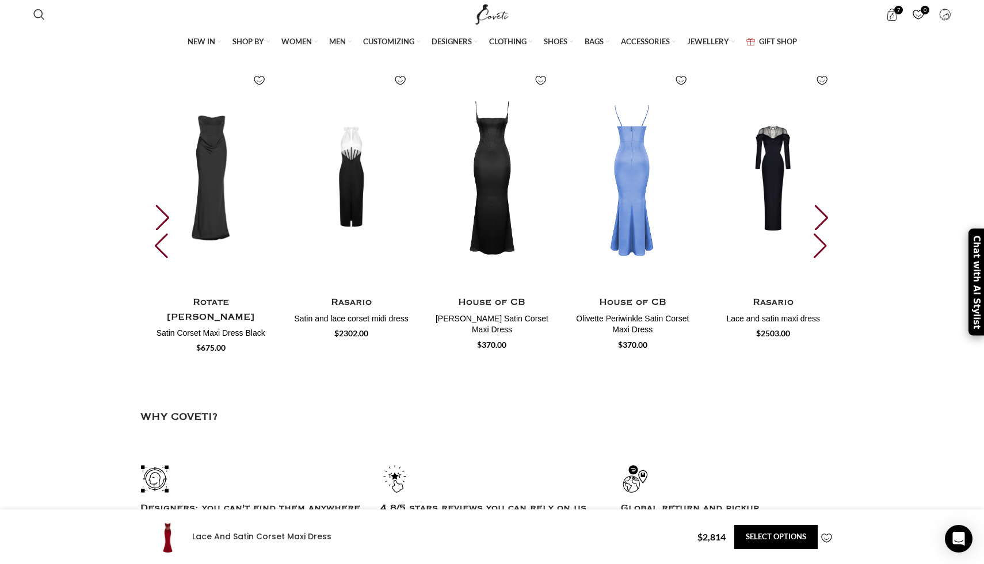
click at [829, 230] on div "Next slide" at bounding box center [821, 217] width 16 height 25
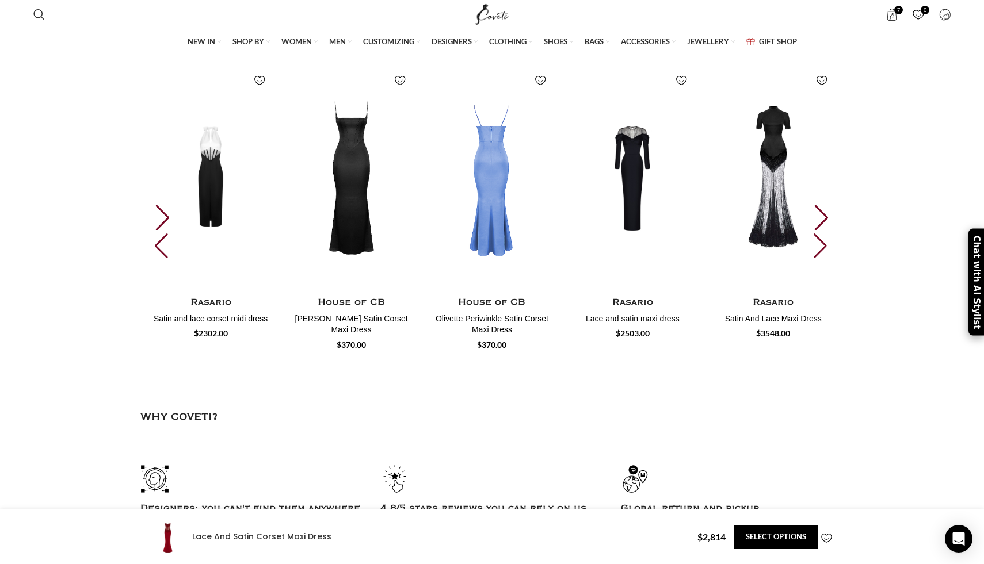
click at [829, 230] on div "Next slide" at bounding box center [821, 217] width 16 height 25
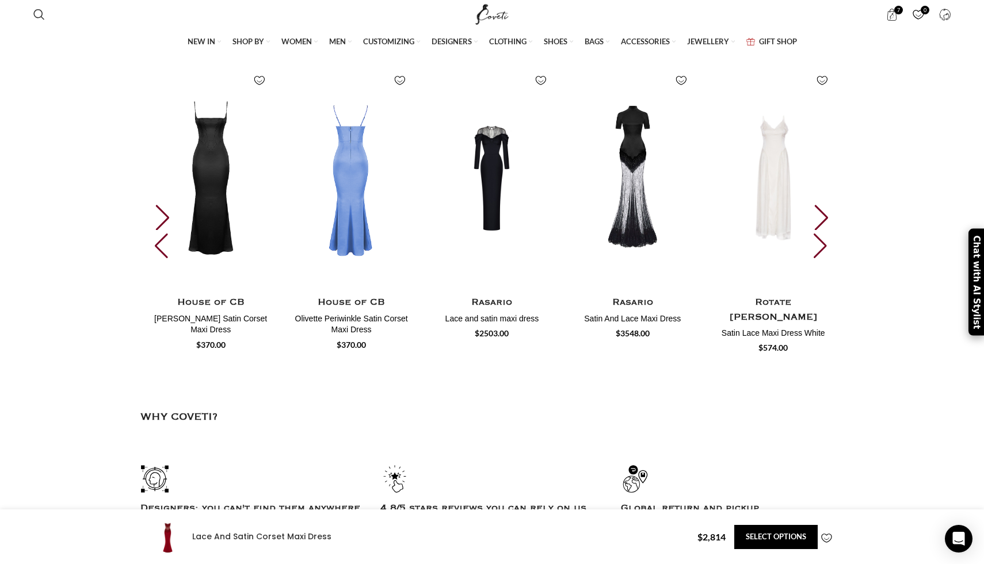
click at [829, 230] on div "Next slide" at bounding box center [821, 217] width 16 height 25
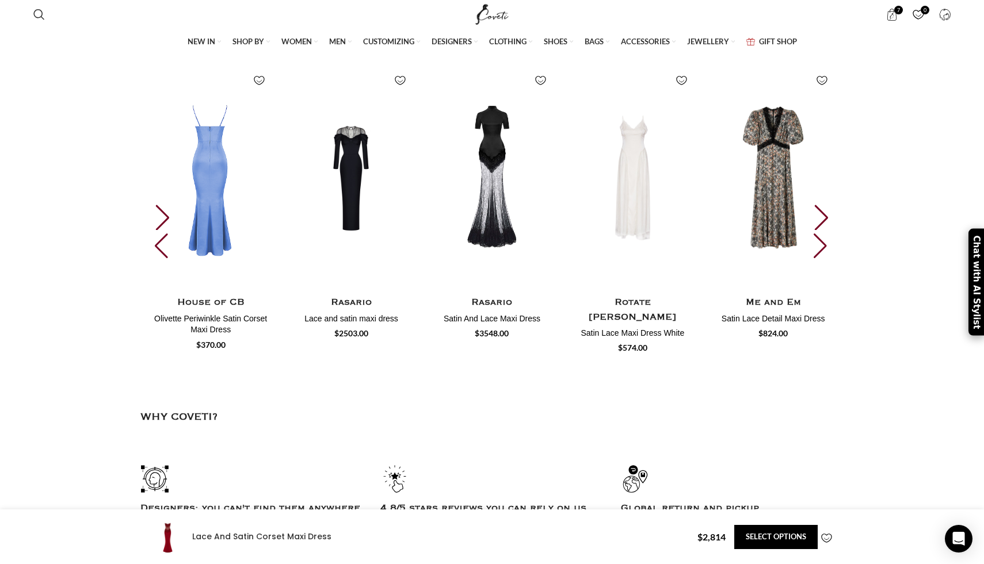
click at [829, 230] on div "Next slide" at bounding box center [821, 217] width 16 height 25
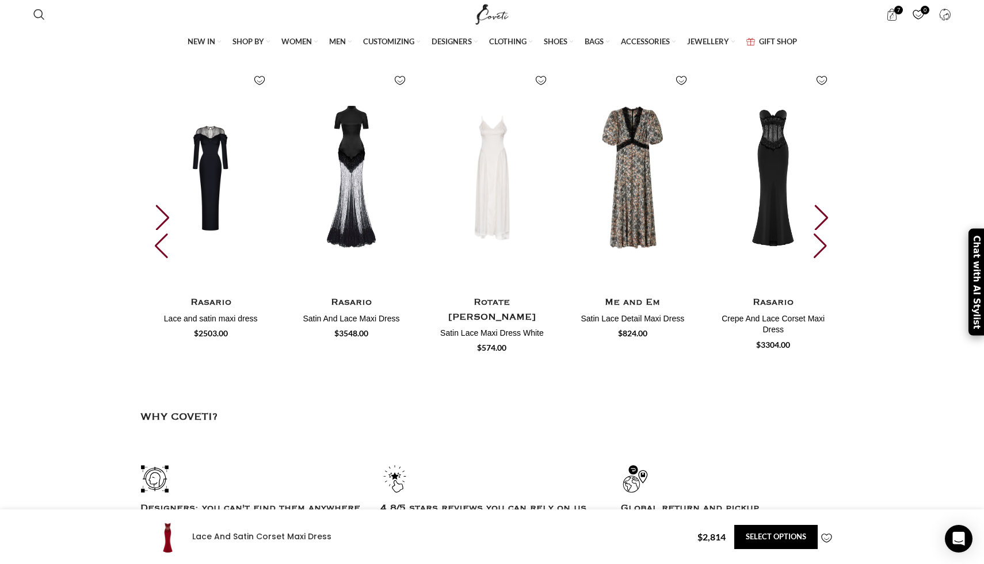
click at [829, 230] on div "Next slide" at bounding box center [821, 217] width 16 height 25
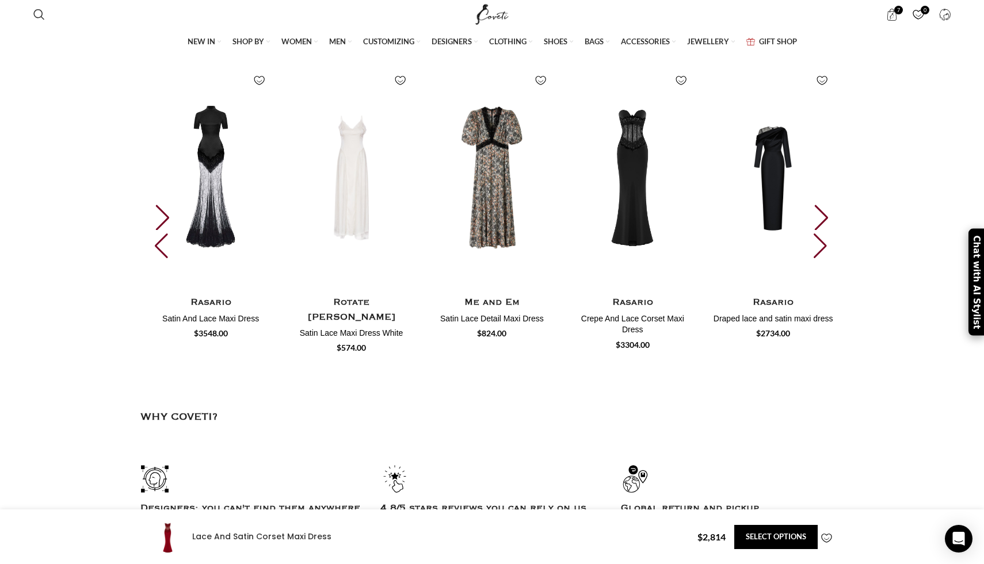
scroll to position [0, 726]
click at [829, 230] on div "Next slide" at bounding box center [821, 217] width 16 height 25
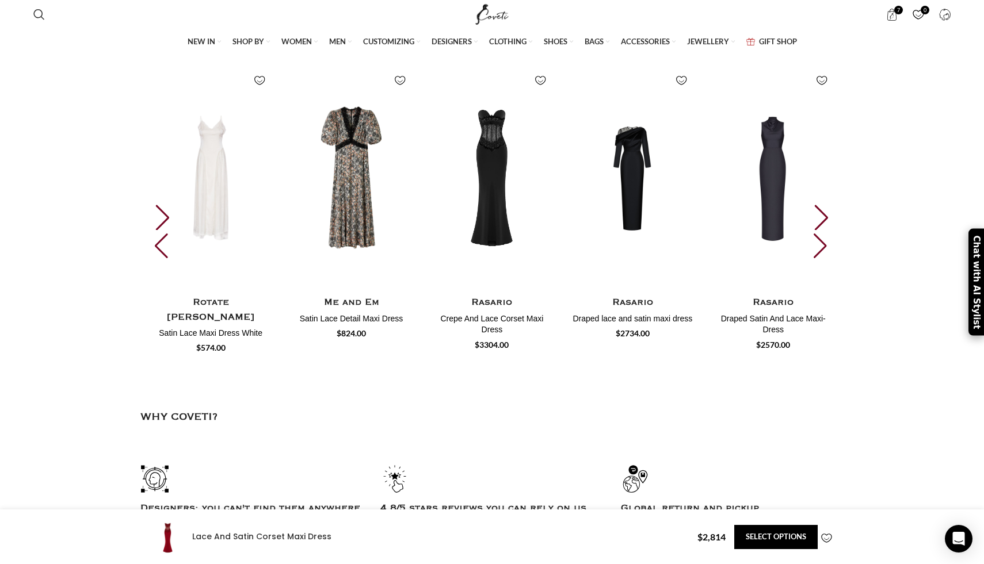
click at [829, 230] on div "Next slide" at bounding box center [821, 217] width 16 height 25
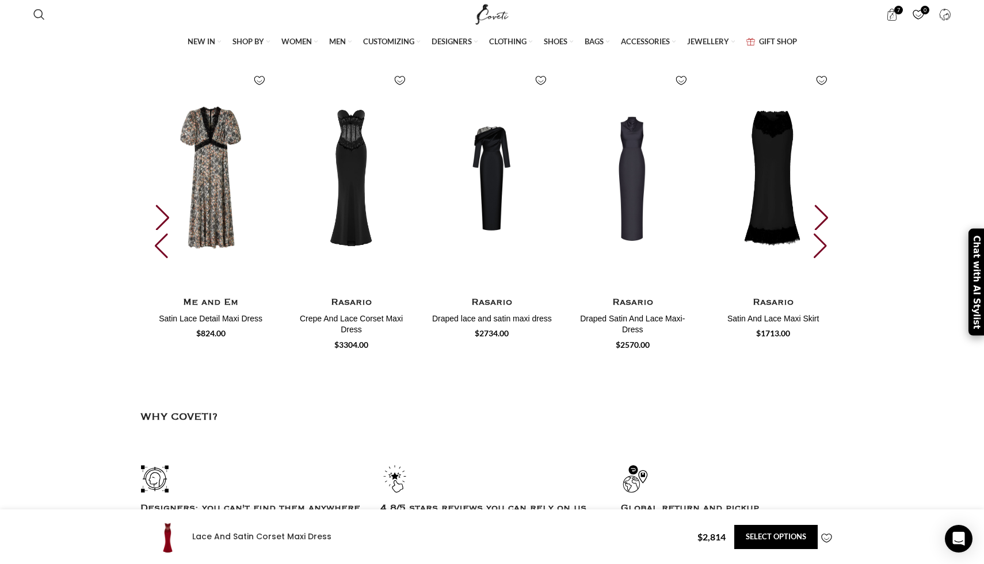
click at [829, 230] on div "Next slide" at bounding box center [821, 217] width 16 height 25
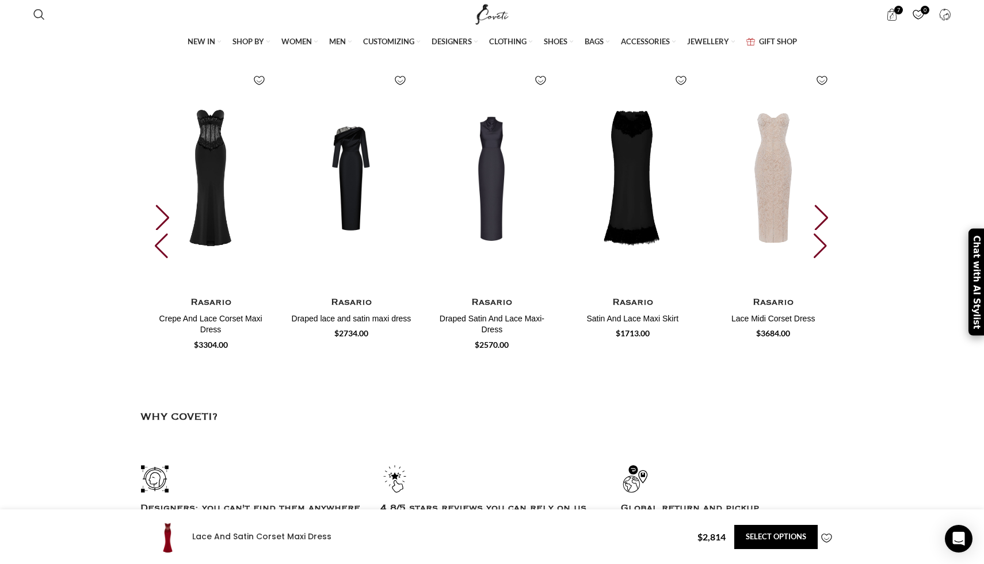
click at [829, 230] on div "Next slide" at bounding box center [821, 217] width 16 height 25
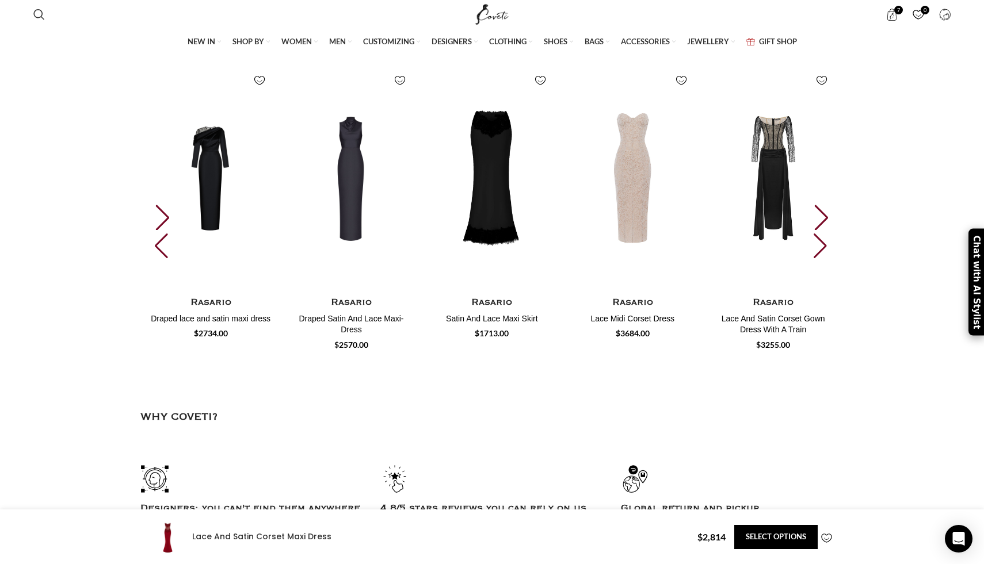
click at [829, 230] on div "Next slide" at bounding box center [821, 217] width 16 height 25
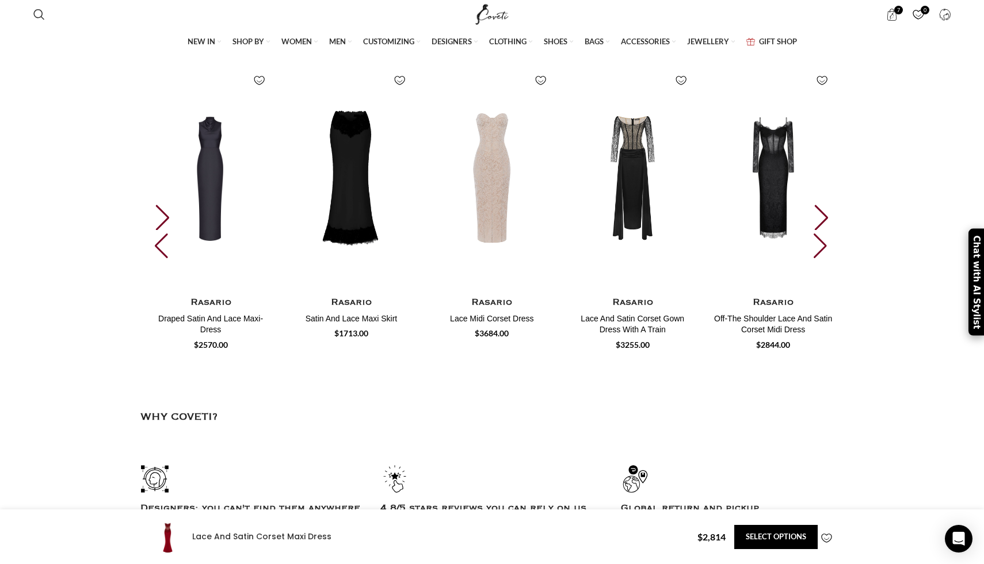
click at [829, 230] on div "Next slide" at bounding box center [821, 217] width 16 height 25
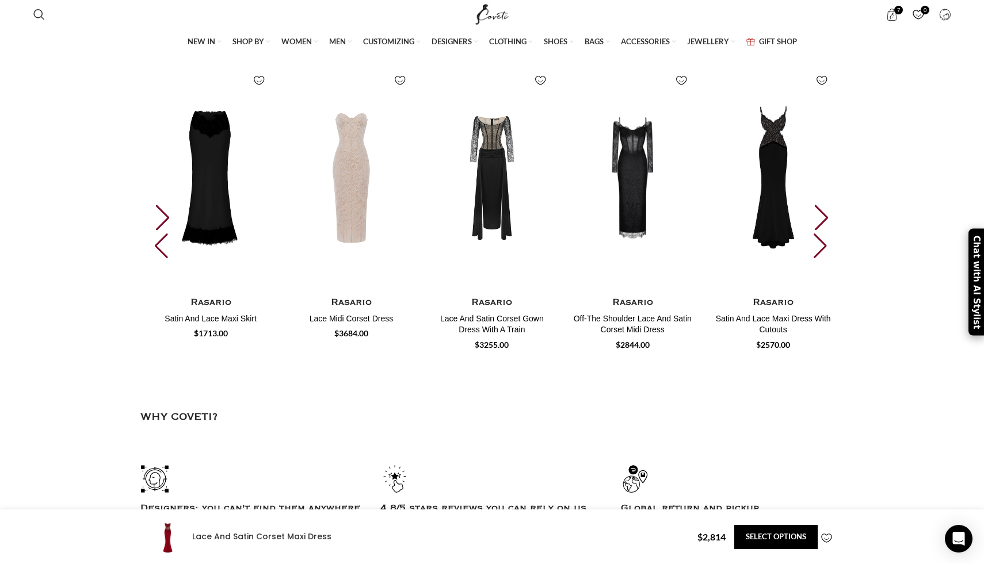
click at [829, 230] on div "Next slide" at bounding box center [821, 217] width 16 height 25
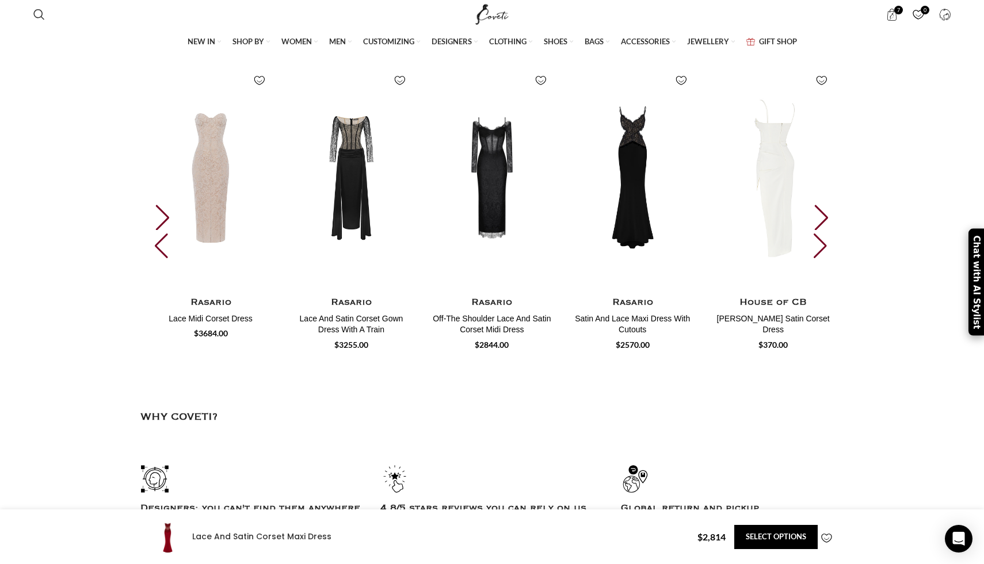
click at [829, 230] on div "Next slide" at bounding box center [821, 217] width 16 height 25
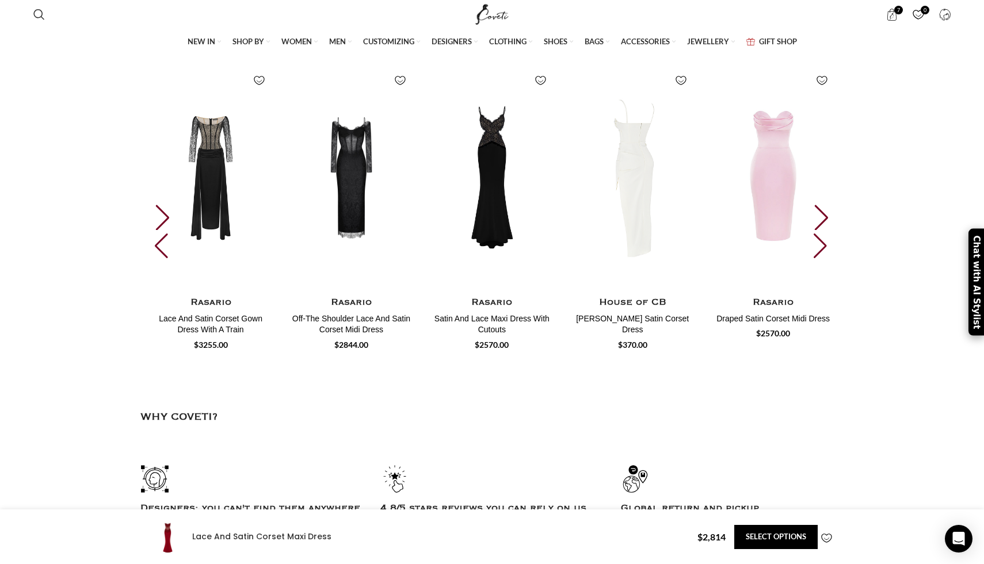
click at [829, 230] on div "Next slide" at bounding box center [821, 217] width 16 height 25
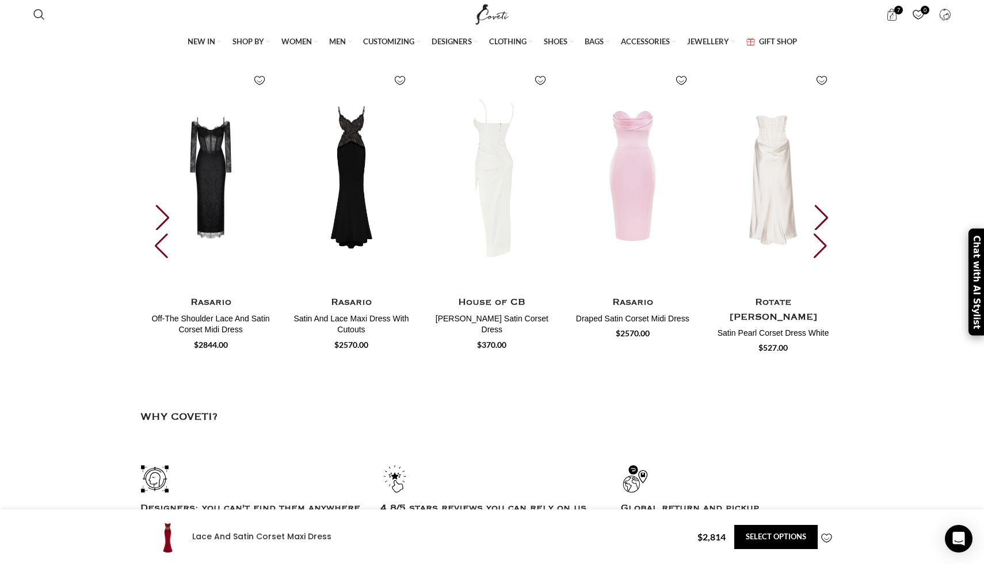
click at [829, 230] on div "Next slide" at bounding box center [821, 217] width 16 height 25
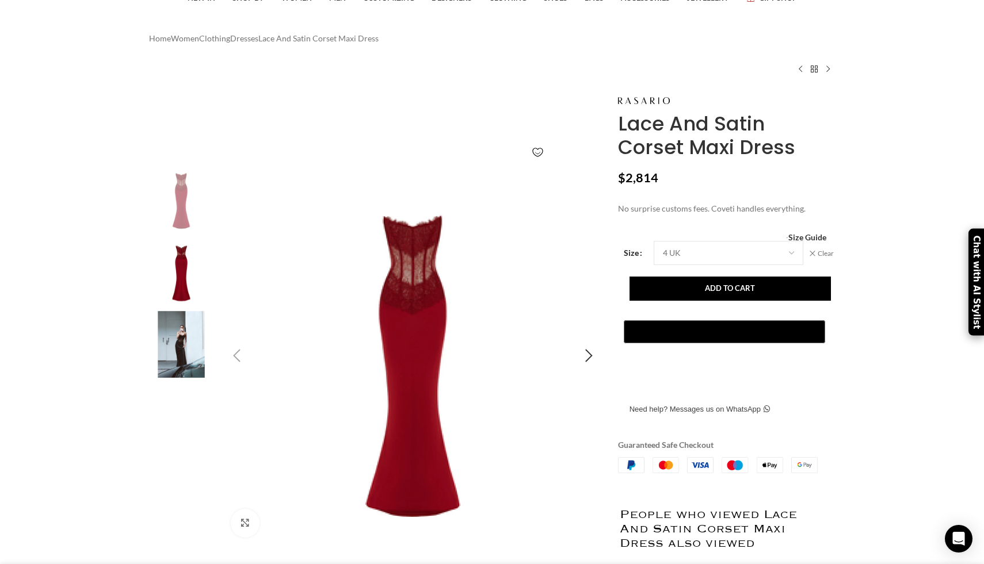
scroll to position [0, 0]
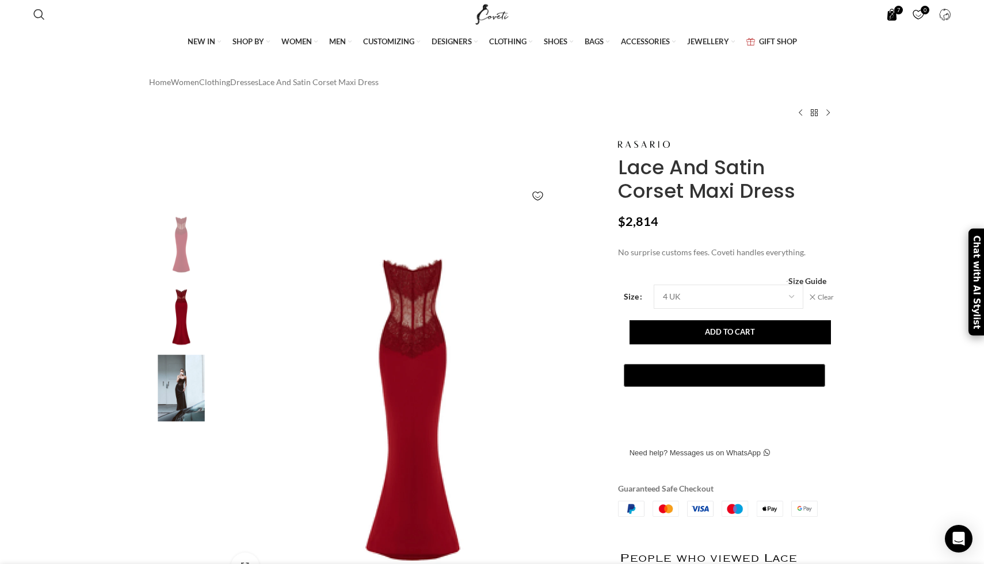
click at [893, 13] on span "7 items" at bounding box center [891, 15] width 12 height 12
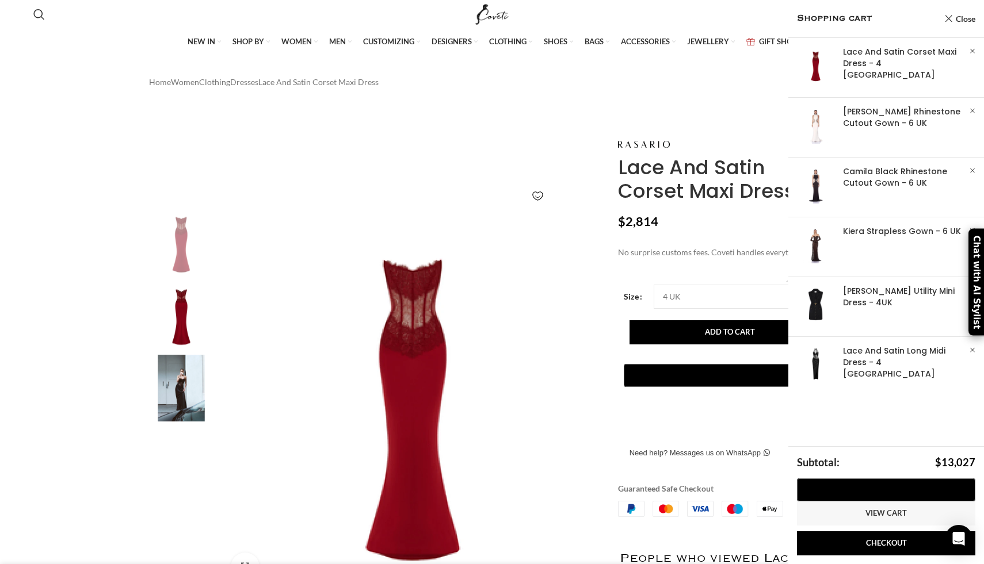
scroll to position [0, 1211]
click at [889, 120] on link "Show" at bounding box center [886, 125] width 196 height 55
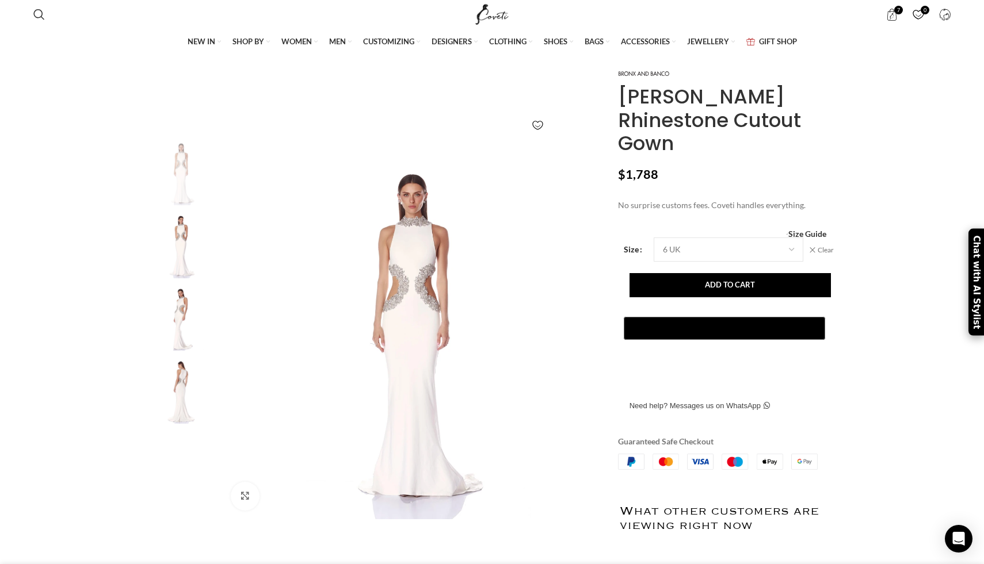
scroll to position [0, 242]
click at [177, 270] on img at bounding box center [181, 244] width 70 height 67
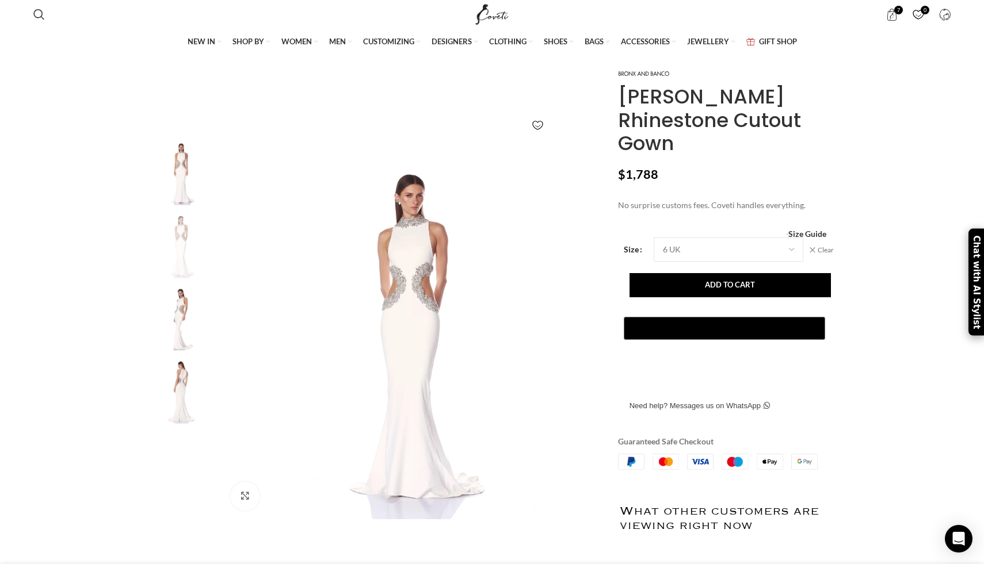
click at [185, 338] on img at bounding box center [181, 317] width 70 height 67
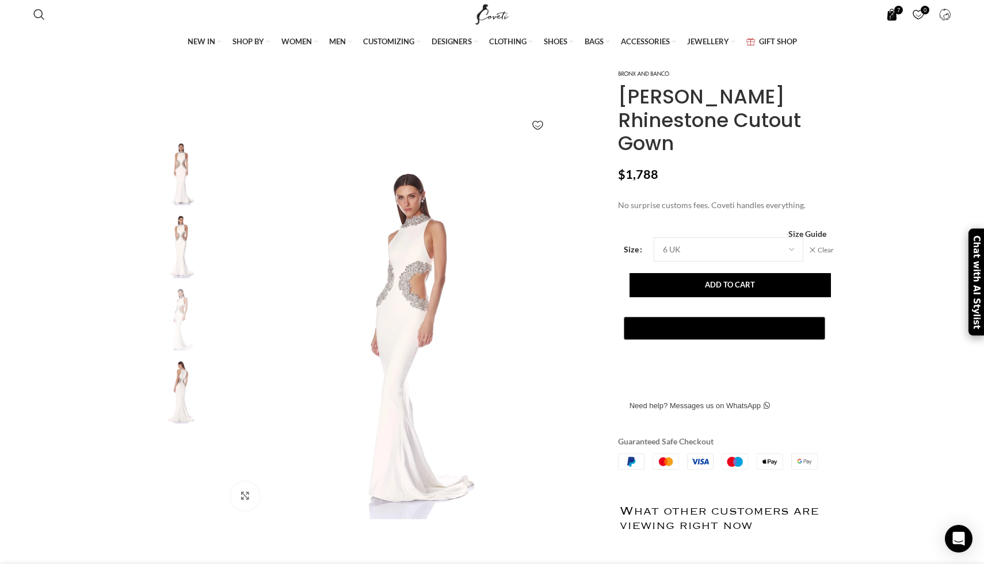
click at [890, 17] on span "7 items" at bounding box center [891, 15] width 12 height 12
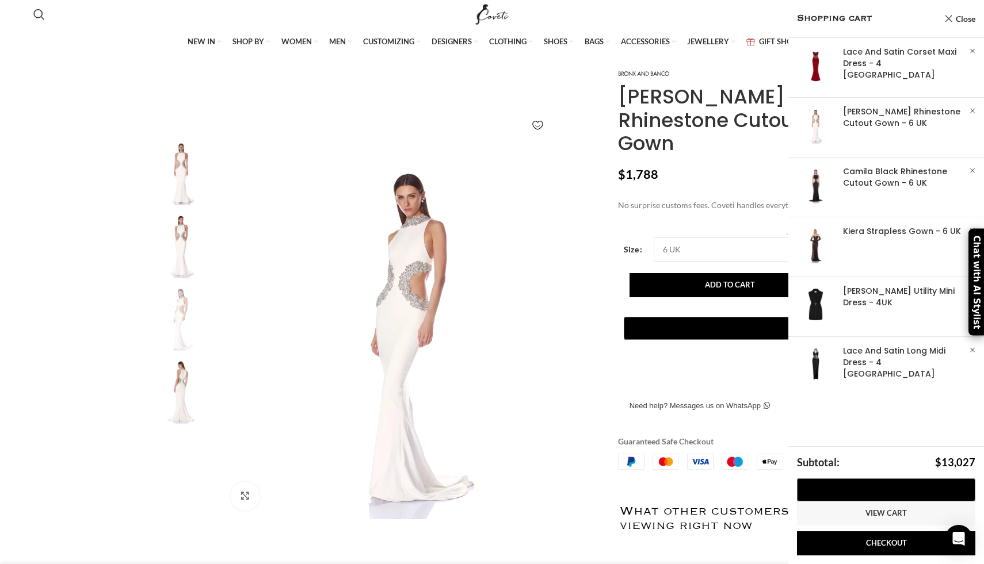
scroll to position [0, 363]
click at [974, 112] on link "×" at bounding box center [972, 111] width 12 height 12
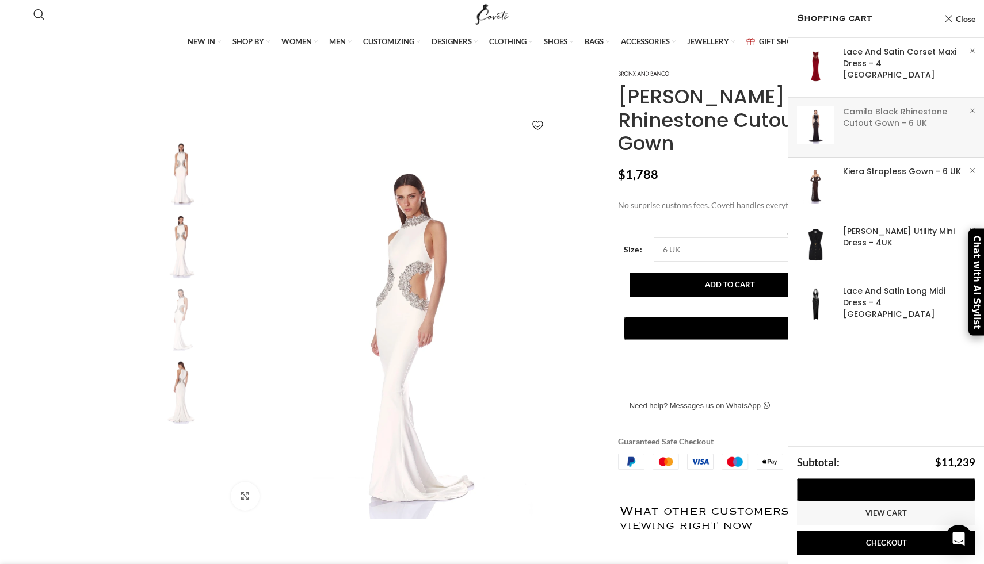
click at [861, 124] on link "Show" at bounding box center [886, 125] width 196 height 55
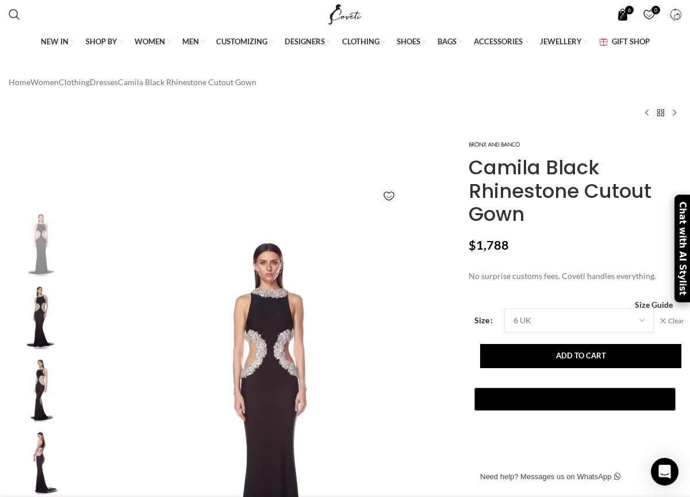
click at [620, 17] on span "6 items" at bounding box center [623, 15] width 12 height 12
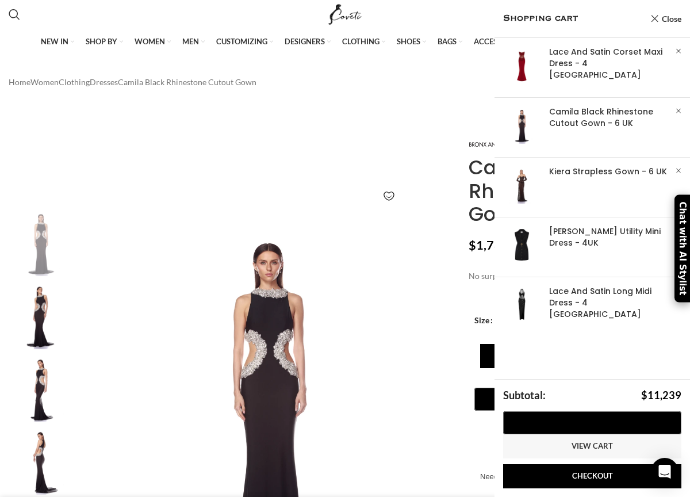
scroll to position [0, 825]
click at [679, 113] on link "×" at bounding box center [679, 111] width 12 height 12
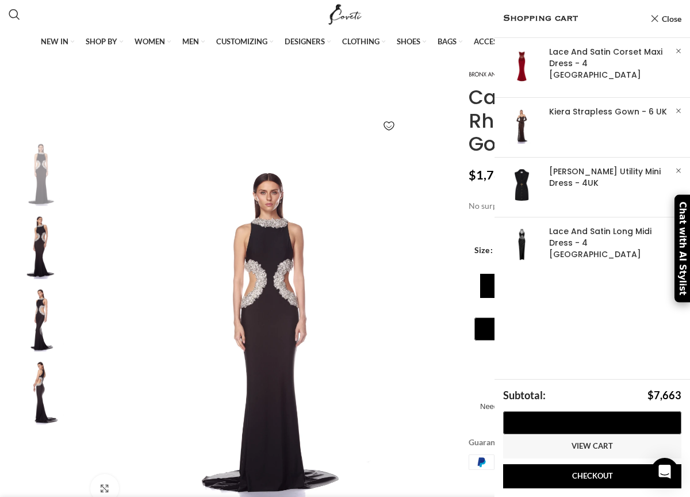
scroll to position [0, 0]
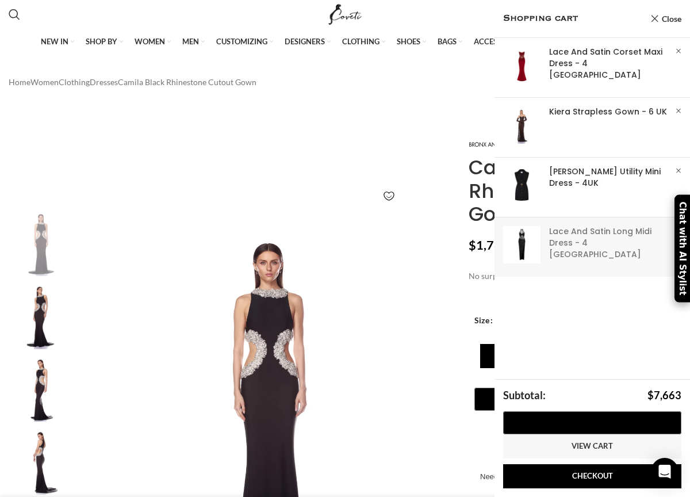
click at [519, 251] on link "Show" at bounding box center [593, 244] width 196 height 55
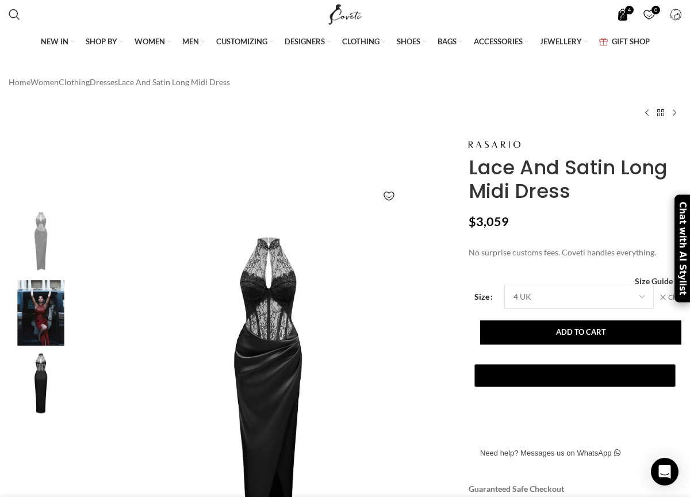
click at [622, 12] on span "4 items" at bounding box center [623, 15] width 12 height 12
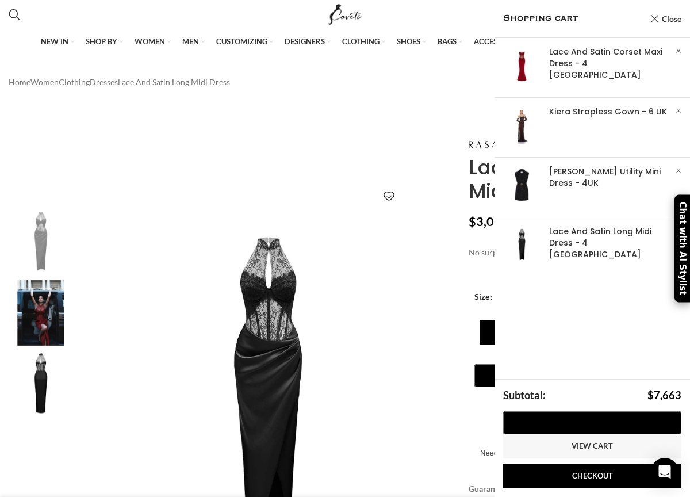
scroll to position [0, 354]
click at [544, 21] on span "Shopping cart" at bounding box center [574, 19] width 142 height 14
click at [538, 14] on span "Shopping cart" at bounding box center [574, 19] width 142 height 14
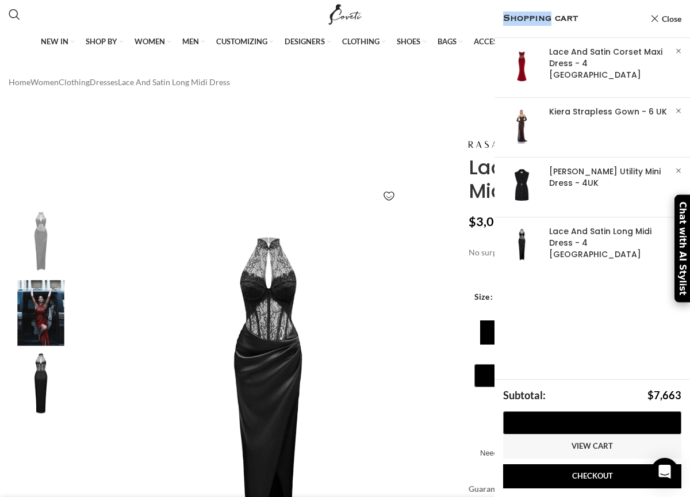
drag, startPoint x: 680, startPoint y: 240, endPoint x: 672, endPoint y: 289, distance: 50.1
click at [648, 235] on link "Show" at bounding box center [593, 244] width 196 height 55
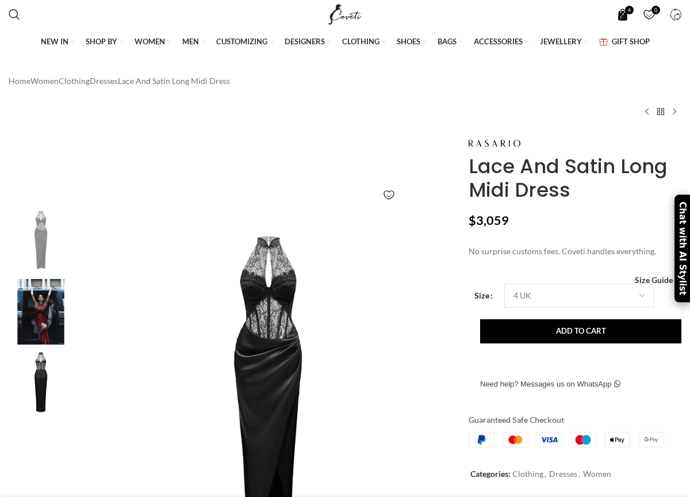
click at [619, 13] on span "4 items" at bounding box center [623, 15] width 12 height 12
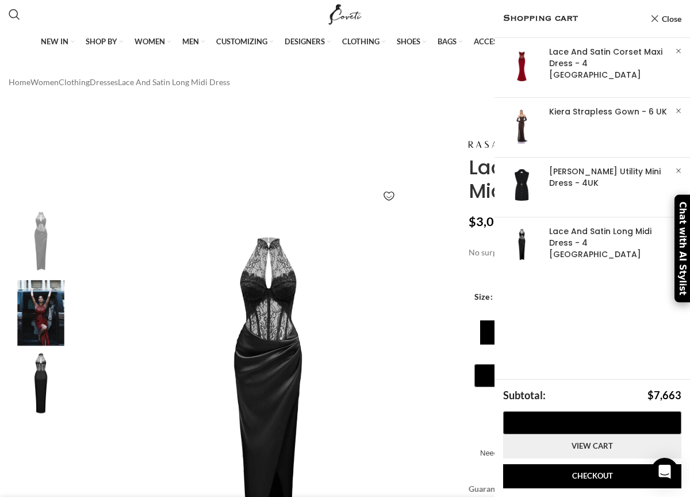
click at [585, 446] on link "View cart" at bounding box center [592, 446] width 178 height 24
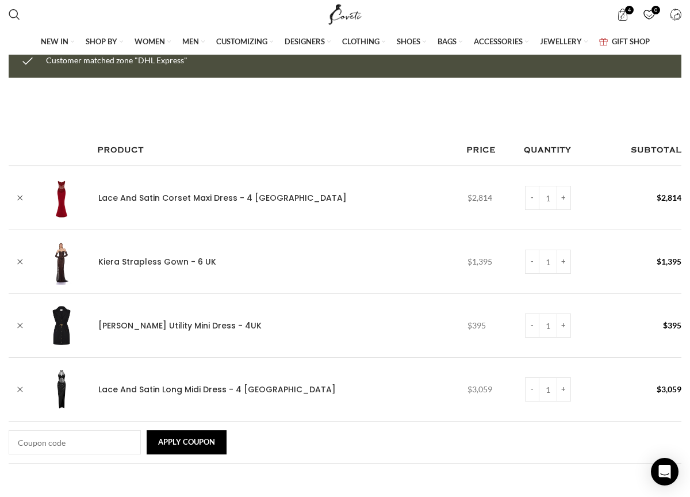
scroll to position [94, 0]
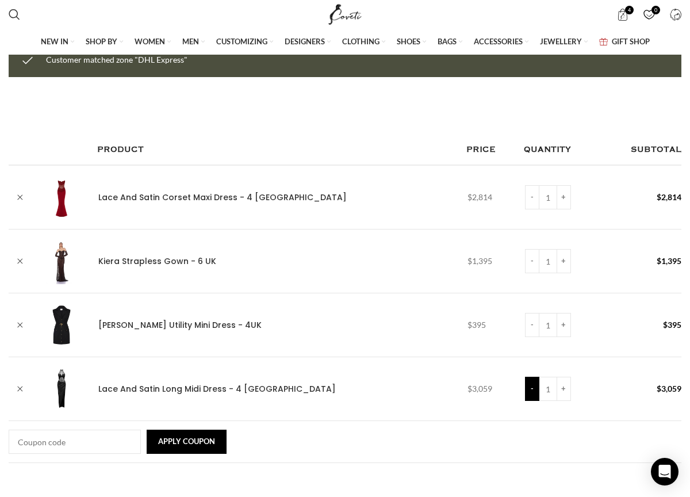
click at [525, 377] on input "-" at bounding box center [532, 389] width 14 height 24
type input "0"
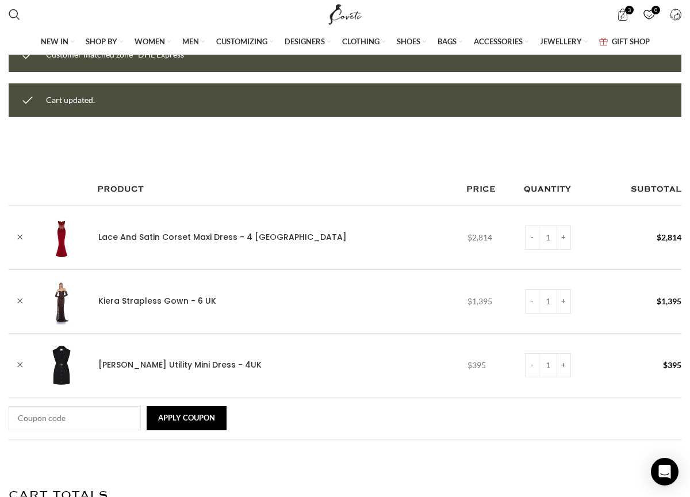
scroll to position [0, 472]
click at [63, 292] on img at bounding box center [62, 301] width 46 height 46
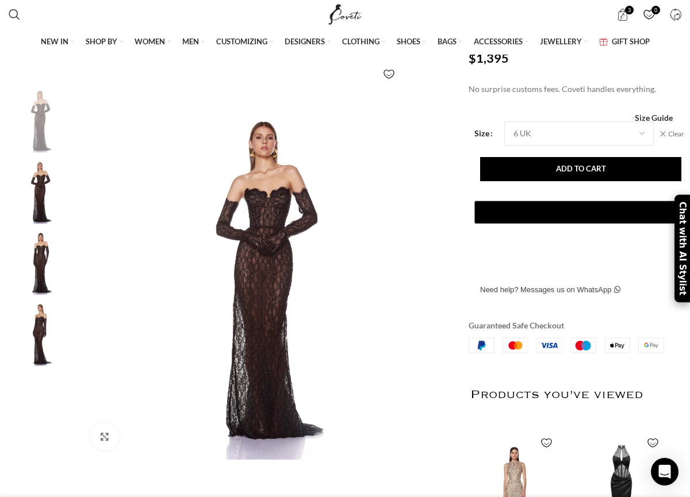
scroll to position [125, 0]
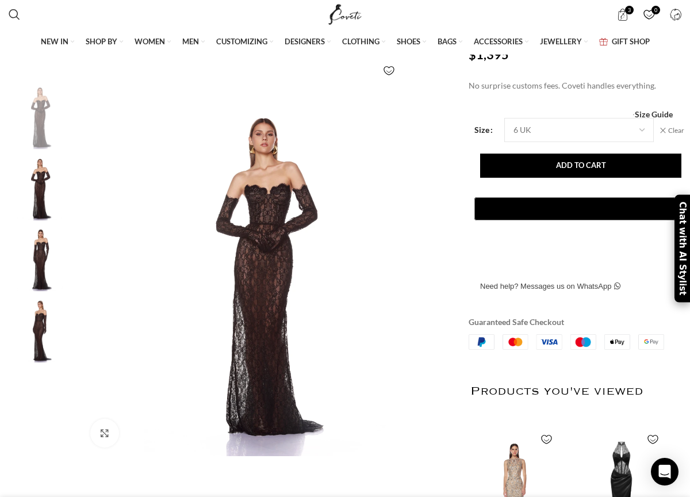
click at [41, 279] on img at bounding box center [41, 259] width 70 height 66
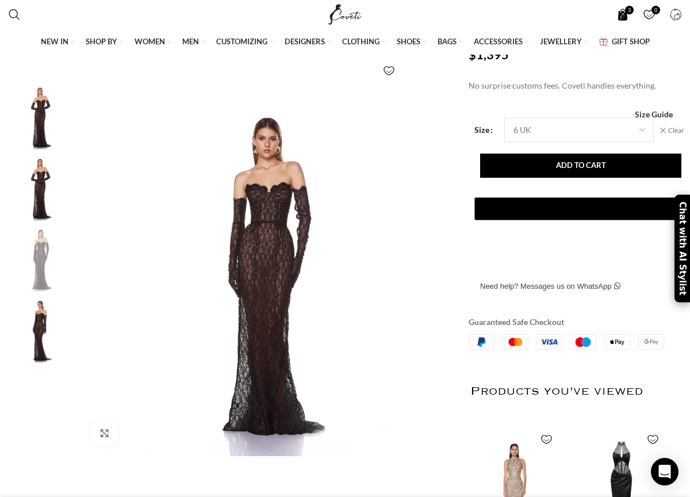
click at [624, 16] on span "3 items" at bounding box center [623, 15] width 12 height 12
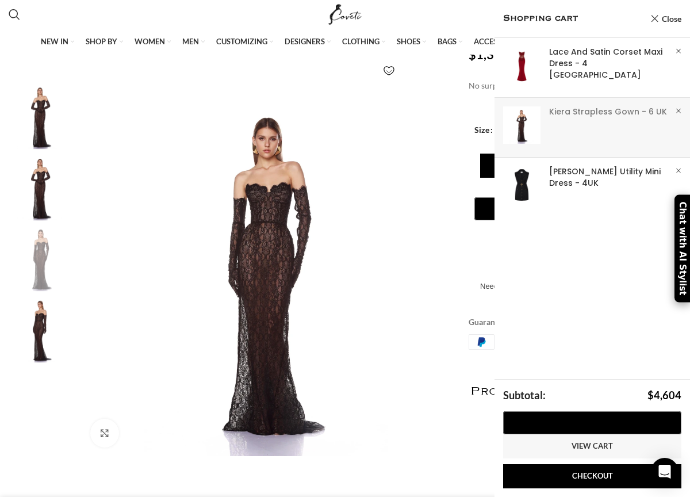
scroll to position [0, 236]
click at [678, 112] on link "×" at bounding box center [679, 111] width 12 height 12
click at [678, 110] on link "×" at bounding box center [679, 111] width 12 height 12
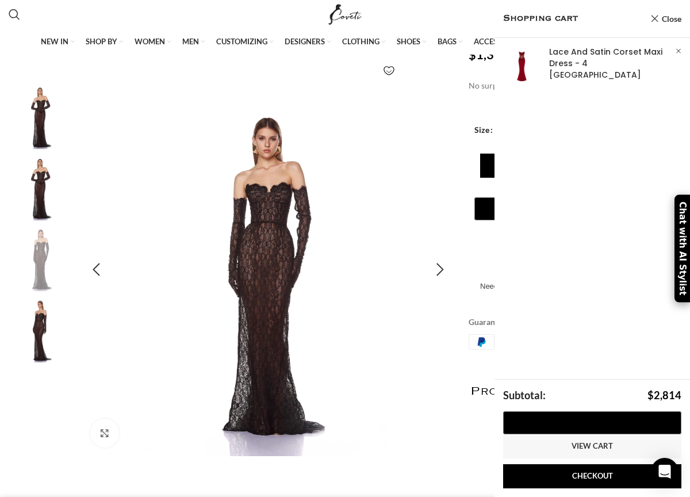
scroll to position [0, 590]
click at [573, 56] on link "Show" at bounding box center [593, 65] width 196 height 55
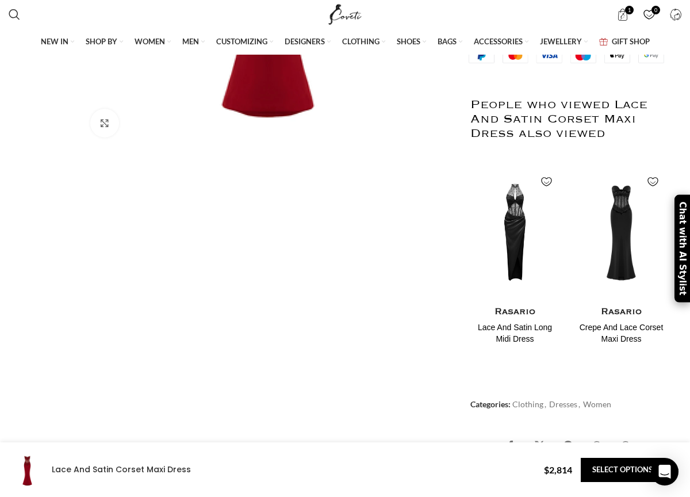
scroll to position [434, 0]
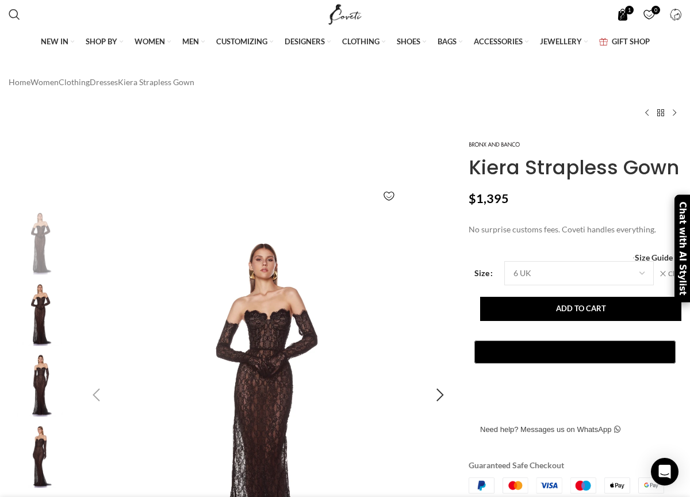
click at [621, 12] on span "1 item" at bounding box center [623, 15] width 12 height 12
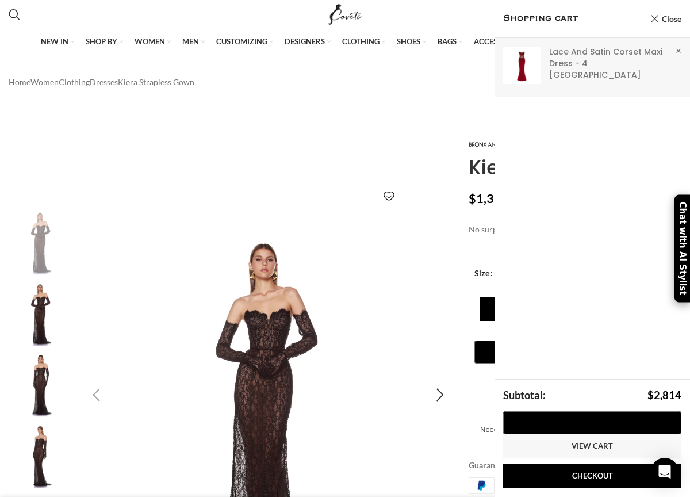
click at [565, 57] on link "Show" at bounding box center [593, 65] width 196 height 55
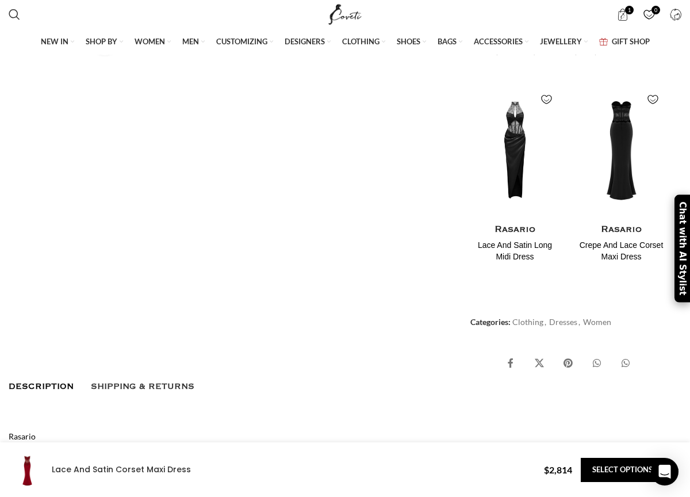
scroll to position [520, 0]
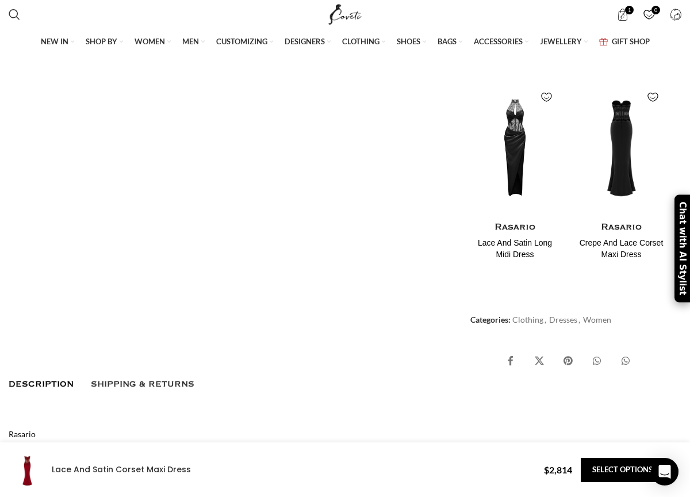
click at [620, 260] on h4 "Crepe And Lace Corset Maxi Dress" at bounding box center [621, 249] width 89 height 22
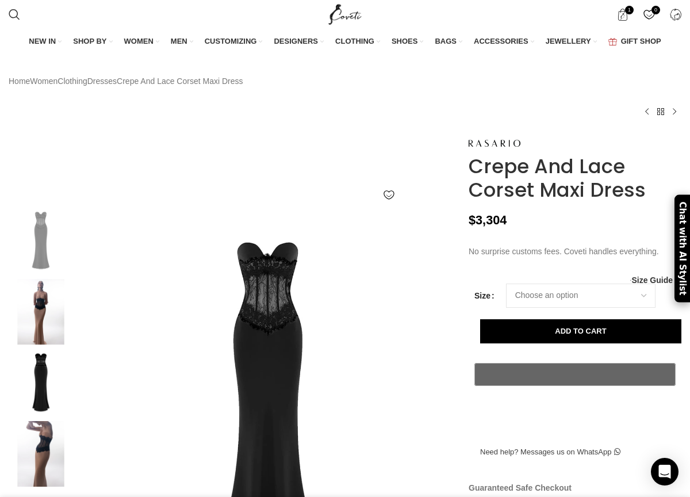
scroll to position [0, 118]
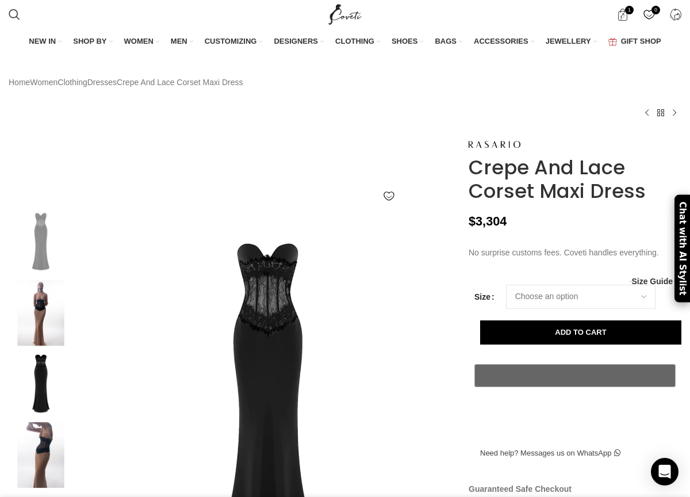
click at [40, 409] on img at bounding box center [41, 384] width 70 height 66
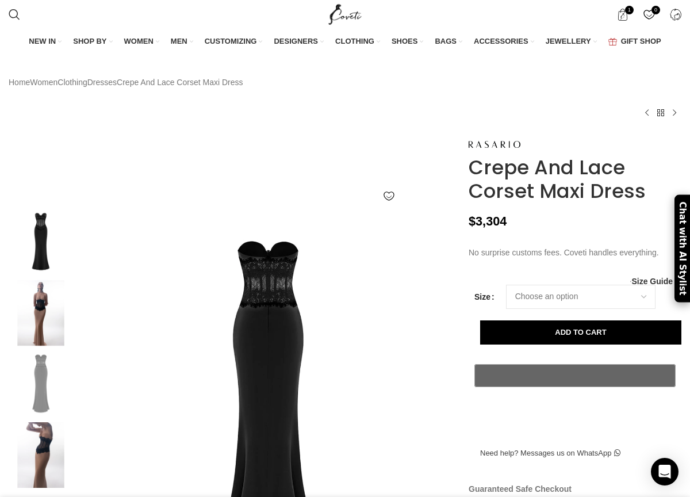
click at [48, 346] on img at bounding box center [41, 313] width 70 height 66
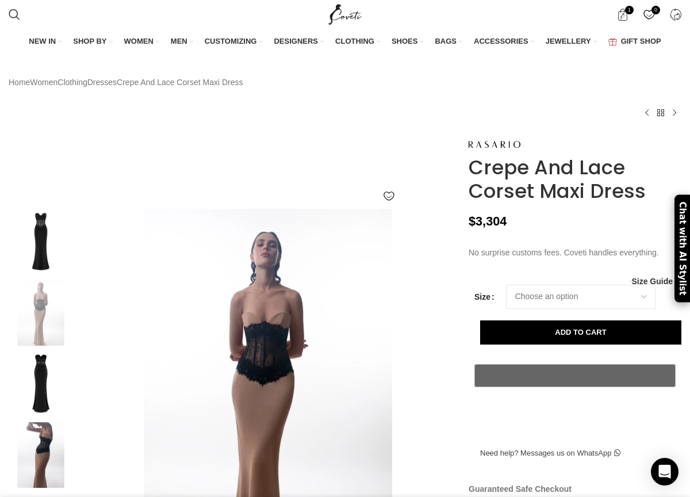
click at [41, 406] on img at bounding box center [41, 384] width 70 height 66
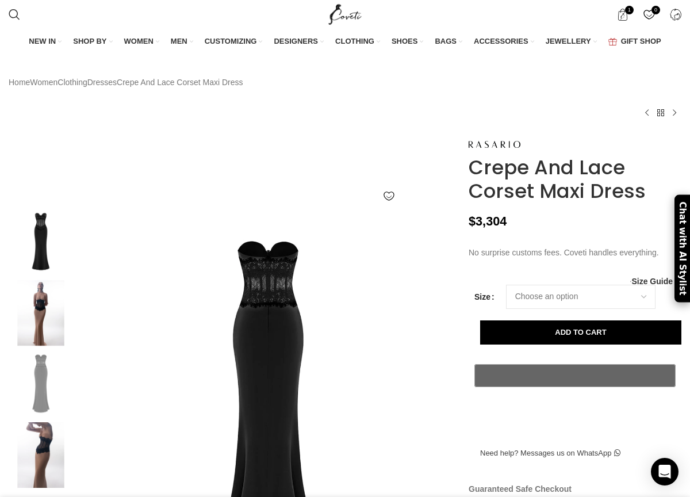
scroll to position [0, 236]
click at [42, 465] on img at bounding box center [41, 455] width 70 height 66
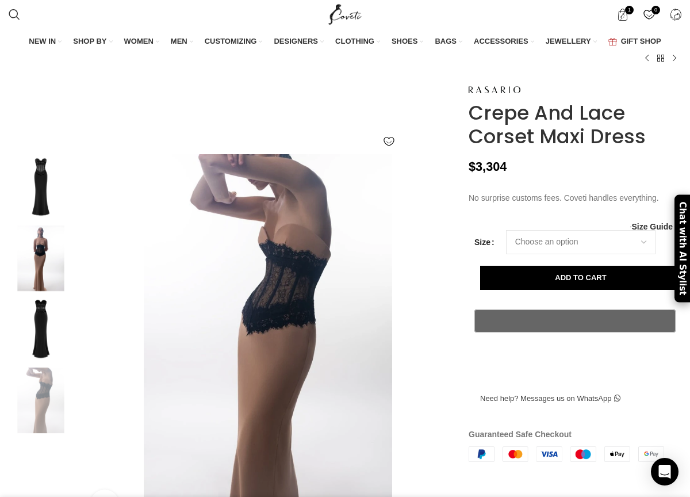
scroll to position [0, 0]
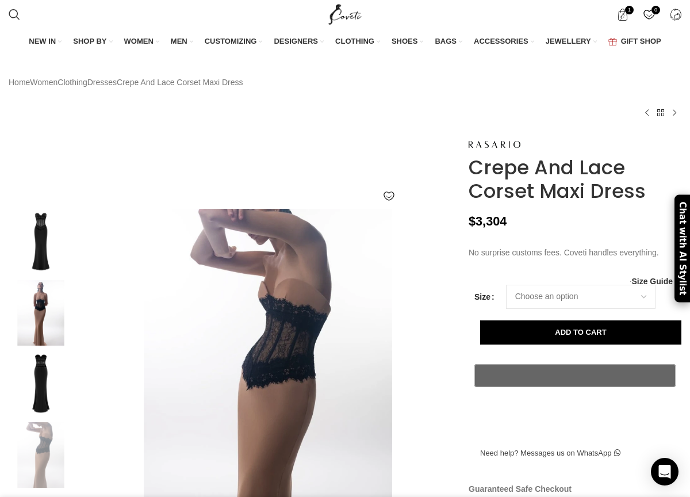
click at [46, 271] on img at bounding box center [41, 242] width 70 height 66
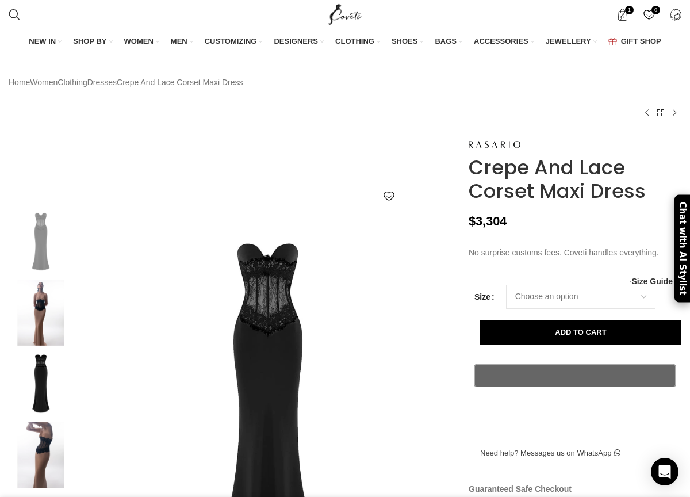
scroll to position [0, 1179]
click at [43, 274] on img at bounding box center [41, 242] width 70 height 66
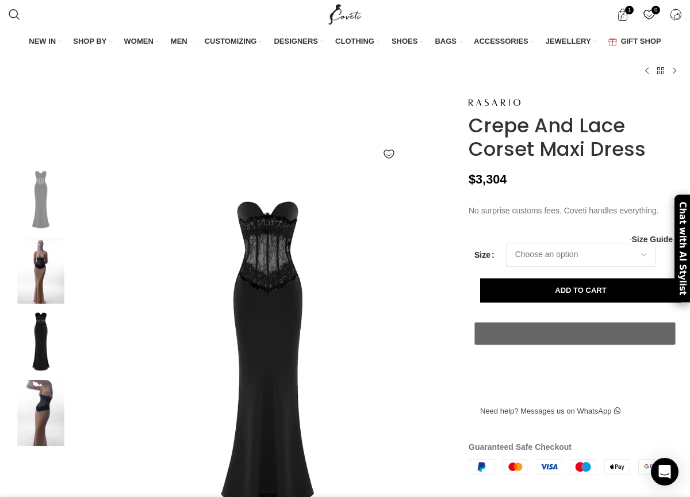
scroll to position [0, 0]
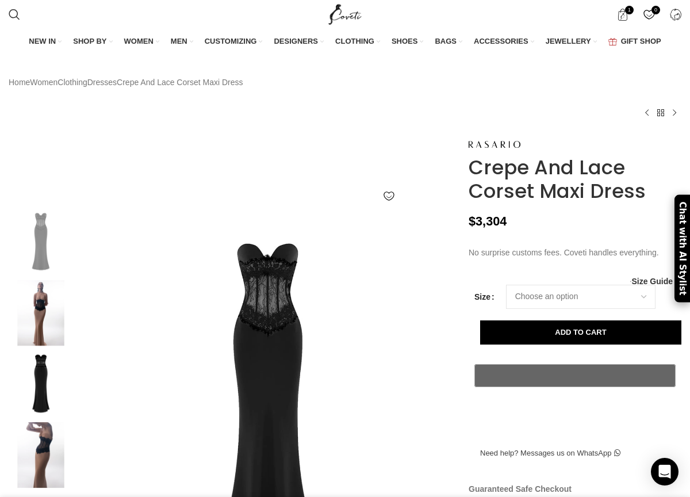
click at [559, 196] on h1 "Crepe And Lace Corset Maxi Dress" at bounding box center [575, 179] width 213 height 47
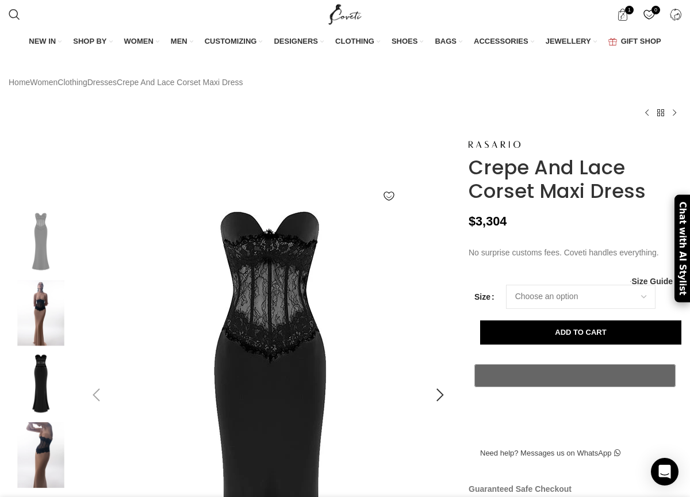
scroll to position [0, 1651]
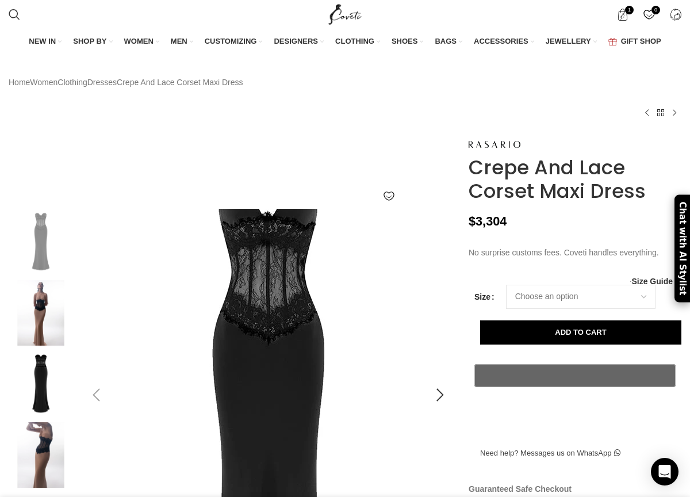
click at [258, 348] on img at bounding box center [268, 439] width 403 height 604
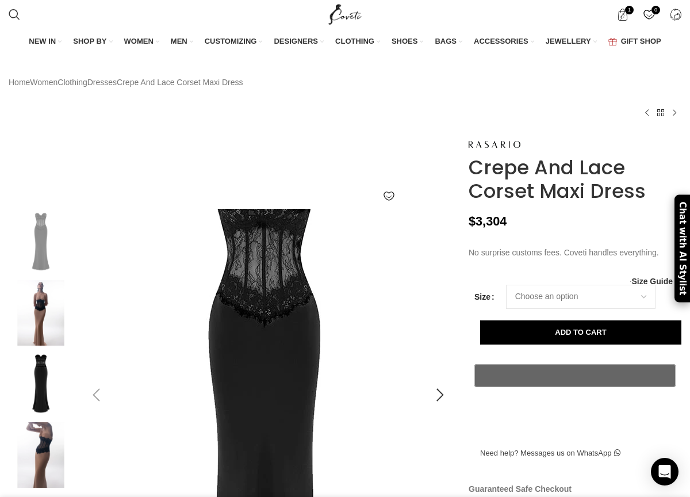
click at [312, 377] on img at bounding box center [264, 422] width 403 height 604
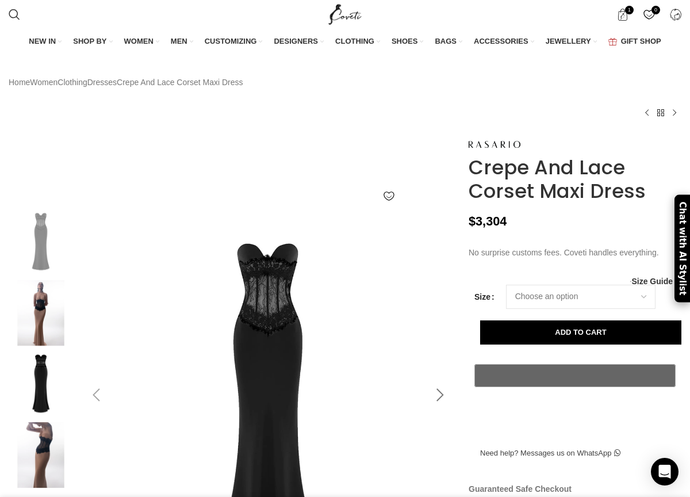
click at [439, 410] on div at bounding box center [440, 395] width 29 height 29
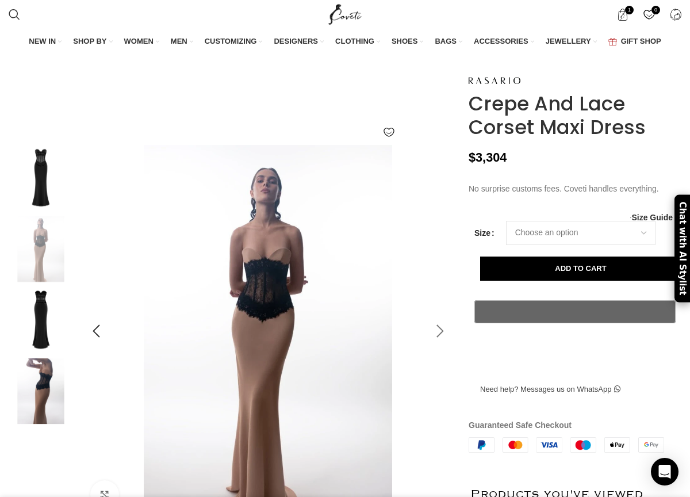
scroll to position [0, 1769]
click at [441, 346] on div at bounding box center [440, 331] width 29 height 29
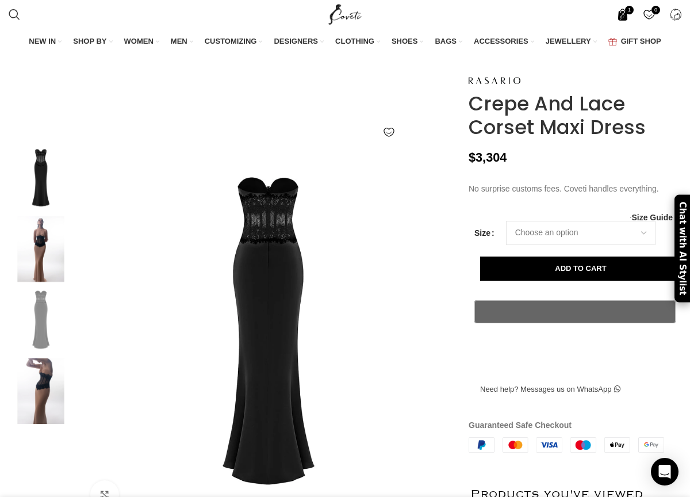
click at [627, 12] on span "1 item" at bounding box center [629, 10] width 9 height 9
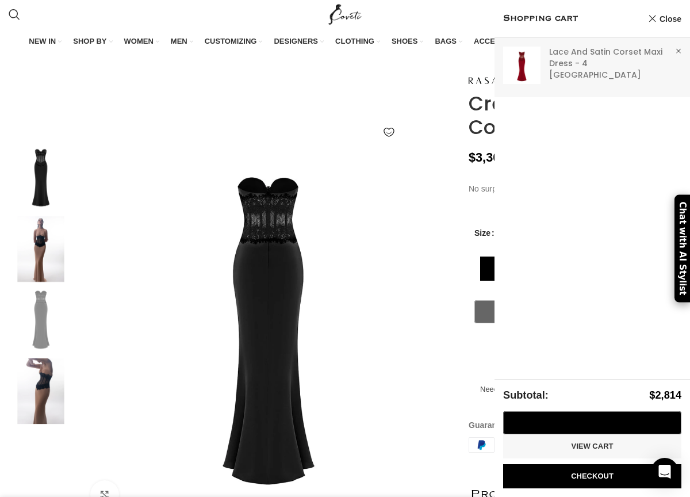
click at [526, 69] on link "Show" at bounding box center [593, 65] width 196 height 55
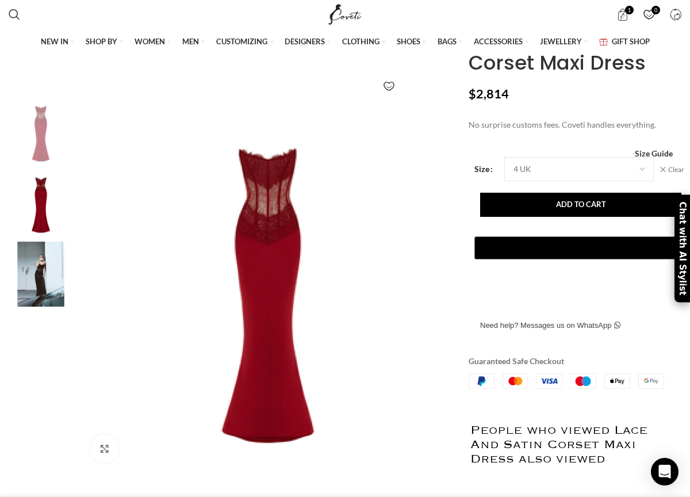
scroll to position [0, 590]
